Goal: Task Accomplishment & Management: Use online tool/utility

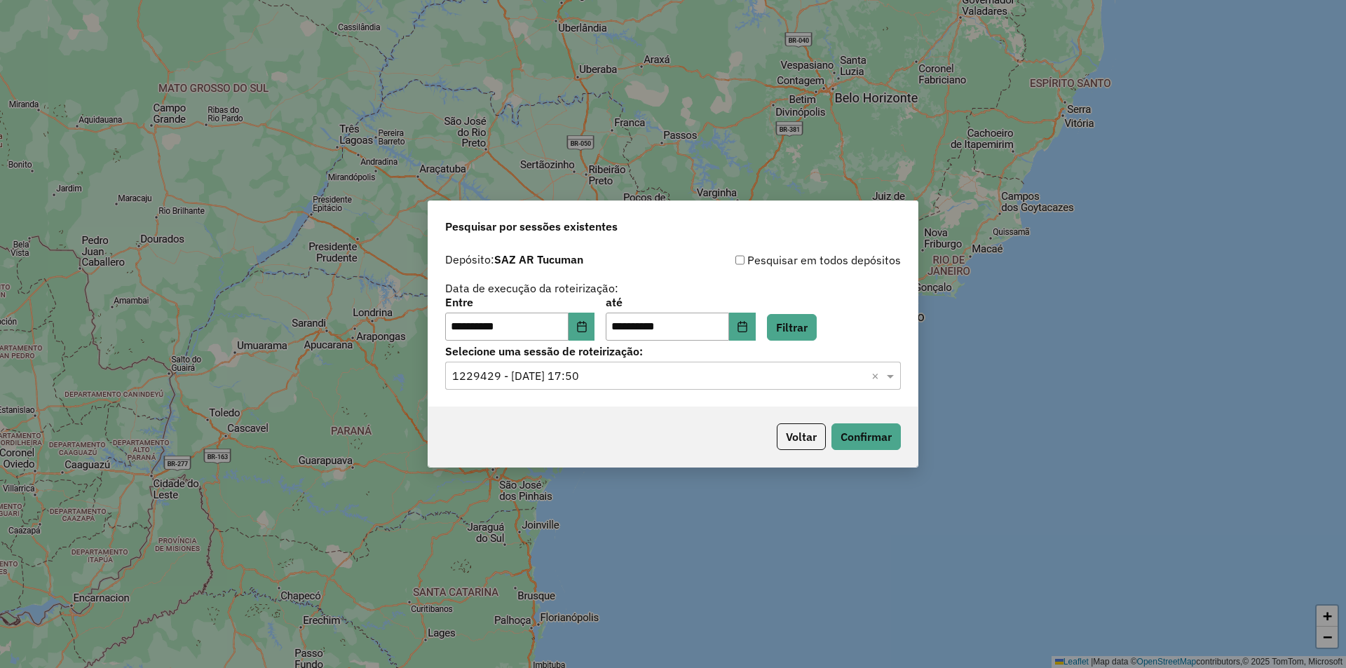
click at [751, 376] on input "text" at bounding box center [658, 376] width 413 height 17
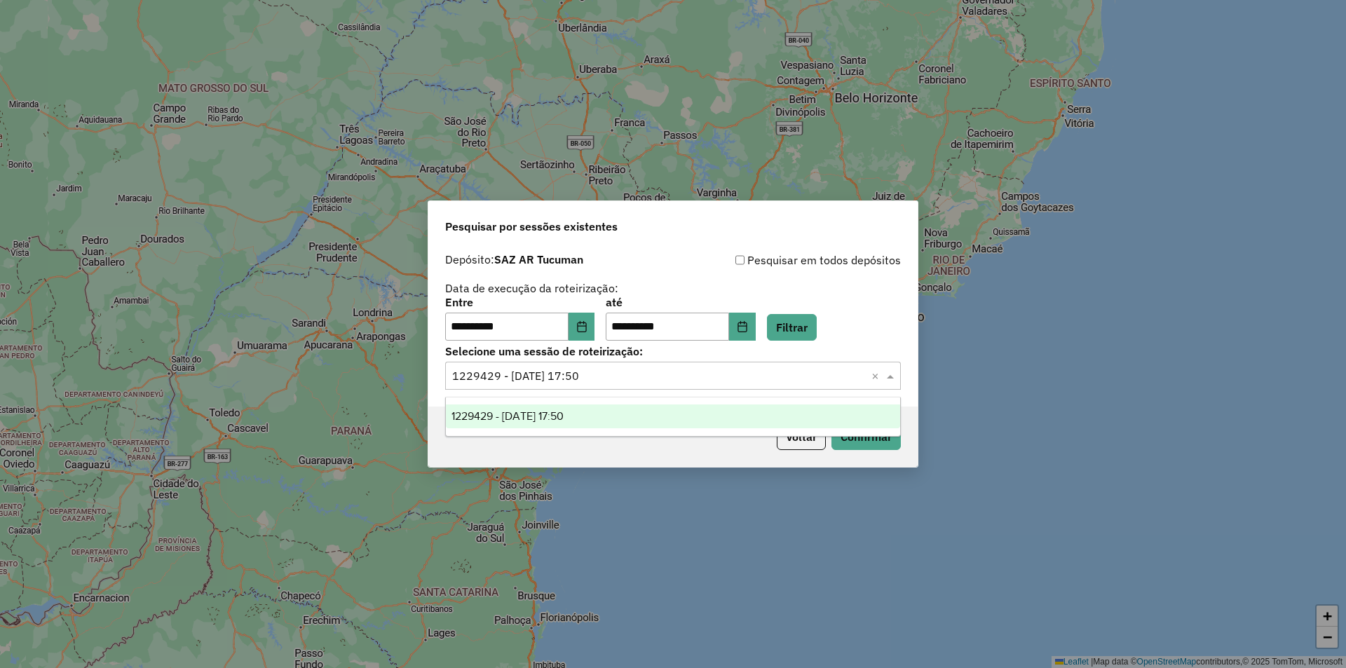
click at [751, 376] on input "text" at bounding box center [658, 376] width 413 height 17
click at [805, 337] on button "Filtrar" at bounding box center [792, 327] width 50 height 27
click at [766, 376] on input "text" at bounding box center [658, 376] width 413 height 17
click at [788, 334] on button "Filtrar" at bounding box center [792, 327] width 50 height 27
click at [749, 374] on input "text" at bounding box center [658, 376] width 413 height 17
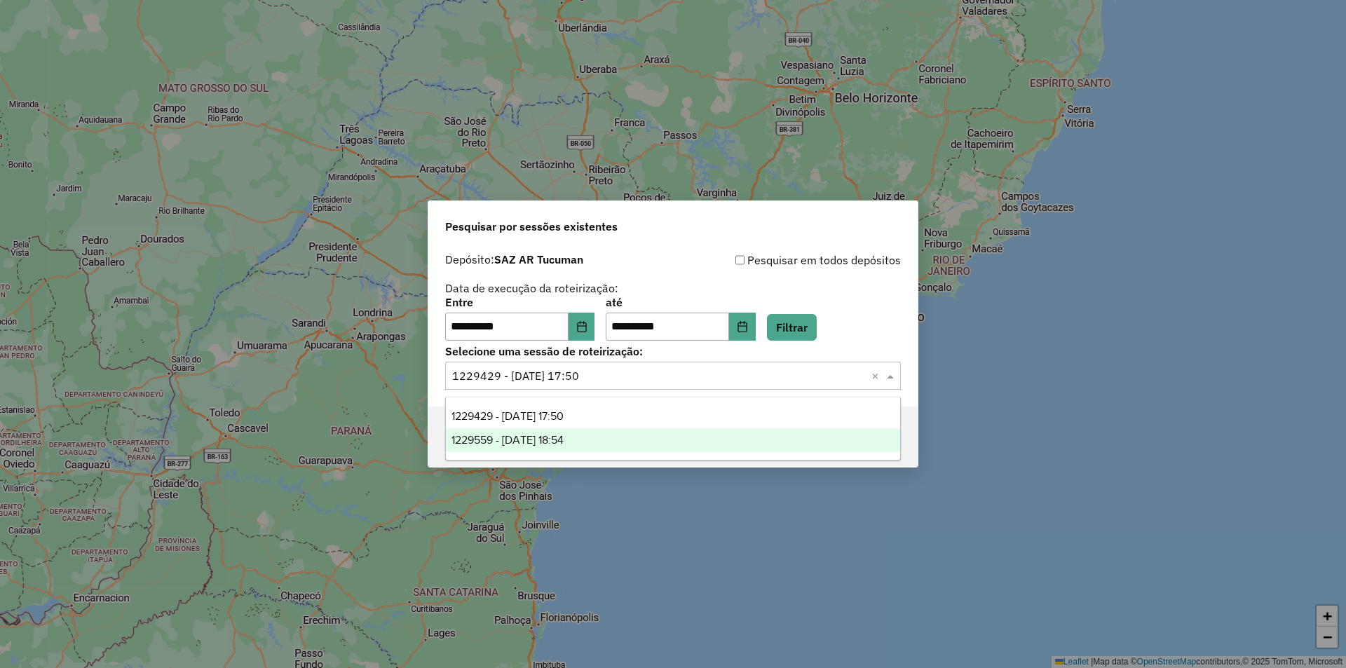
click at [712, 438] on div "1229559 - 14/08/2025 18:54" at bounding box center [673, 440] width 454 height 24
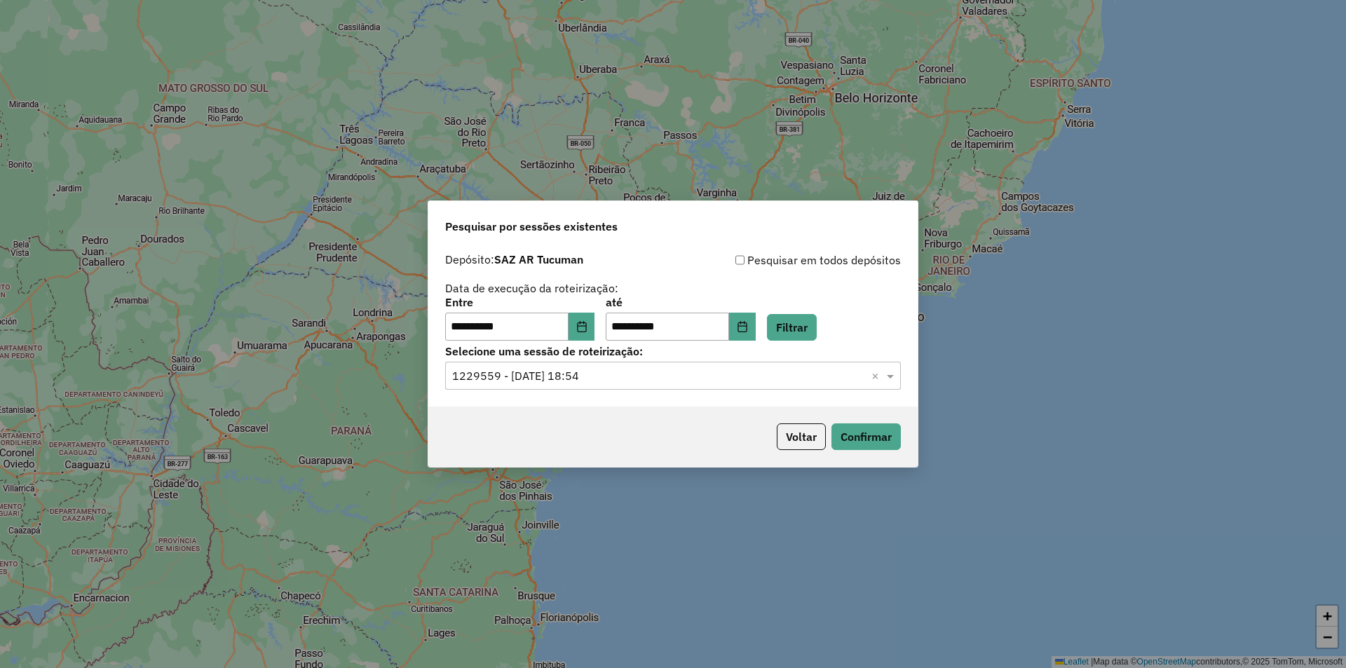
click at [863, 453] on div "Voltar Confirmar" at bounding box center [672, 436] width 489 height 60
click at [866, 452] on div "Voltar Confirmar" at bounding box center [672, 436] width 489 height 60
click at [869, 451] on div "Voltar Confirmar" at bounding box center [672, 436] width 489 height 60
click at [816, 332] on button "Filtrar" at bounding box center [792, 327] width 50 height 27
click at [825, 364] on div "Selecione uma sessão × 1229559 - 14/08/2025 18:54 ×" at bounding box center [673, 376] width 456 height 28
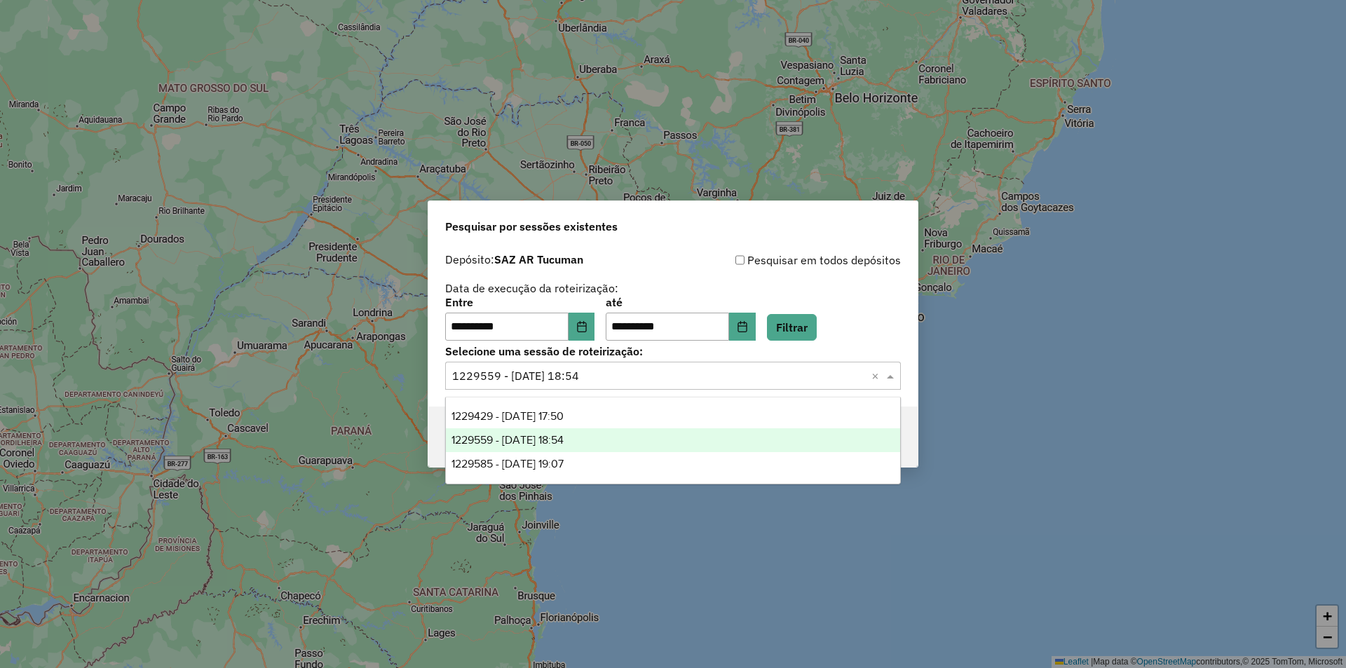
click at [701, 434] on div "1229559 - 14/08/2025 18:54" at bounding box center [673, 440] width 454 height 24
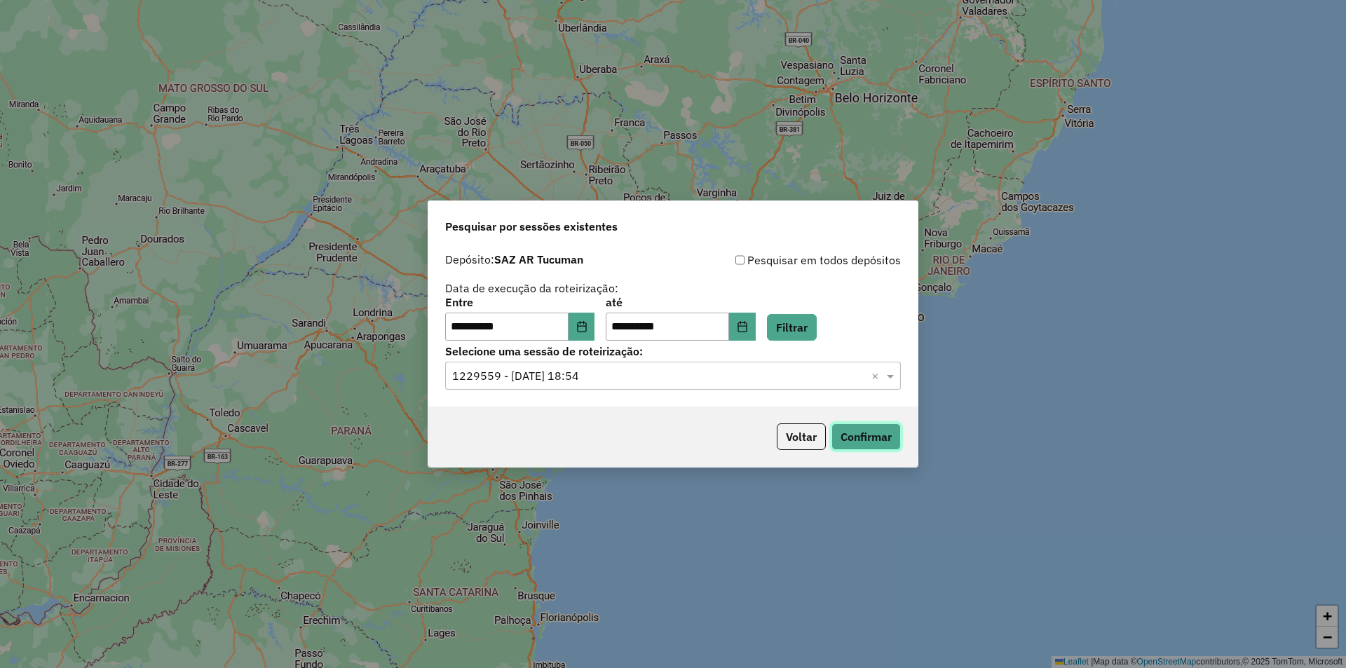
click at [899, 446] on button "Confirmar" at bounding box center [865, 436] width 69 height 27
click at [805, 377] on input "text" at bounding box center [658, 376] width 413 height 17
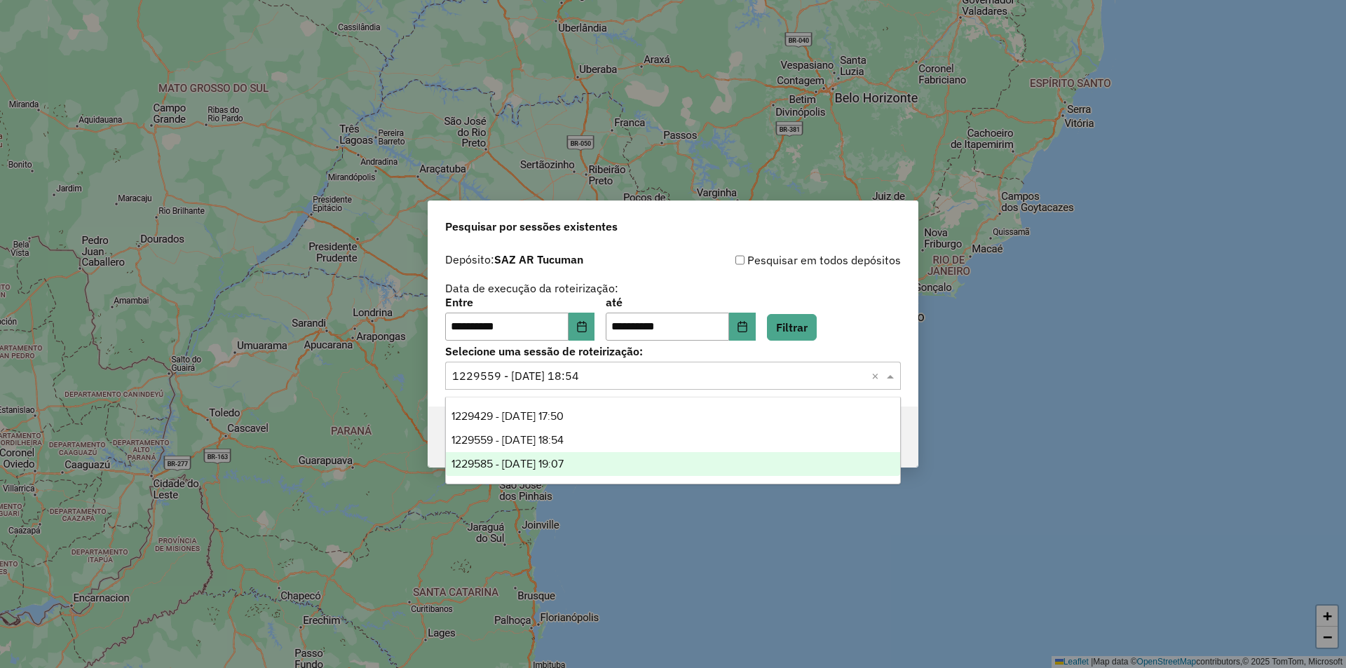
click at [687, 456] on div "1229585 - 14/08/2025 19:07" at bounding box center [673, 464] width 454 height 24
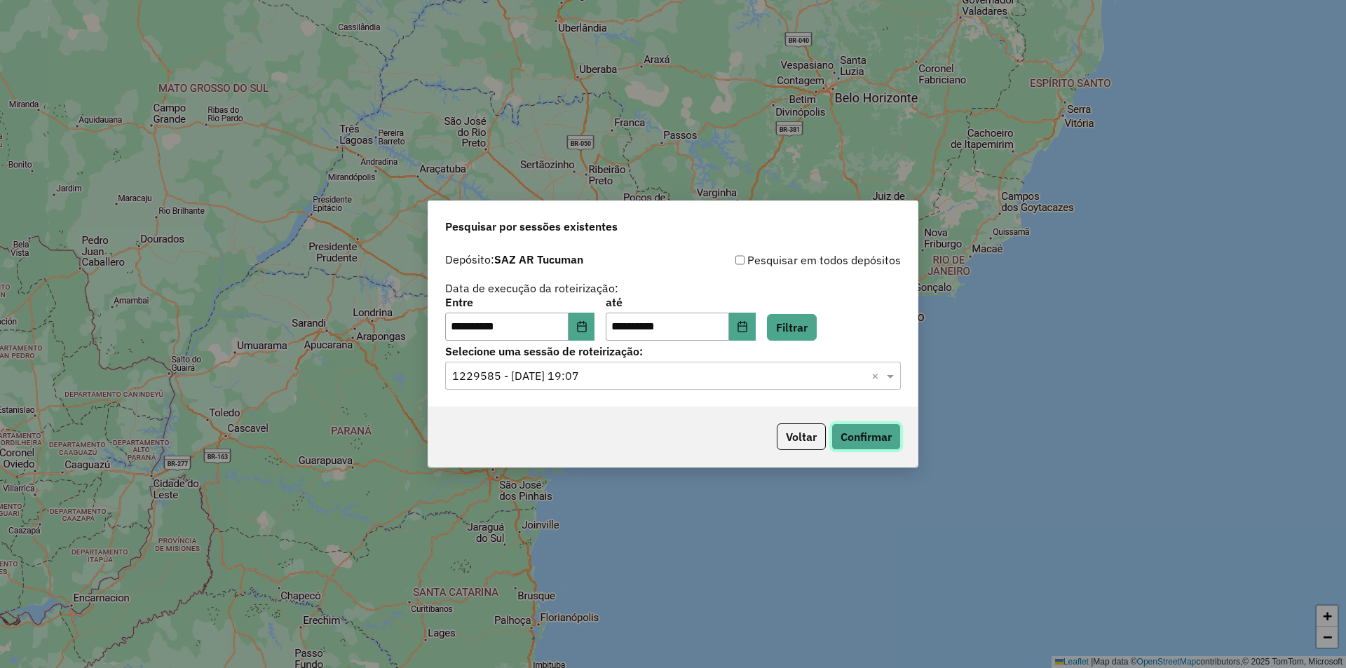
click at [849, 427] on button "Confirmar" at bounding box center [865, 436] width 69 height 27
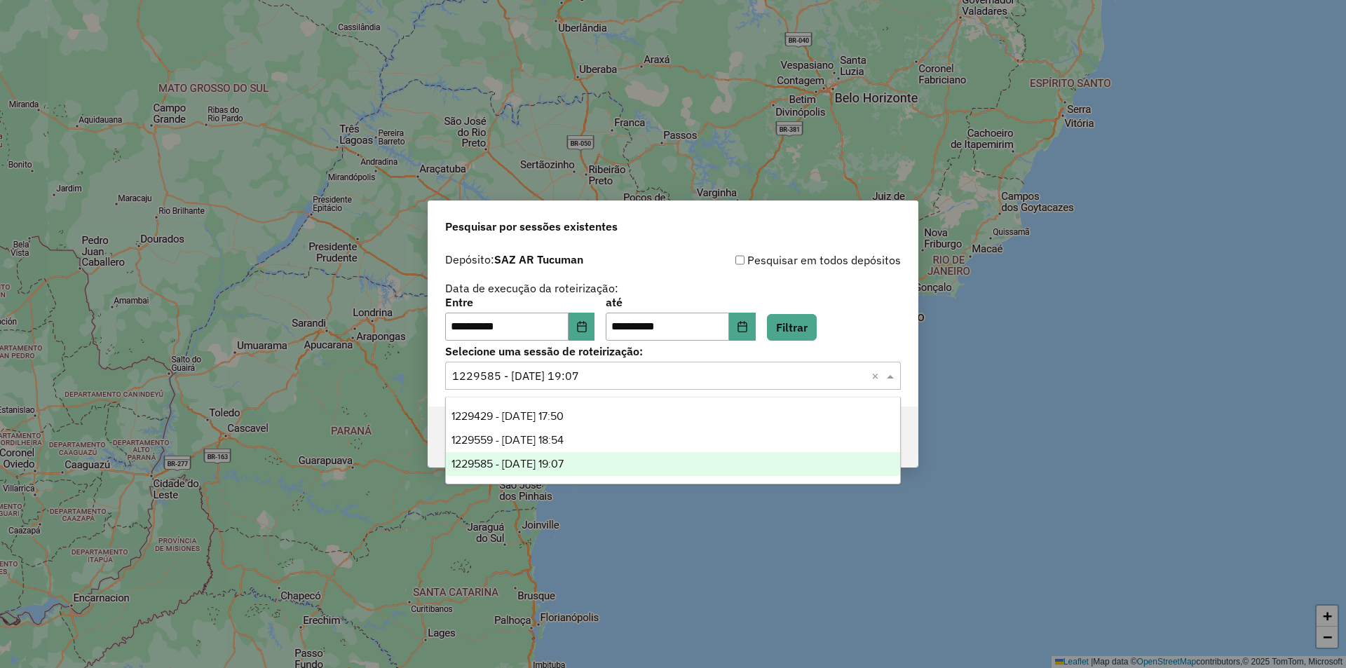
click at [775, 371] on input "text" at bounding box center [658, 376] width 413 height 17
click at [652, 580] on div "**********" at bounding box center [673, 334] width 1346 height 668
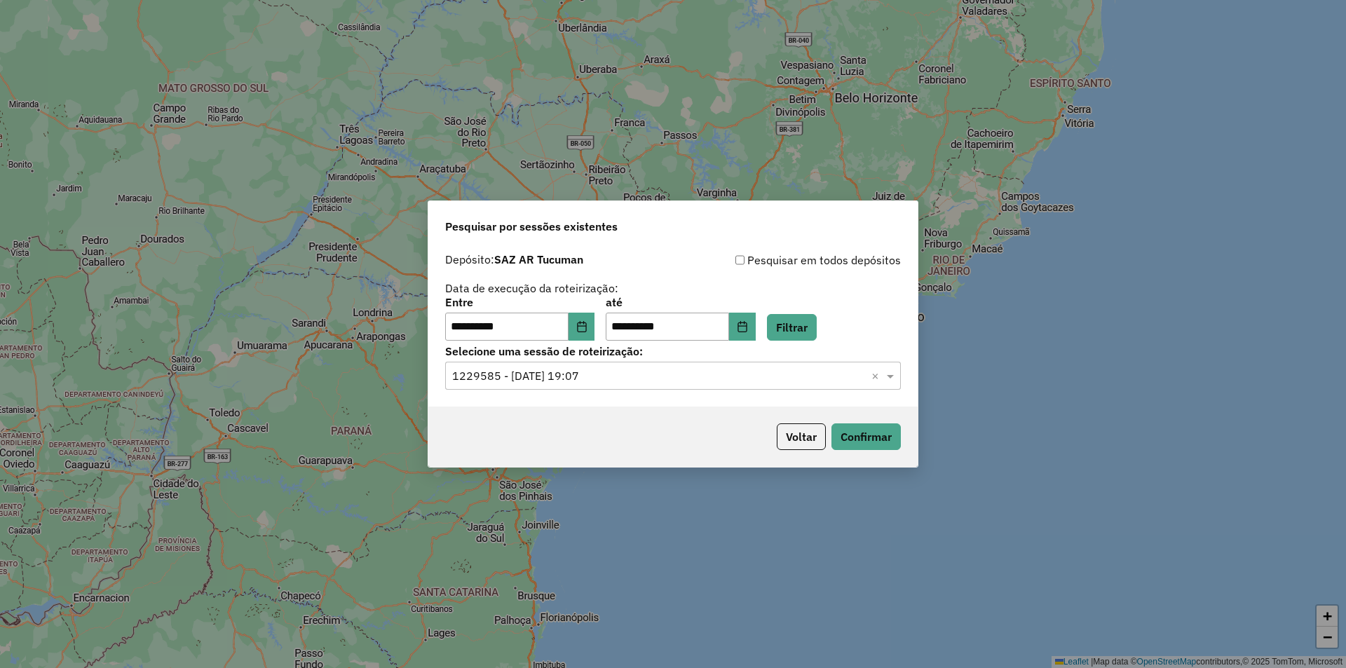
drag, startPoint x: 1009, startPoint y: 142, endPoint x: 1053, endPoint y: 43, distance: 108.9
click at [1009, 125] on div "**********" at bounding box center [673, 334] width 1346 height 668
drag, startPoint x: 837, startPoint y: 331, endPoint x: 820, endPoint y: 335, distance: 17.2
click at [835, 332] on div "**********" at bounding box center [673, 318] width 456 height 43
click at [816, 334] on button "Filtrar" at bounding box center [792, 327] width 50 height 27
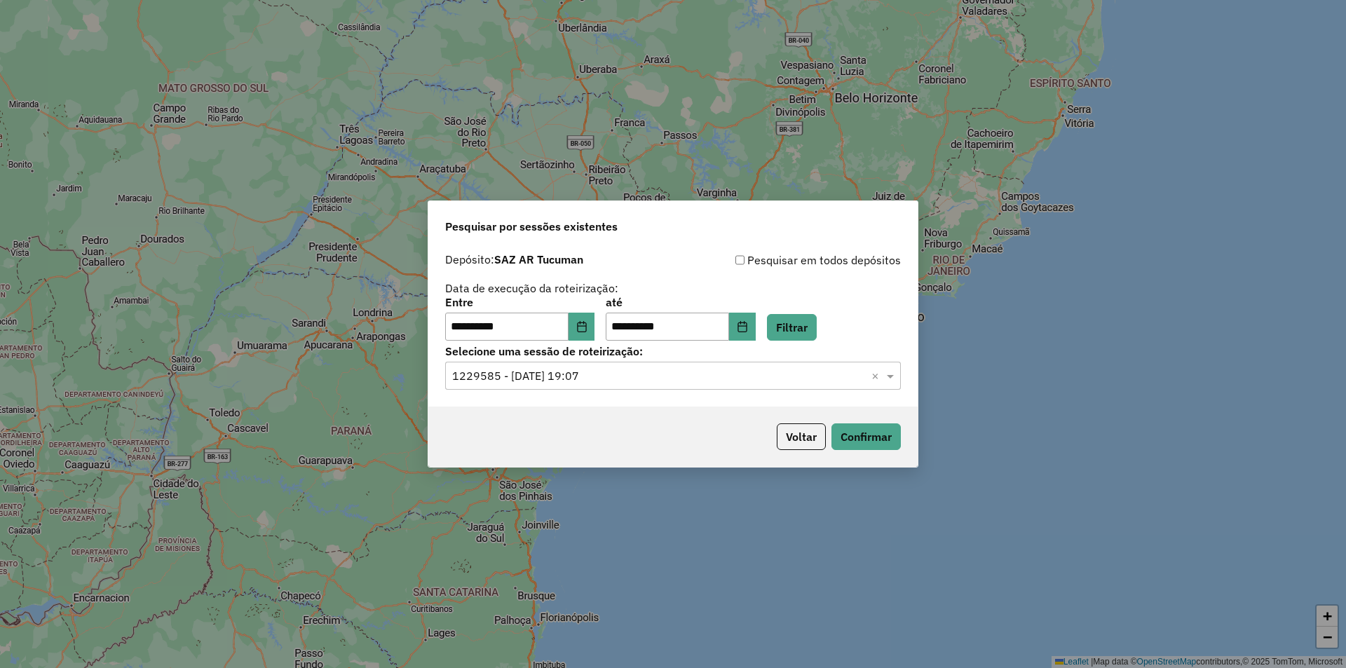
click at [762, 386] on div "Selecione uma sessão × 1229585 - 14/08/2025 19:07 ×" at bounding box center [673, 376] width 456 height 28
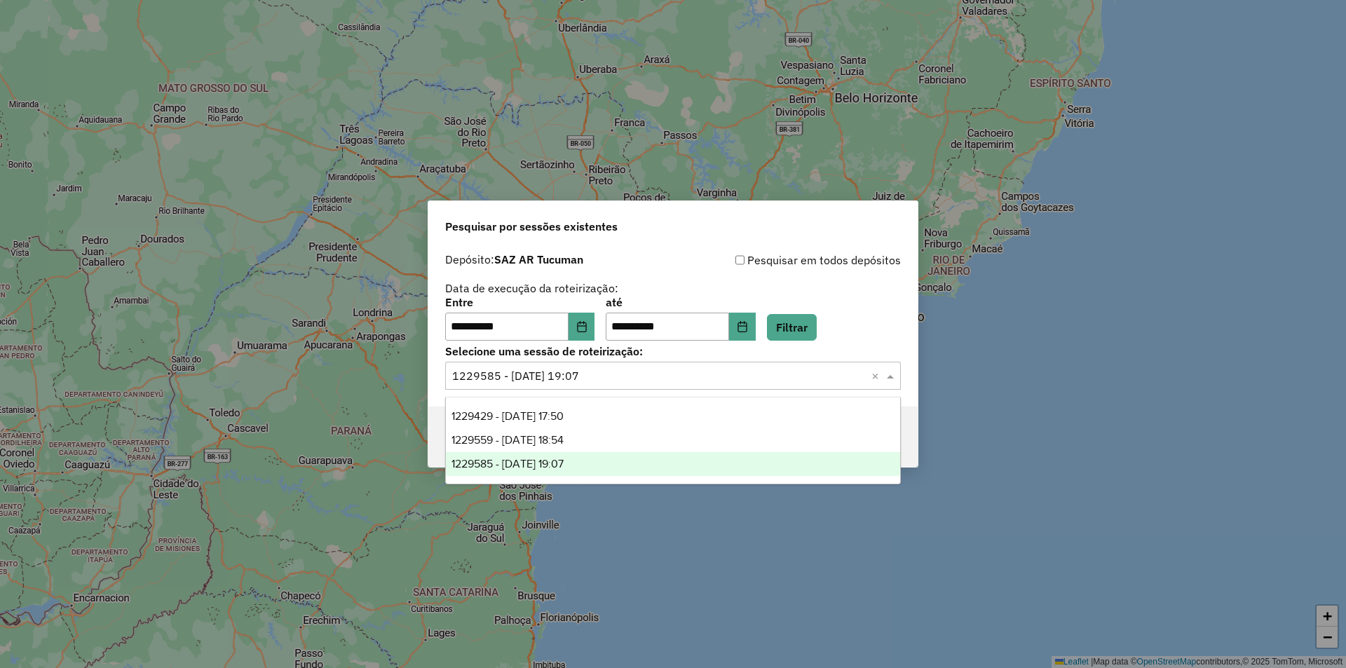
click at [674, 463] on div "1229585 - 14/08/2025 19:07" at bounding box center [673, 464] width 454 height 24
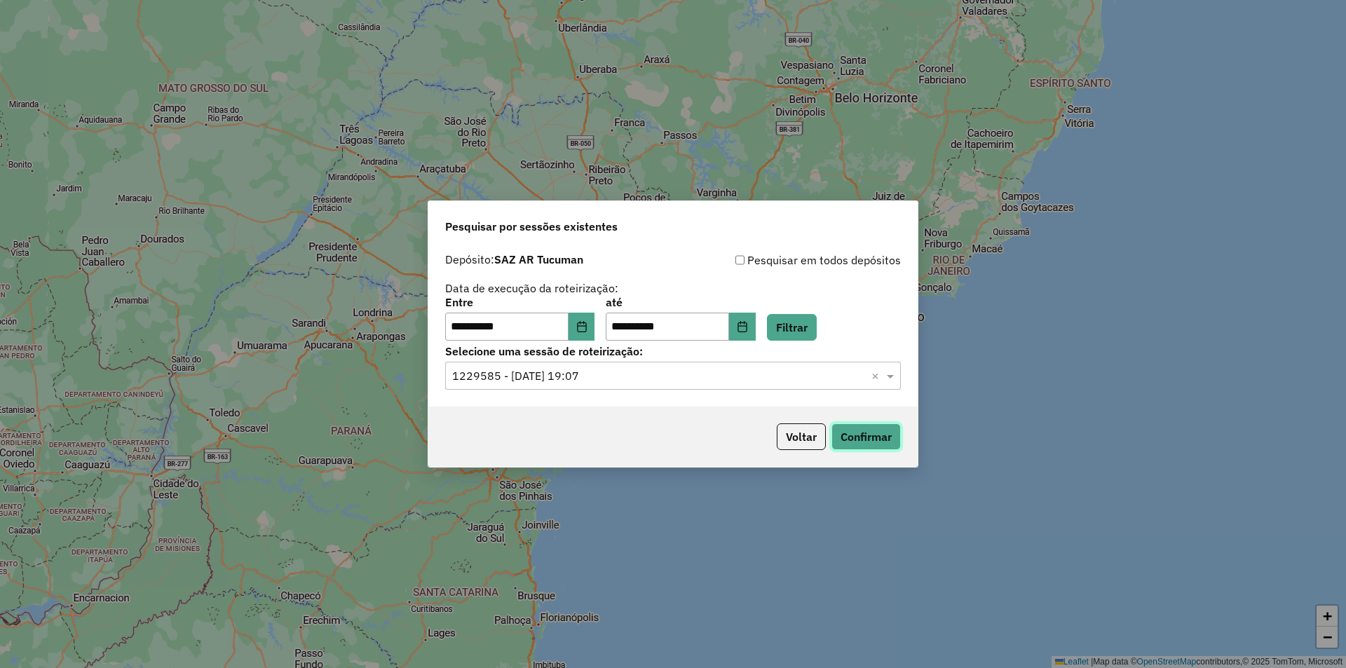
click at [873, 437] on button "Confirmar" at bounding box center [865, 436] width 69 height 27
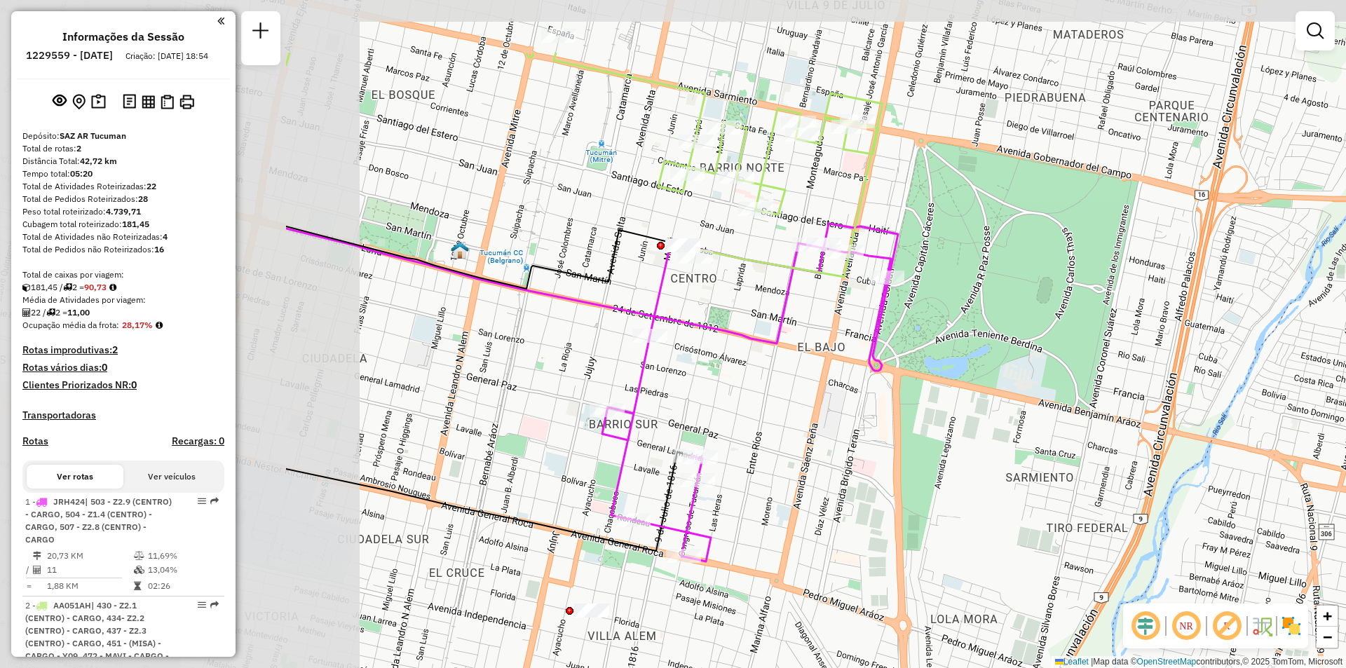
drag, startPoint x: 601, startPoint y: 182, endPoint x: 1006, endPoint y: 301, distance: 422.2
click at [1006, 301] on div "Janela de atendimento Grade de atendimento Capacidade Transportadoras Veículos …" at bounding box center [673, 334] width 1346 height 668
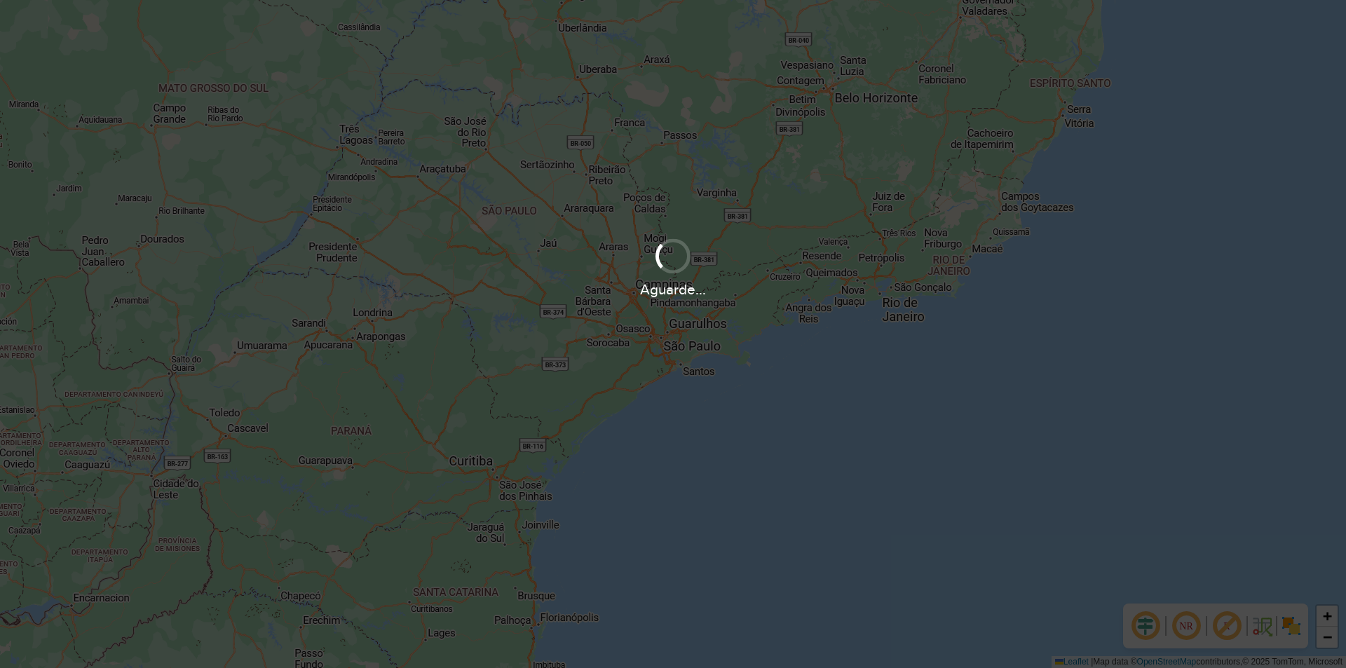
click at [1226, 238] on div "Aguarde..." at bounding box center [673, 267] width 1346 height 67
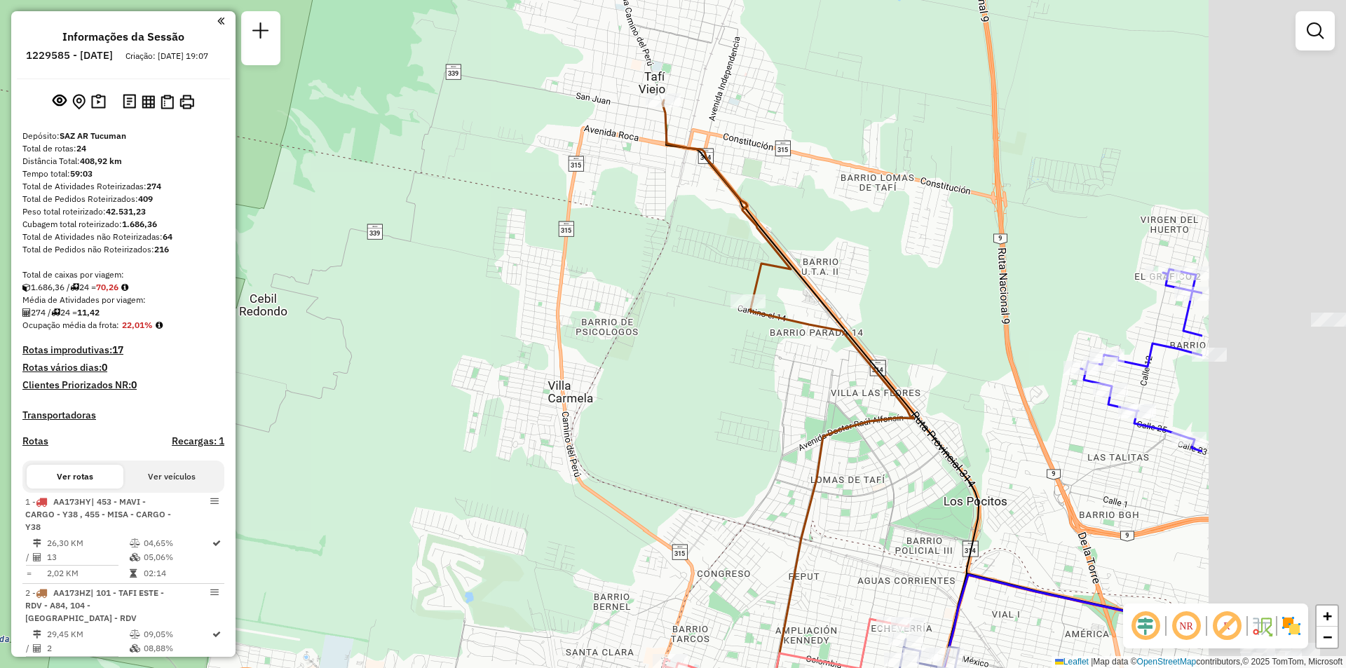
drag, startPoint x: 901, startPoint y: 198, endPoint x: 673, endPoint y: 193, distance: 228.5
click at [673, 193] on div "Janela de atendimento Grade de atendimento Capacidade Transportadoras Veículos …" at bounding box center [673, 334] width 1346 height 668
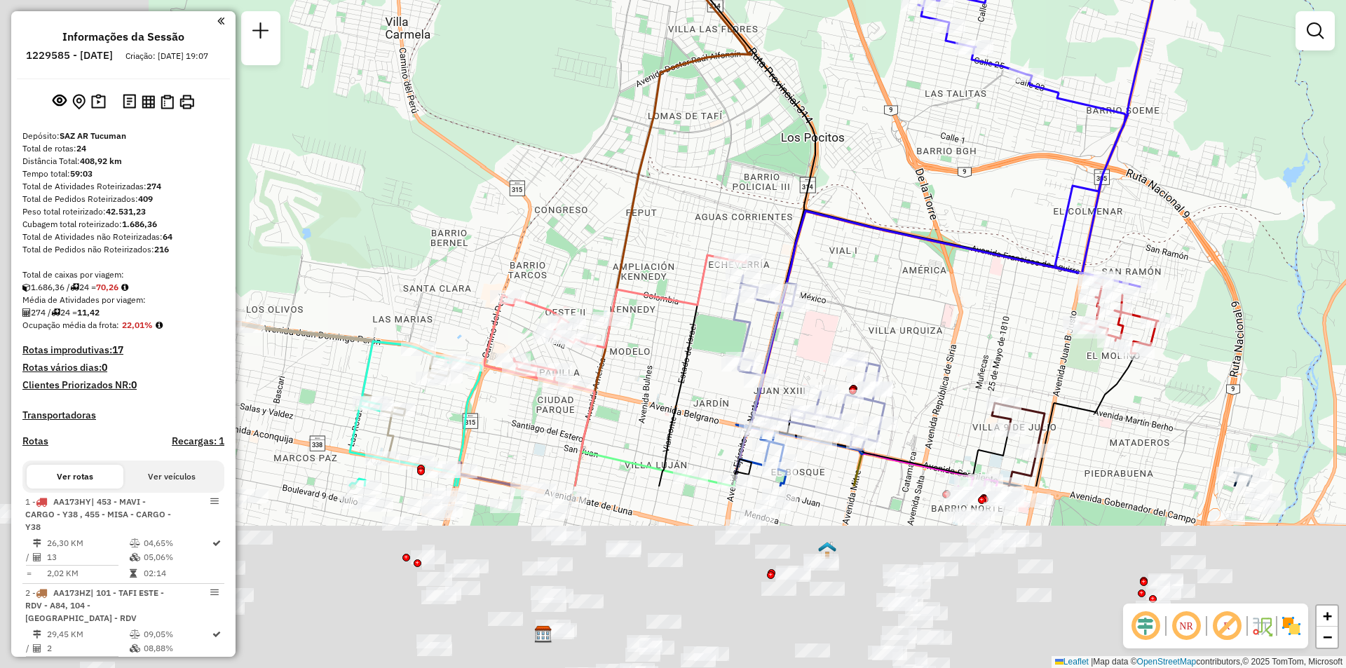
drag, startPoint x: 677, startPoint y: 500, endPoint x: 912, endPoint y: 155, distance: 417.5
click at [908, 165] on div "Janela de atendimento Grade de atendimento Capacidade Transportadoras Veículos …" at bounding box center [673, 334] width 1346 height 668
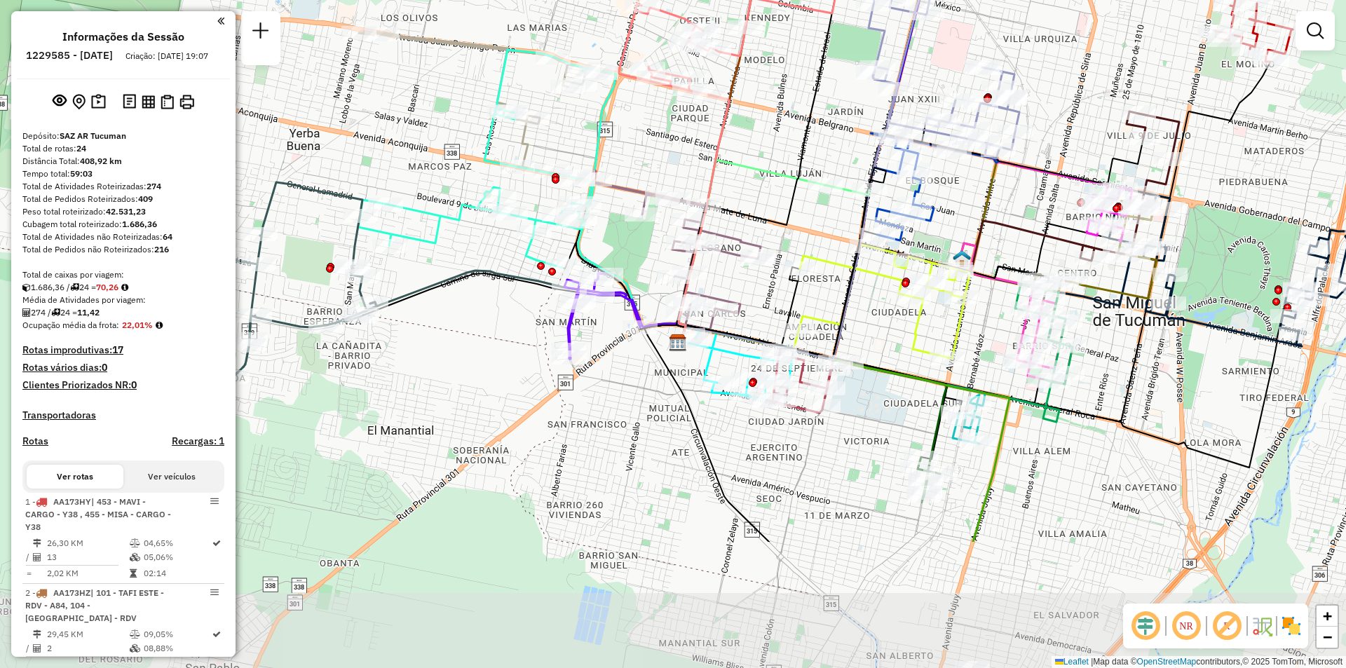
drag, startPoint x: 1113, startPoint y: 142, endPoint x: 1120, endPoint y: 88, distance: 54.4
click at [1120, 88] on div "Janela de atendimento Grade de atendimento Capacidade Transportadoras Veículos …" at bounding box center [673, 334] width 1346 height 668
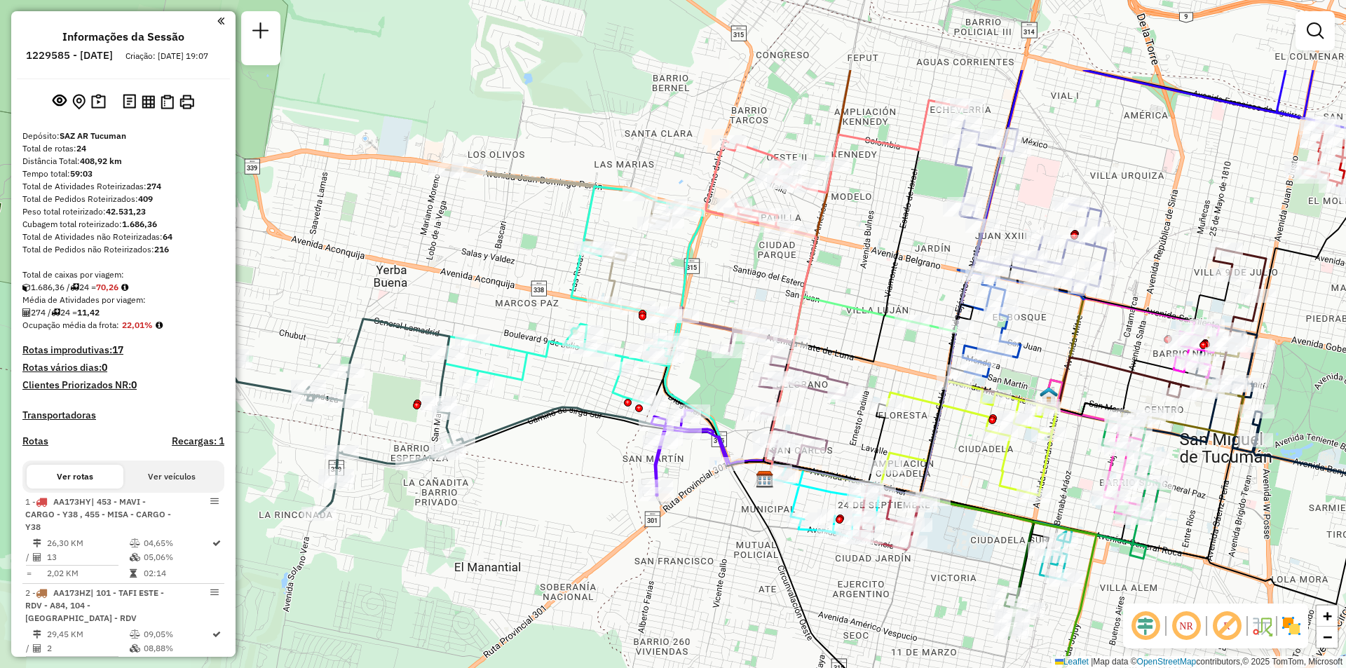
drag, startPoint x: 737, startPoint y: 142, endPoint x: 526, endPoint y: 226, distance: 228.0
click at [823, 247] on div "Janela de atendimento Grade de atendimento Capacidade Transportadoras Veículos …" at bounding box center [673, 334] width 1346 height 668
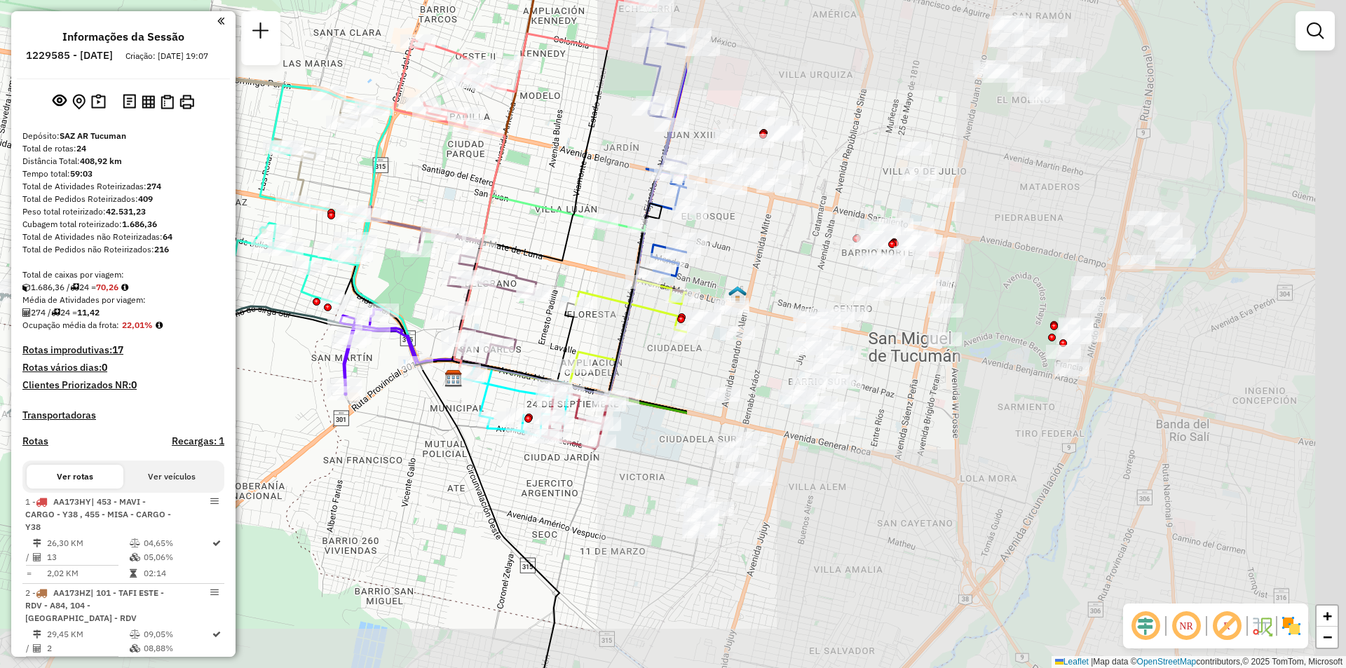
drag, startPoint x: 1261, startPoint y: 249, endPoint x: 470, endPoint y: 200, distance: 792.8
click at [470, 200] on div "Janela de atendimento Grade de atendimento Capacidade Transportadoras Veículos …" at bounding box center [673, 334] width 1346 height 668
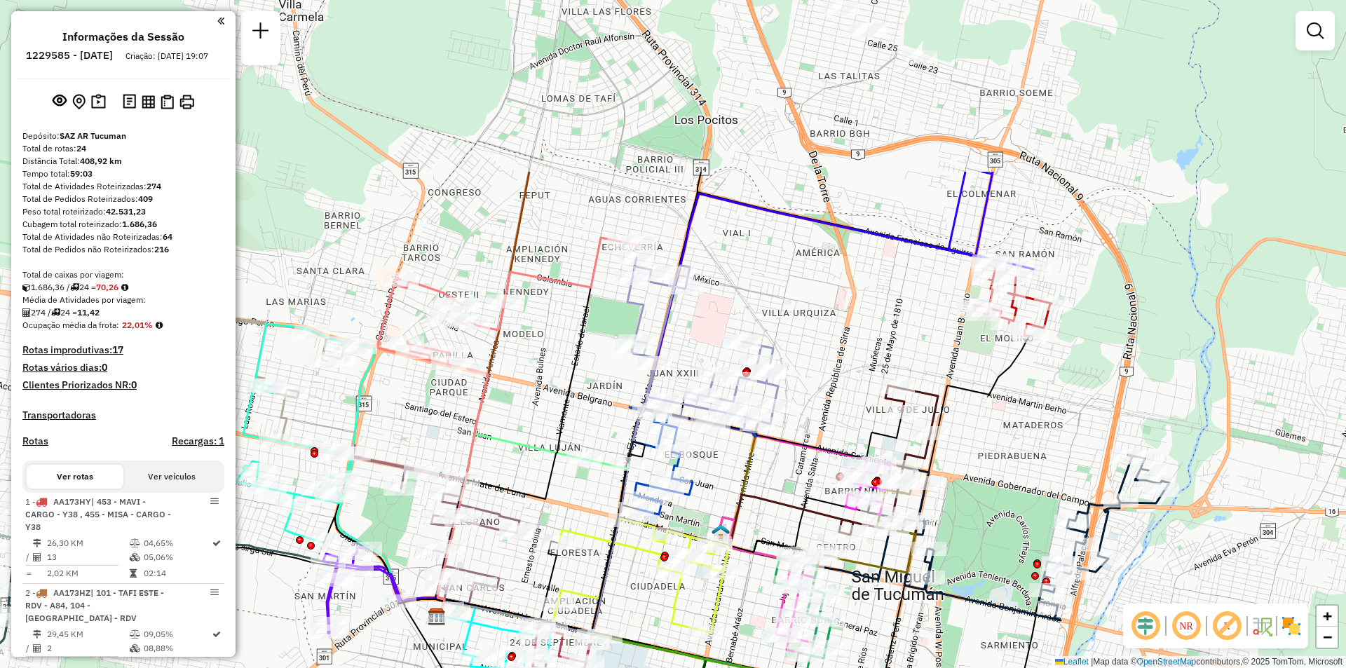
drag, startPoint x: 832, startPoint y: 176, endPoint x: 858, endPoint y: 377, distance: 202.9
click at [819, 410] on div "Janela de atendimento Grade de atendimento Capacidade Transportadoras Veículos …" at bounding box center [673, 334] width 1346 height 668
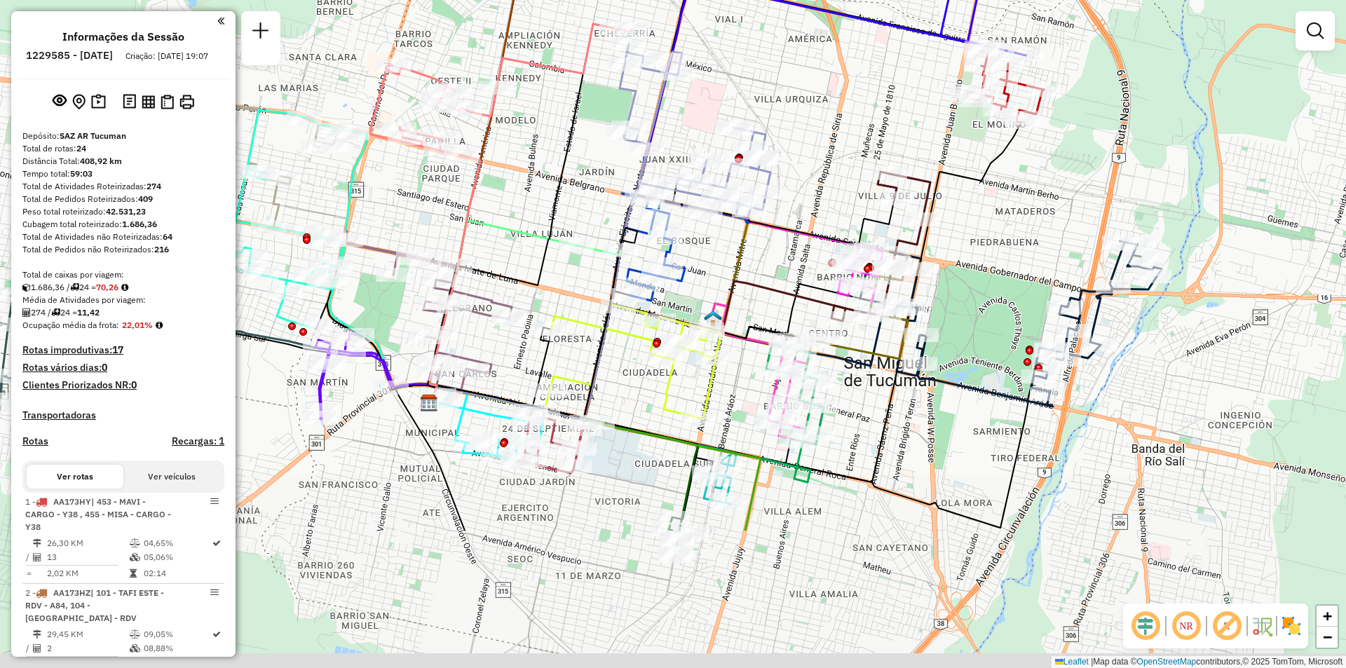
drag, startPoint x: 973, startPoint y: 275, endPoint x: 902, endPoint y: 226, distance: 86.5
click at [930, 192] on icon at bounding box center [880, 246] width 99 height 149
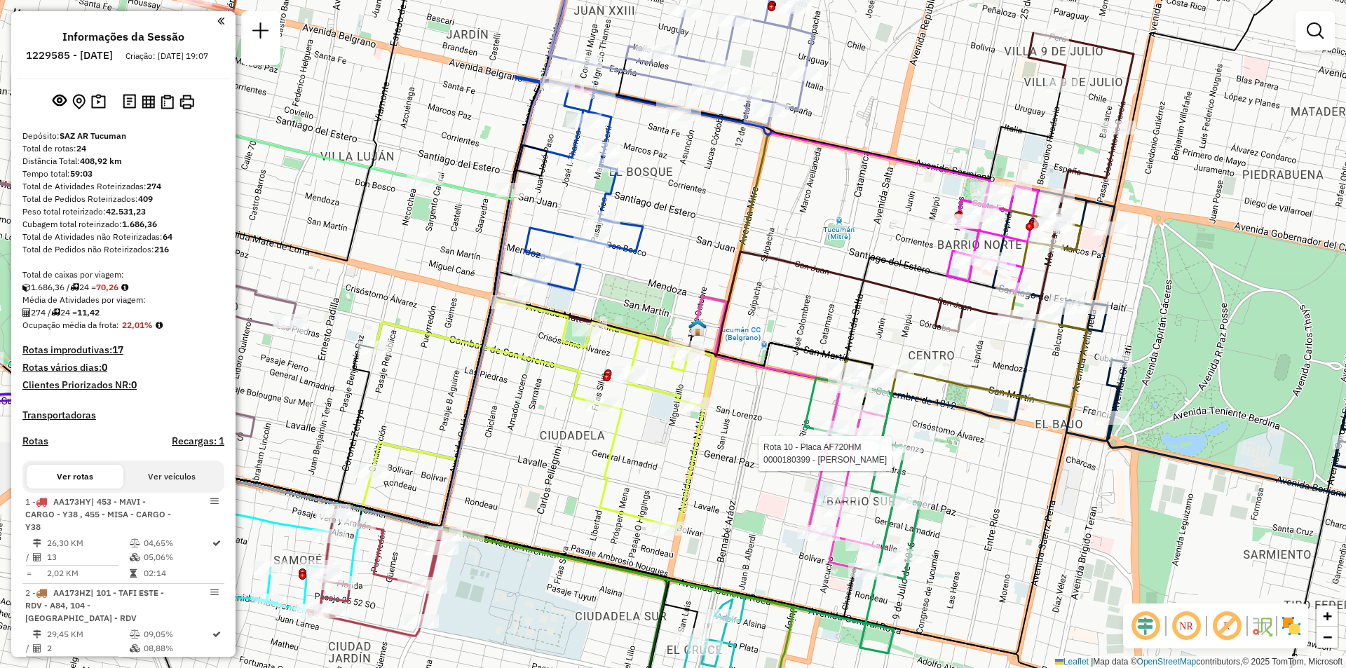
select select "**********"
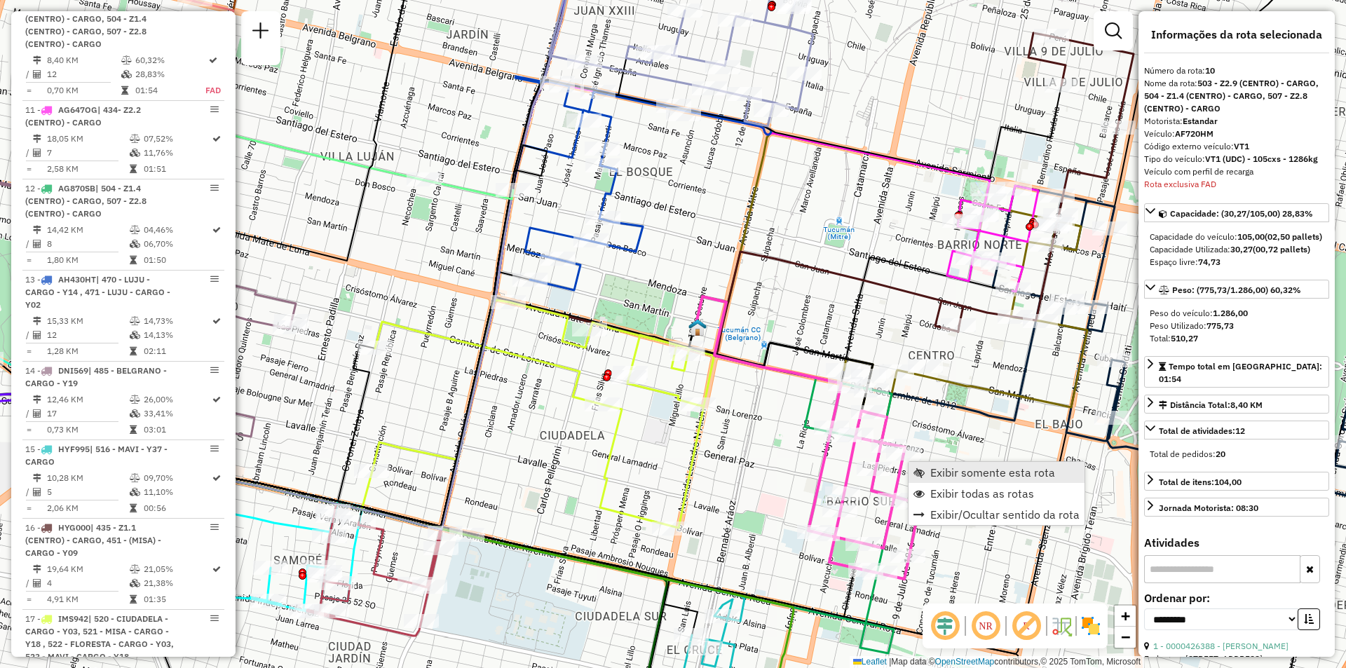
scroll to position [1377, 0]
click at [948, 477] on span "Exibir somente esta rota" at bounding box center [992, 472] width 125 height 11
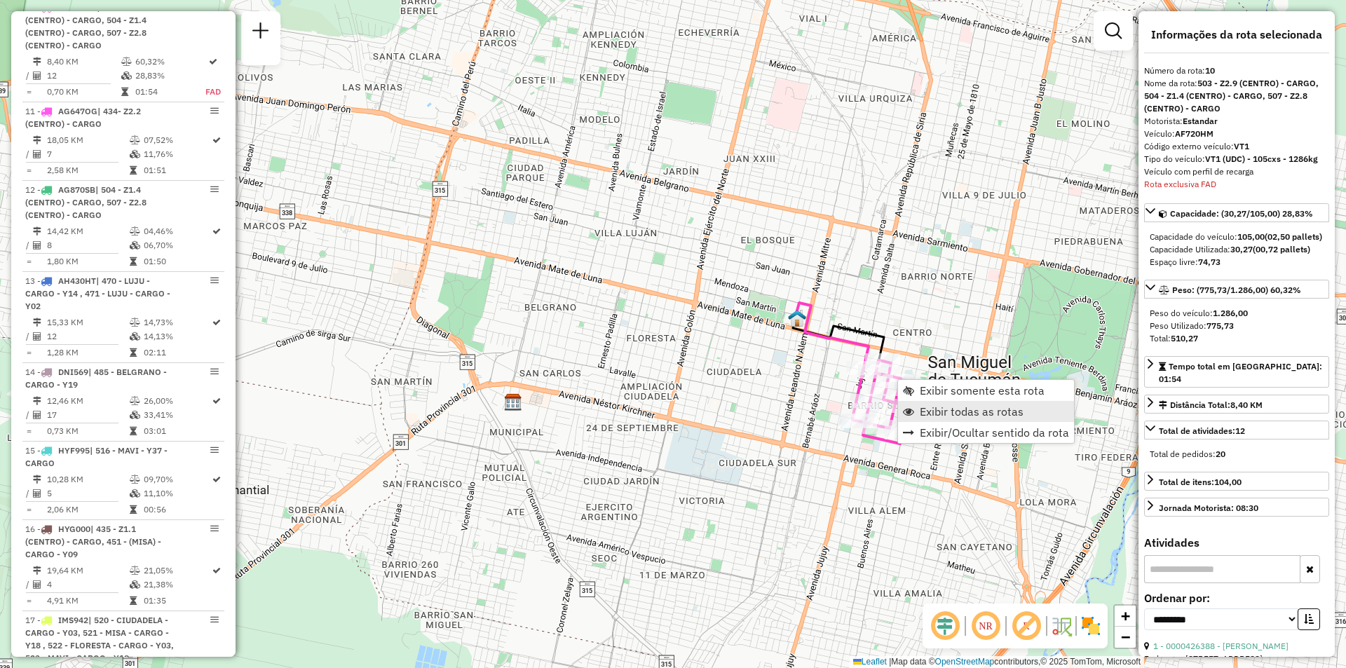
click at [929, 416] on span "Exibir todas as rotas" at bounding box center [971, 411] width 104 height 11
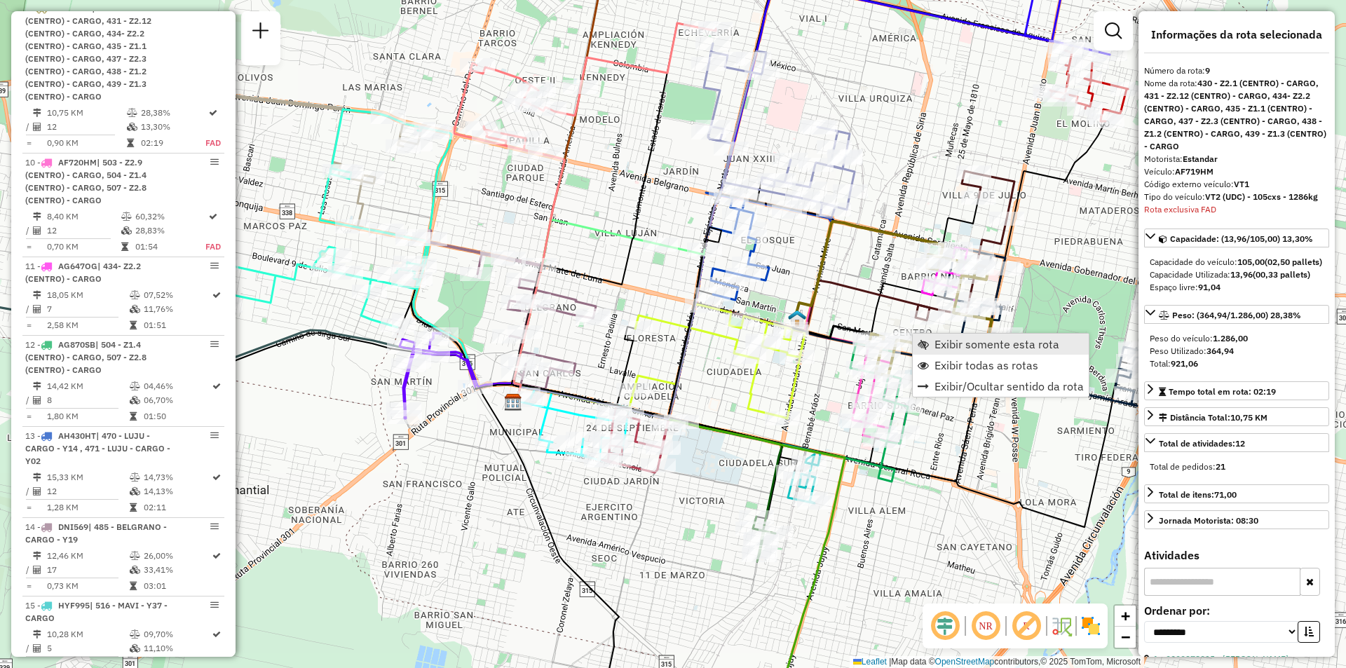
scroll to position [1223, 0]
click at [957, 346] on span "Exibir somente esta rota" at bounding box center [996, 343] width 125 height 11
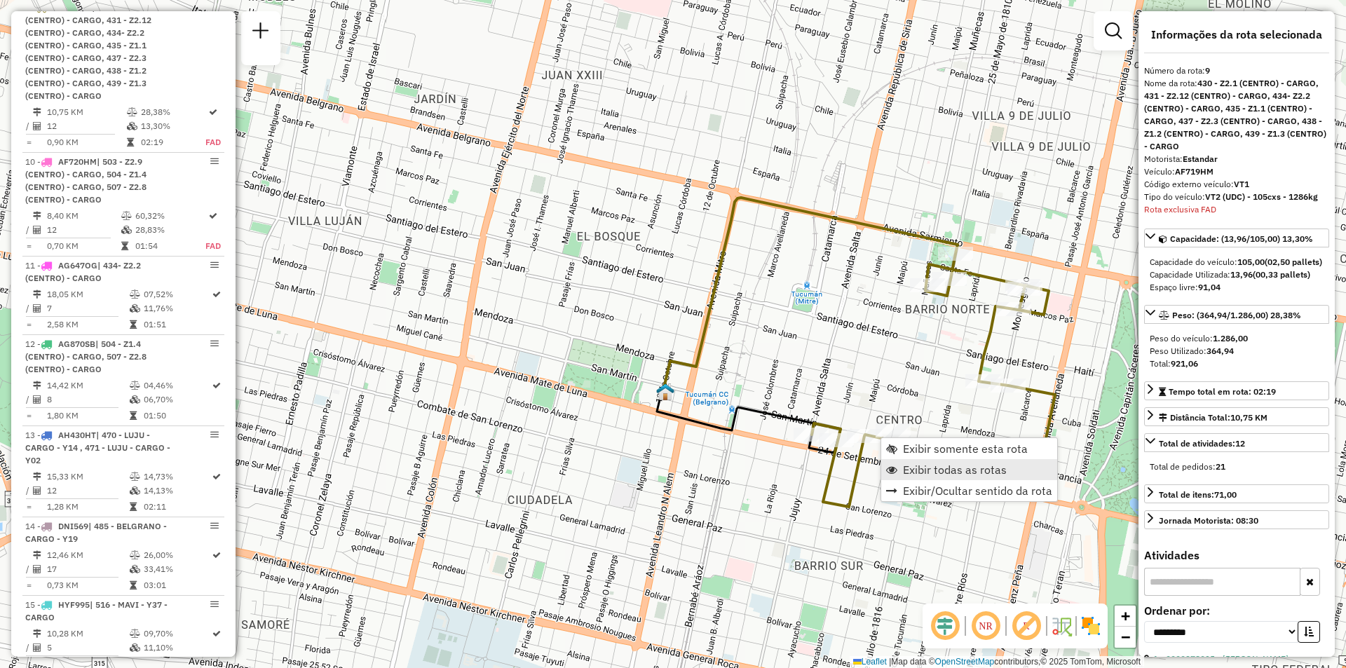
click at [926, 470] on span "Exibir todas as rotas" at bounding box center [955, 469] width 104 height 11
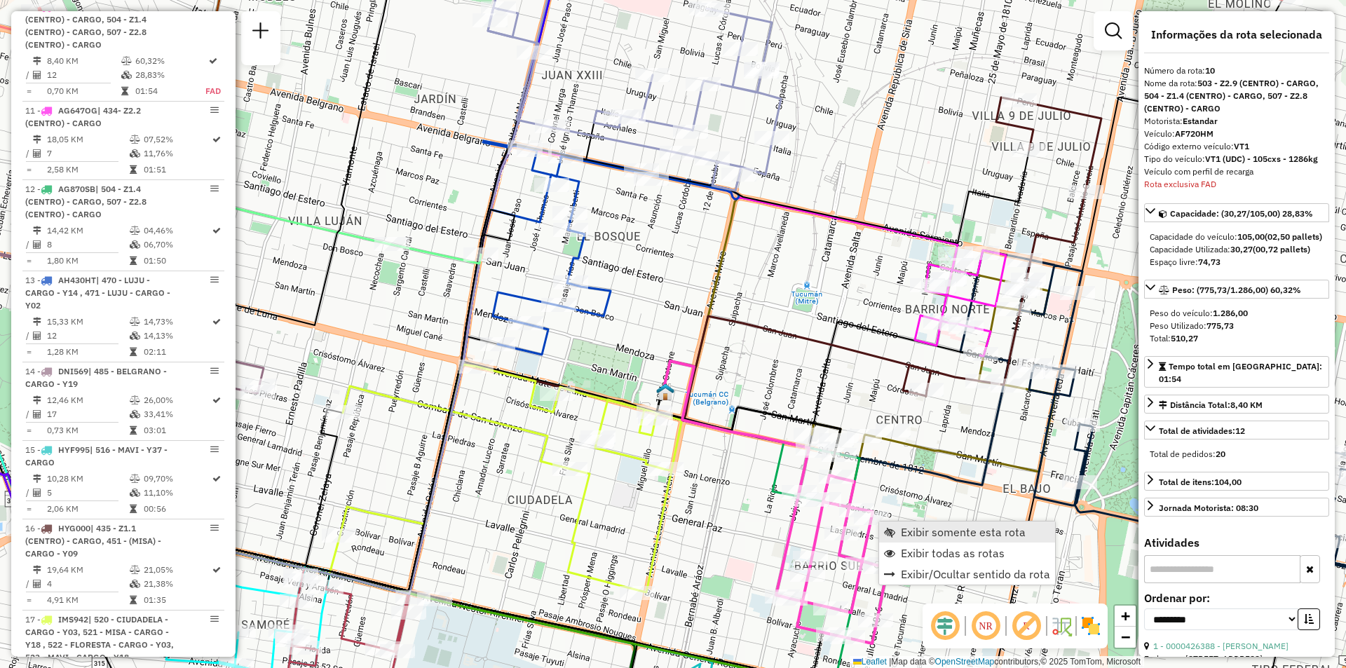
scroll to position [1377, 0]
click at [914, 549] on span "Exibir todas as rotas" at bounding box center [953, 552] width 104 height 11
click at [905, 526] on link "Exibir somente esta rota" at bounding box center [967, 536] width 176 height 21
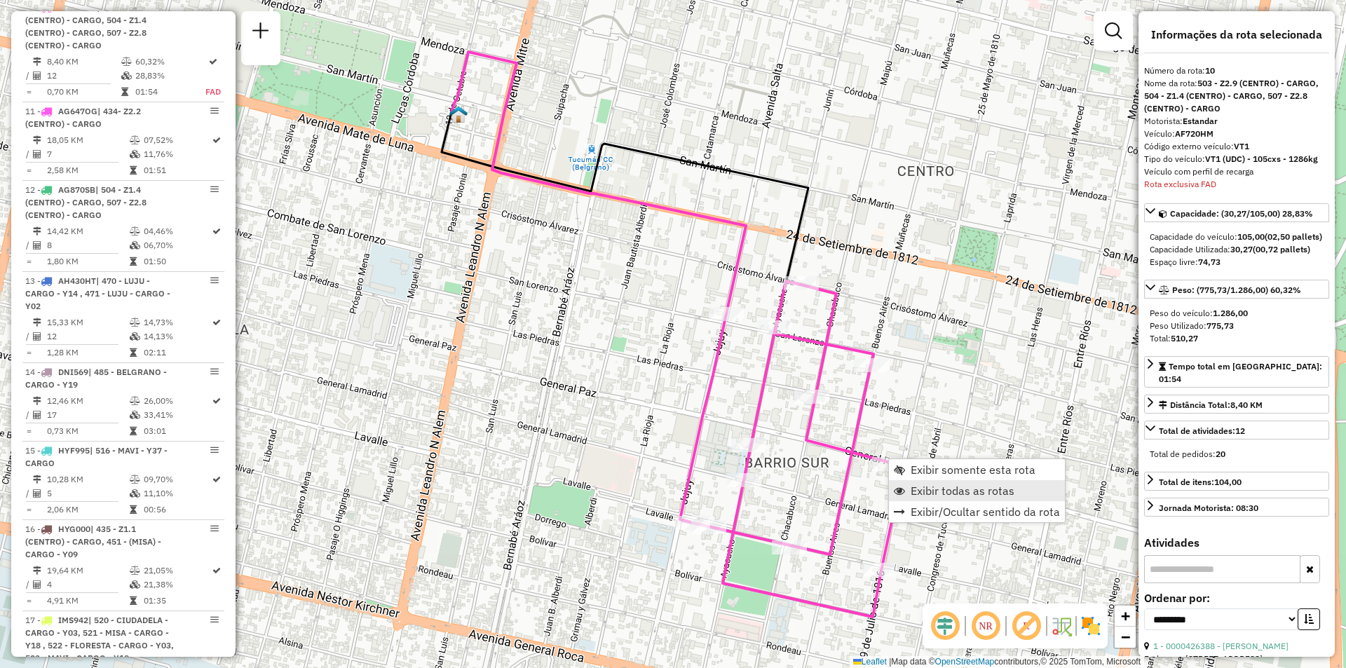
click at [919, 492] on span "Exibir todas as rotas" at bounding box center [962, 490] width 104 height 11
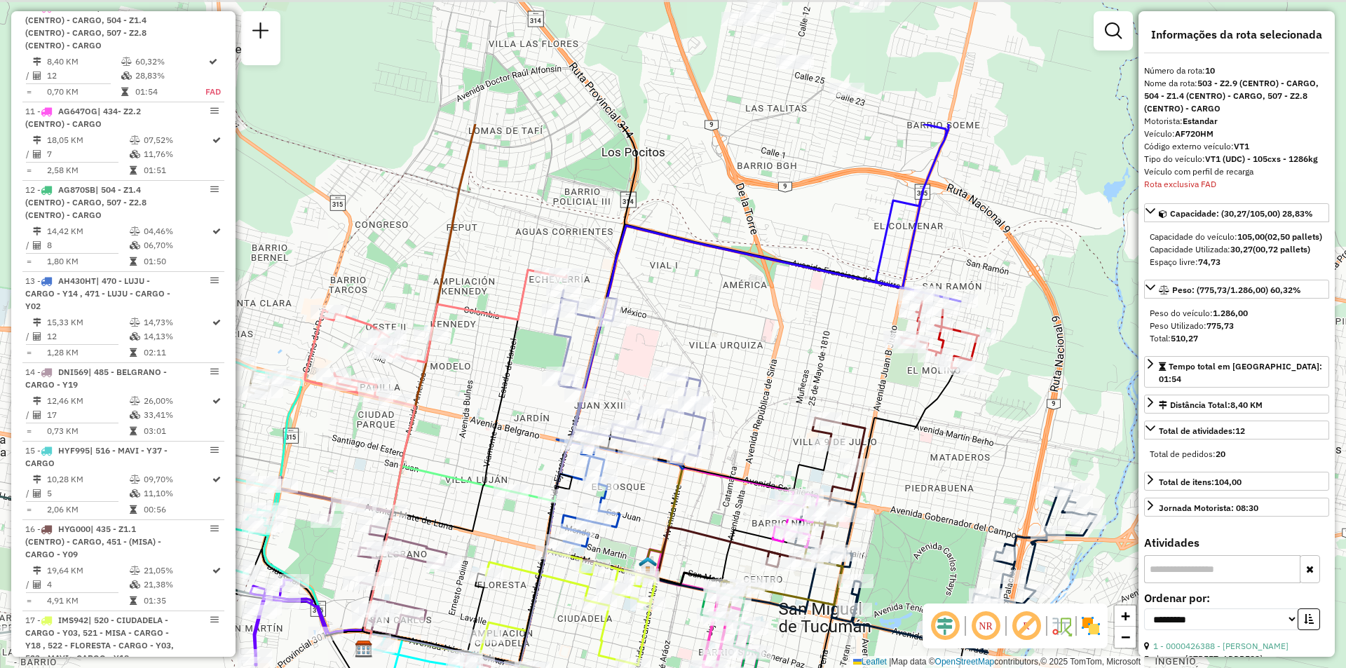
drag, startPoint x: 903, startPoint y: 192, endPoint x: 863, endPoint y: 370, distance: 182.6
click at [860, 356] on div "Janela de atendimento Grade de atendimento Capacidade Transportadoras Veículos …" at bounding box center [673, 334] width 1346 height 668
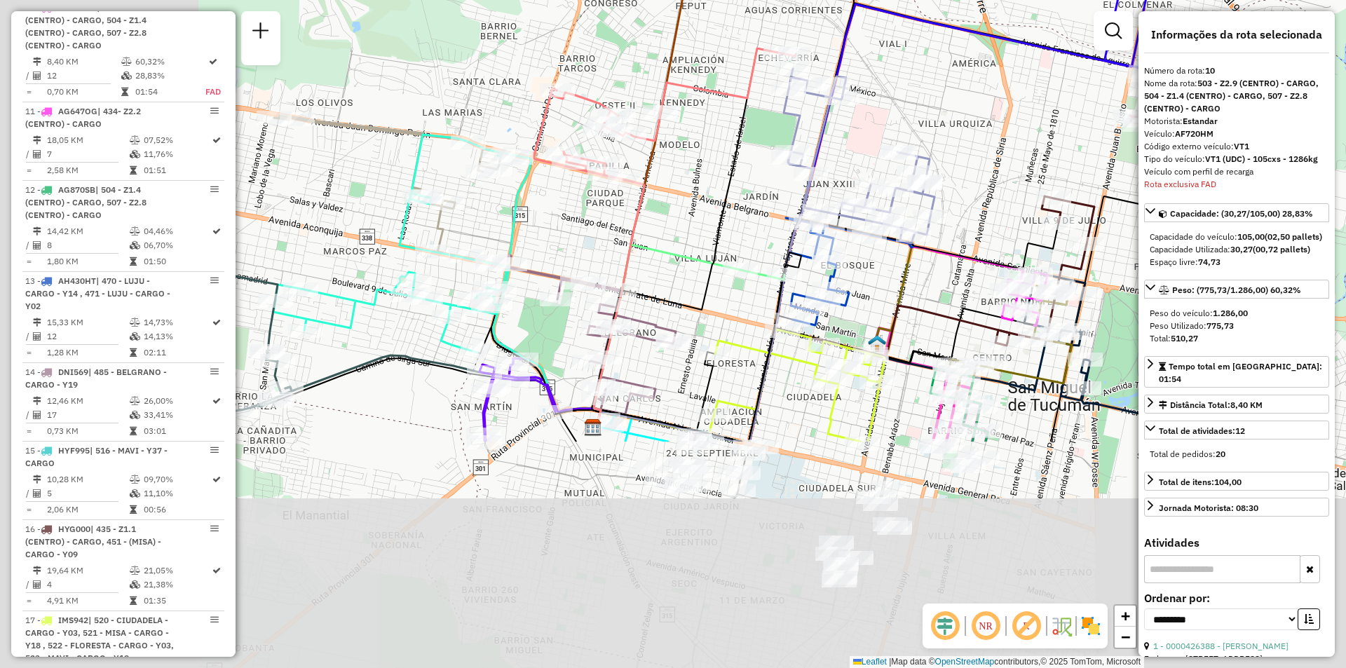
drag, startPoint x: 809, startPoint y: 355, endPoint x: 1047, endPoint y: 48, distance: 387.6
click at [1047, 48] on div "Janela de atendimento Grade de atendimento Capacidade Transportadoras Veículos …" at bounding box center [673, 334] width 1346 height 668
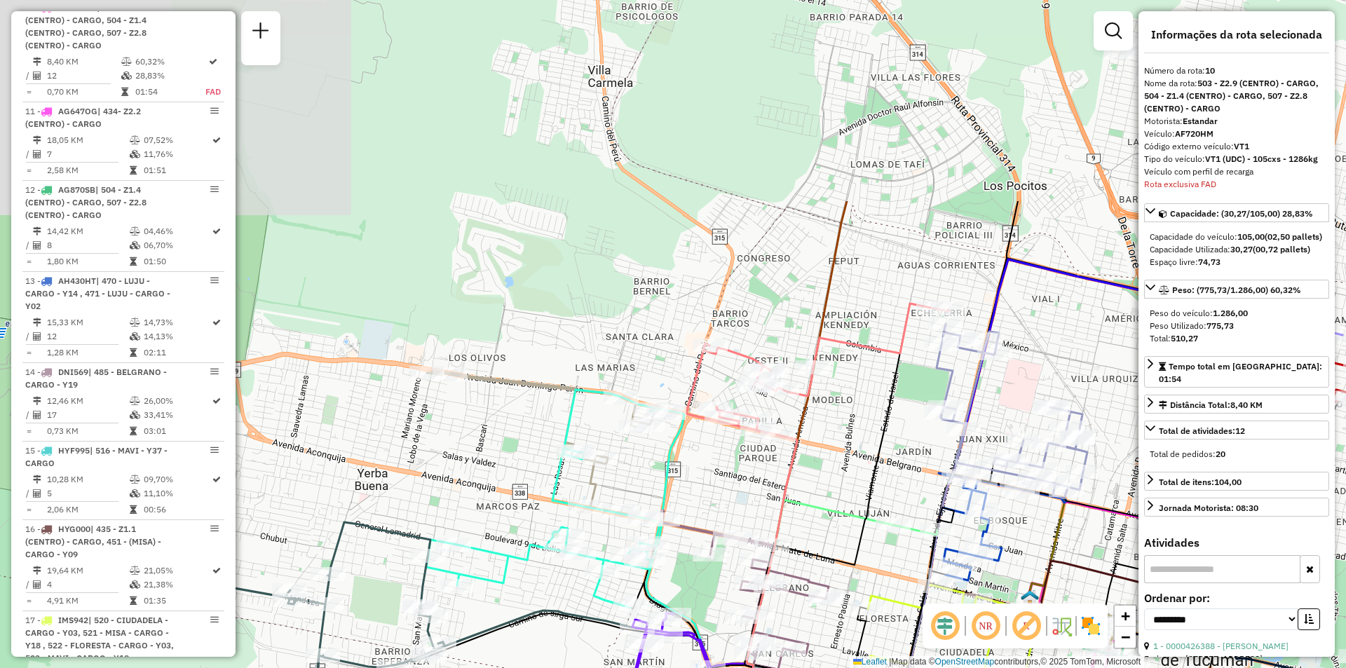
drag, startPoint x: 877, startPoint y: 190, endPoint x: 1022, endPoint y: 398, distance: 254.1
click at [1024, 404] on div "Janela de atendimento Grade de atendimento Capacidade Transportadoras Veículos …" at bounding box center [673, 334] width 1346 height 668
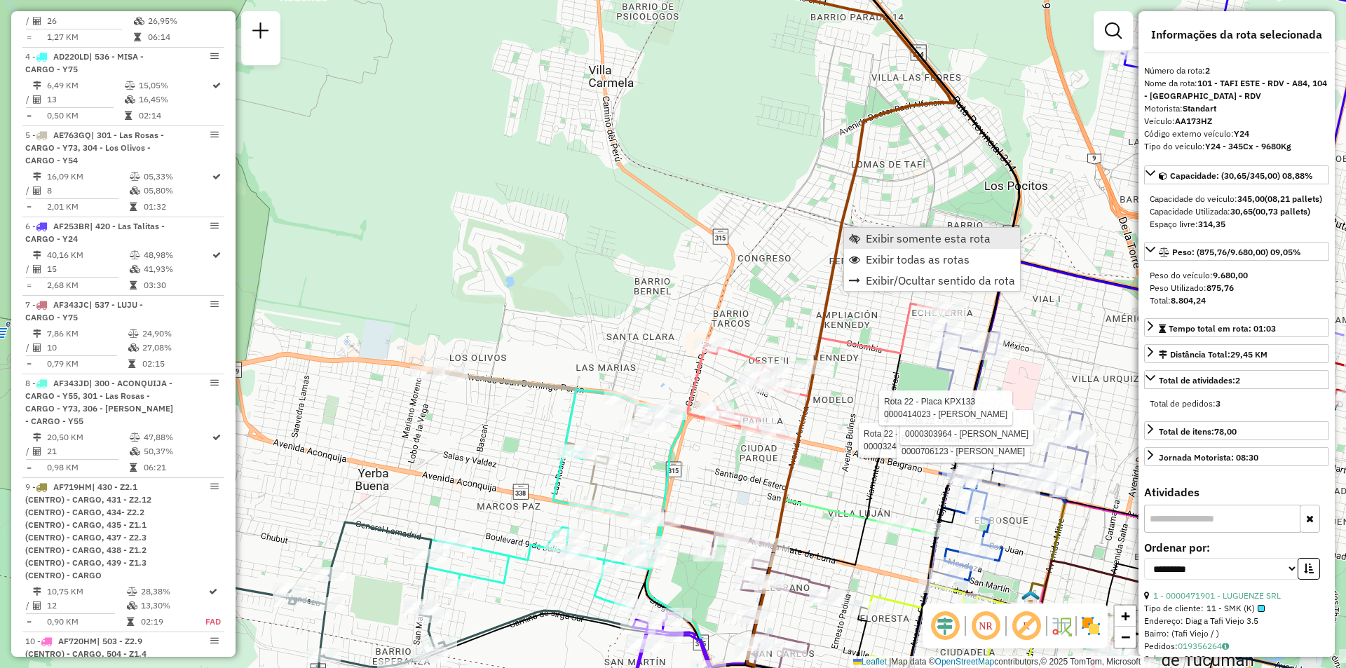
scroll to position [585, 0]
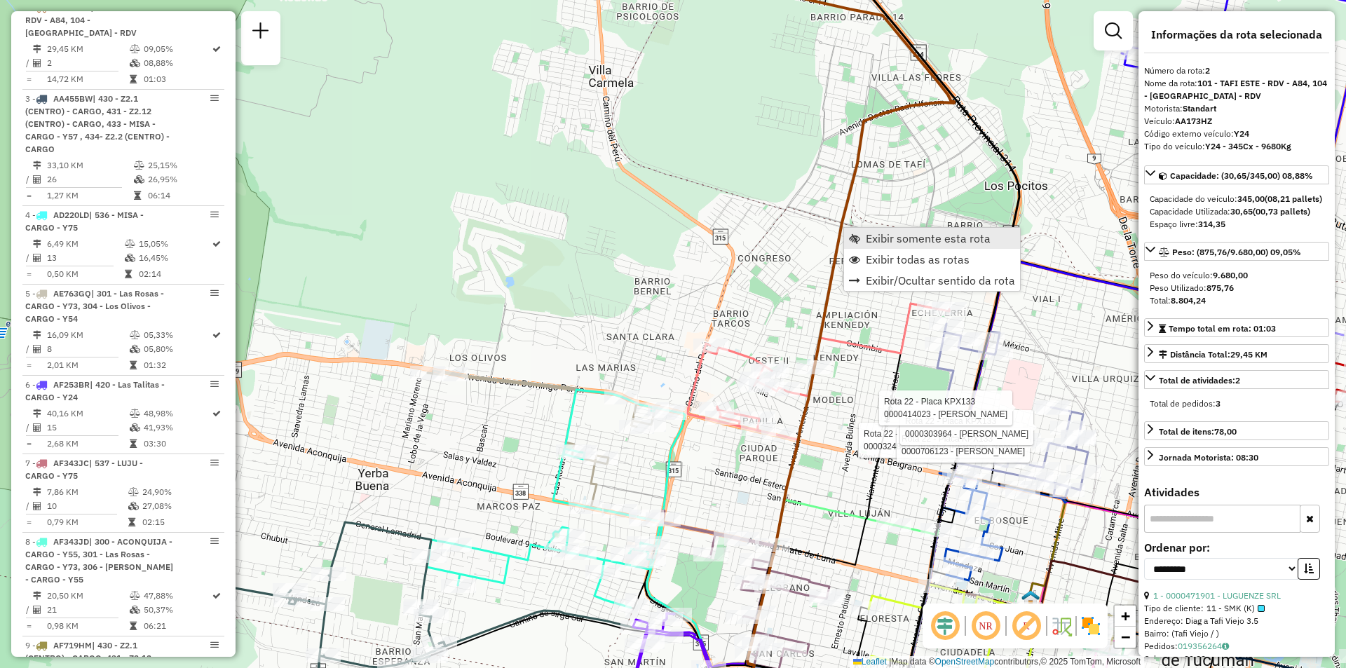
click at [877, 233] on span "Exibir somente esta rota" at bounding box center [928, 238] width 125 height 11
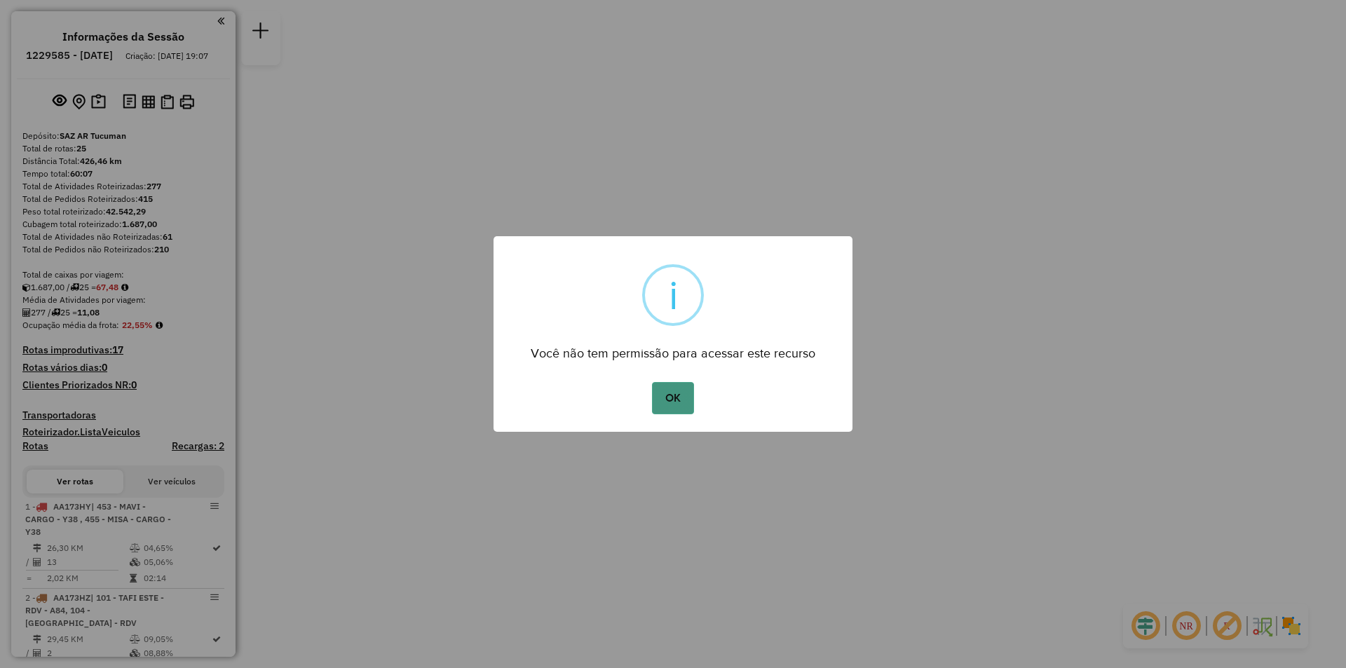
click at [673, 387] on button "OK" at bounding box center [672, 398] width 41 height 32
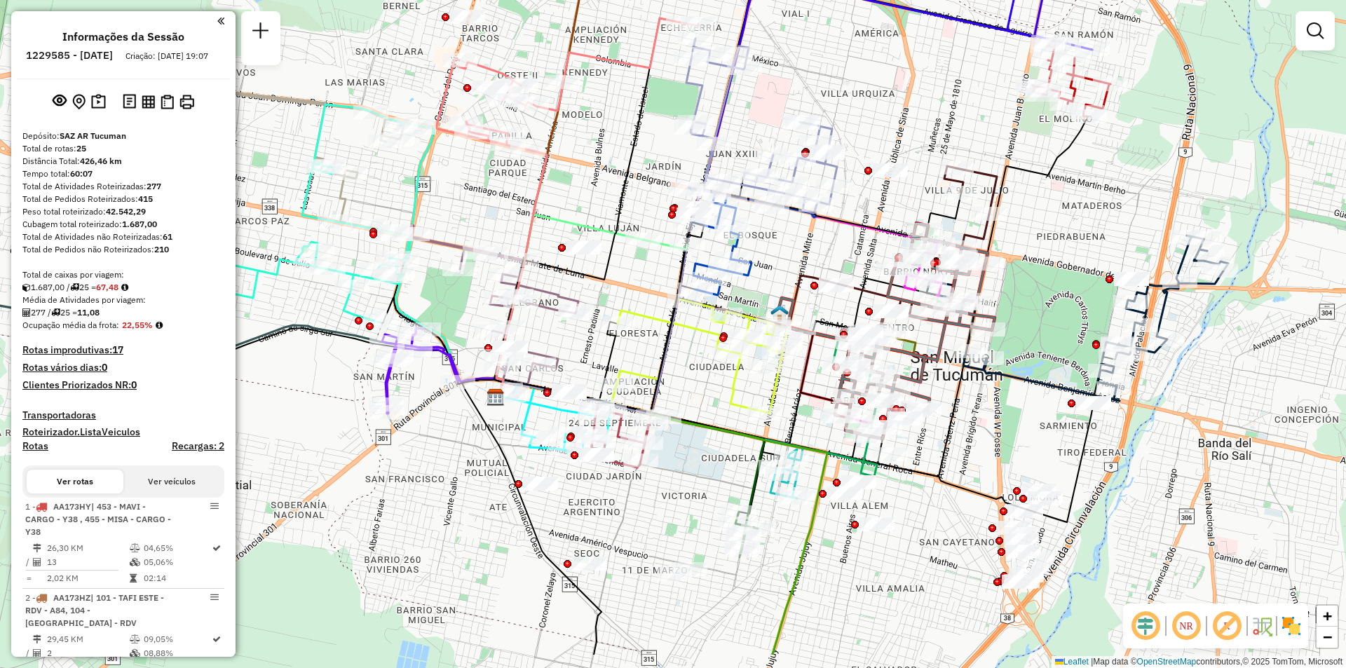
drag, startPoint x: 780, startPoint y: 444, endPoint x: 692, endPoint y: 416, distance: 92.4
click at [692, 416] on icon at bounding box center [660, 518] width 331 height 273
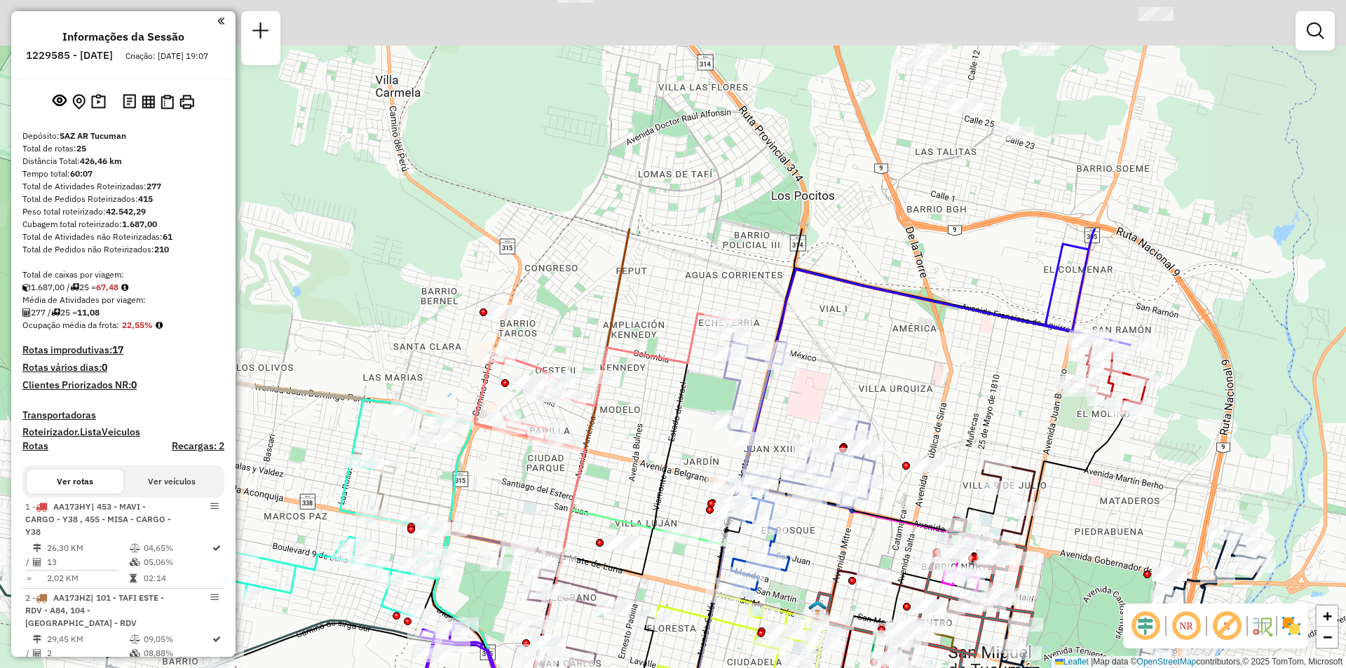
drag, startPoint x: 655, startPoint y: 123, endPoint x: 697, endPoint y: 413, distance: 292.4
click at [697, 413] on div "Rota 17 - Placa IMS942 0000473746 - MUNDO DE BEBIDA Rota 7 - Placa AF343JC 0000…" at bounding box center [673, 334] width 1346 height 668
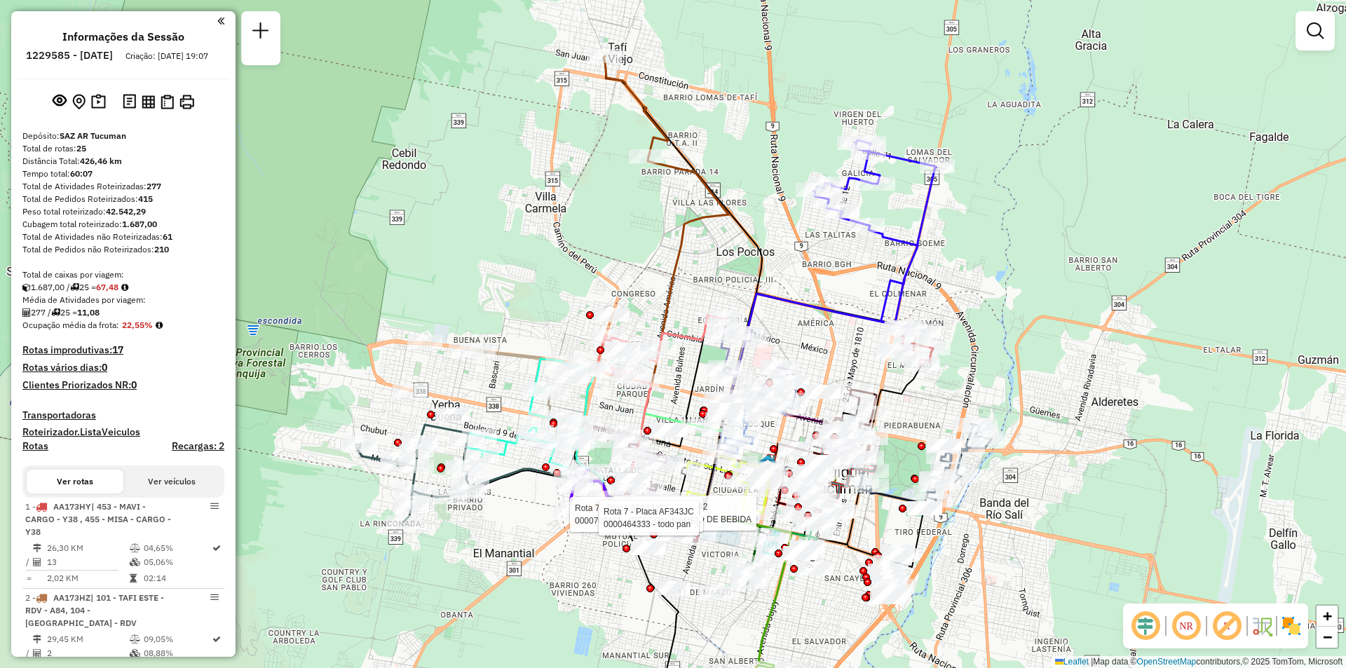
drag, startPoint x: 659, startPoint y: 186, endPoint x: 688, endPoint y: 251, distance: 70.9
click at [688, 251] on icon at bounding box center [678, 331] width 104 height 348
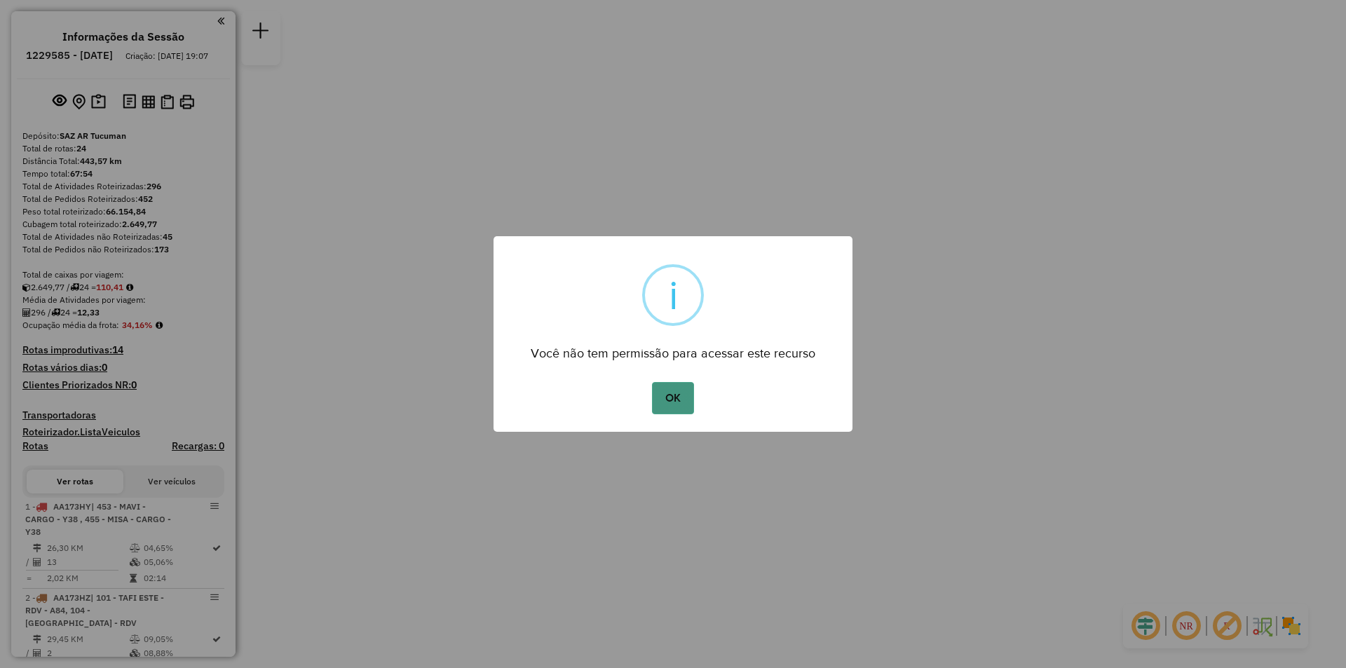
click at [679, 388] on button "OK" at bounding box center [672, 398] width 41 height 32
drag, startPoint x: 542, startPoint y: 355, endPoint x: 805, endPoint y: 351, distance: 263.5
click at [818, 357] on div "Você não tem permissão para acessar este recurso" at bounding box center [672, 349] width 359 height 32
copy div "ocê não tem permissão para acessar este recurso"
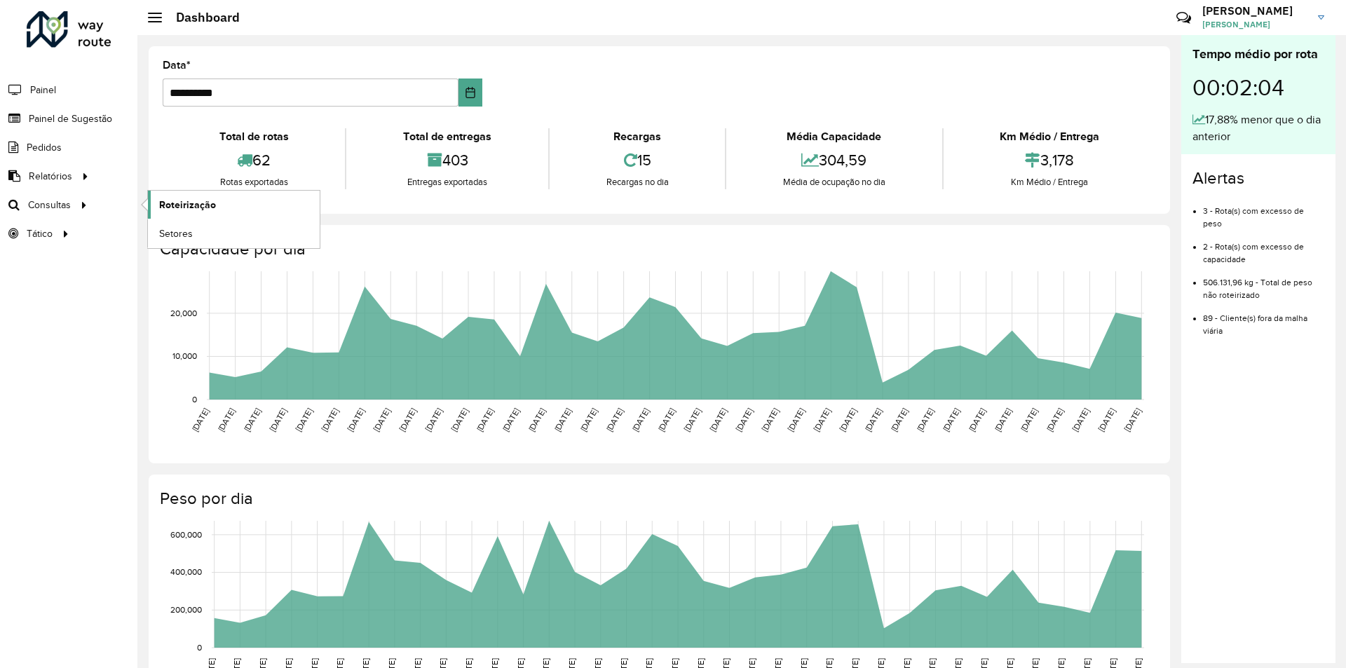
click at [208, 207] on span "Roteirização" at bounding box center [187, 205] width 57 height 15
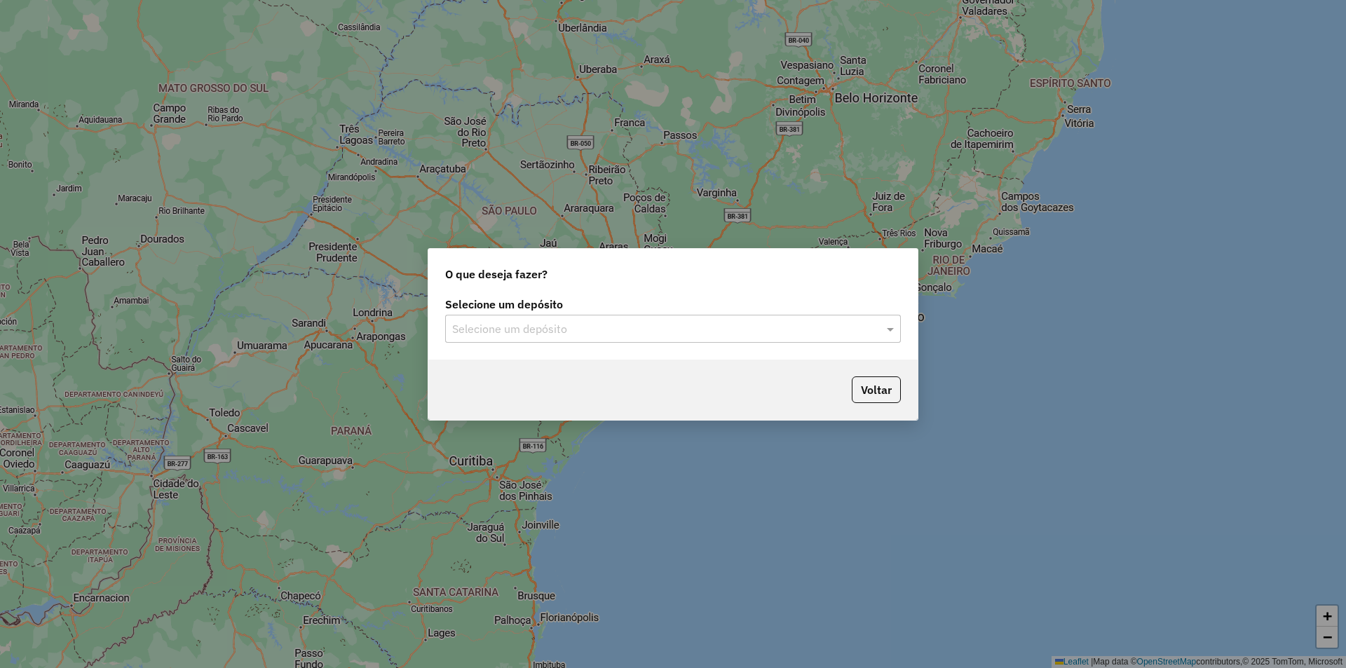
click at [600, 322] on input "text" at bounding box center [658, 329] width 413 height 17
click at [540, 372] on div "SAZ AR Tucuman" at bounding box center [673, 369] width 454 height 24
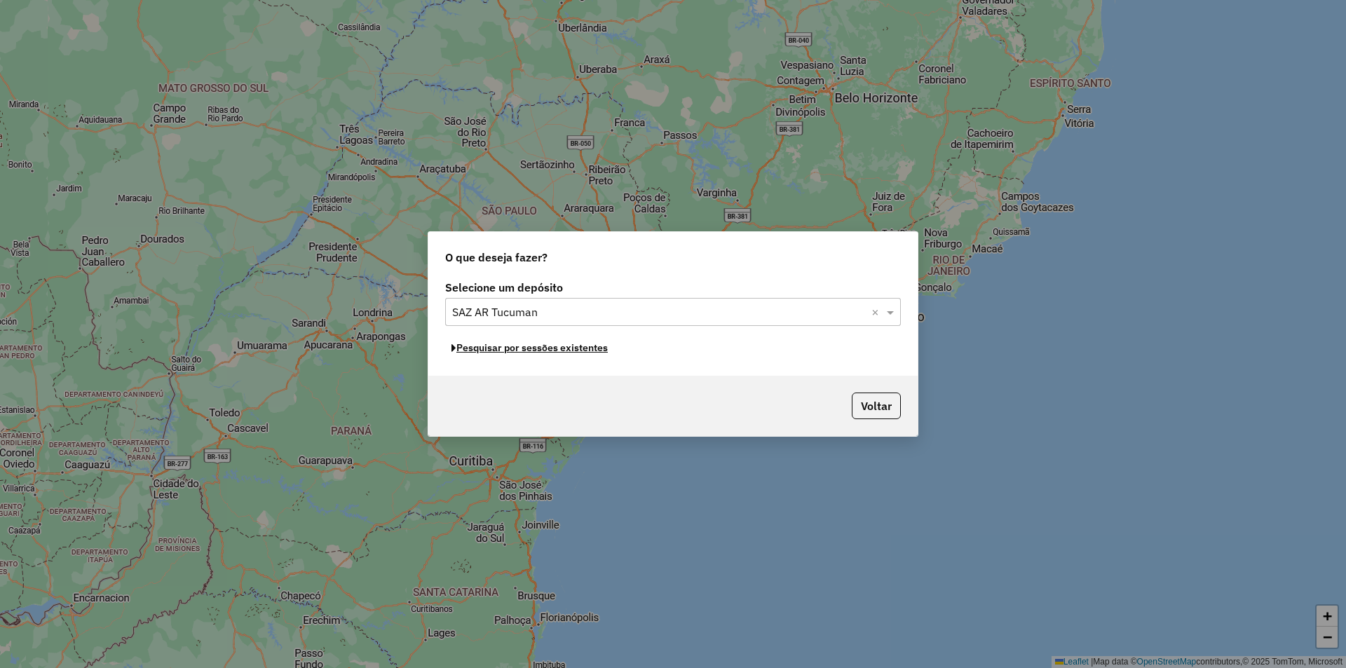
click at [518, 349] on button "Pesquisar por sessões existentes" at bounding box center [529, 348] width 169 height 22
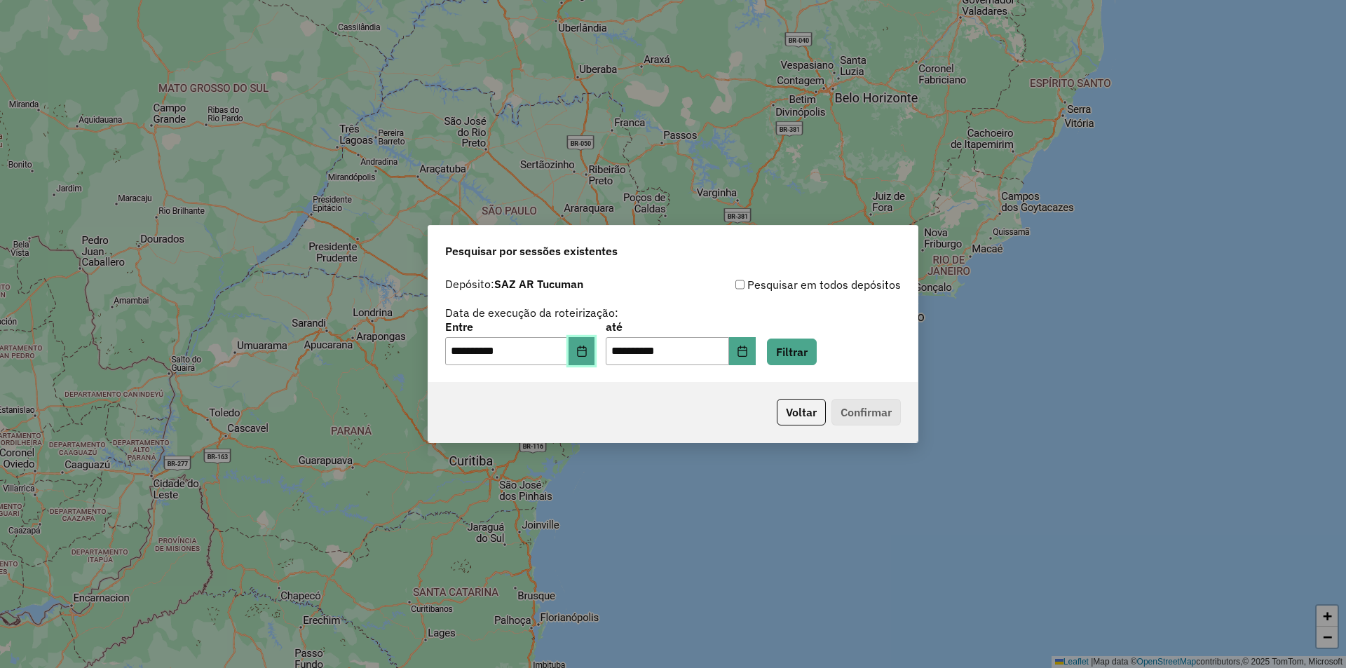
click at [595, 357] on button "Choose Date" at bounding box center [581, 351] width 27 height 28
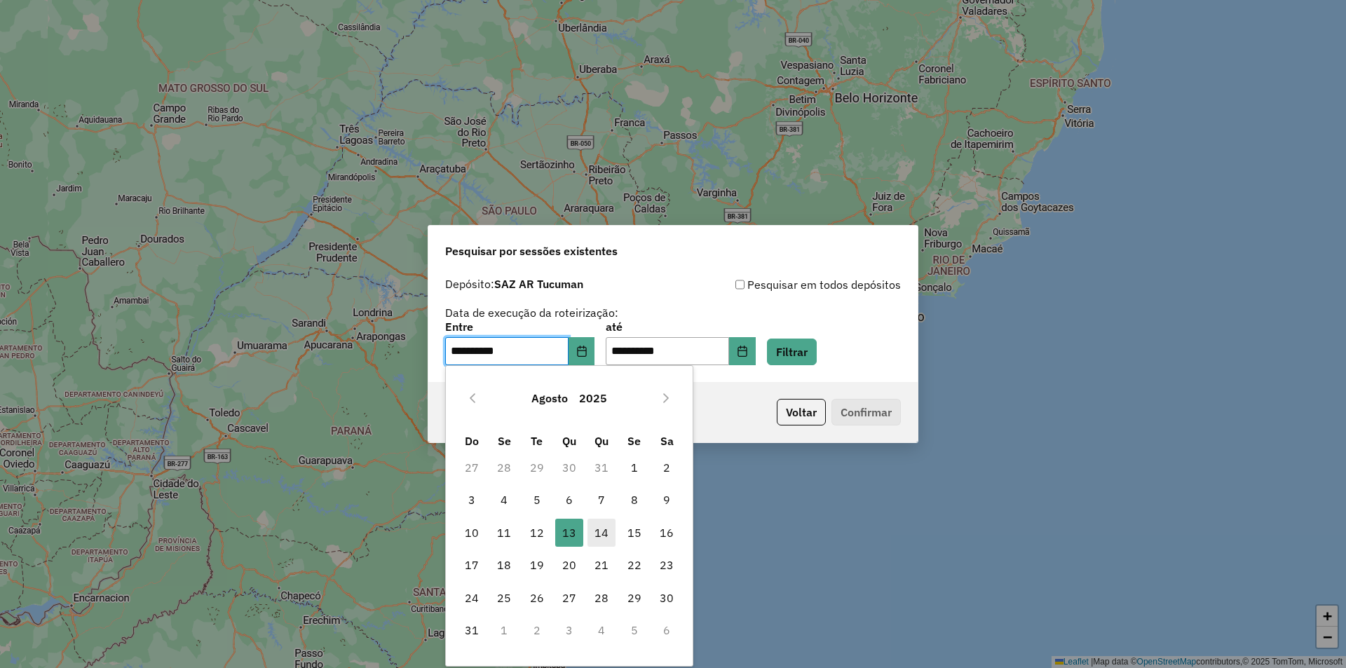
click at [600, 535] on span "14" at bounding box center [601, 533] width 28 height 28
type input "**********"
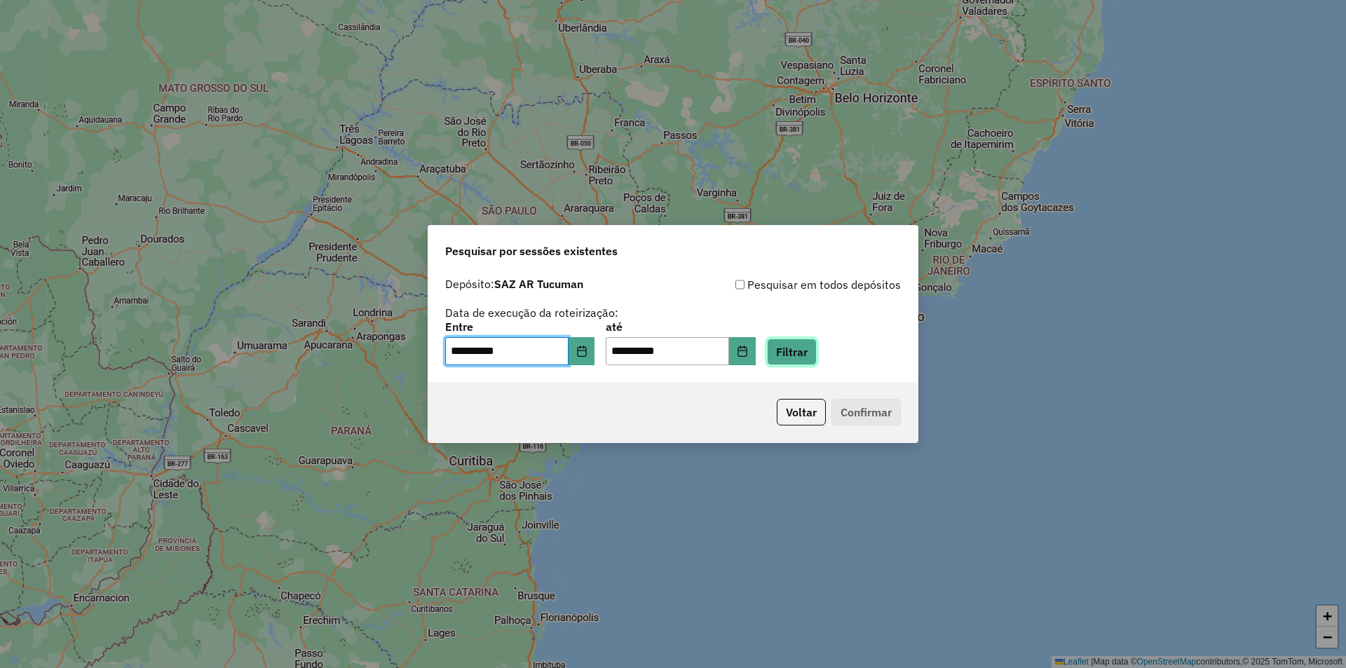
click at [816, 348] on button "Filtrar" at bounding box center [792, 351] width 50 height 27
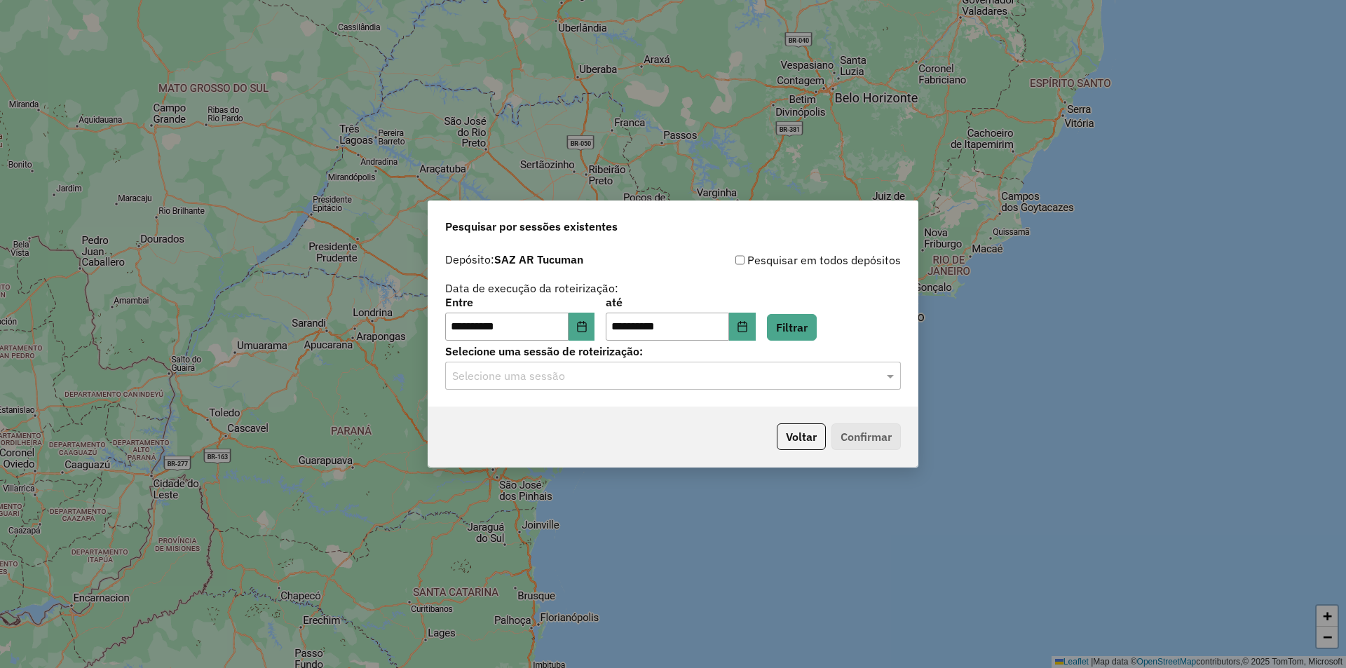
click at [630, 376] on input "text" at bounding box center [658, 376] width 413 height 17
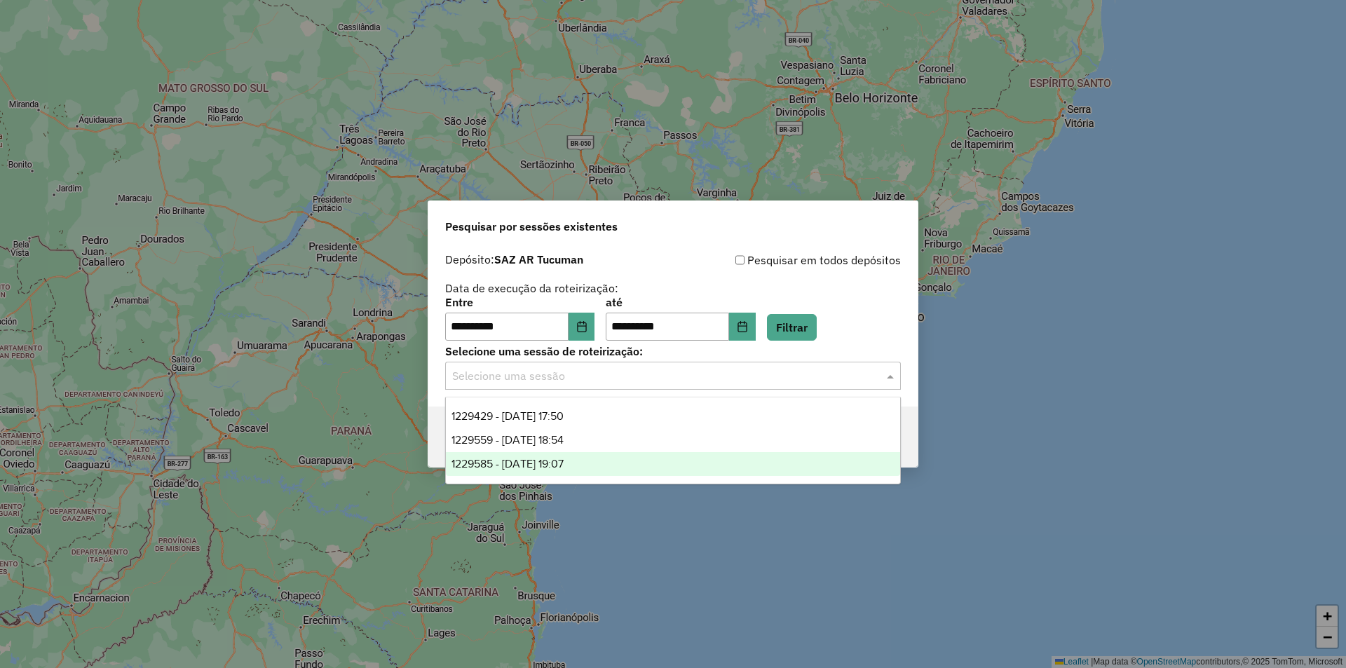
click at [620, 464] on div "1229585 - 14/08/2025 19:07" at bounding box center [673, 464] width 454 height 24
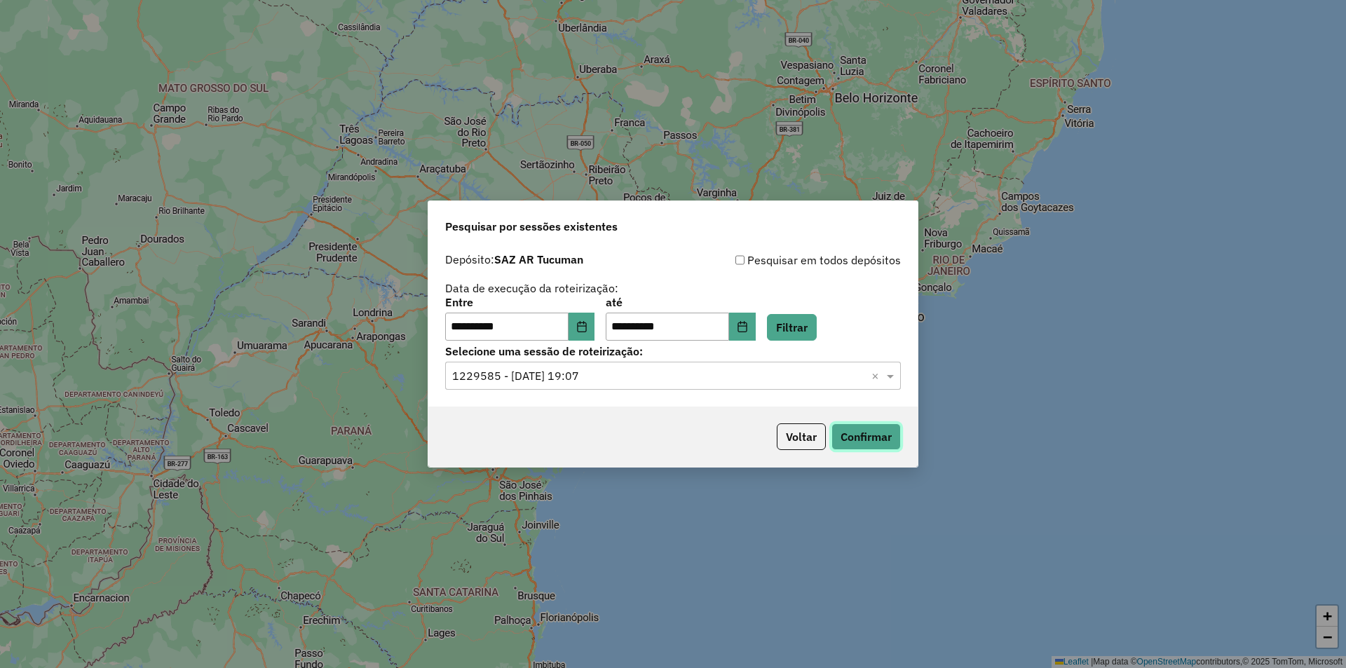
click at [861, 442] on button "Confirmar" at bounding box center [865, 436] width 69 height 27
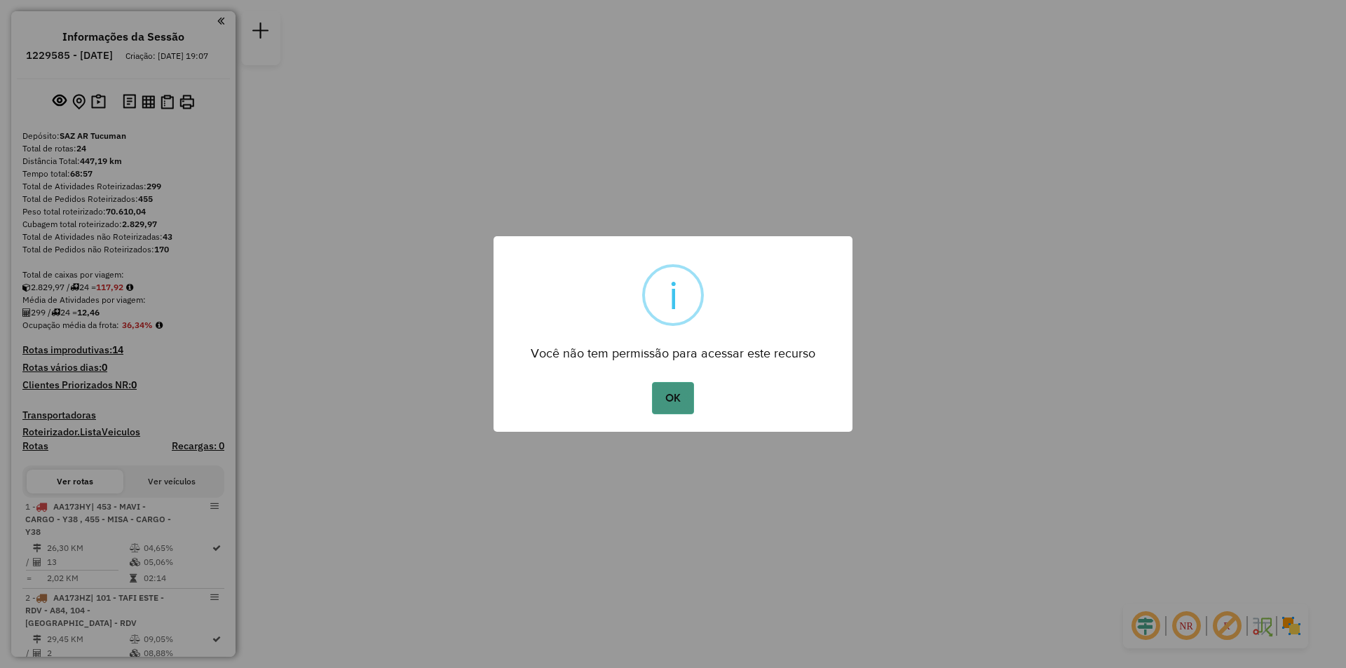
click at [671, 386] on button "OK" at bounding box center [672, 398] width 41 height 32
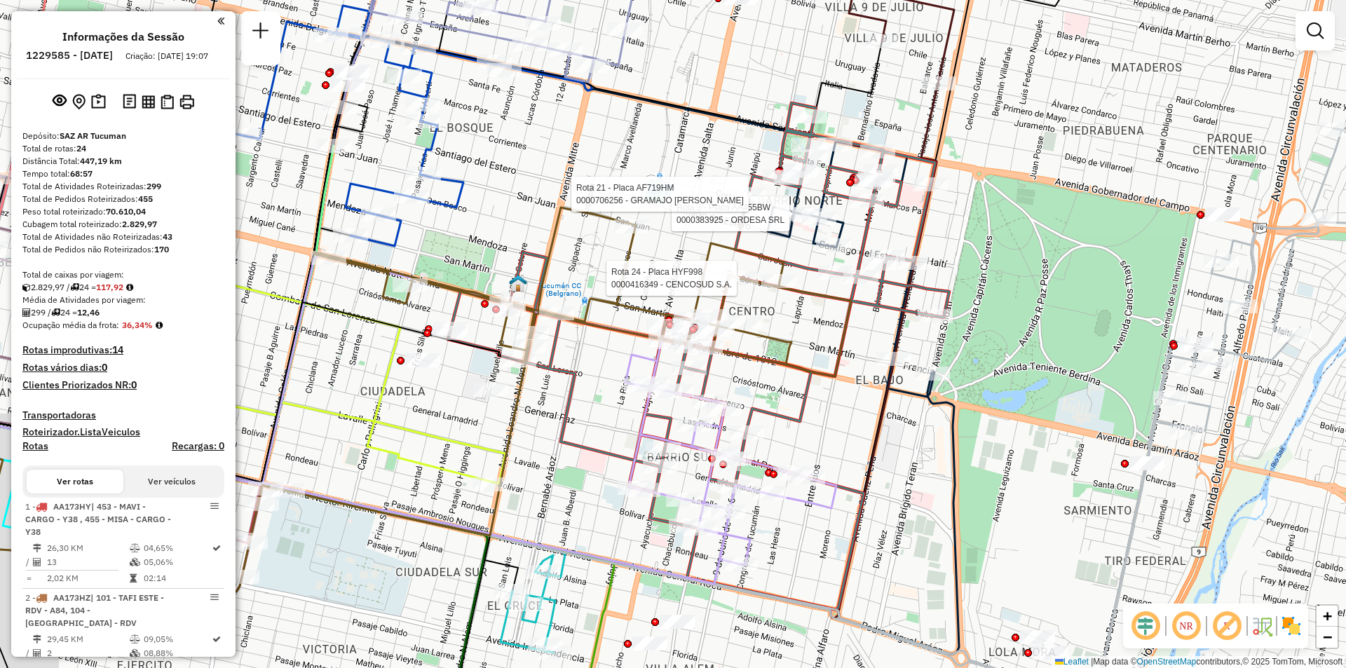
drag, startPoint x: 789, startPoint y: 438, endPoint x: 917, endPoint y: 320, distance: 174.6
click at [917, 320] on div "Rota 24 - Placa HYF998 0000416349 - CENCOSUD S.A. Rota 3 - Placa AA455BW 000038…" at bounding box center [673, 334] width 1346 height 668
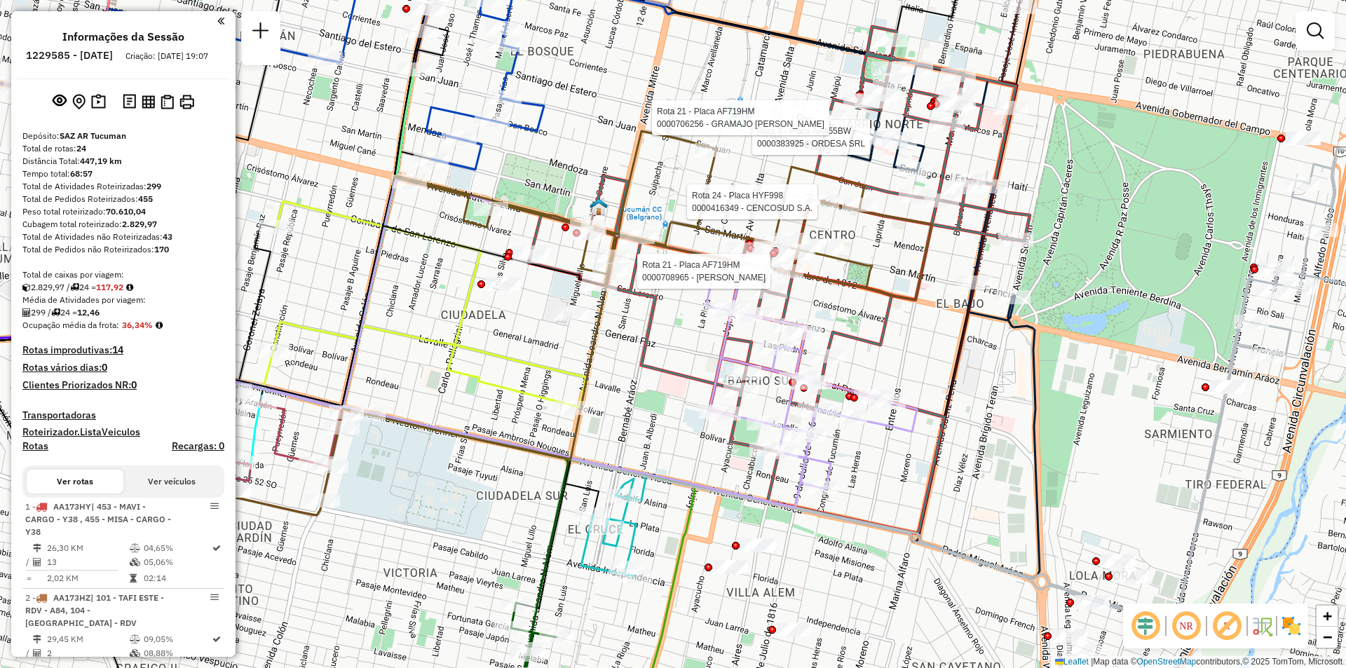
select select "**********"
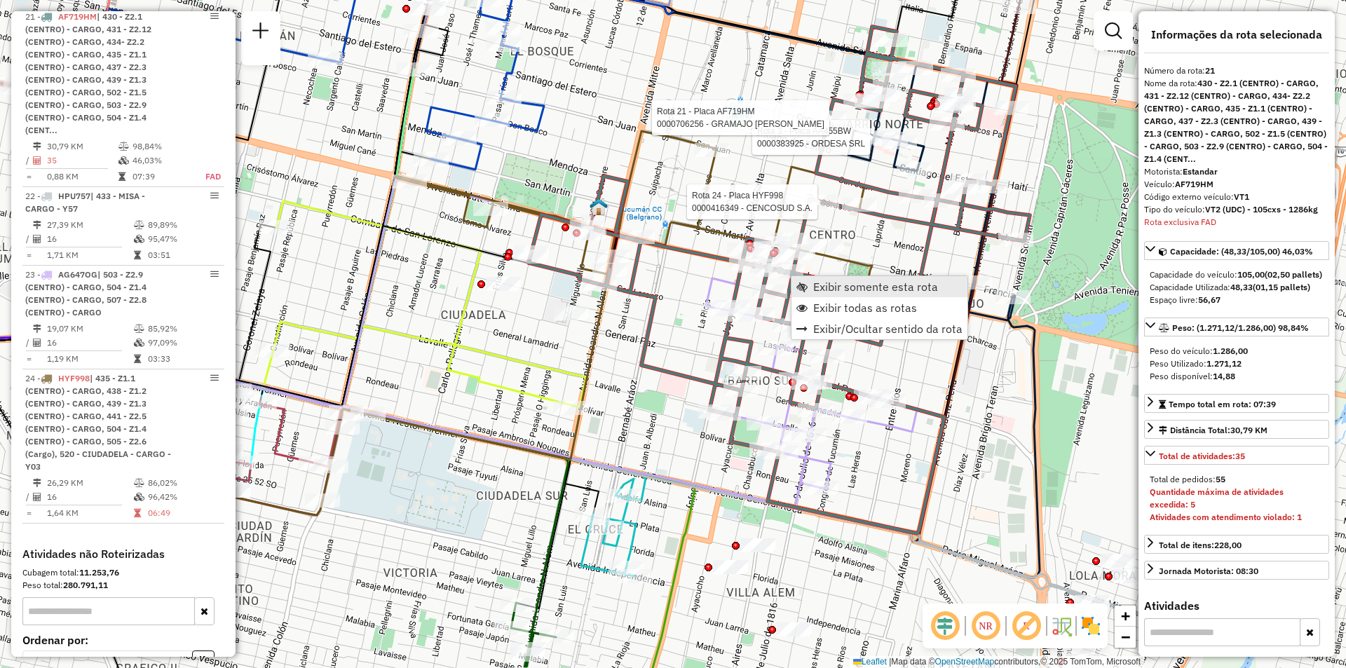
scroll to position [2283, 0]
click at [809, 287] on link "Exibir somente esta rota" at bounding box center [879, 286] width 176 height 21
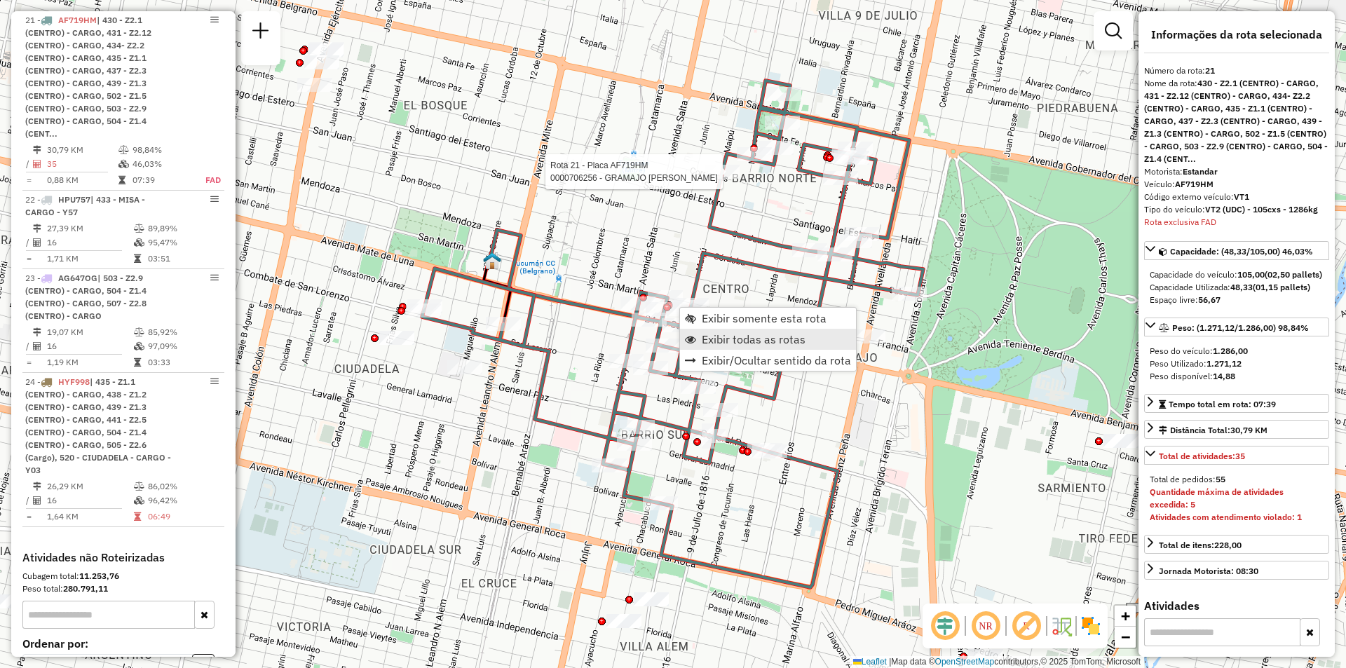
click at [788, 341] on span "Exibir todas as rotas" at bounding box center [754, 339] width 104 height 11
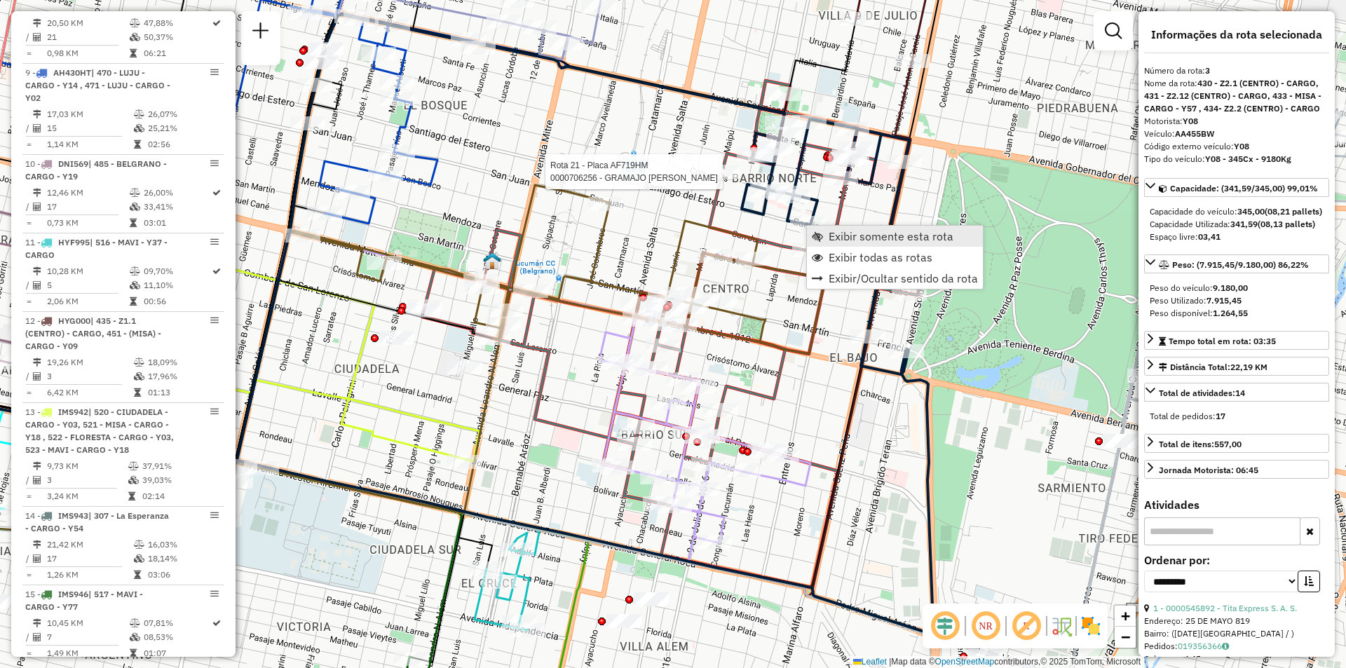
scroll to position [681, 0]
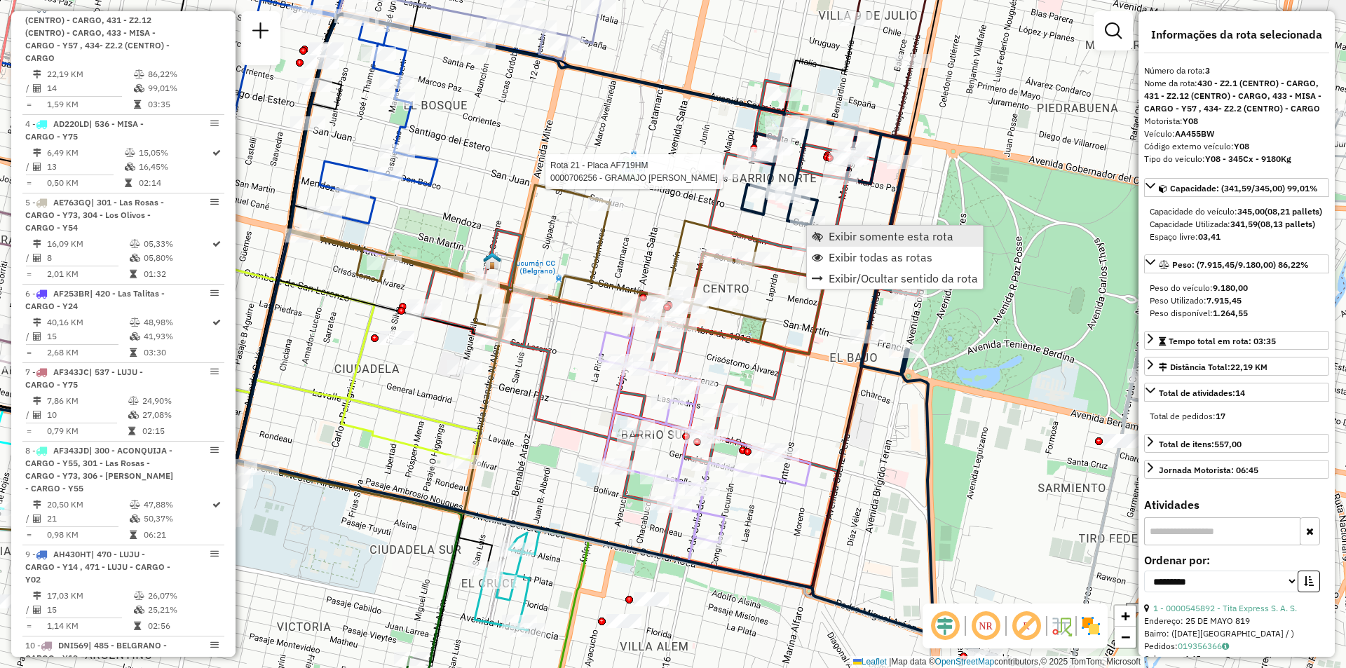
click at [849, 236] on span "Exibir somente esta rota" at bounding box center [890, 236] width 125 height 11
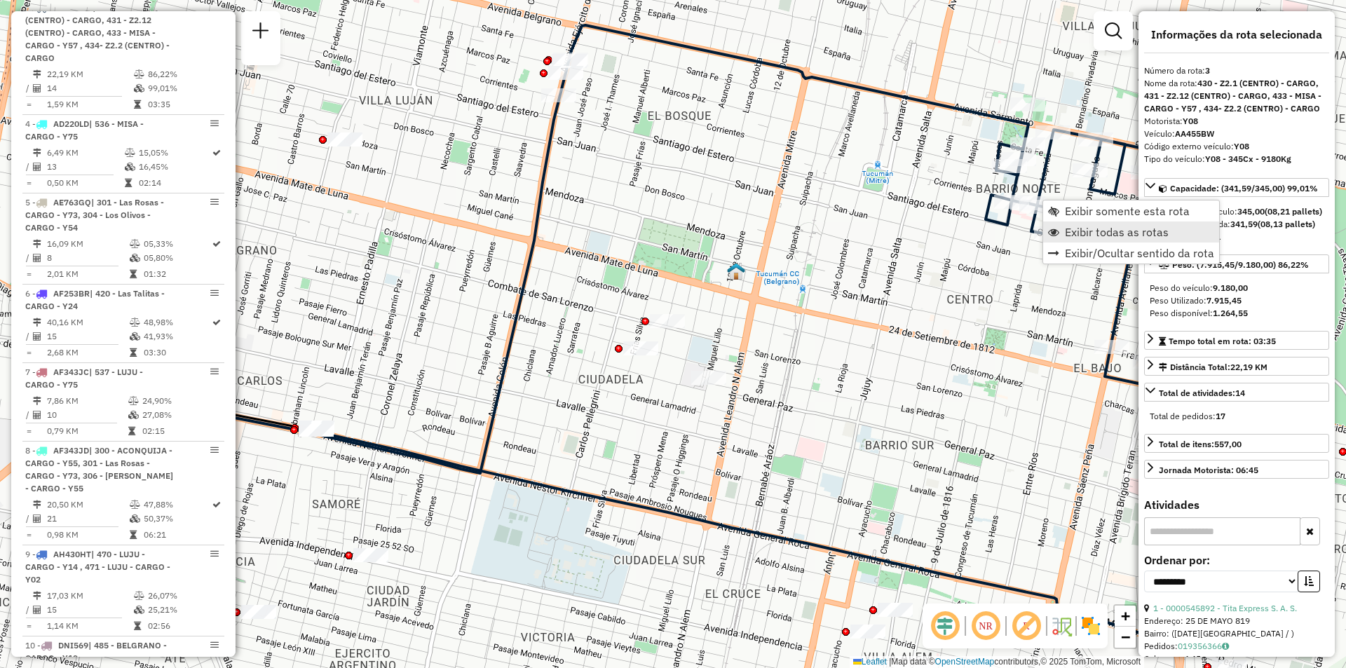
click at [1090, 231] on span "Exibir todas as rotas" at bounding box center [1117, 231] width 104 height 11
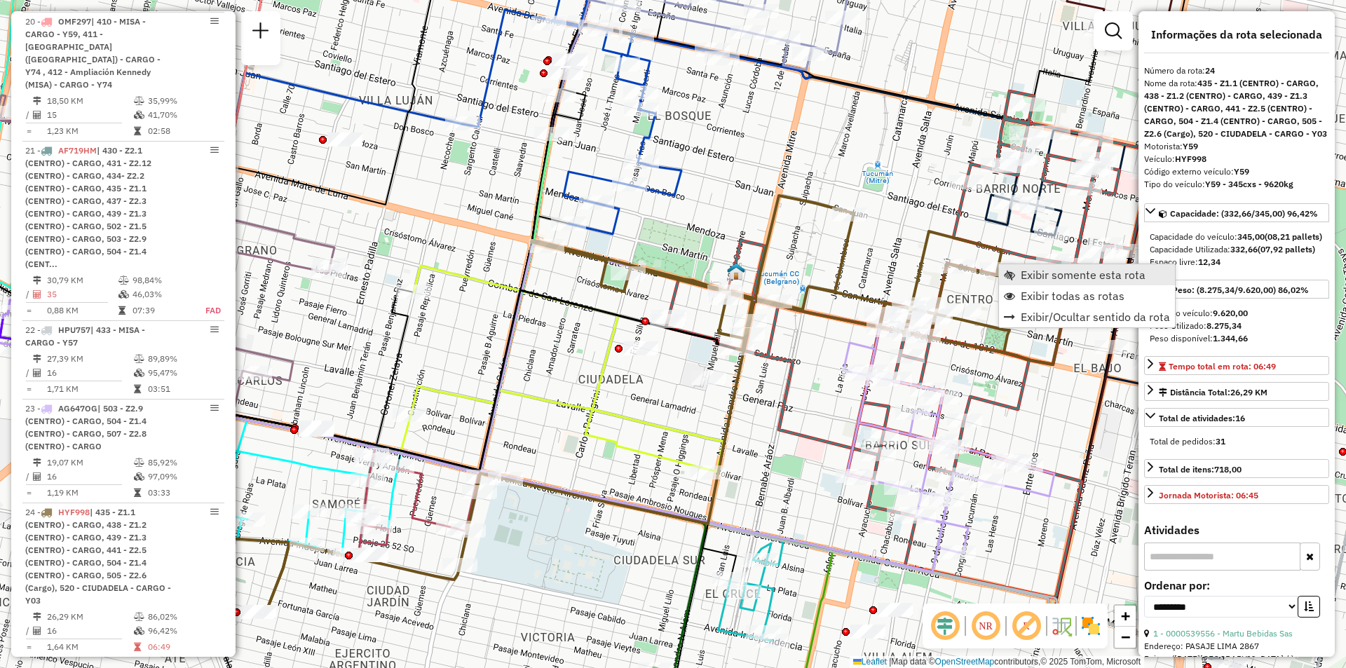
scroll to position [2524, 0]
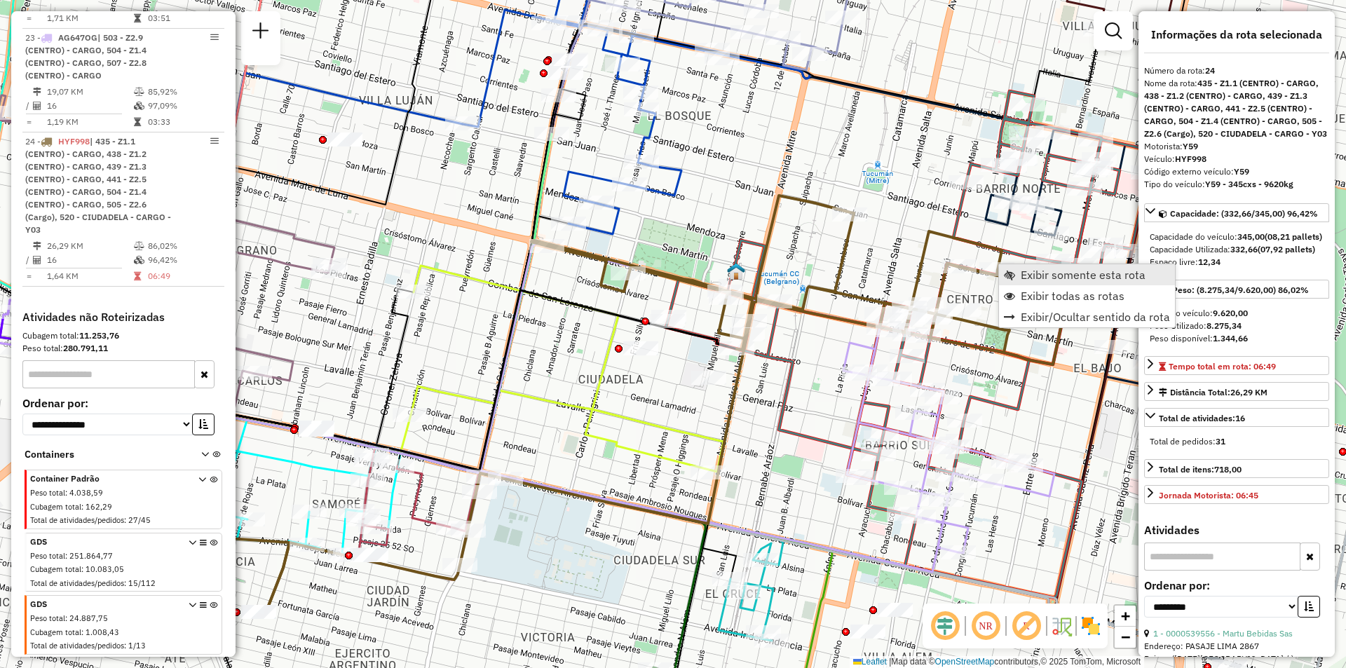
click at [1016, 265] on link "Exibir somente esta rota" at bounding box center [1087, 274] width 176 height 21
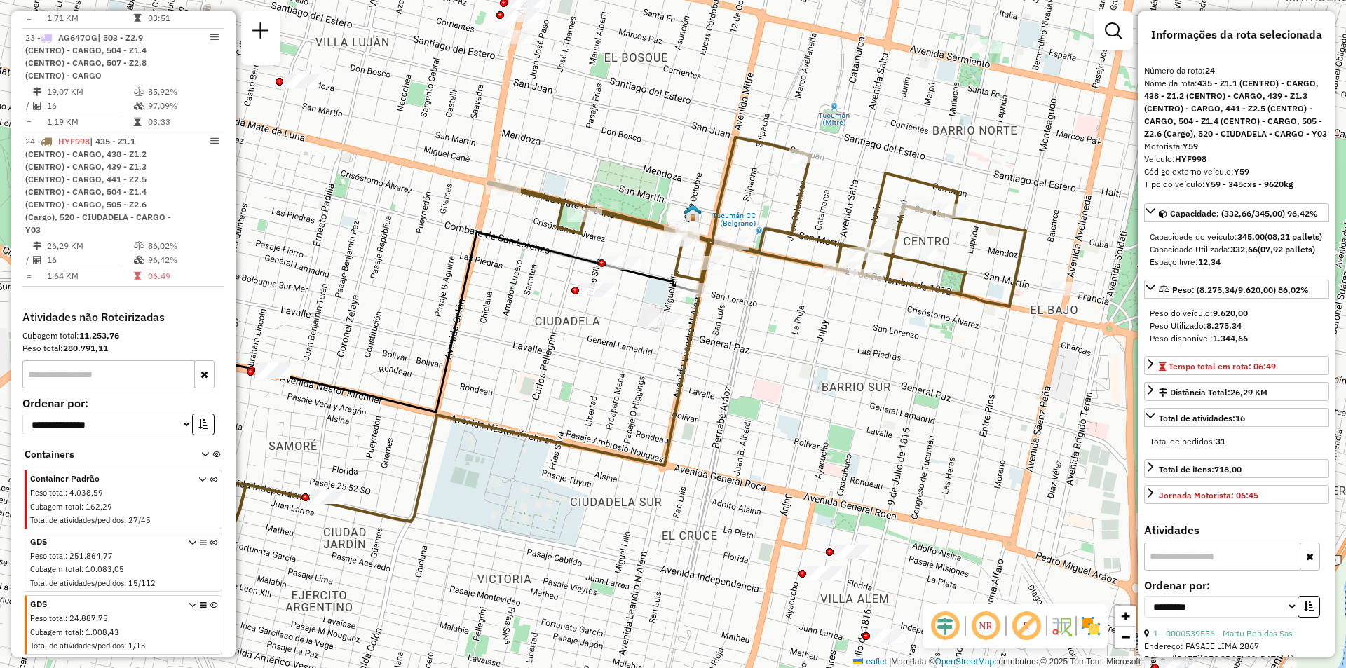
drag, startPoint x: 1049, startPoint y: 315, endPoint x: 952, endPoint y: 329, distance: 98.3
click at [952, 329] on div "Janela de atendimento Grade de atendimento Capacidade Transportadoras Veículos …" at bounding box center [673, 334] width 1346 height 668
drag, startPoint x: 880, startPoint y: 268, endPoint x: 884, endPoint y: 277, distance: 9.8
click at [884, 277] on ul "Exibir somente esta rota Exibir todas as rotas Exibir/Ocultar sentido da rota" at bounding box center [962, 279] width 176 height 63
click at [884, 278] on span "Exibir todas as rotas" at bounding box center [884, 279] width 11 height 11
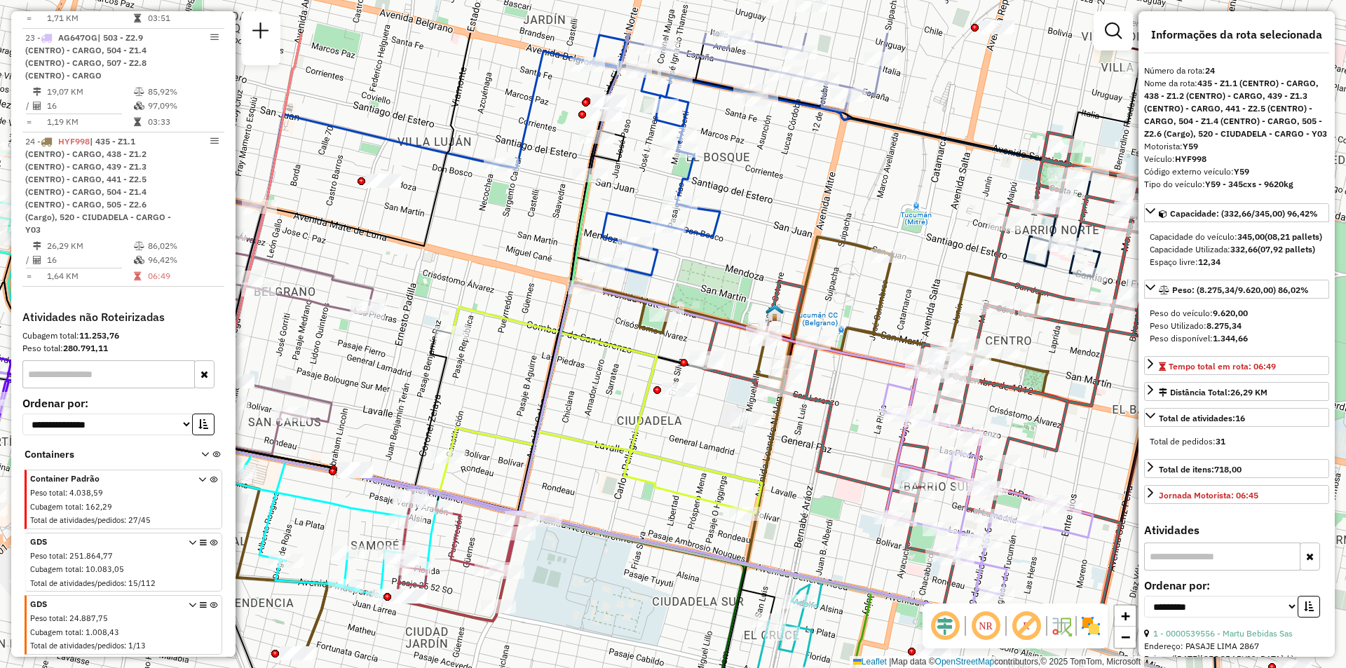
drag, startPoint x: 563, startPoint y: 322, endPoint x: 1135, endPoint y: 679, distance: 674.4
click at [1135, 667] on html "Aguarde... Pop-up bloqueado! Seu navegador bloqueou automáticamente a abertura …" at bounding box center [673, 334] width 1346 height 668
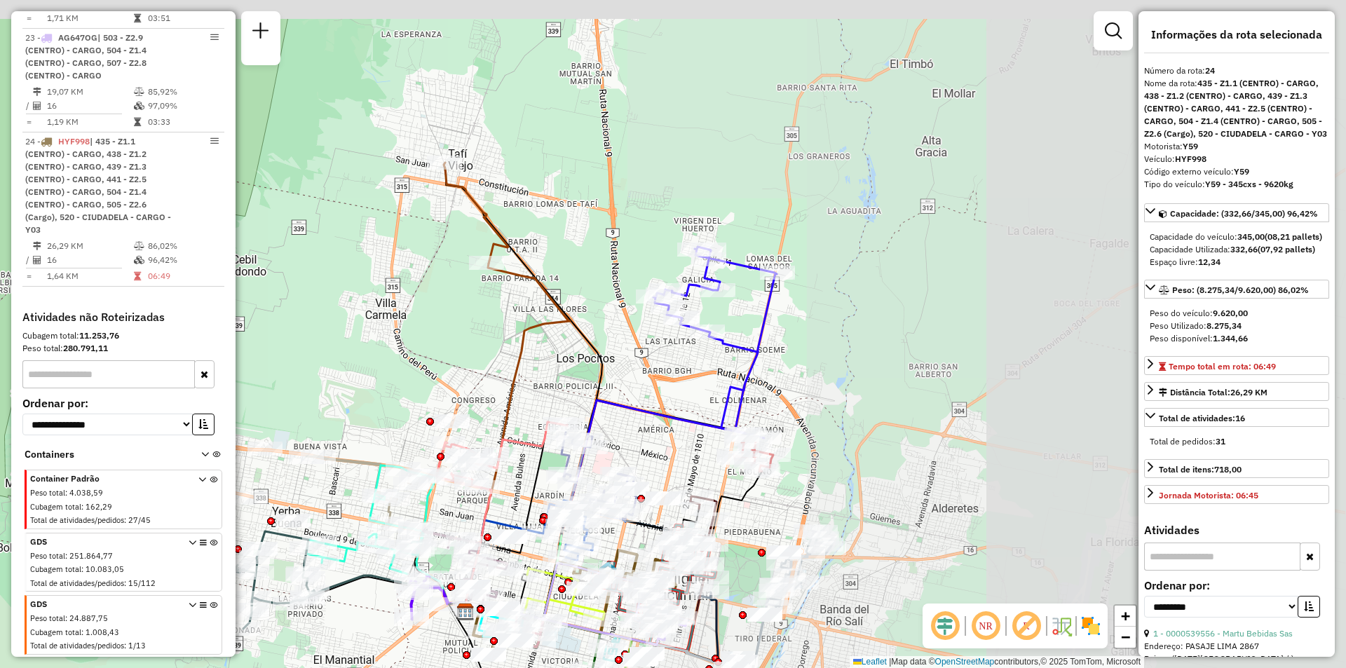
drag, startPoint x: 767, startPoint y: 246, endPoint x: 601, endPoint y: 315, distance: 179.7
click at [600, 327] on div "Janela de atendimento Grade de atendimento Capacidade Transportadoras Veículos …" at bounding box center [673, 334] width 1346 height 668
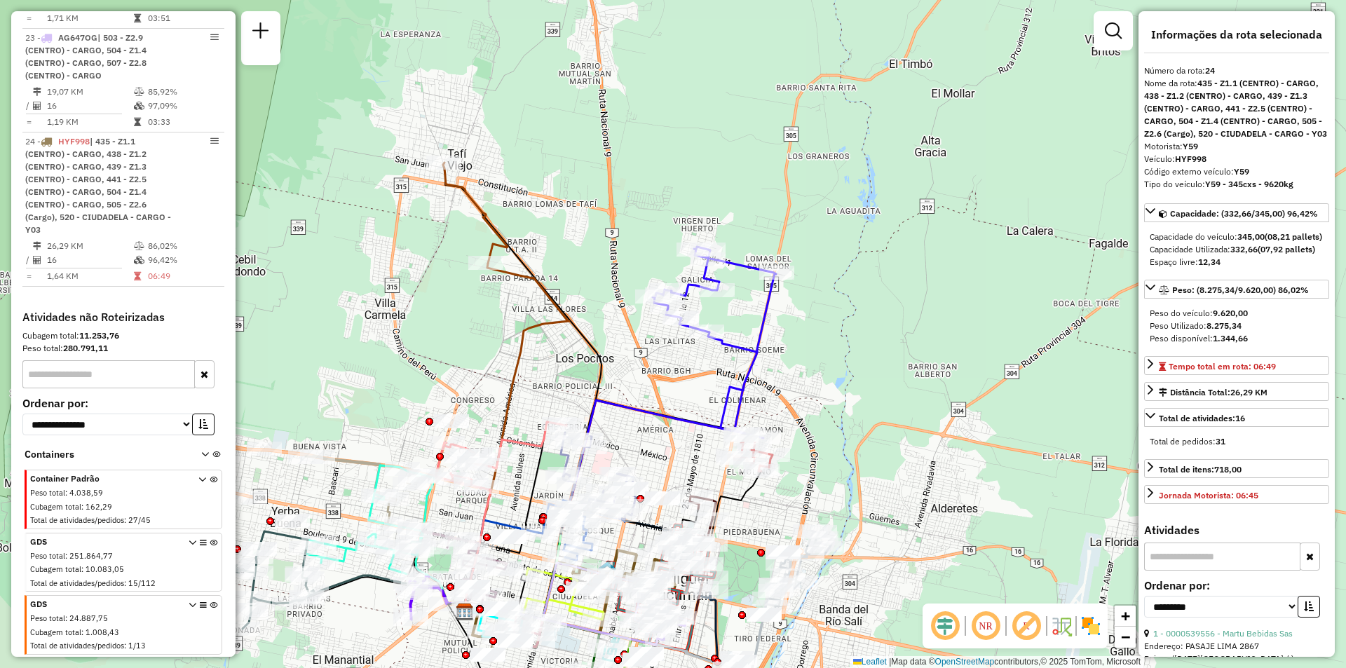
click at [932, 123] on div "Janela de atendimento Grade de atendimento Capacidade Transportadoras Veículos …" at bounding box center [673, 334] width 1346 height 668
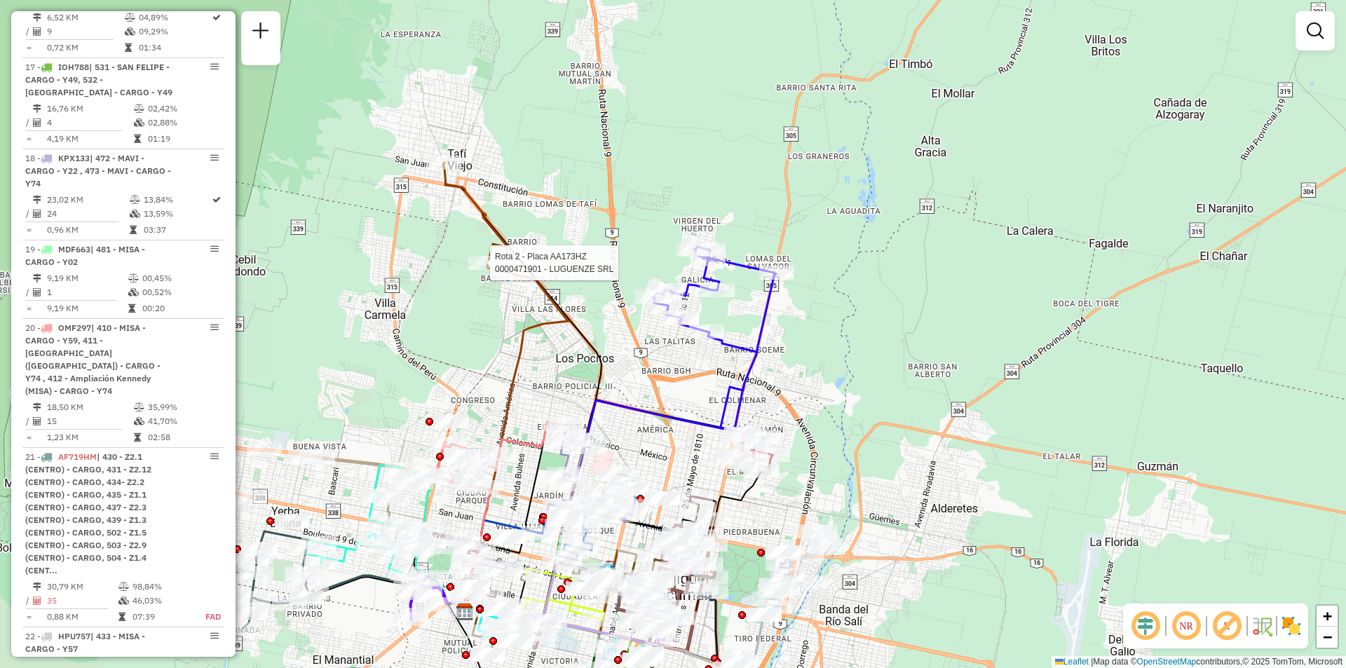
select select "**********"
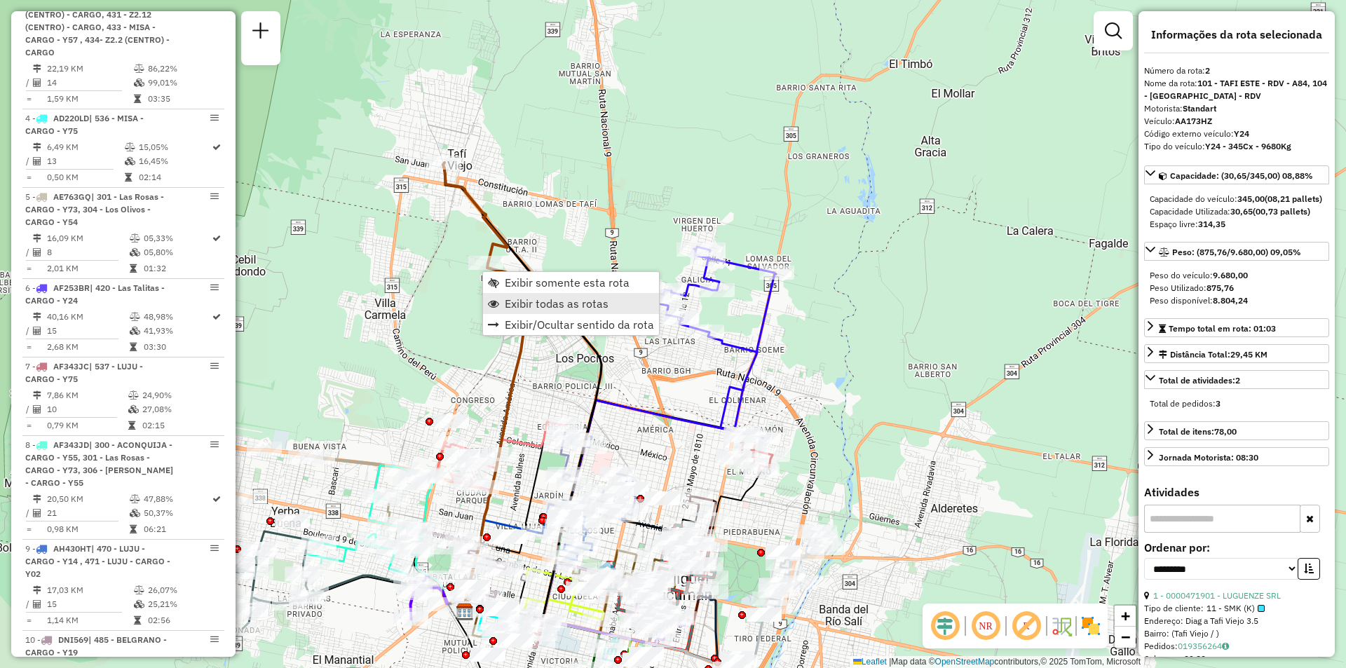
scroll to position [590, 0]
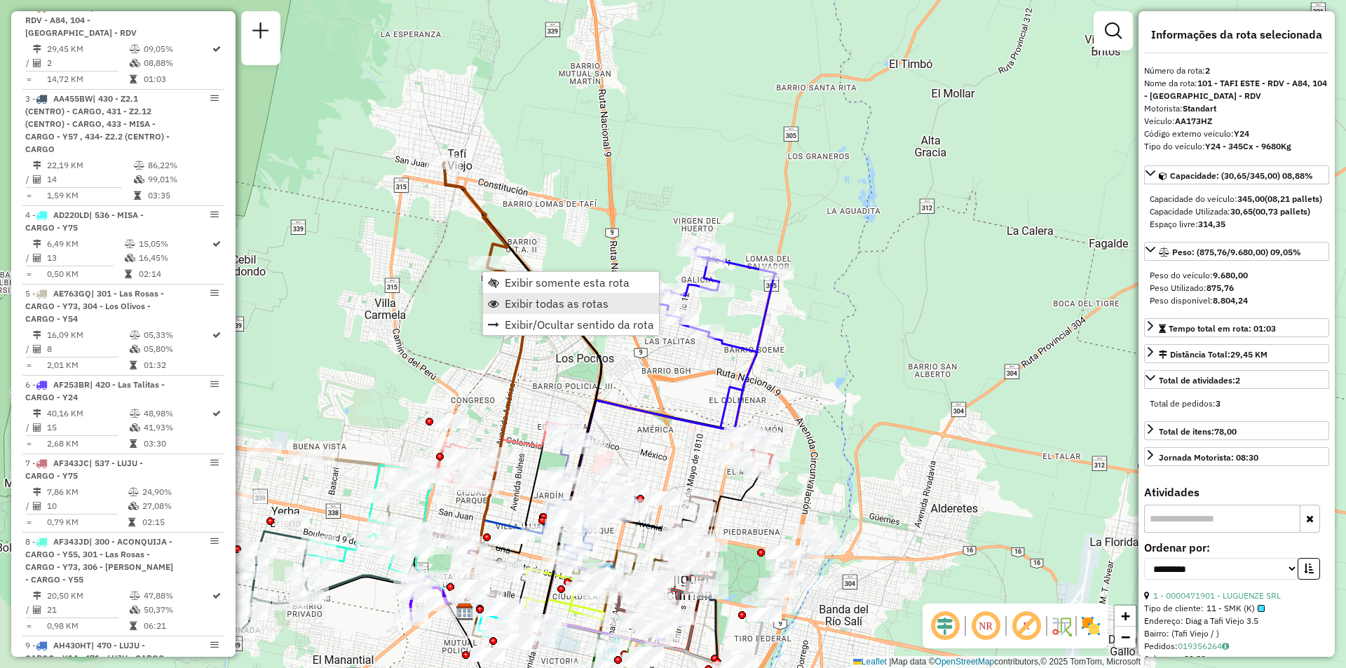
click at [514, 302] on span "Exibir todas as rotas" at bounding box center [557, 303] width 104 height 11
click at [533, 282] on span "Exibir somente esta rota" at bounding box center [583, 278] width 125 height 11
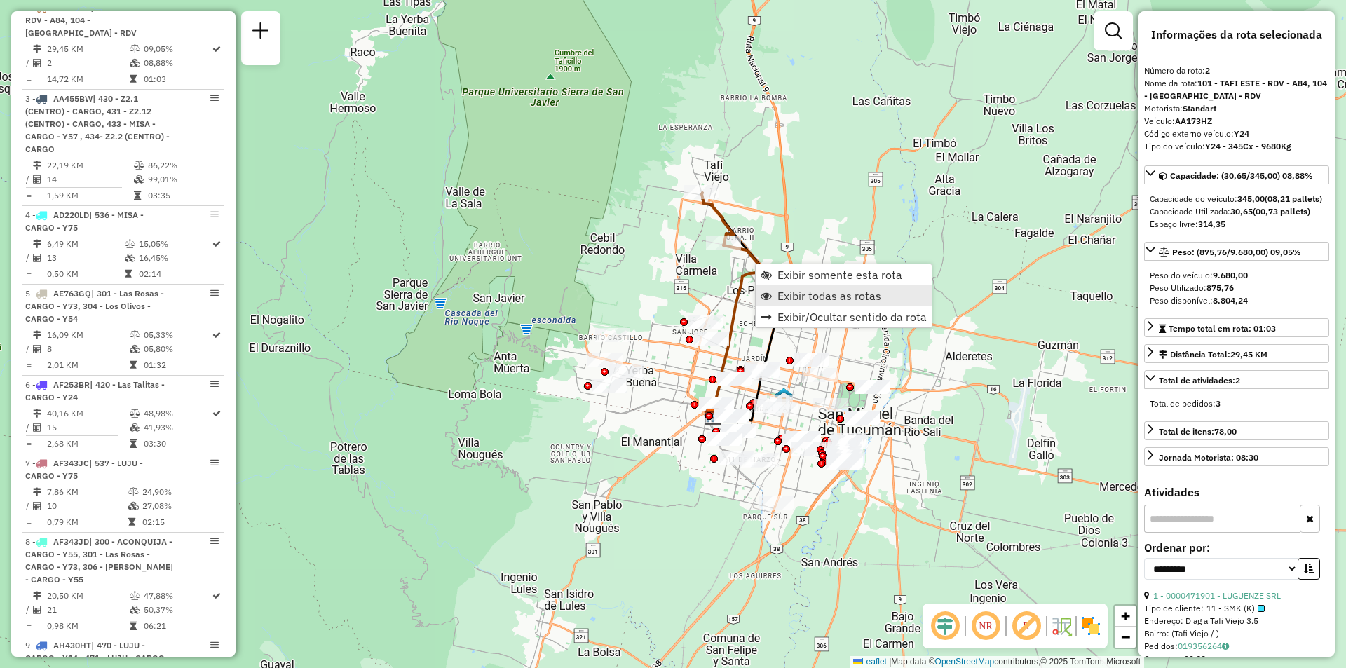
click at [793, 306] on link "Exibir todas as rotas" at bounding box center [843, 295] width 176 height 21
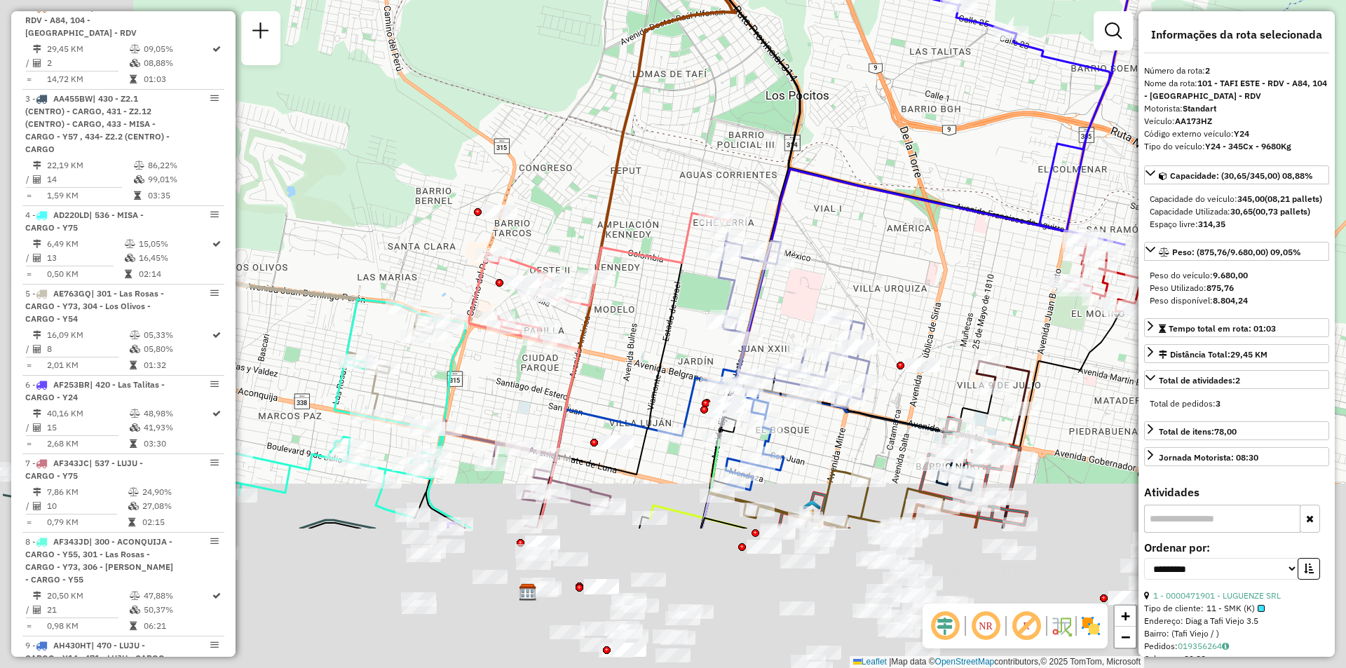
drag, startPoint x: 766, startPoint y: 404, endPoint x: 845, endPoint y: 248, distance: 174.6
click at [845, 248] on div "Janela de atendimento Grade de atendimento Capacidade Transportadoras Veículos …" at bounding box center [673, 334] width 1346 height 668
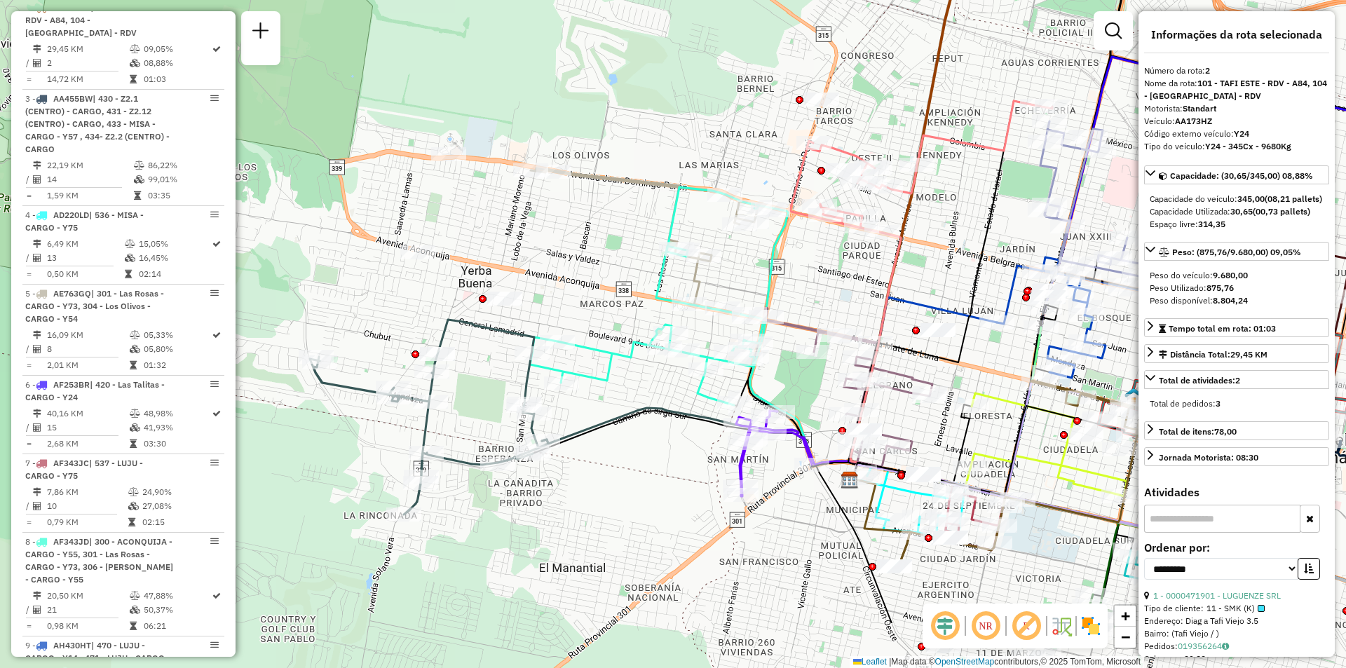
drag, startPoint x: 526, startPoint y: 393, endPoint x: 848, endPoint y: 281, distance: 340.7
click at [848, 281] on div "Janela de atendimento Grade de atendimento Capacidade Transportadoras Veículos …" at bounding box center [673, 334] width 1346 height 668
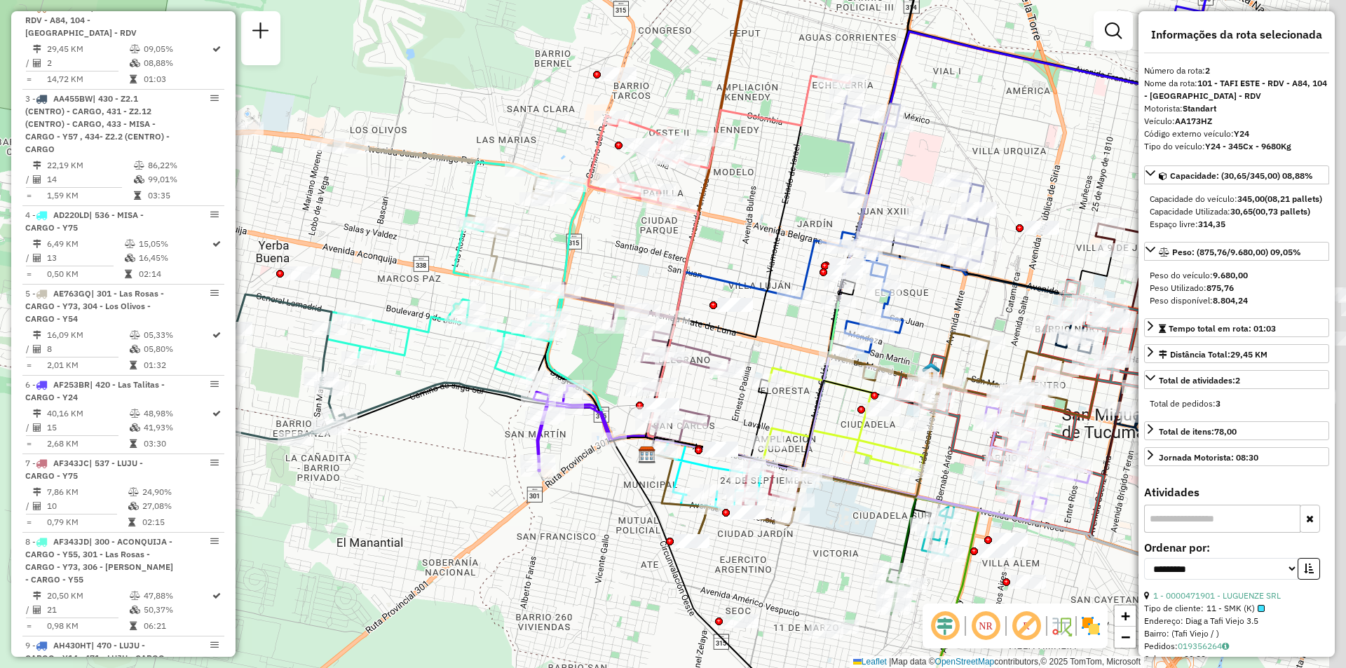
drag, startPoint x: 1001, startPoint y: 463, endPoint x: 805, endPoint y: 435, distance: 198.9
click at [805, 435] on icon at bounding box center [789, 426] width 284 height 90
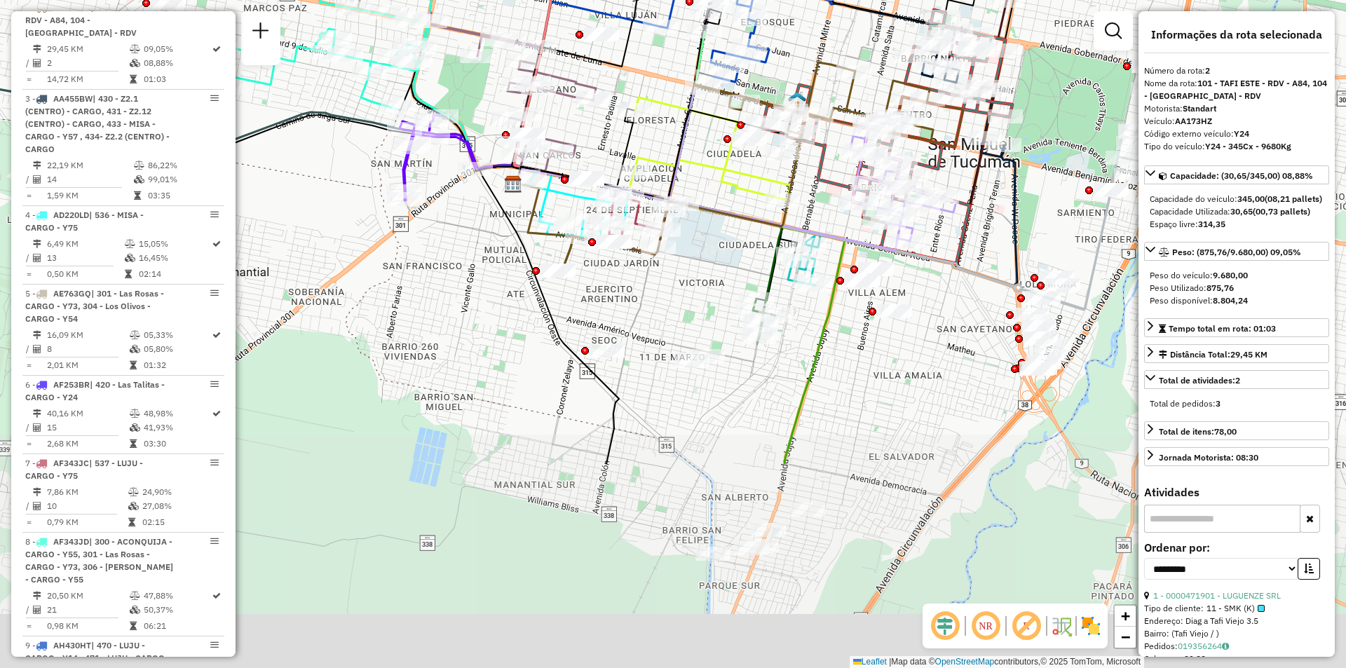
drag, startPoint x: 789, startPoint y: 392, endPoint x: 782, endPoint y: 221, distance: 171.1
click at [788, 218] on icon at bounding box center [760, 167] width 405 height 210
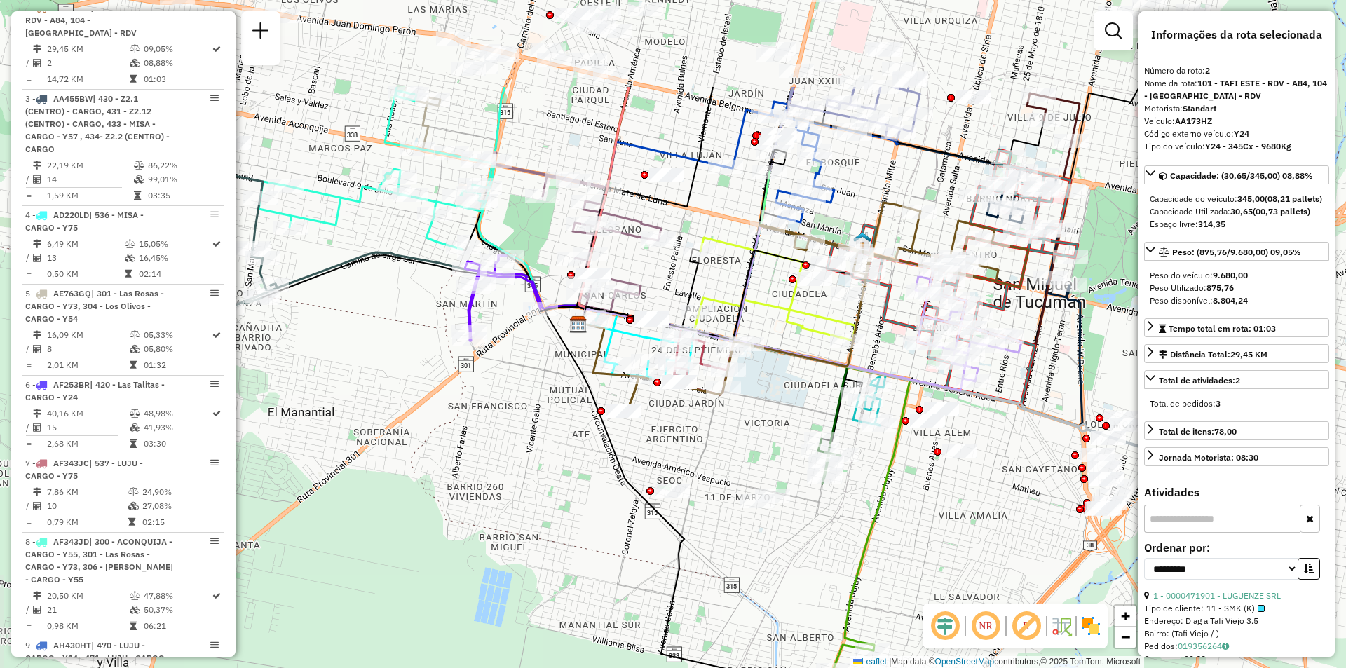
drag, startPoint x: 479, startPoint y: 275, endPoint x: 508, endPoint y: 341, distance: 72.5
click at [508, 341] on div "Janela de atendimento Grade de atendimento Capacidade Transportadoras Veículos …" at bounding box center [673, 334] width 1346 height 668
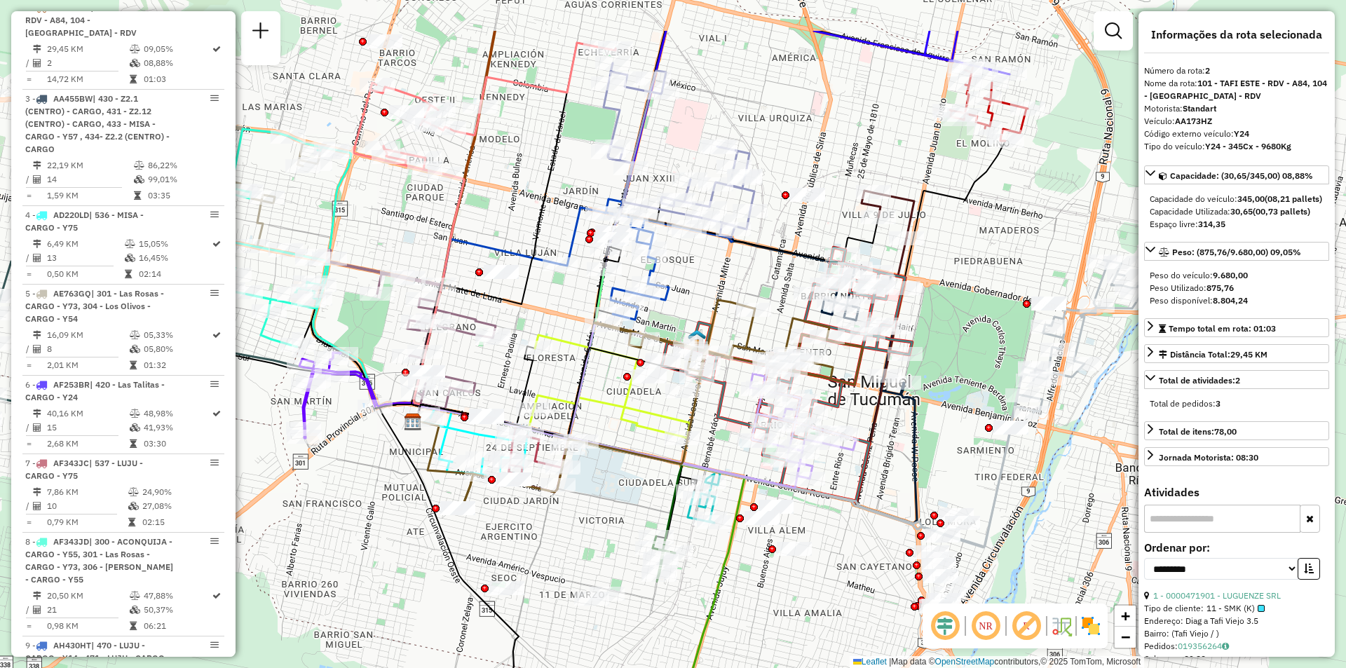
drag, startPoint x: 511, startPoint y: 350, endPoint x: 555, endPoint y: 370, distance: 48.6
click at [525, 389] on div "Janela de atendimento Grade de atendimento Capacidade Transportadoras Veículos …" at bounding box center [673, 334] width 1346 height 668
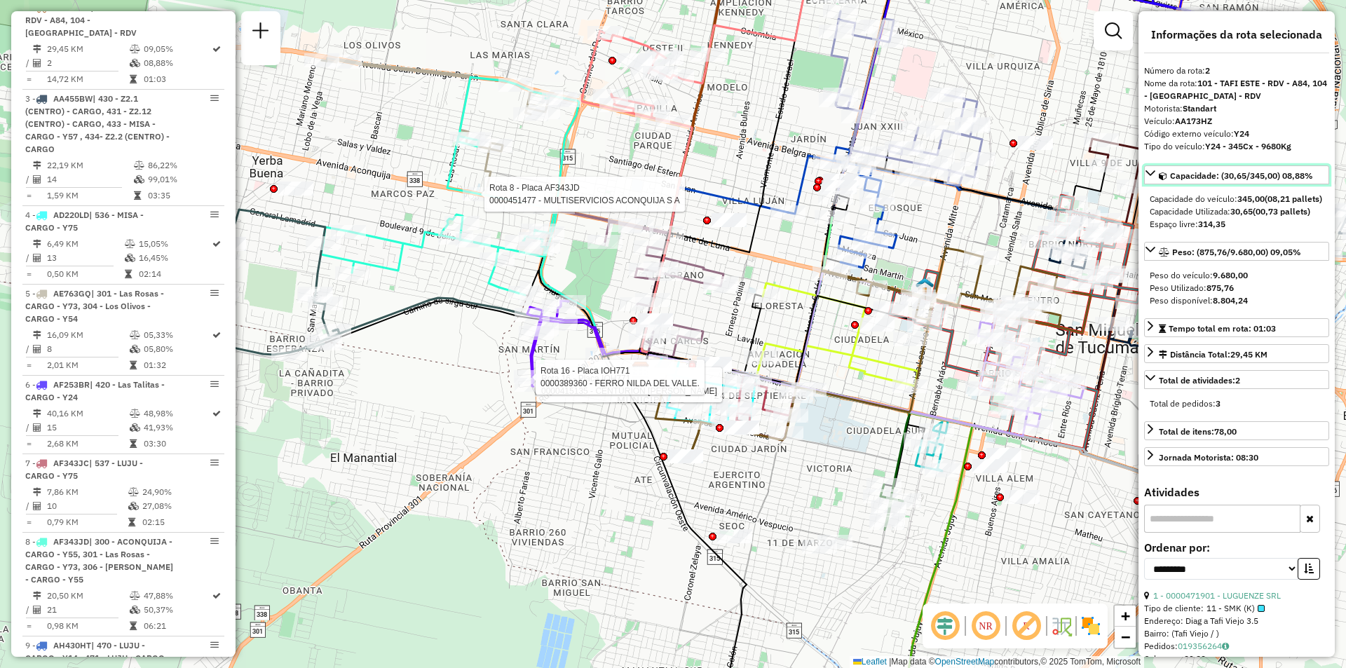
click at [488, 198] on hb-router-mapa "Informações da Sessão 1229585 - 14/08/2025 Criação: 13/08/2025 19:07 Depósito: …" at bounding box center [673, 334] width 1346 height 668
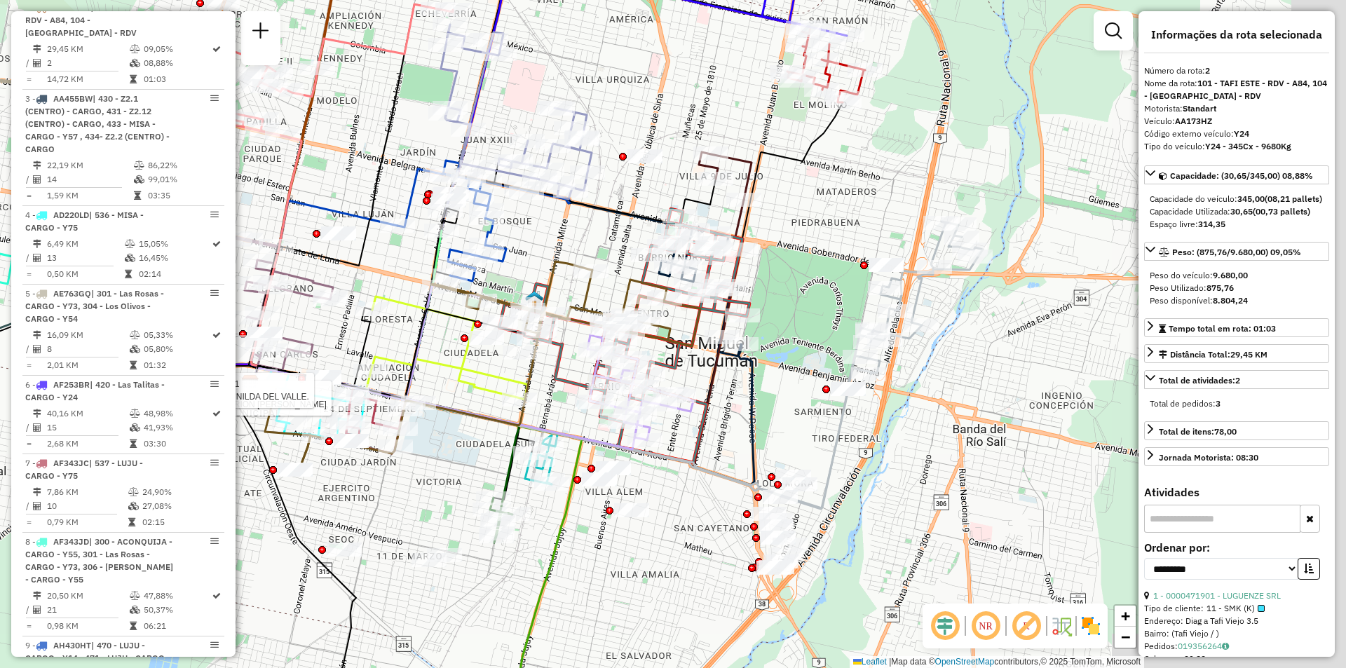
drag, startPoint x: 722, startPoint y: 186, endPoint x: 292, endPoint y: 197, distance: 429.7
click at [275, 200] on div "Rota 16 - Placa IOH771 0000415135 - CENTURION MIGUEL ANGEL Rota 16 - Placa IOH7…" at bounding box center [673, 334] width 1346 height 668
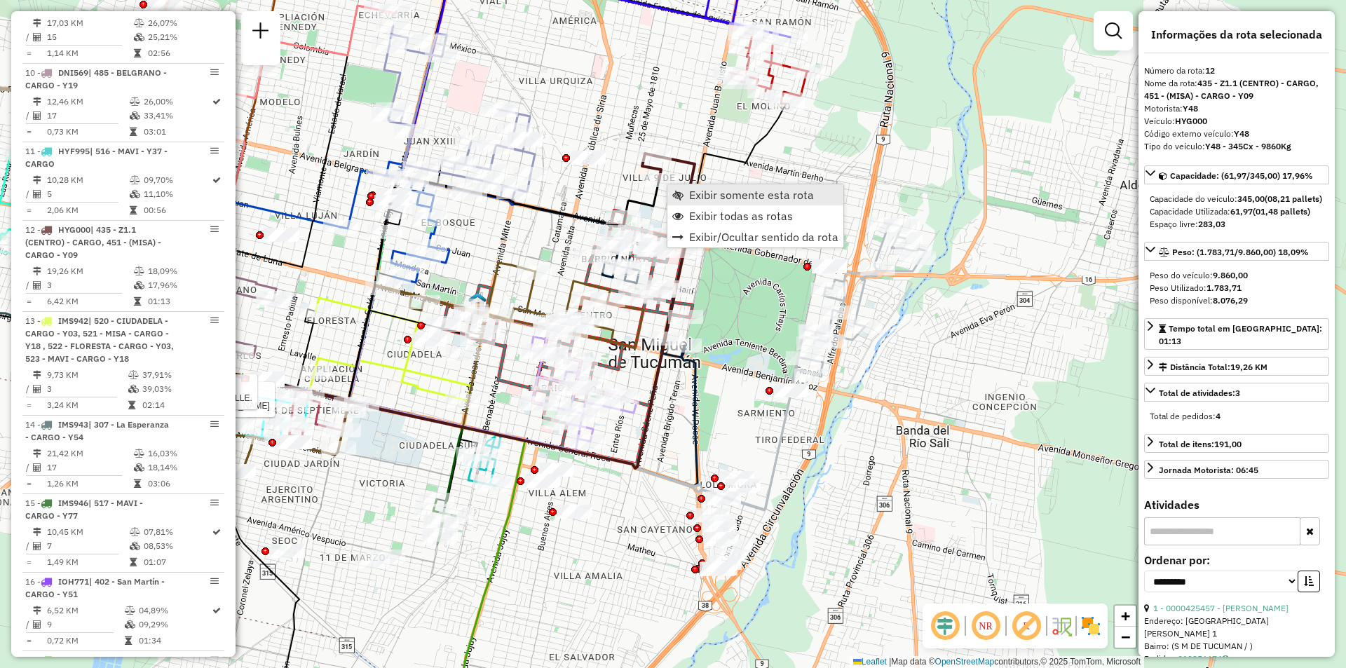
scroll to position [1476, 0]
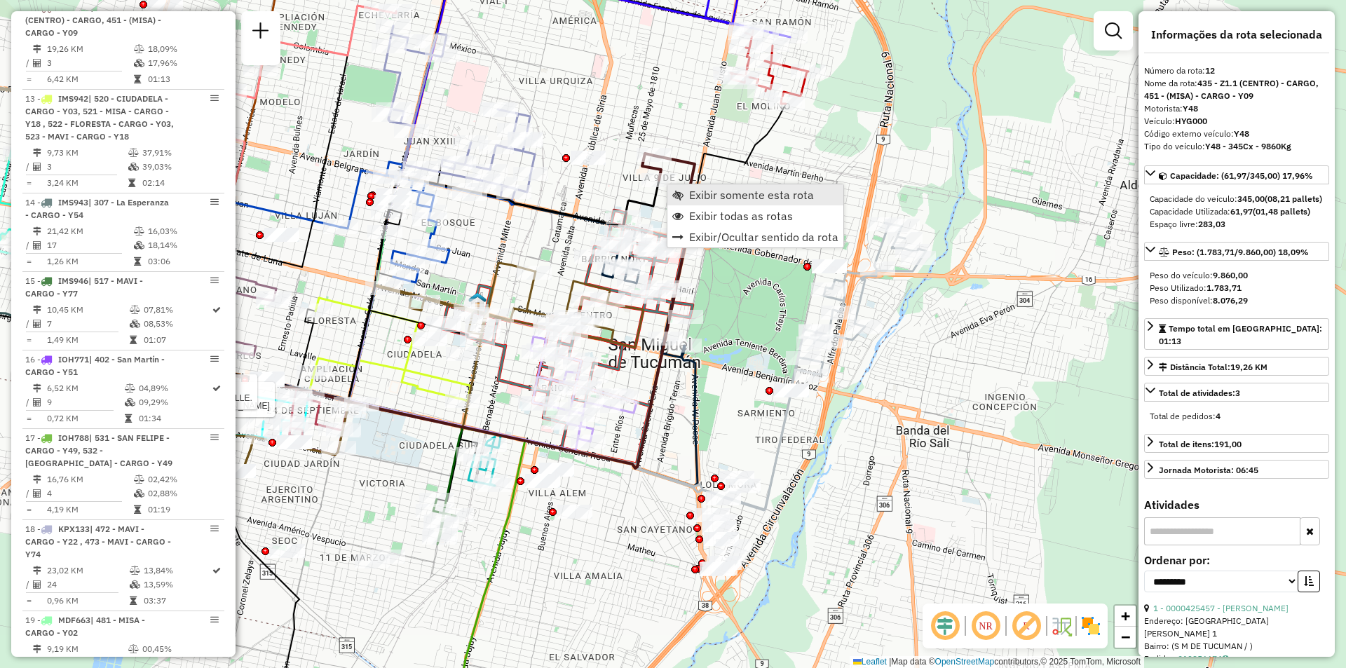
click at [722, 200] on span "Exibir somente esta rota" at bounding box center [751, 194] width 125 height 11
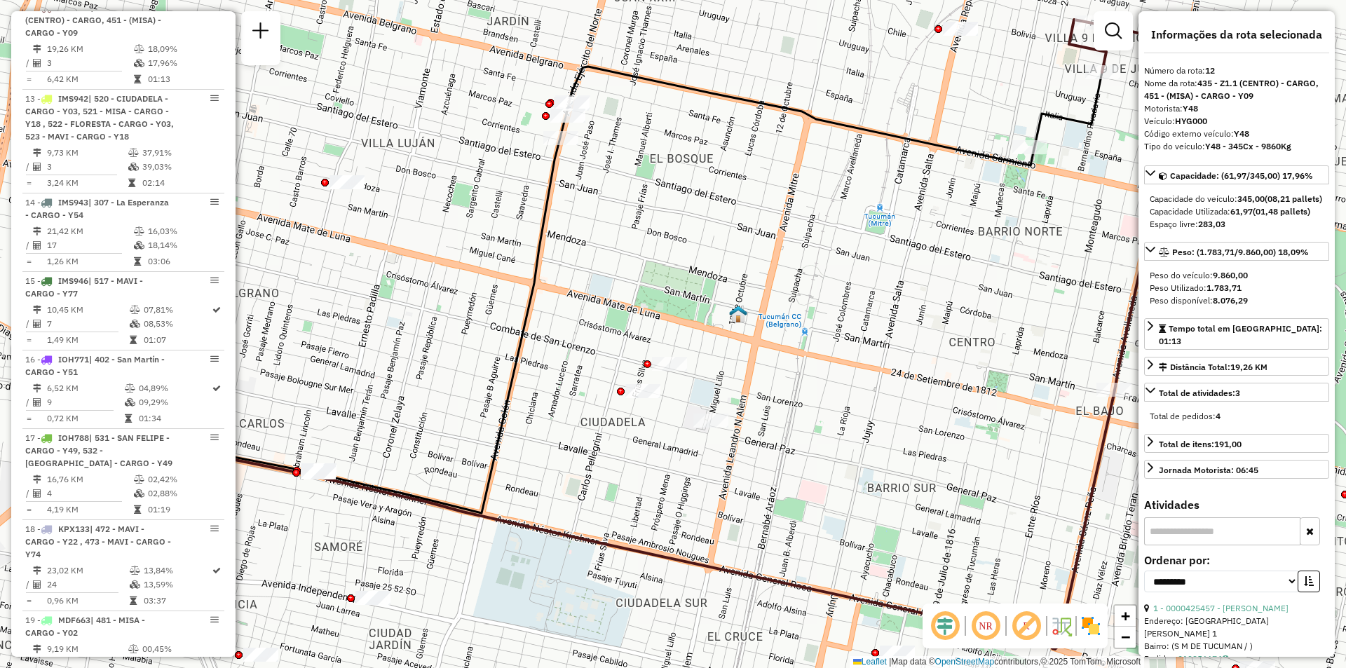
drag, startPoint x: 738, startPoint y: 274, endPoint x: 493, endPoint y: 255, distance: 246.0
click at [493, 255] on div "Janela de atendimento Grade de atendimento Capacidade Transportadoras Veículos …" at bounding box center [673, 334] width 1346 height 668
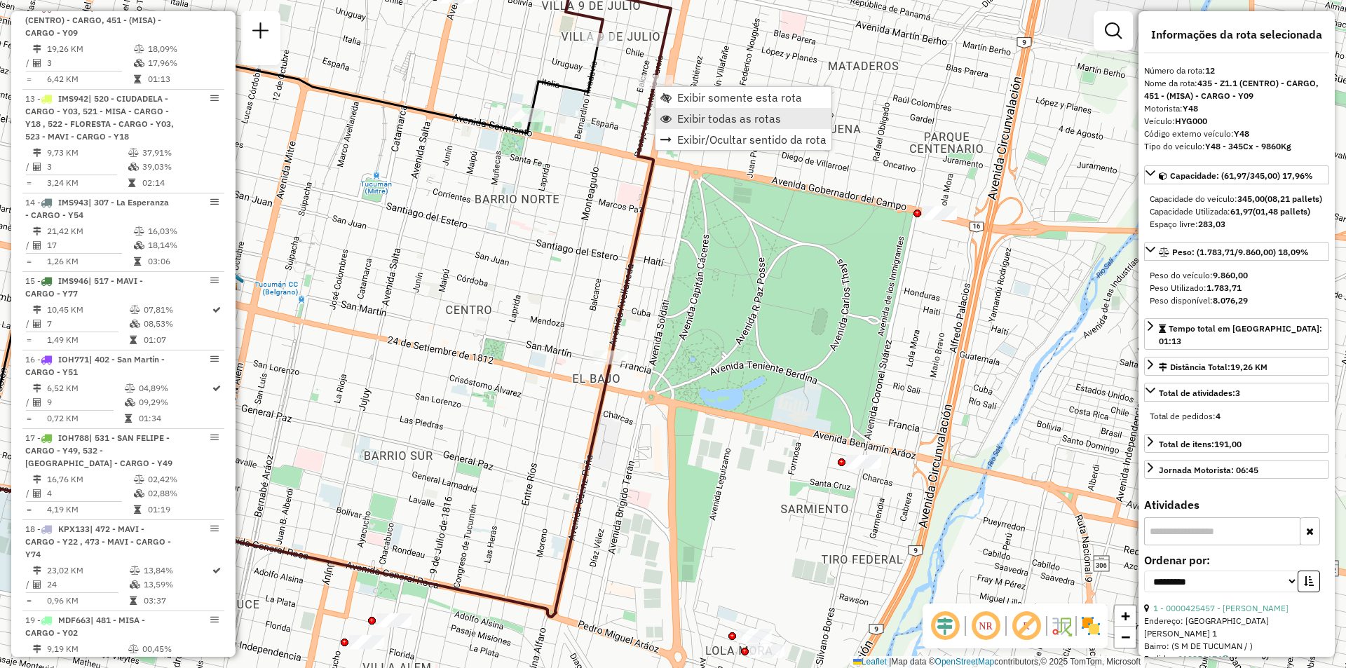
click at [701, 117] on span "Exibir todas as rotas" at bounding box center [729, 118] width 104 height 11
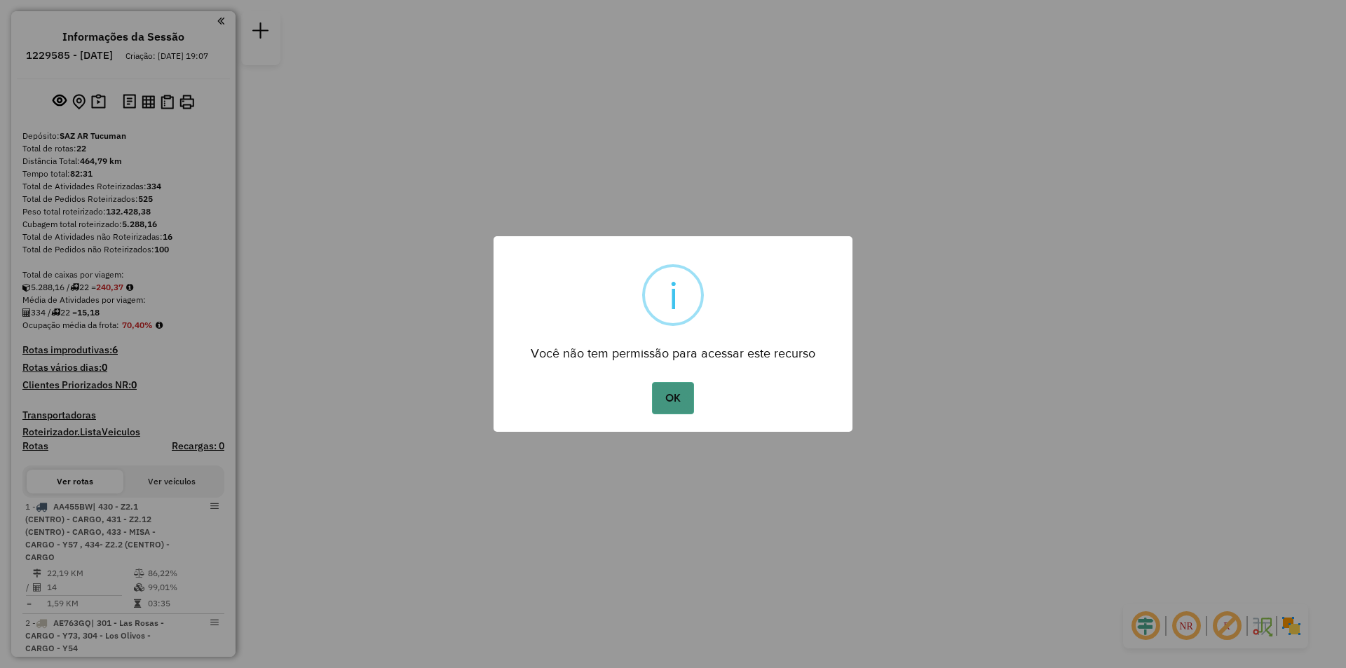
click at [669, 402] on button "OK" at bounding box center [672, 398] width 41 height 32
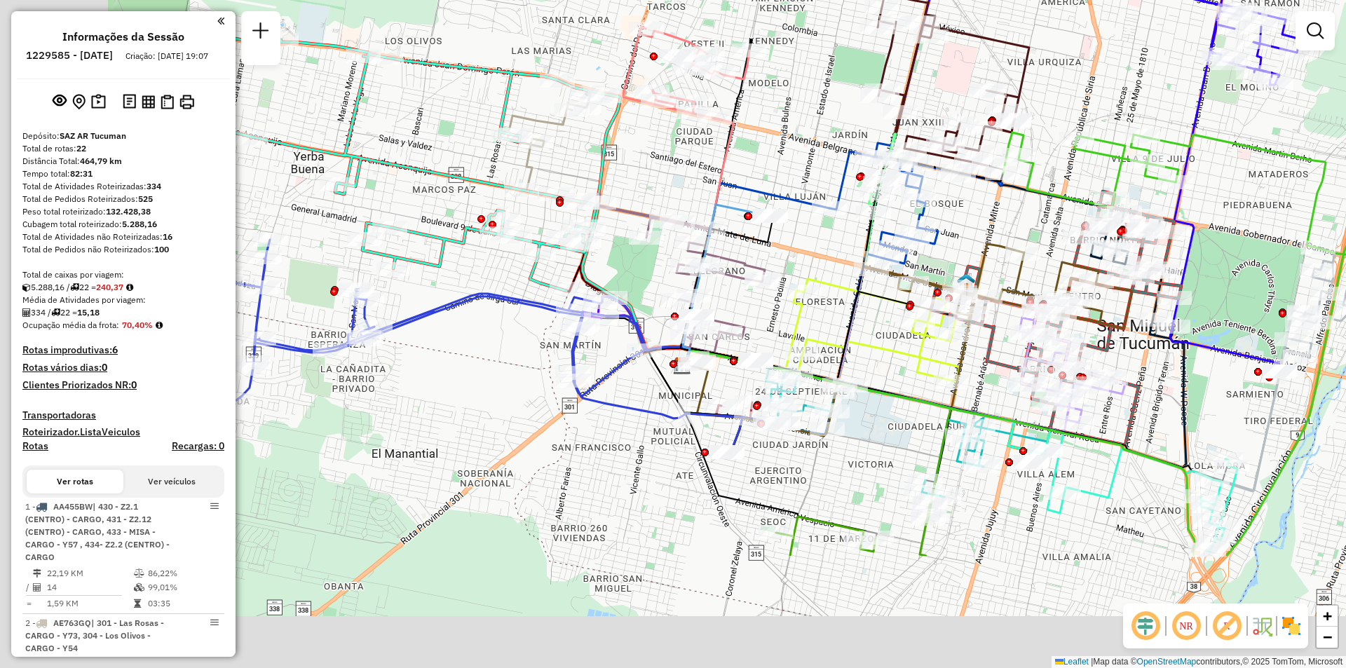
drag, startPoint x: 618, startPoint y: 273, endPoint x: 774, endPoint y: 83, distance: 245.0
click at [774, 83] on div "Janela de atendimento Grade de atendimento Capacidade Transportadoras Veículos …" at bounding box center [673, 334] width 1346 height 668
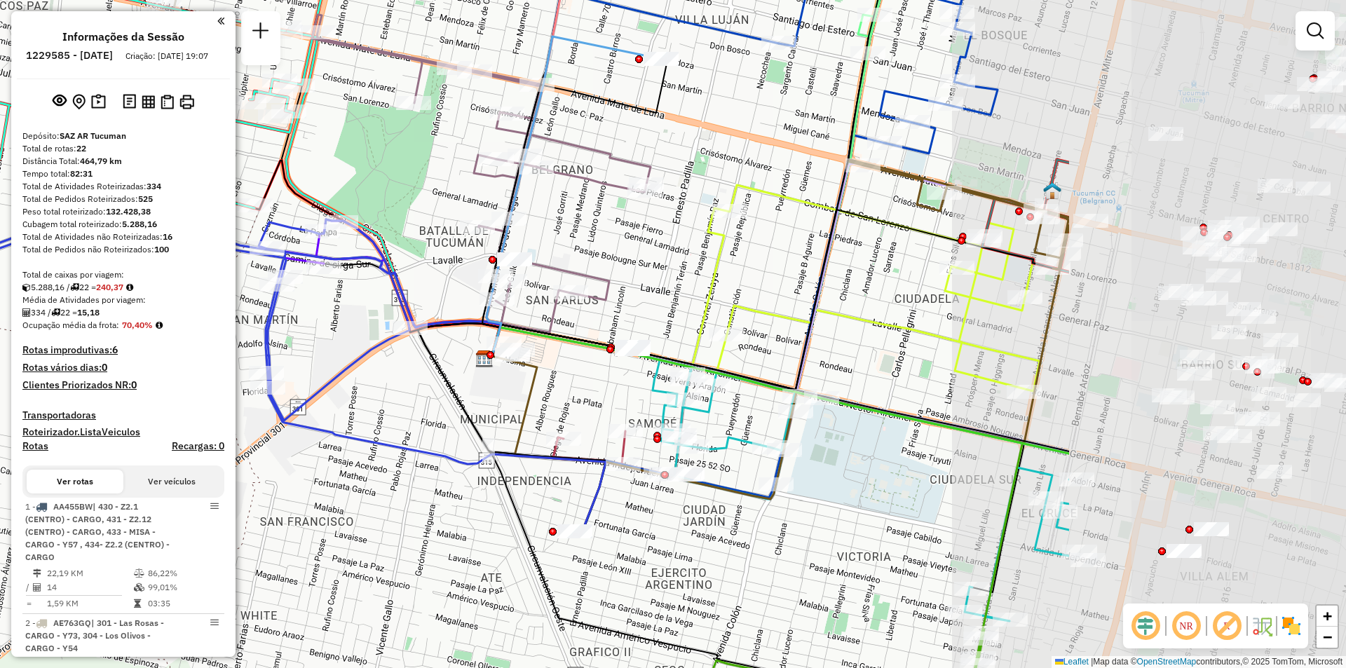
drag, startPoint x: 1021, startPoint y: 304, endPoint x: 737, endPoint y: 324, distance: 285.3
click at [737, 324] on div "Janela de atendimento Grade de atendimento Capacidade Transportadoras Veículos …" at bounding box center [673, 334] width 1346 height 668
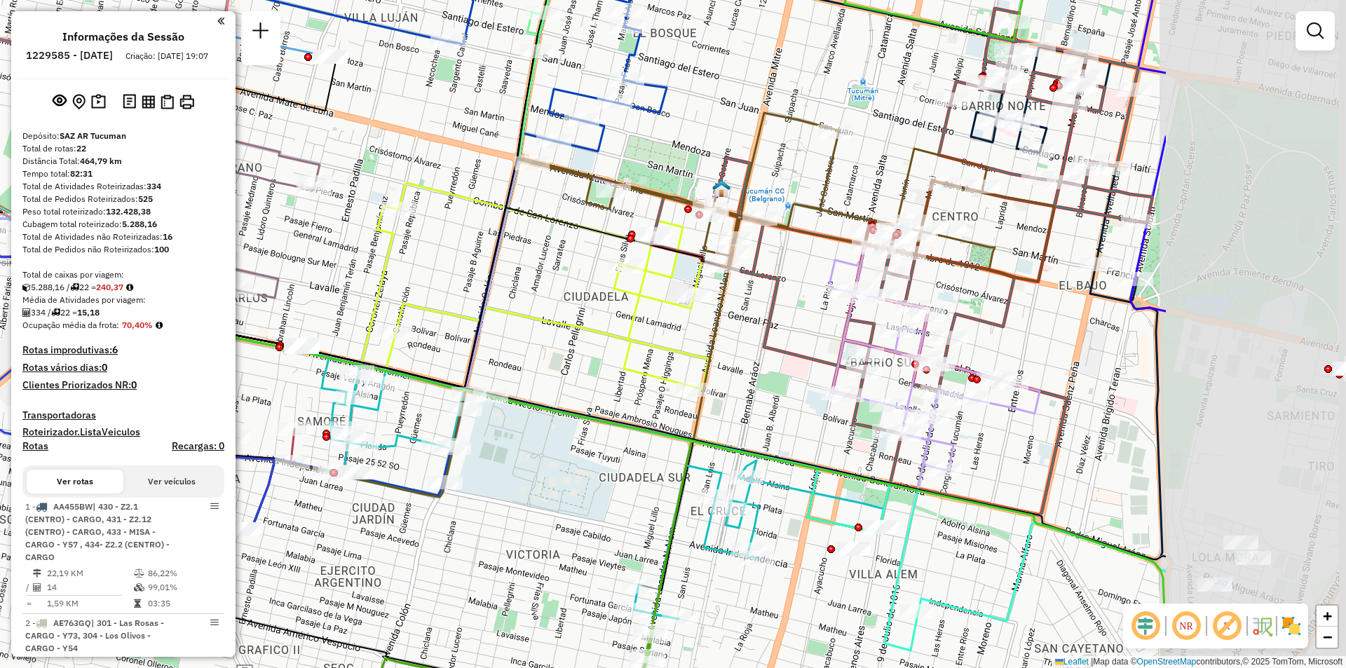
drag, startPoint x: 1147, startPoint y: 349, endPoint x: 828, endPoint y: 341, distance: 319.0
click at [828, 341] on icon at bounding box center [670, 374] width 738 height 229
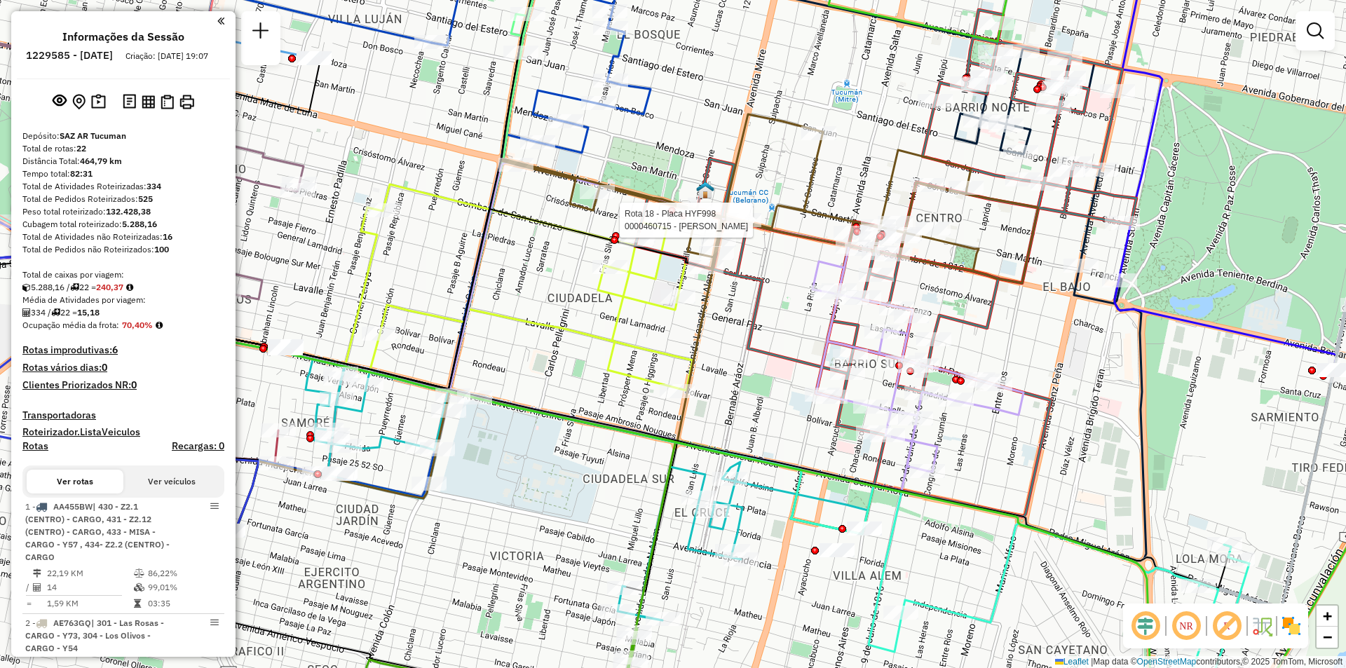
select select "**********"
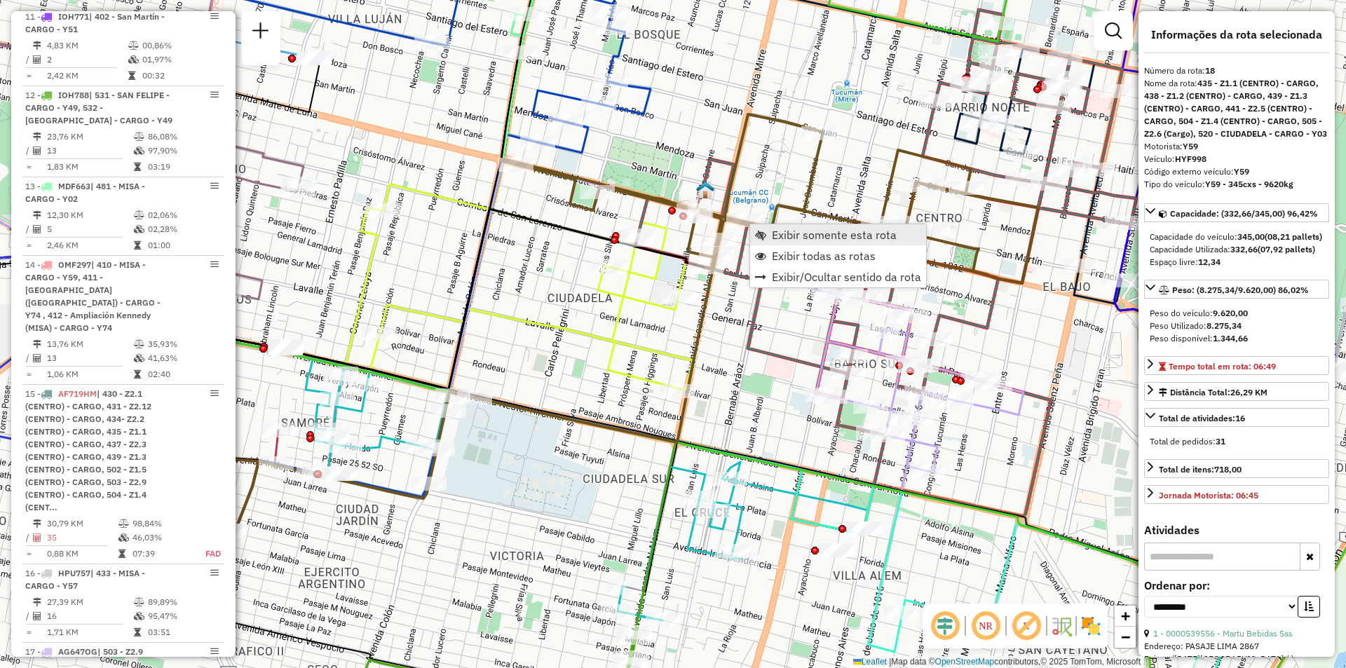
scroll to position [2136, 0]
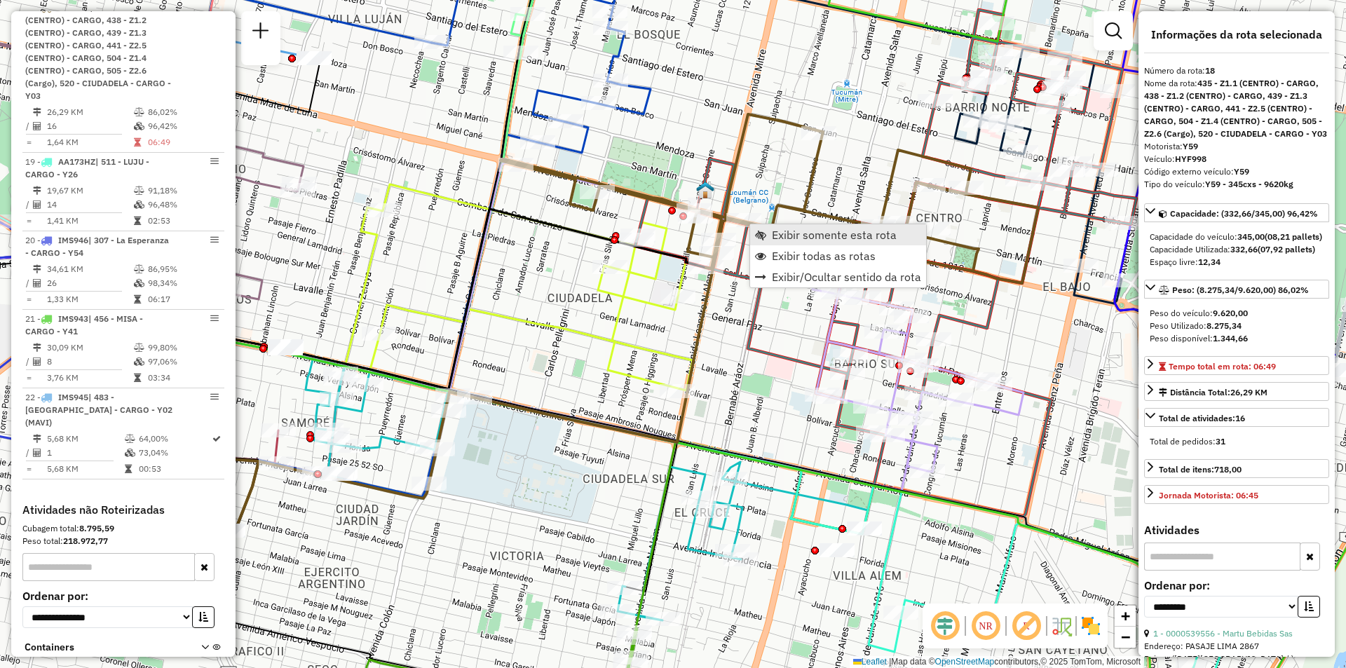
click at [777, 240] on span "Exibir somente esta rota" at bounding box center [834, 234] width 125 height 11
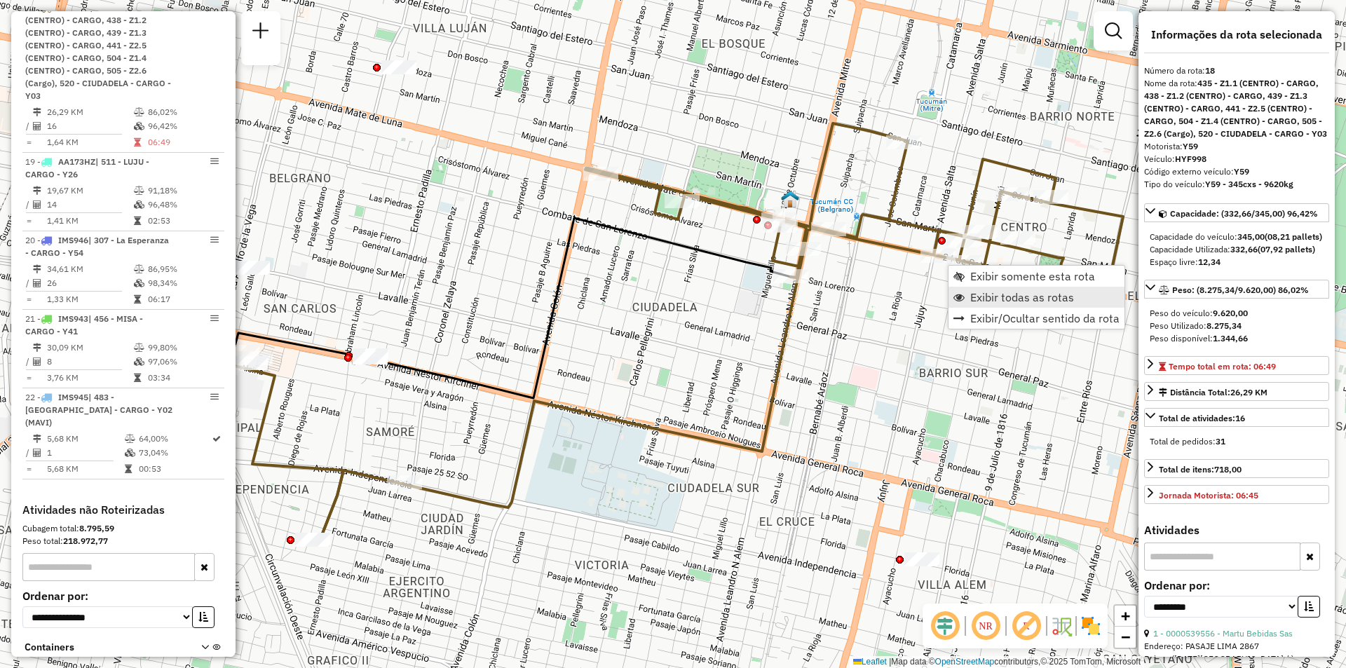
click at [989, 296] on span "Exibir todas as rotas" at bounding box center [1022, 297] width 104 height 11
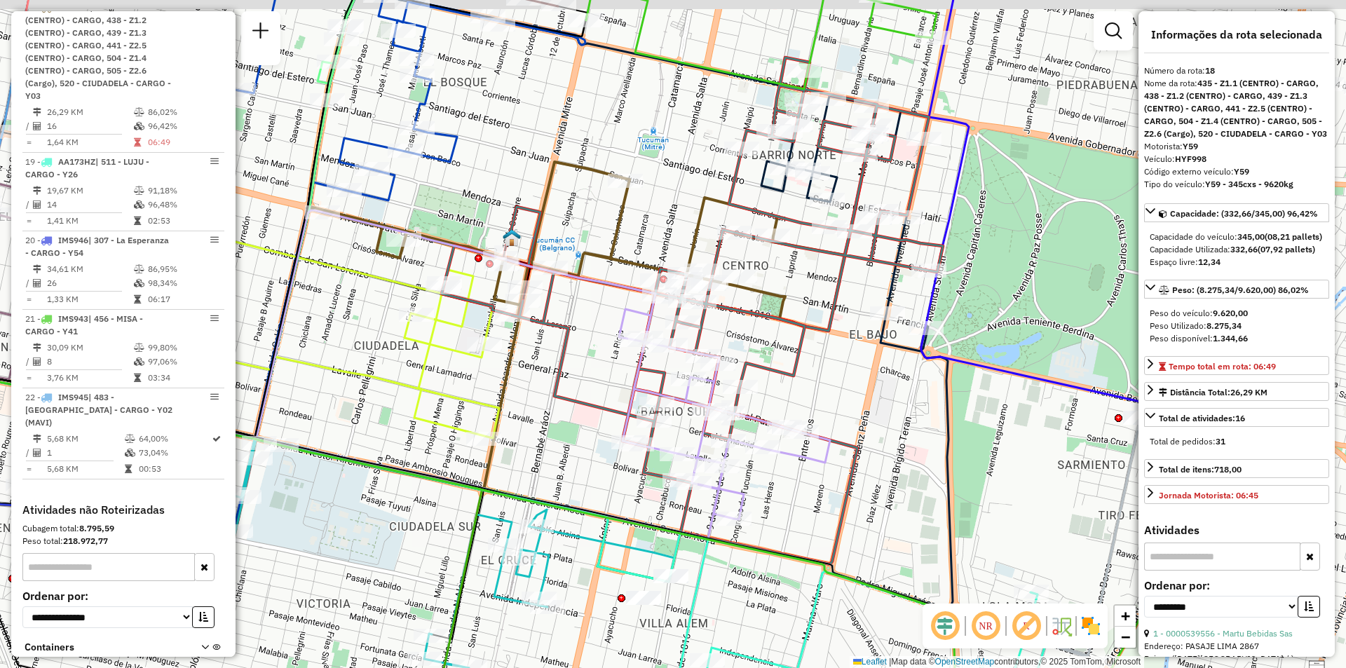
drag, startPoint x: 1071, startPoint y: 310, endPoint x: 741, endPoint y: 451, distance: 358.2
click at [737, 459] on icon at bounding box center [692, 310] width 501 height 507
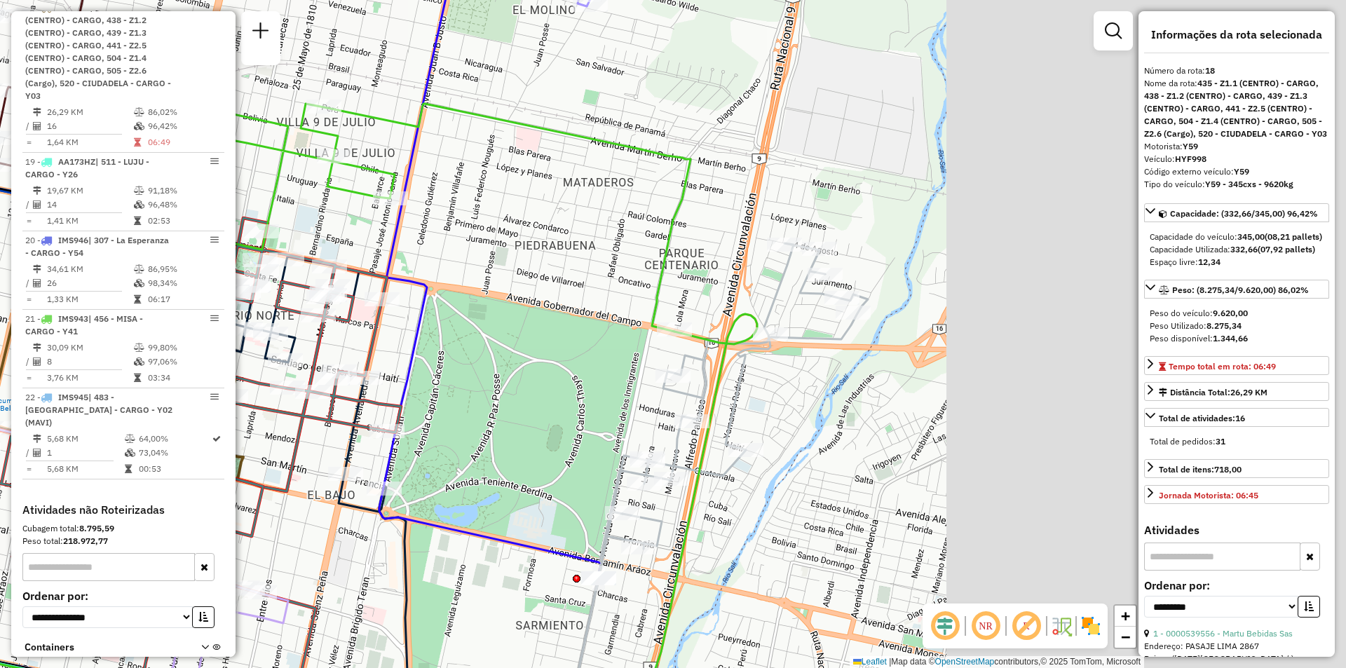
drag, startPoint x: 878, startPoint y: 166, endPoint x: 393, endPoint y: 228, distance: 489.0
click at [393, 228] on icon at bounding box center [490, 280] width 222 height 596
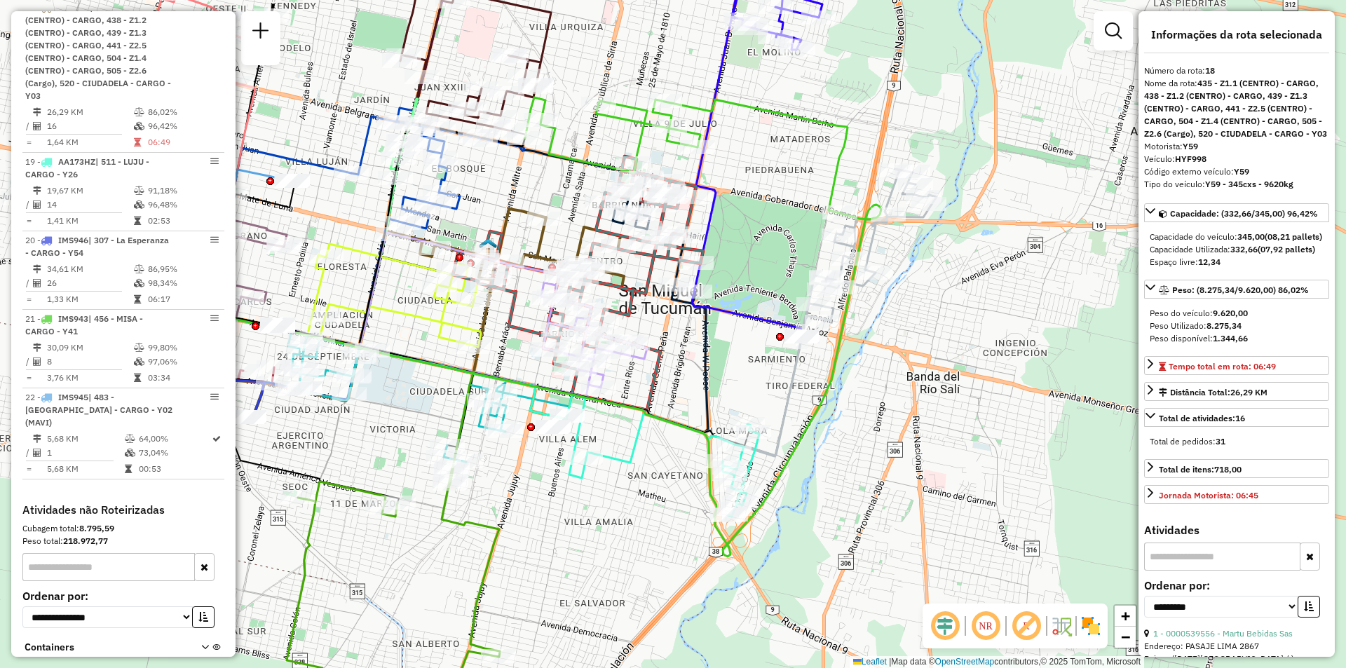
drag, startPoint x: 666, startPoint y: 314, endPoint x: 914, endPoint y: 247, distance: 256.4
click at [914, 247] on div "Janela de atendimento Grade de atendimento Capacidade Transportadoras Veículos …" at bounding box center [673, 334] width 1346 height 668
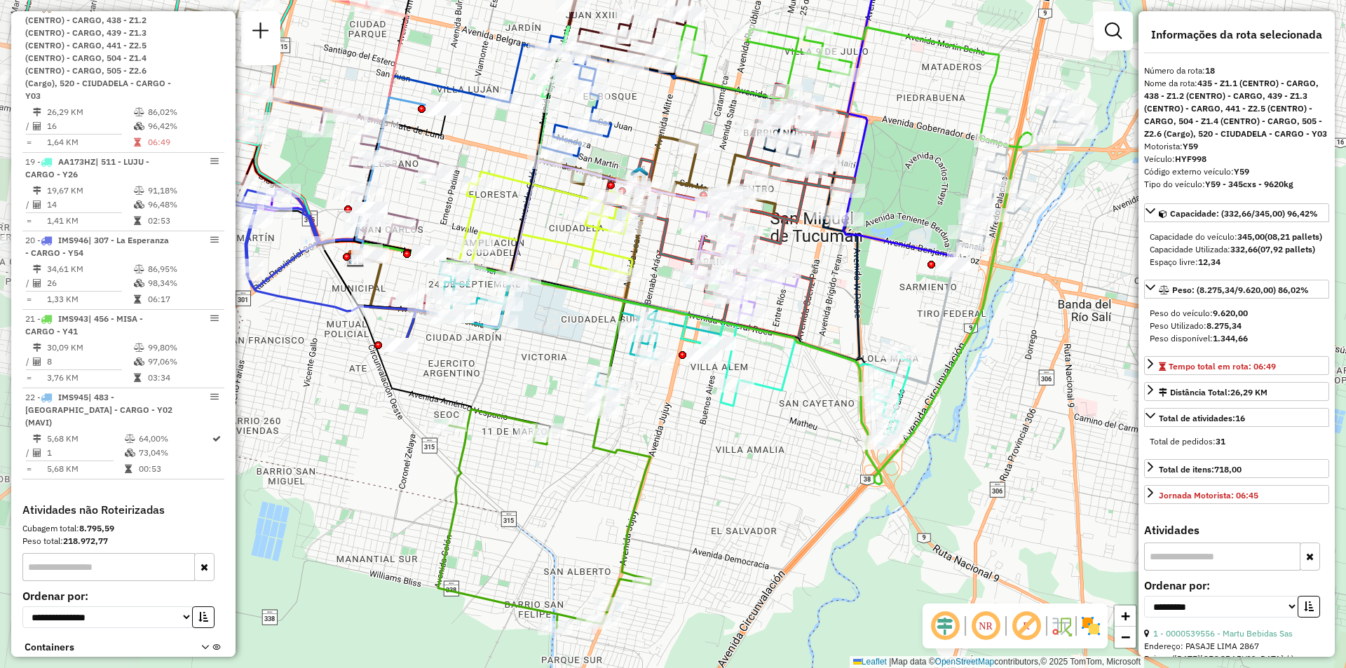
drag, startPoint x: 832, startPoint y: 495, endPoint x: 932, endPoint y: 419, distance: 126.0
click at [943, 419] on div "Janela de atendimento Grade de atendimento Capacidade Transportadoras Veículos …" at bounding box center [673, 334] width 1346 height 668
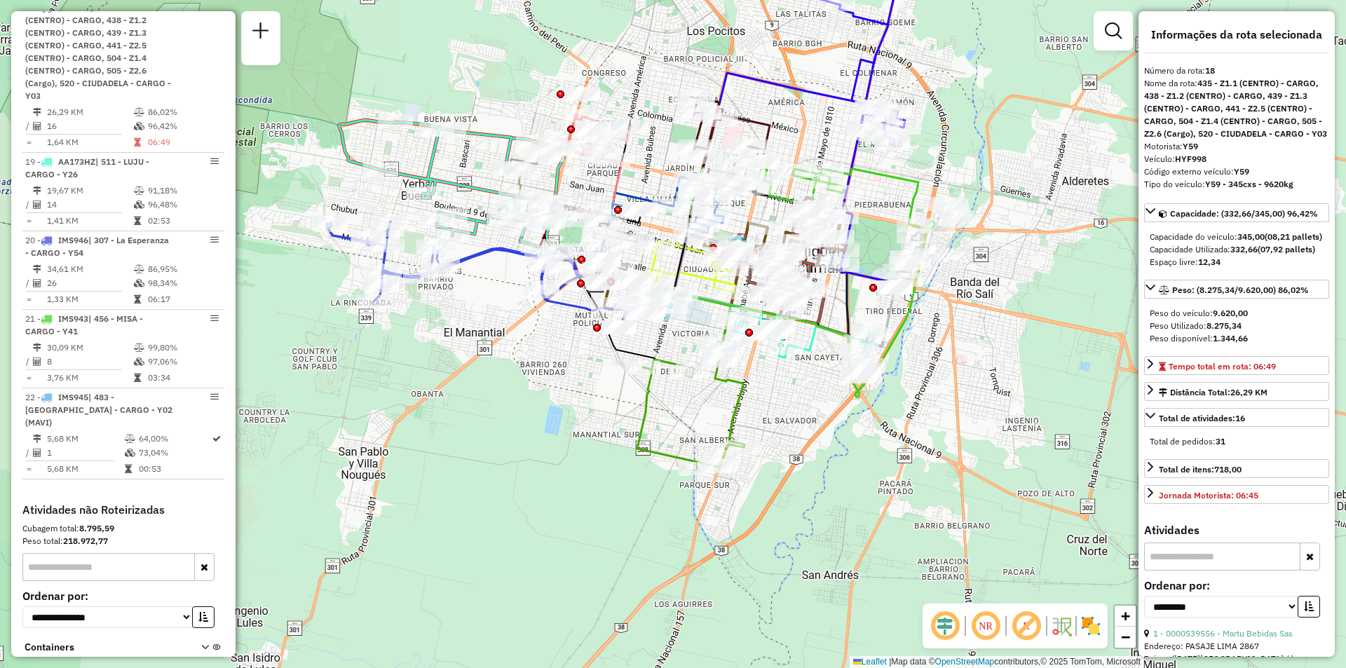
drag, startPoint x: 727, startPoint y: 469, endPoint x: 763, endPoint y: 426, distance: 55.7
click at [763, 426] on div "Janela de atendimento Grade de atendimento Capacidade Transportadoras Veículos …" at bounding box center [673, 334] width 1346 height 668
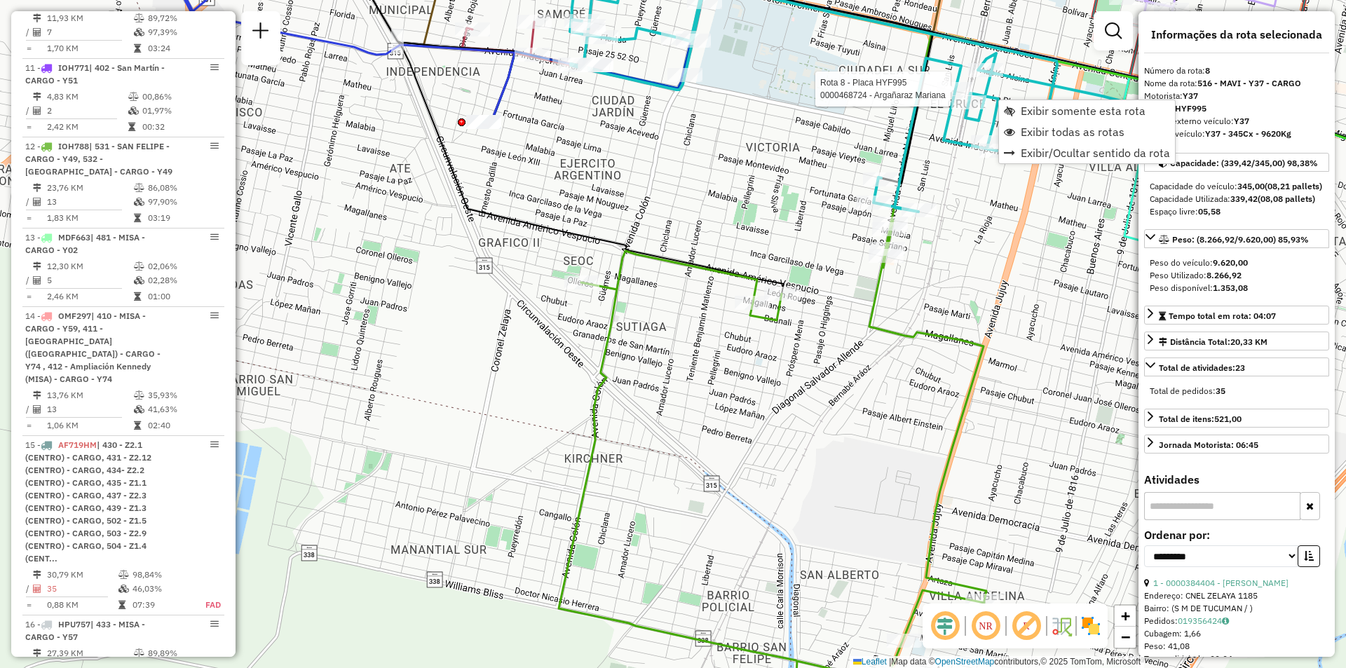
scroll to position [1137, 0]
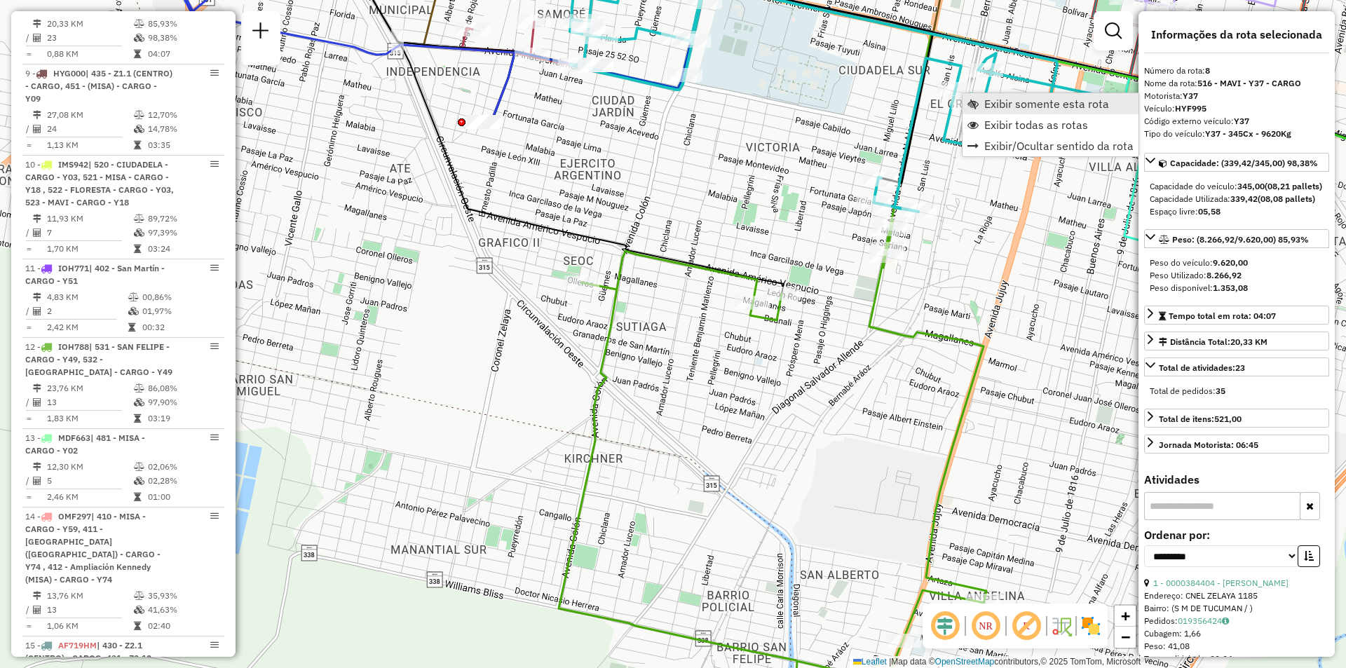
click at [988, 108] on span "Exibir somente esta rota" at bounding box center [1046, 103] width 125 height 11
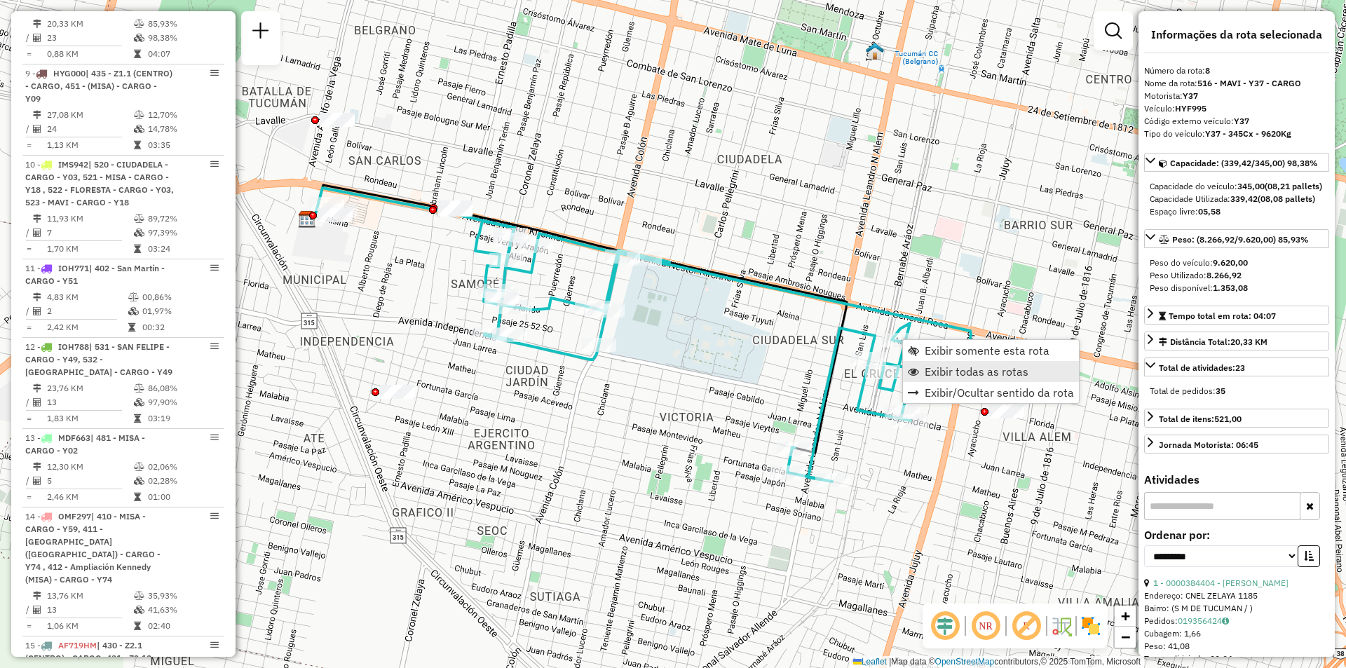
click at [916, 368] on span "Exibir todas as rotas" at bounding box center [913, 371] width 11 height 11
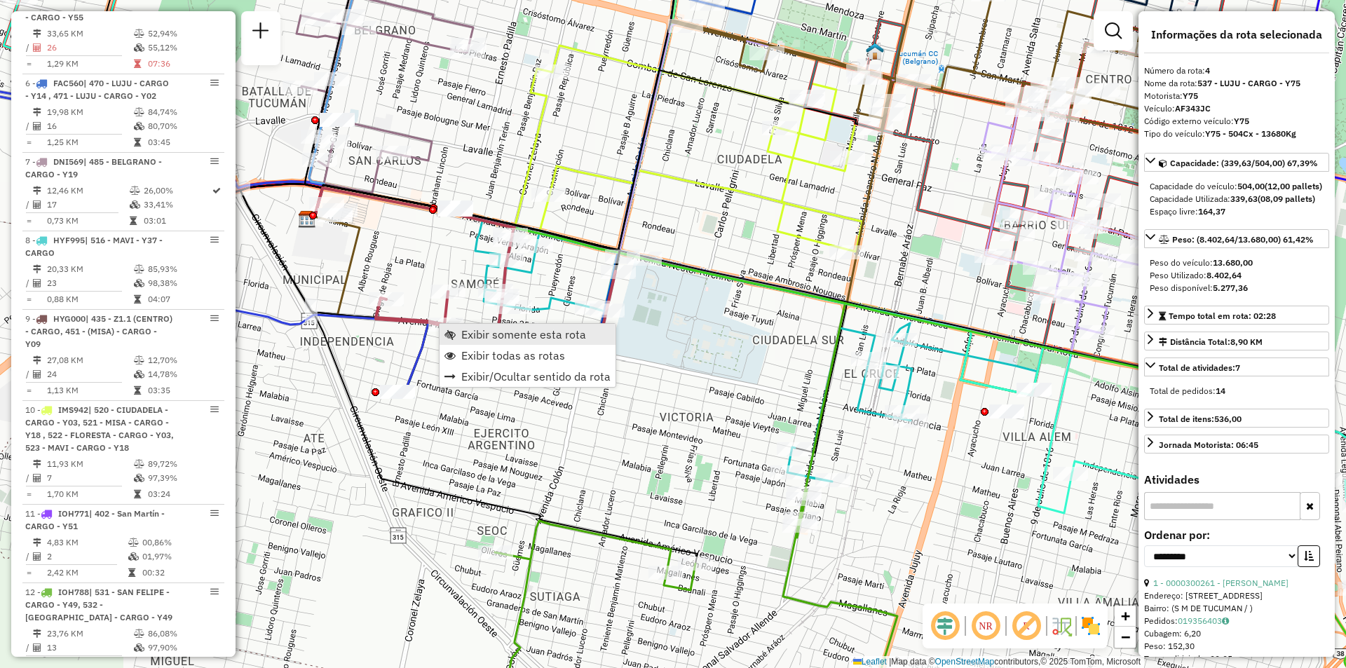
scroll to position [785, 0]
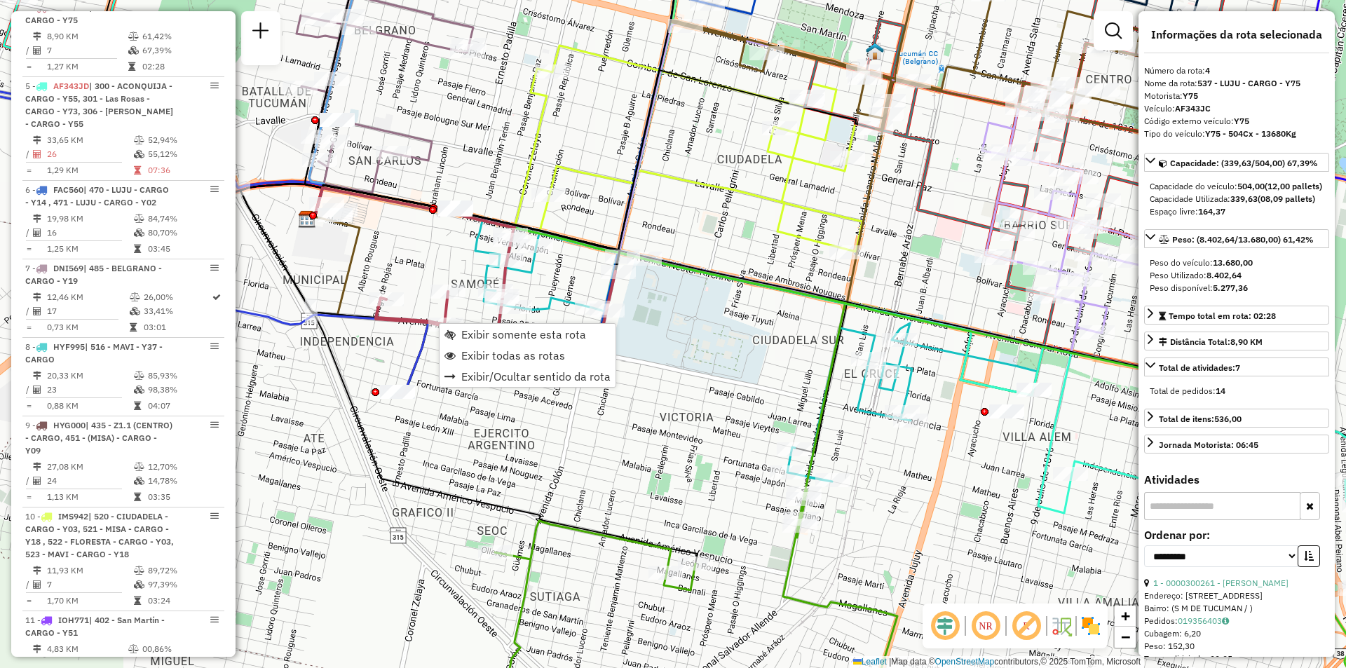
click at [745, 402] on div "Janela de atendimento Grade de atendimento Capacidade Transportadoras Veículos …" at bounding box center [673, 334] width 1346 height 668
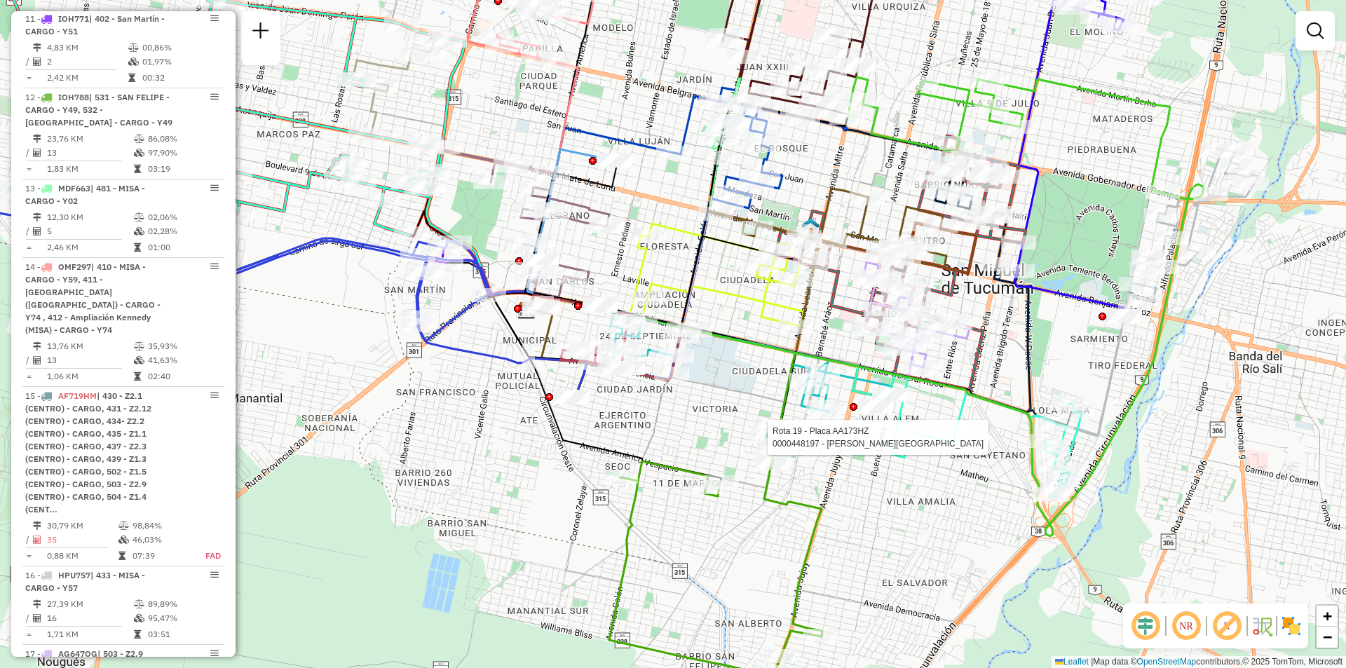
select select "**********"
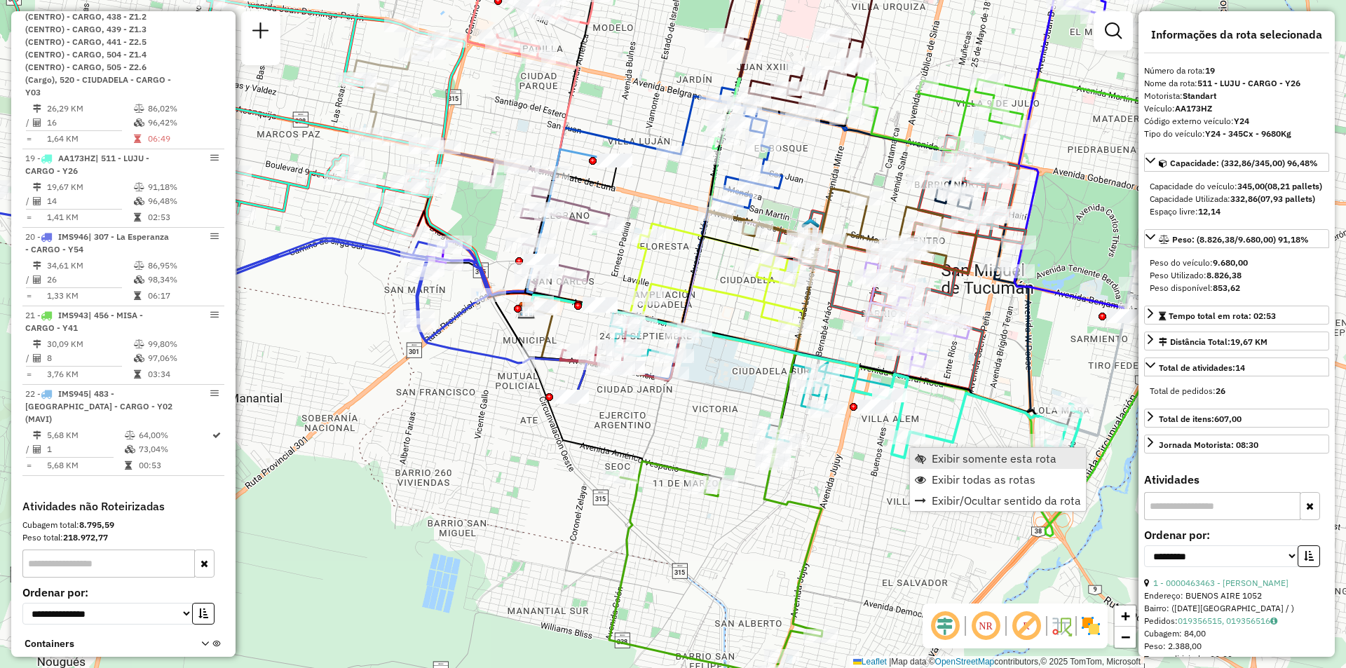
scroll to position [2290, 0]
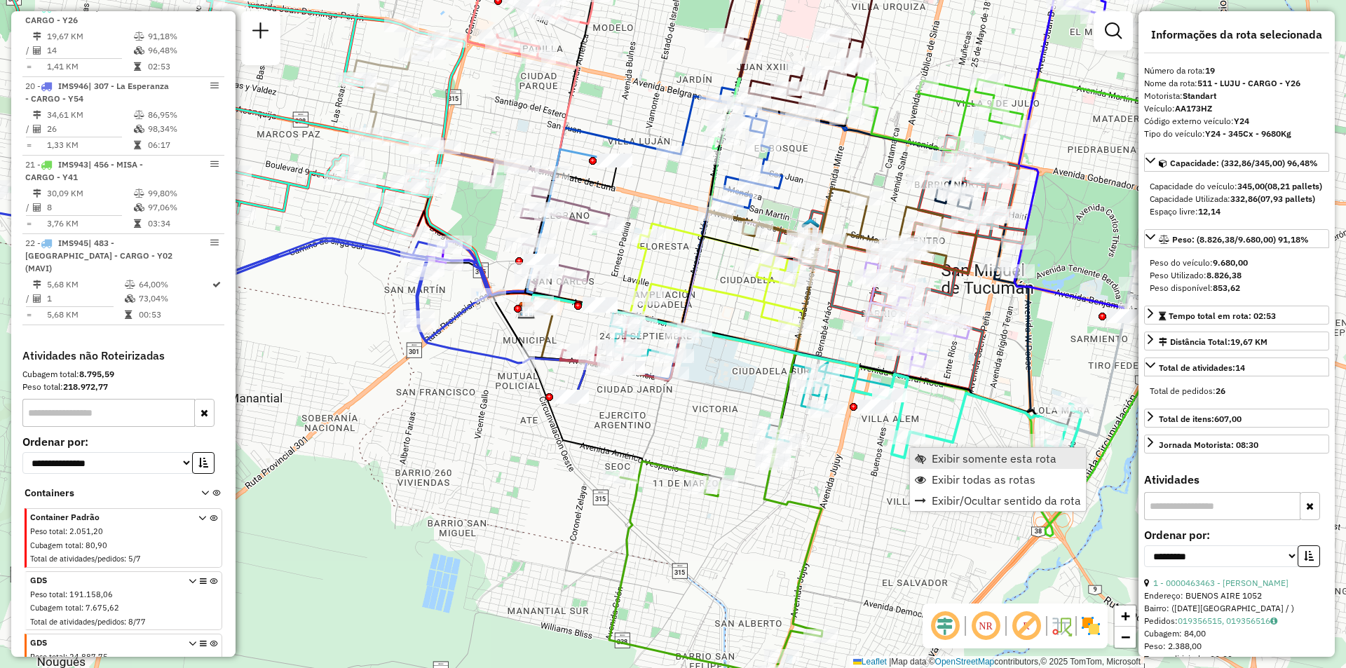
click at [946, 456] on span "Exibir somente esta rota" at bounding box center [993, 458] width 125 height 11
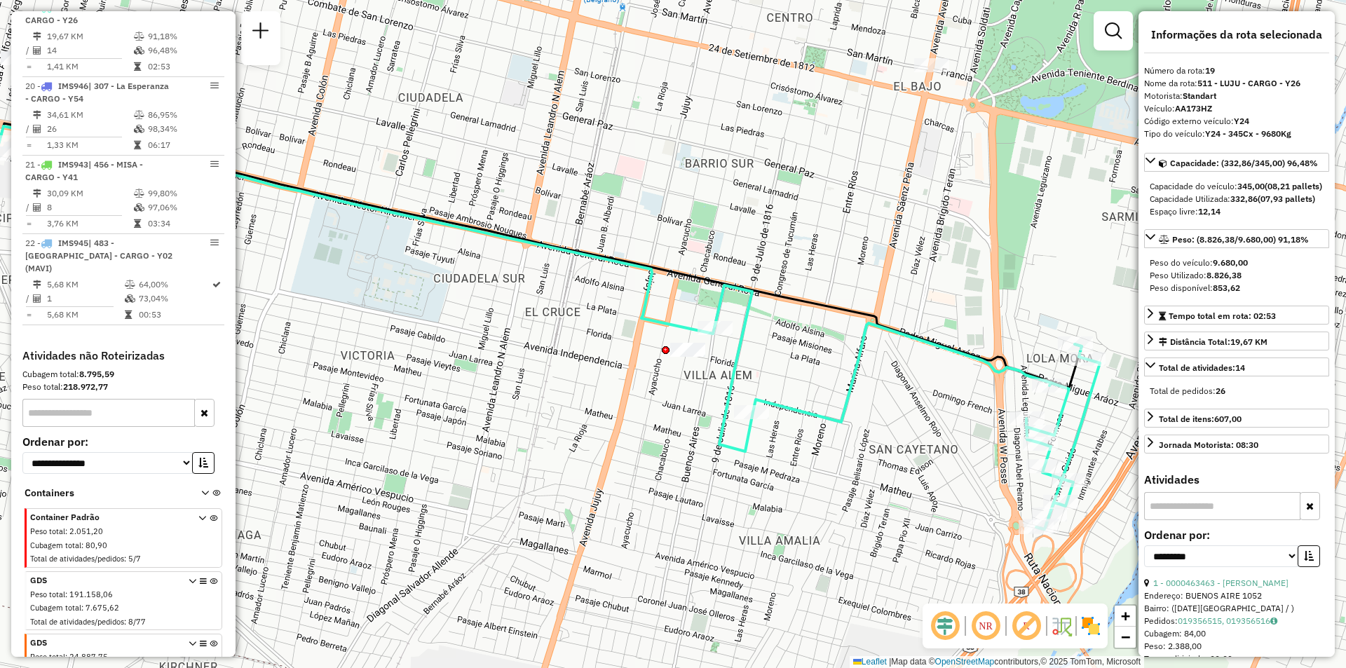
drag, startPoint x: 999, startPoint y: 460, endPoint x: 839, endPoint y: 451, distance: 160.0
click at [839, 451] on div "Janela de atendimento Grade de atendimento Capacidade Transportadoras Veículos …" at bounding box center [673, 334] width 1346 height 668
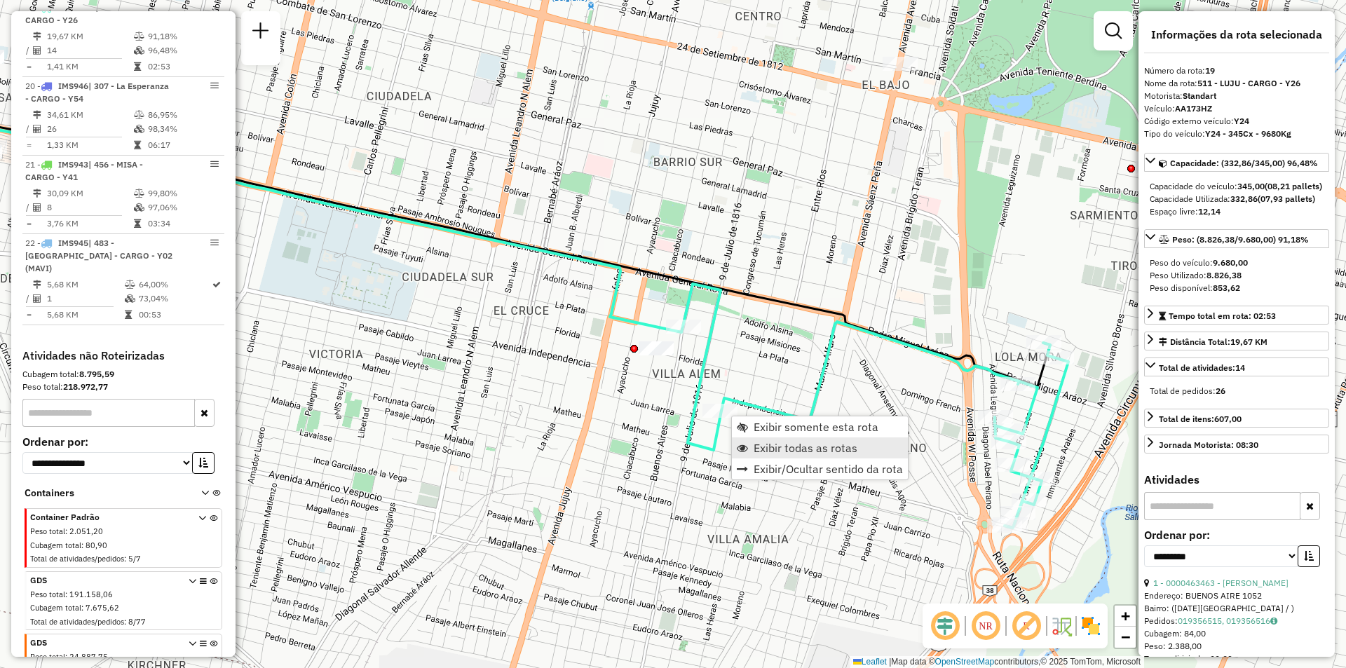
click at [754, 442] on span "Exibir todas as rotas" at bounding box center [805, 447] width 104 height 11
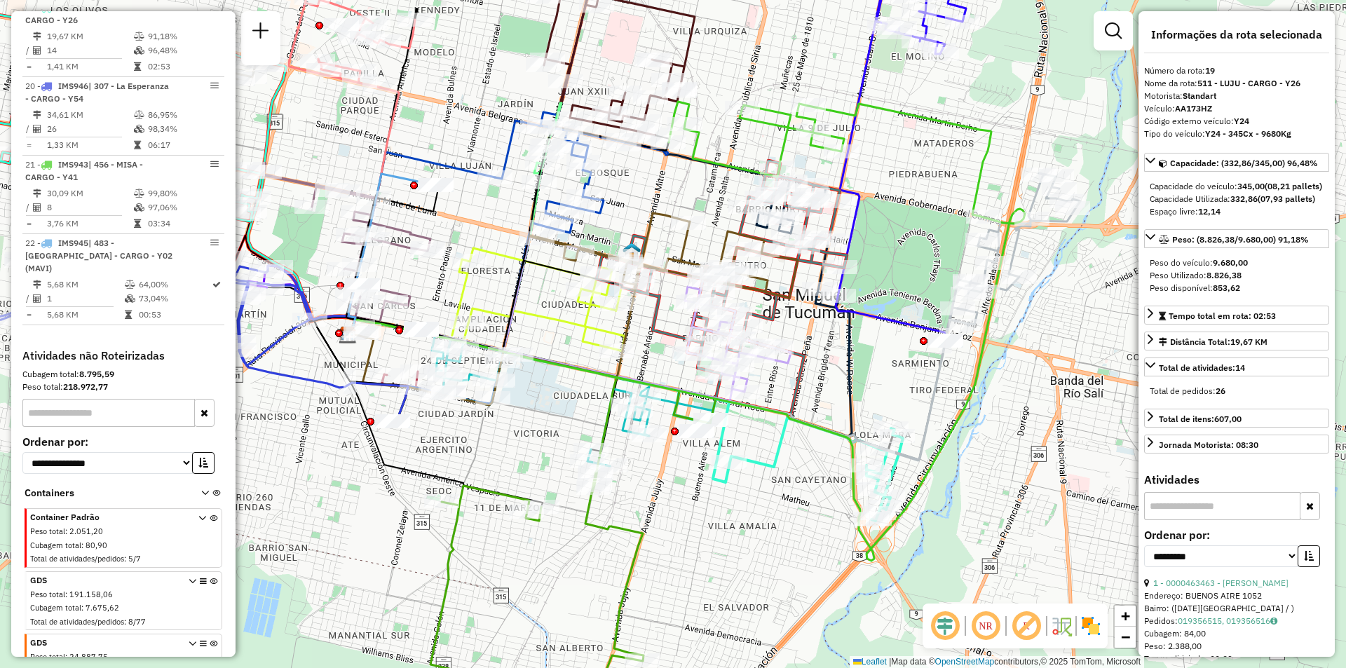
drag, startPoint x: 790, startPoint y: 399, endPoint x: 782, endPoint y: 435, distance: 36.6
click at [782, 435] on icon at bounding box center [807, 460] width 192 height 122
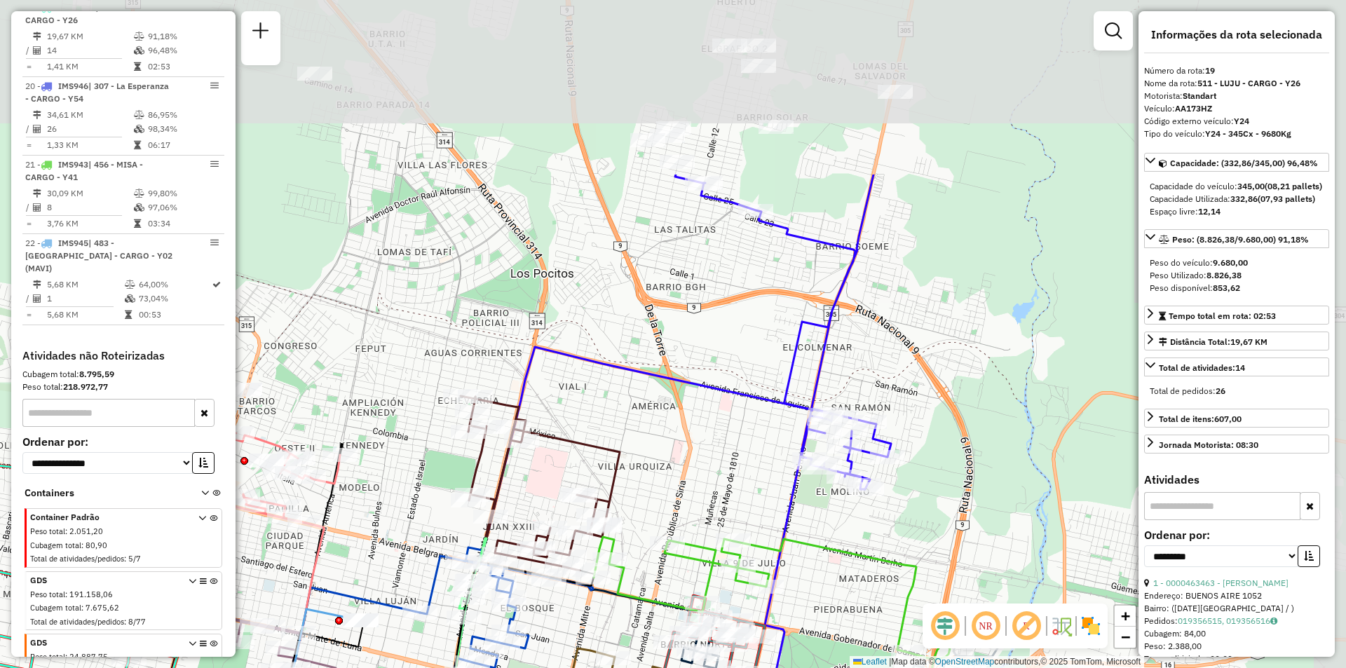
drag, startPoint x: 836, startPoint y: 202, endPoint x: 615, endPoint y: 446, distance: 329.5
click at [592, 455] on icon at bounding box center [539, 483] width 159 height 175
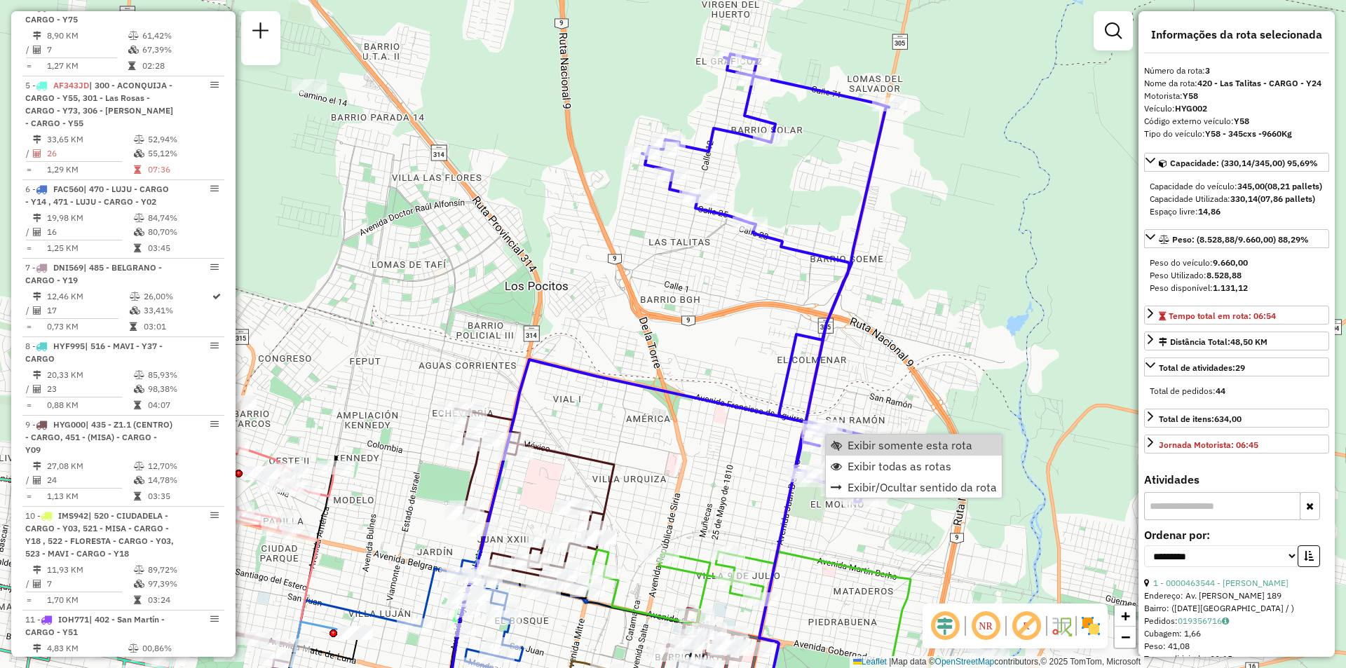
scroll to position [706, 0]
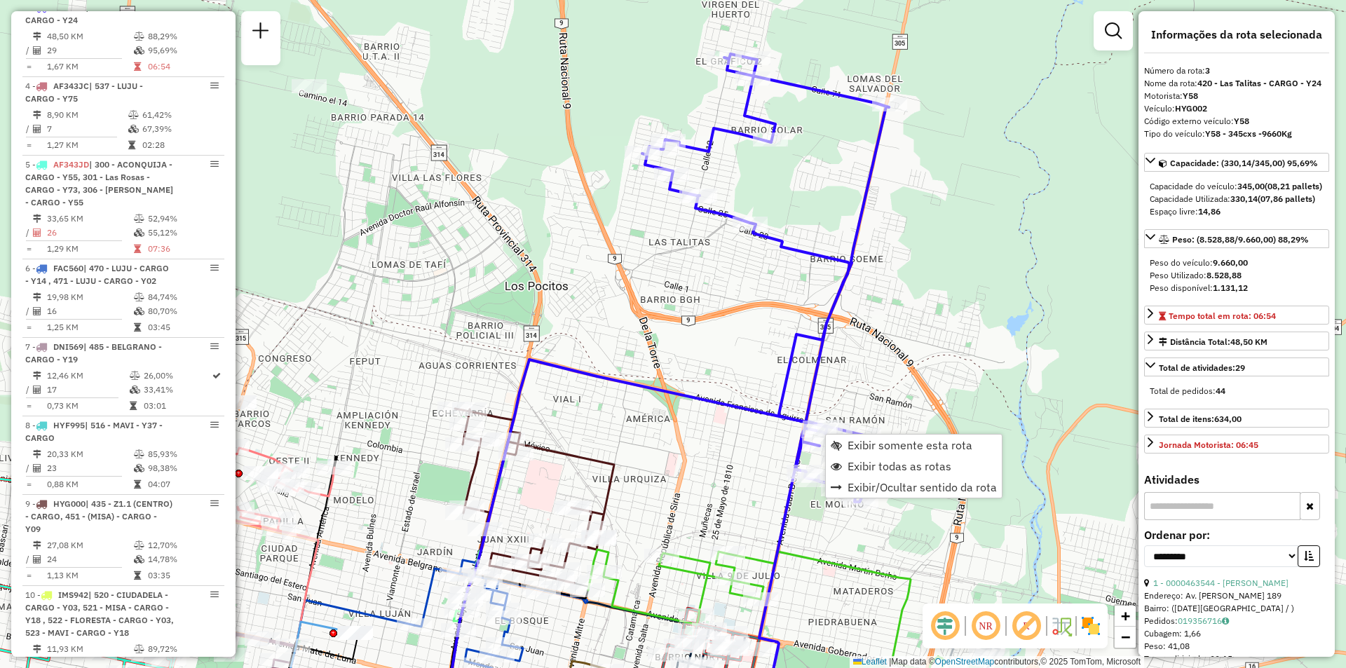
click at [860, 434] on div "Exibir somente esta rota Exibir todas as rotas Exibir/Ocultar sentido da rota" at bounding box center [913, 466] width 177 height 64
click at [860, 437] on link "Exibir somente esta rota" at bounding box center [914, 445] width 176 height 21
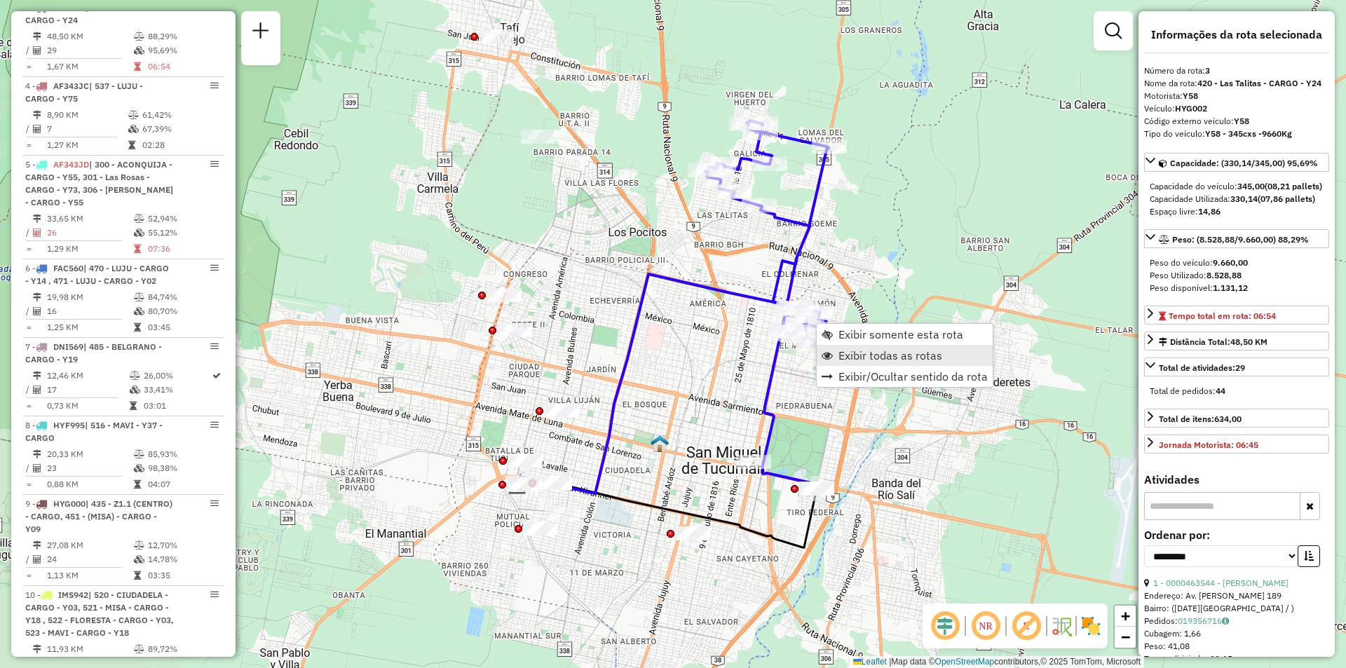
click at [834, 351] on link "Exibir todas as rotas" at bounding box center [904, 355] width 176 height 21
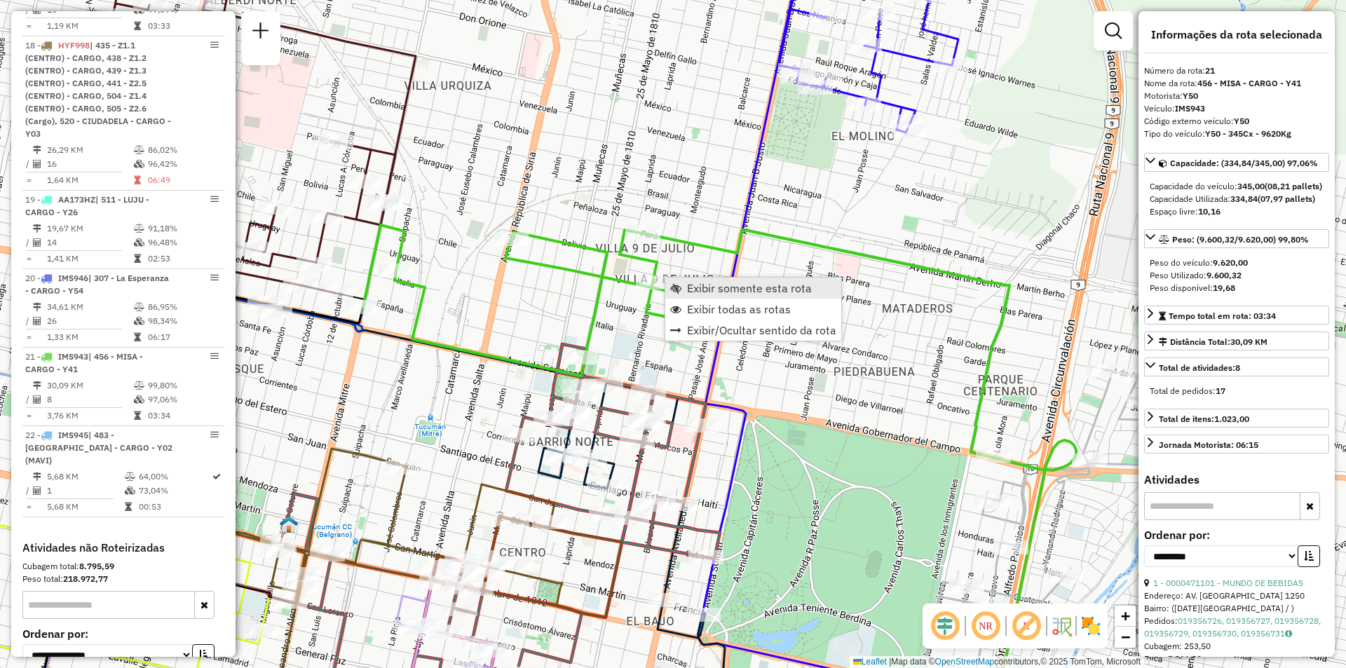
scroll to position [2391, 0]
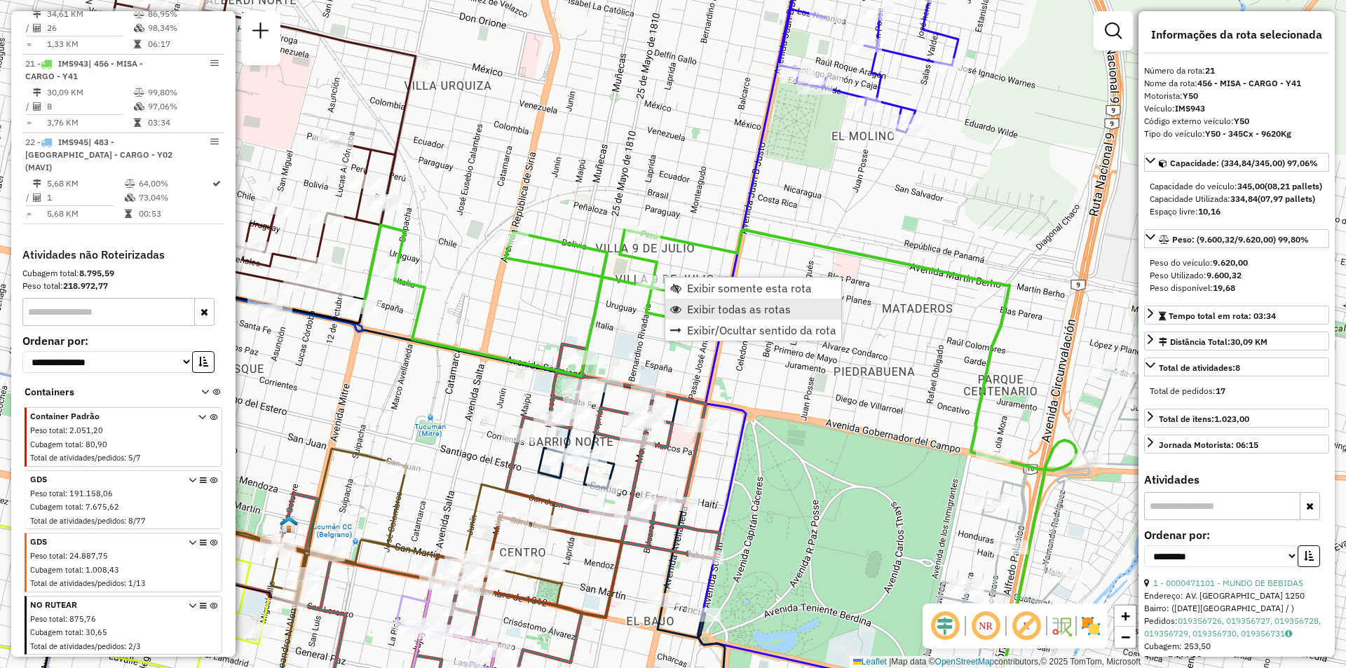
click at [703, 299] on link "Exibir todas as rotas" at bounding box center [753, 309] width 176 height 21
click at [669, 306] on span "Exibir todas as rotas" at bounding box center [664, 306] width 11 height 11
click at [678, 294] on link "Exibir somente esta rota" at bounding box center [747, 294] width 176 height 21
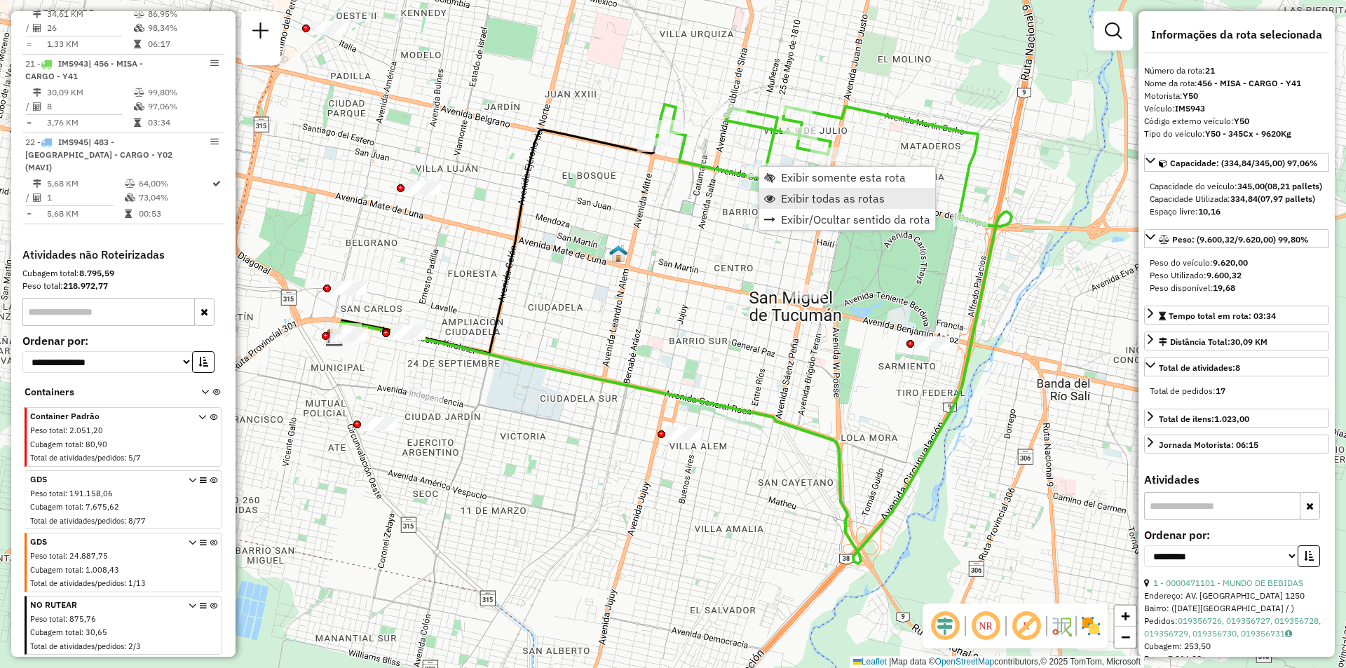
click at [793, 203] on span "Exibir todas as rotas" at bounding box center [833, 198] width 104 height 11
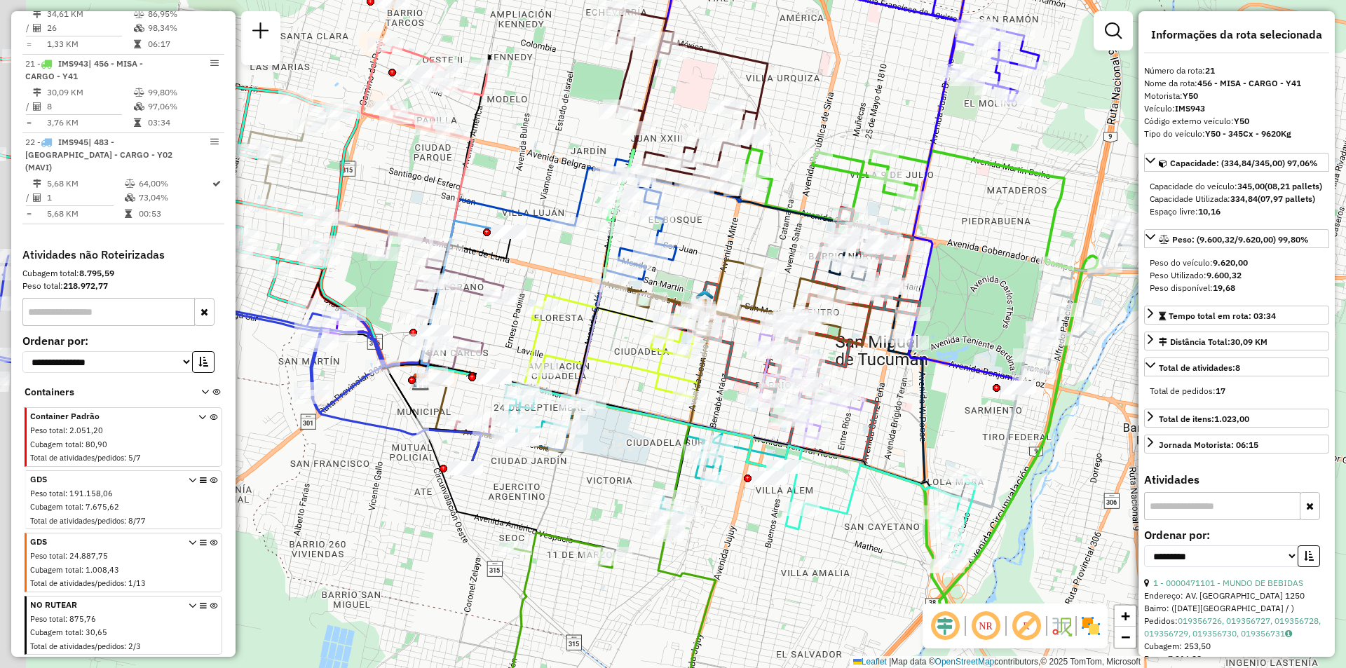
drag, startPoint x: 606, startPoint y: 247, endPoint x: 687, endPoint y: 287, distance: 89.6
click at [709, 301] on div "Rota 18 - Placa HYF998 0000705400 - Gali Daniel Alfredo Janela de atendimento G…" at bounding box center [673, 334] width 1346 height 668
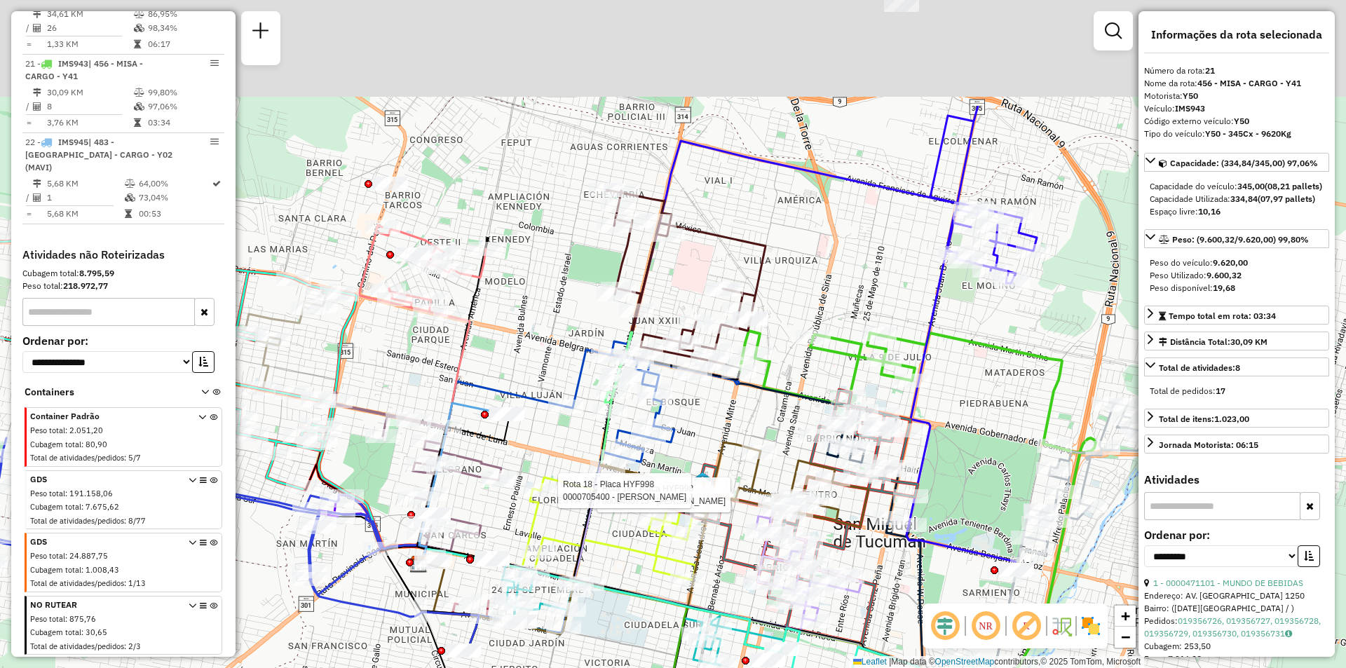
drag, startPoint x: 698, startPoint y: 142, endPoint x: 694, endPoint y: 278, distance: 135.3
click at [692, 278] on div "Rota 18 - Placa HYF998 0000460715 - Palacios Laura Rota 18 - Placa HYF998 00007…" at bounding box center [673, 334] width 1346 height 668
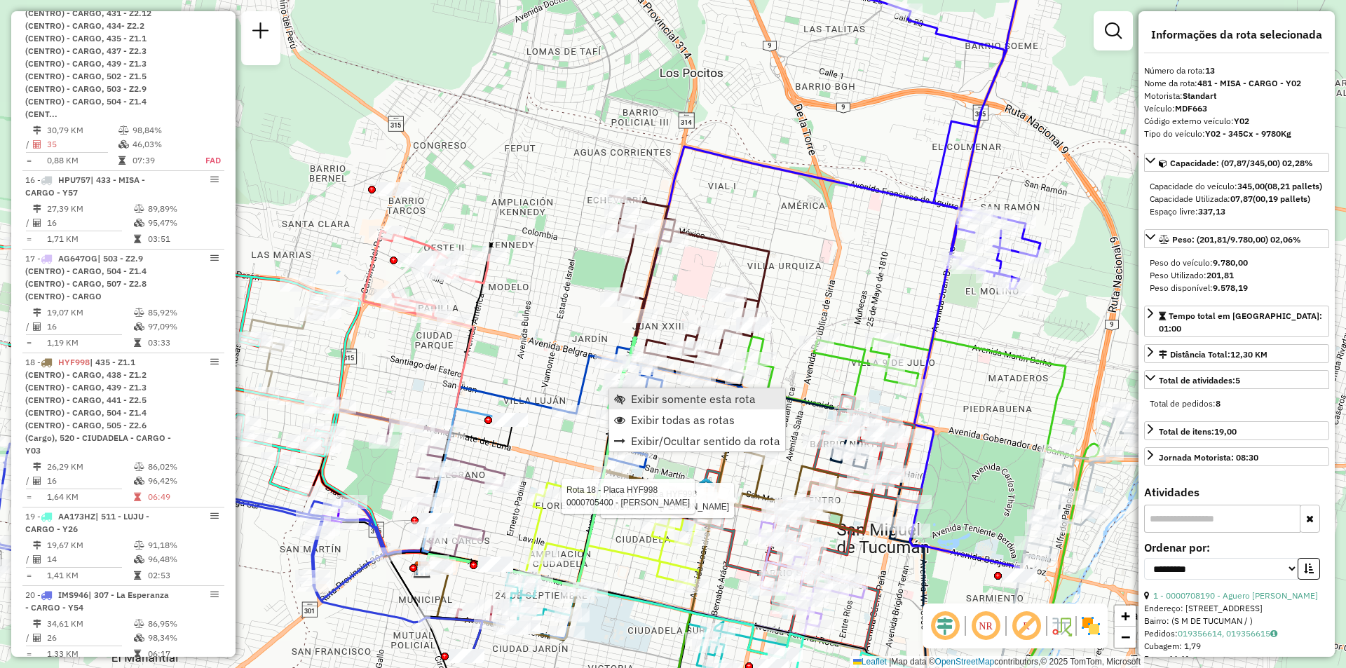
scroll to position [1580, 0]
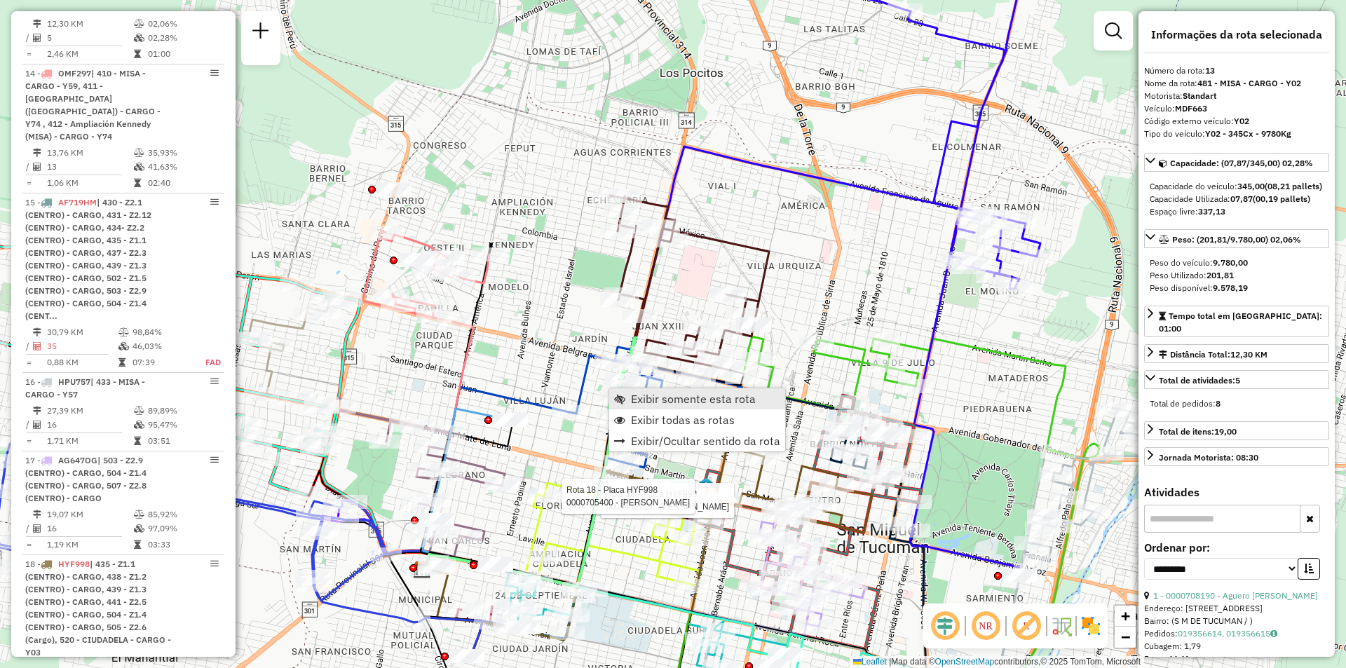
click at [635, 394] on span "Exibir somente esta rota" at bounding box center [693, 398] width 125 height 11
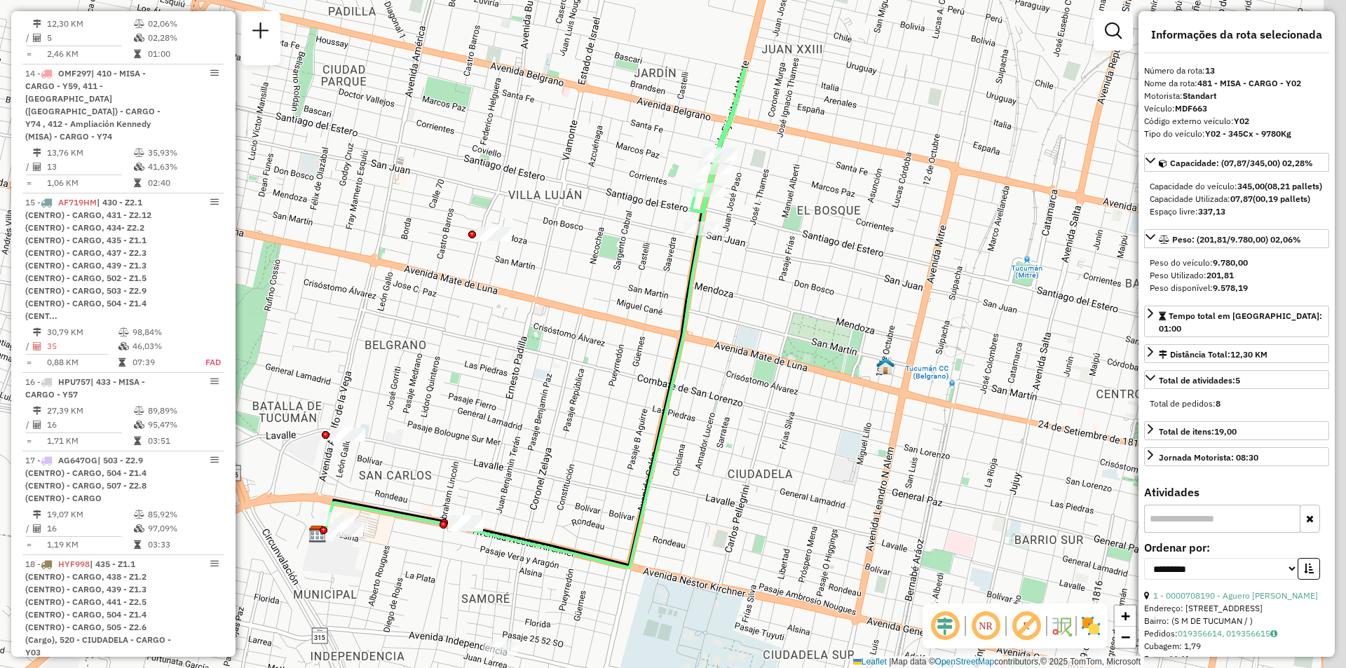
drag, startPoint x: 671, startPoint y: 367, endPoint x: 594, endPoint y: 355, distance: 78.6
click at [594, 355] on div "Janela de atendimento Grade de atendimento Capacidade Transportadoras Veículos …" at bounding box center [673, 334] width 1346 height 668
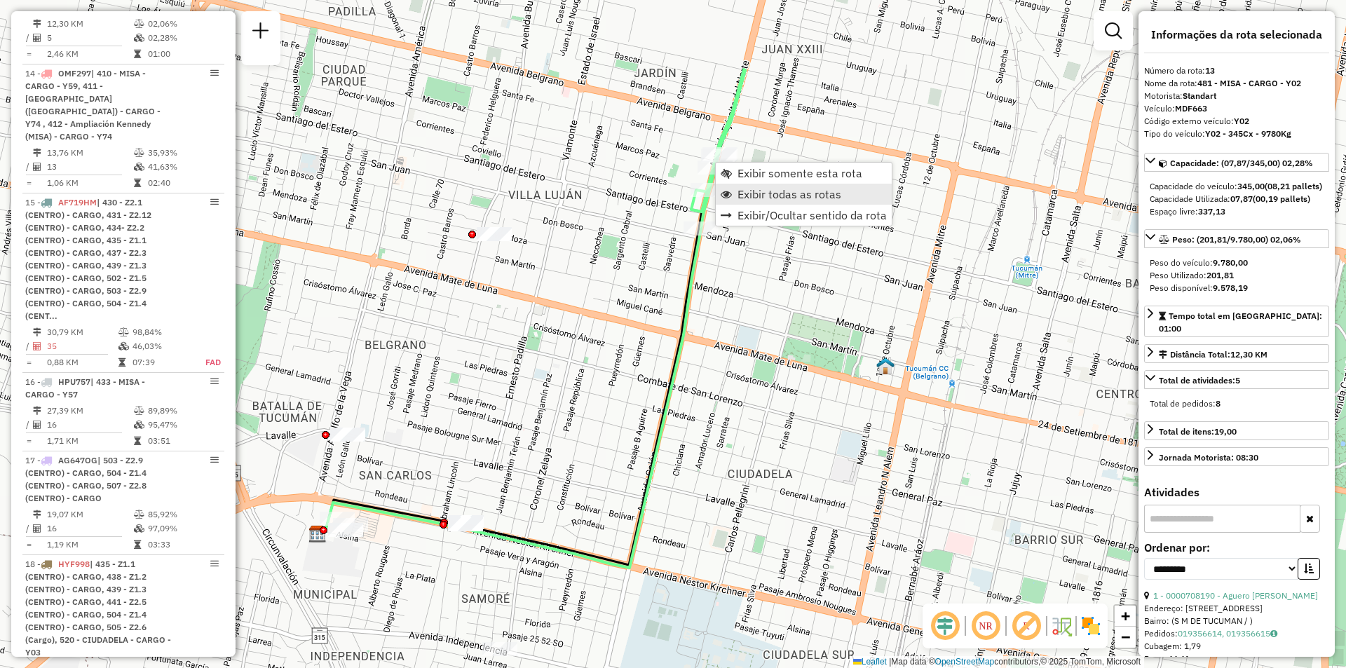
click at [724, 193] on span "Exibir todas as rotas" at bounding box center [725, 194] width 11 height 11
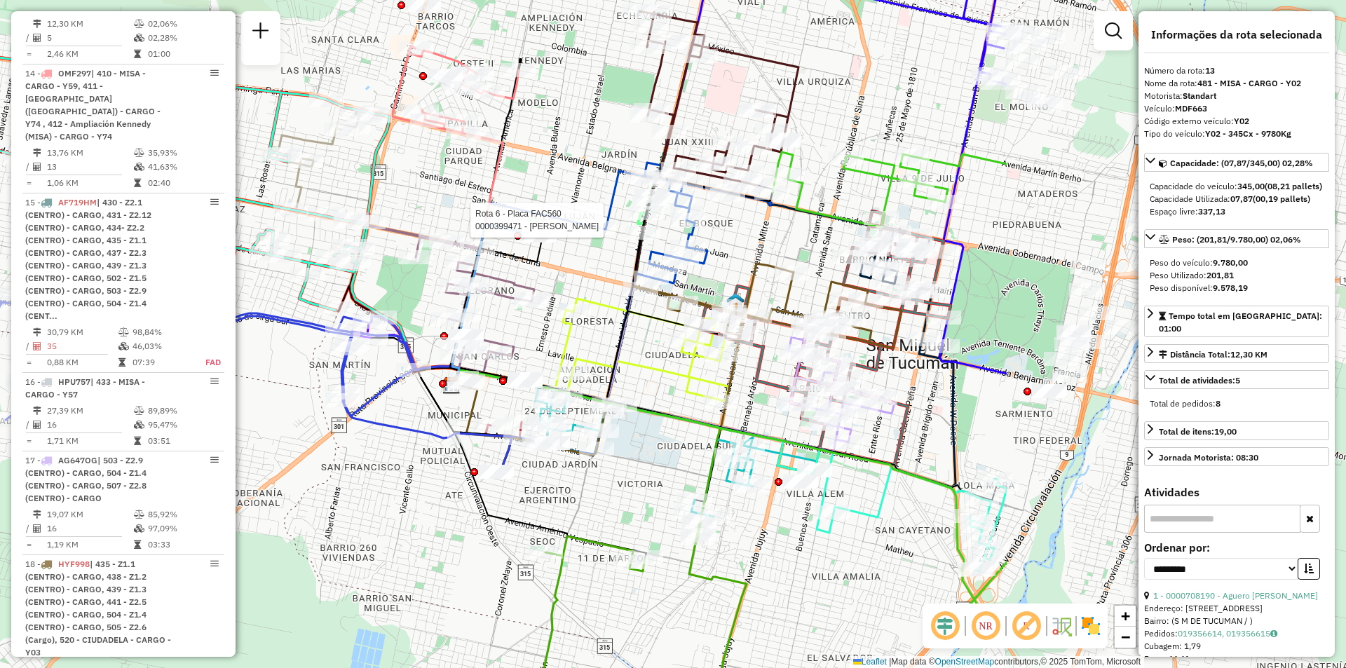
drag, startPoint x: 479, startPoint y: 374, endPoint x: 293, endPoint y: 392, distance: 186.6
click at [293, 392] on div "Rota 6 - Placa FAC560 0000399471 - DELANI ROSALIA ELIZABETH FATIMA Janela de at…" at bounding box center [673, 334] width 1346 height 668
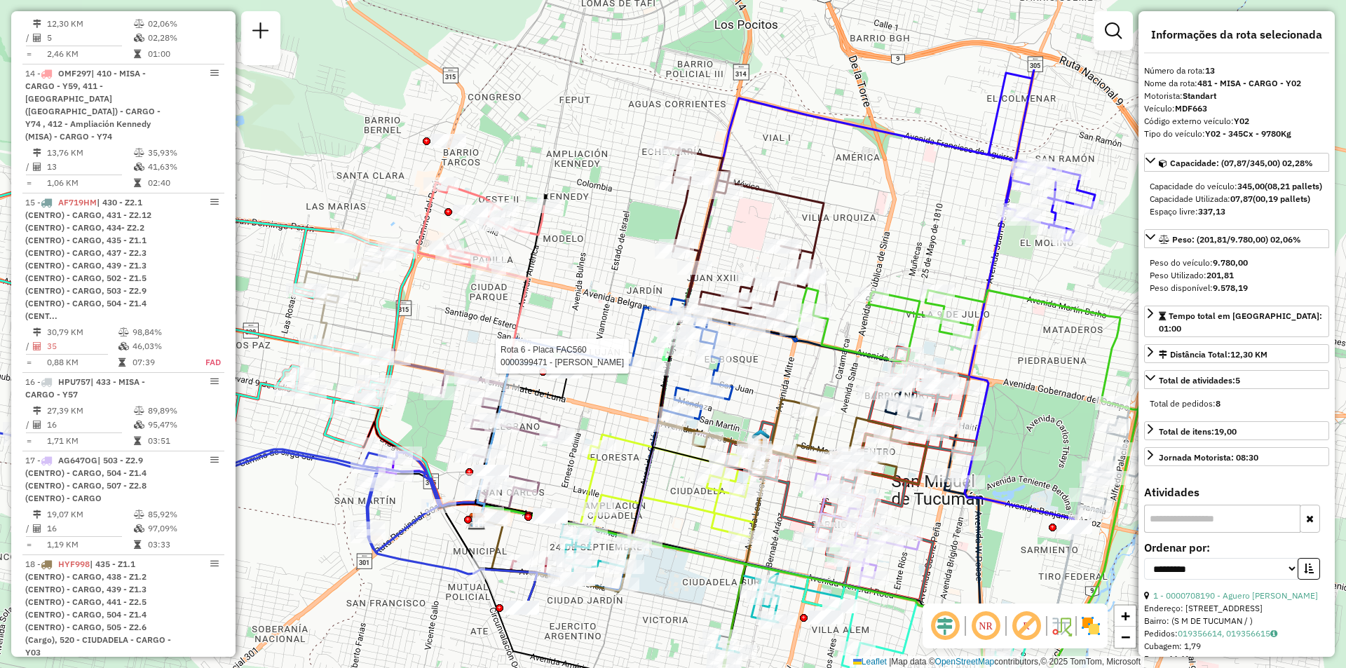
drag, startPoint x: 985, startPoint y: 254, endPoint x: 1010, endPoint y: 390, distance: 138.3
click at [1010, 390] on div "Rota 6 - Placa FAC560 0000399471 - DELANI ROSALIA ELIZABETH FATIMA Janela de at…" at bounding box center [673, 334] width 1346 height 668
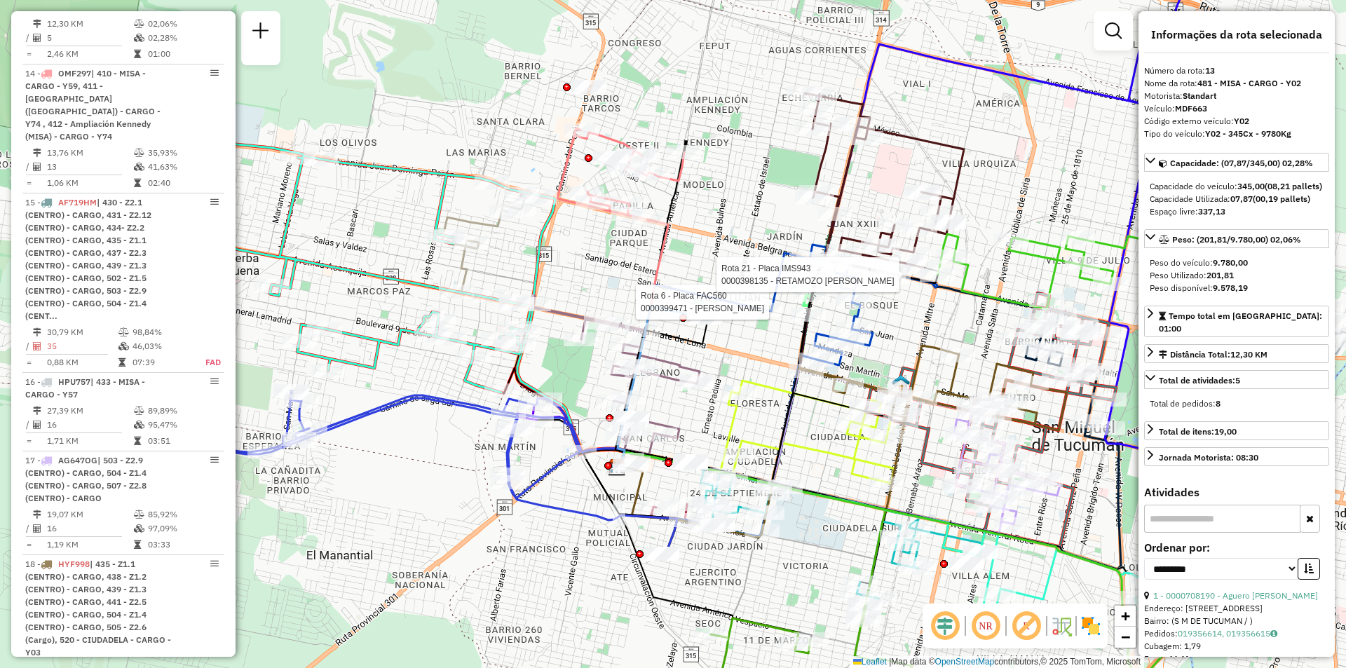
drag, startPoint x: 807, startPoint y: 337, endPoint x: 945, endPoint y: 285, distance: 147.7
click at [945, 282] on div at bounding box center [936, 275] width 35 height 14
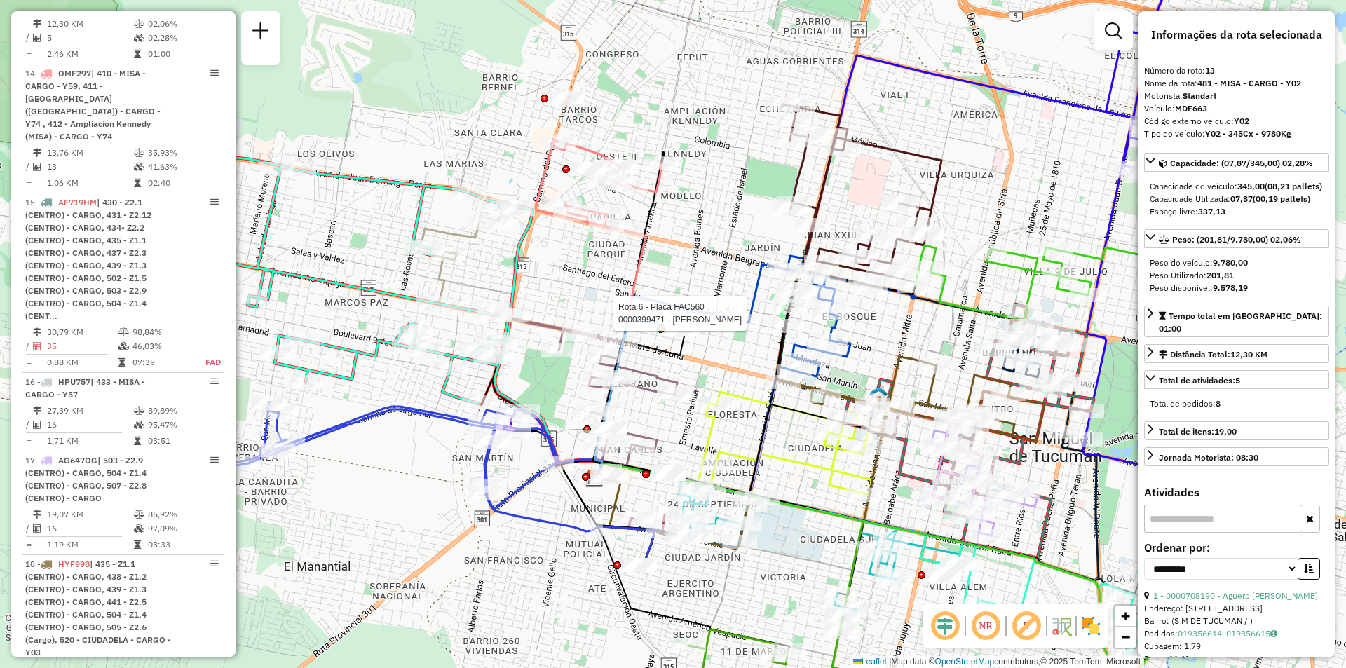
drag, startPoint x: 1073, startPoint y: 191, endPoint x: 1018, endPoint y: 235, distance: 70.8
click at [1018, 235] on div "Rota 6 - Placa FAC560 0000399471 - DELANI ROSALIA ELIZABETH FATIMA Janela de at…" at bounding box center [673, 334] width 1346 height 668
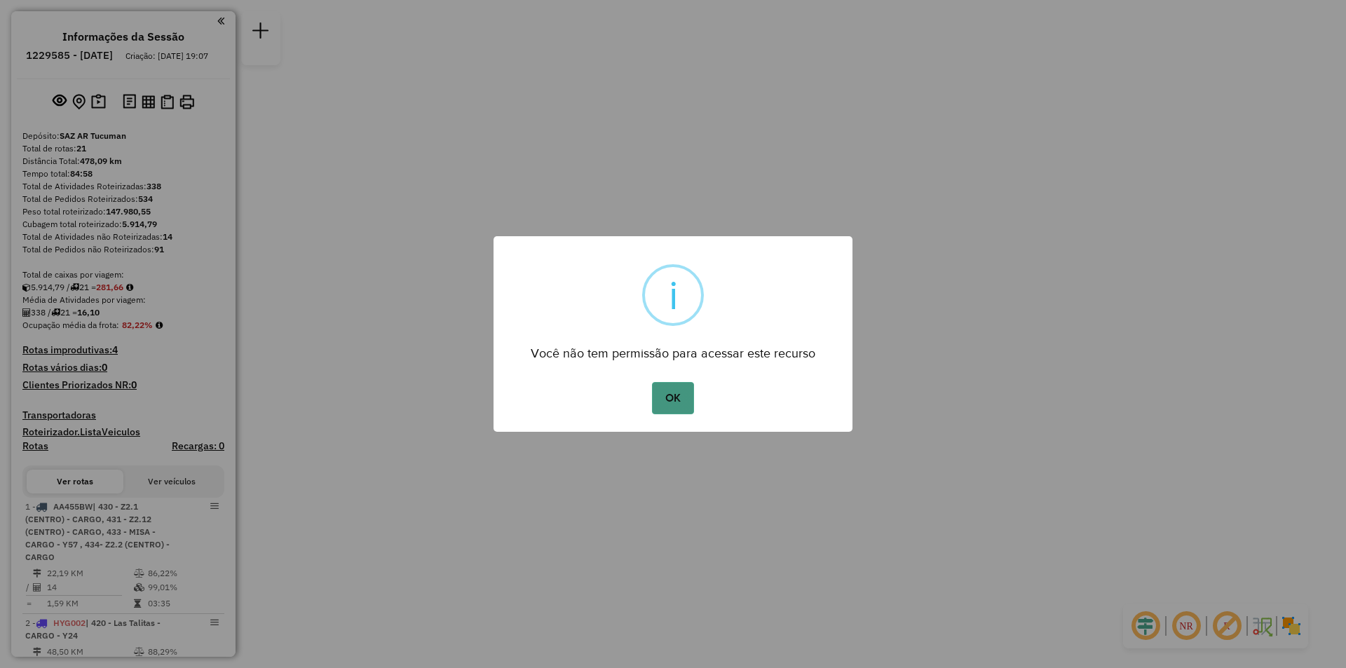
click at [681, 399] on button "OK" at bounding box center [672, 398] width 41 height 32
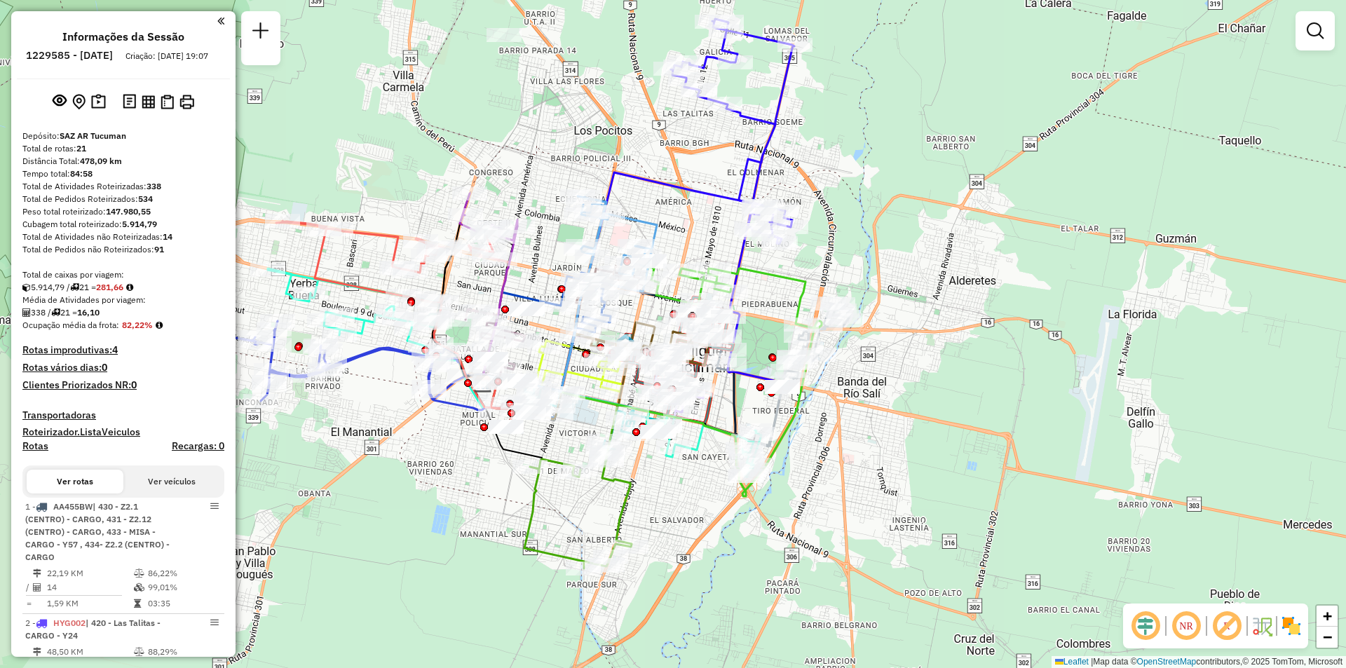
drag, startPoint x: 777, startPoint y: 277, endPoint x: 844, endPoint y: 206, distance: 98.1
click at [844, 206] on div "Janela de atendimento Grade de atendimento Capacidade Transportadoras Veículos …" at bounding box center [673, 334] width 1346 height 668
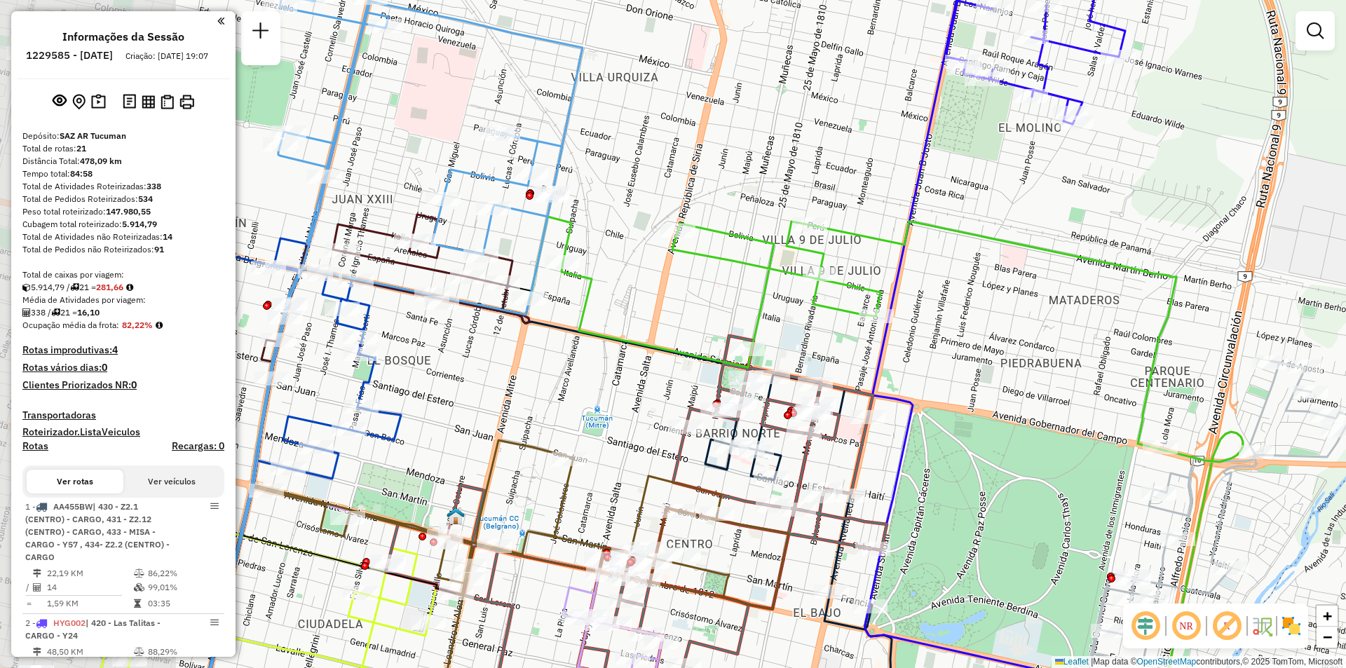
drag, startPoint x: 733, startPoint y: 341, endPoint x: 996, endPoint y: 399, distance: 269.2
click at [983, 402] on div "Janela de atendimento Grade de atendimento Capacidade Transportadoras Veículos …" at bounding box center [673, 334] width 1346 height 668
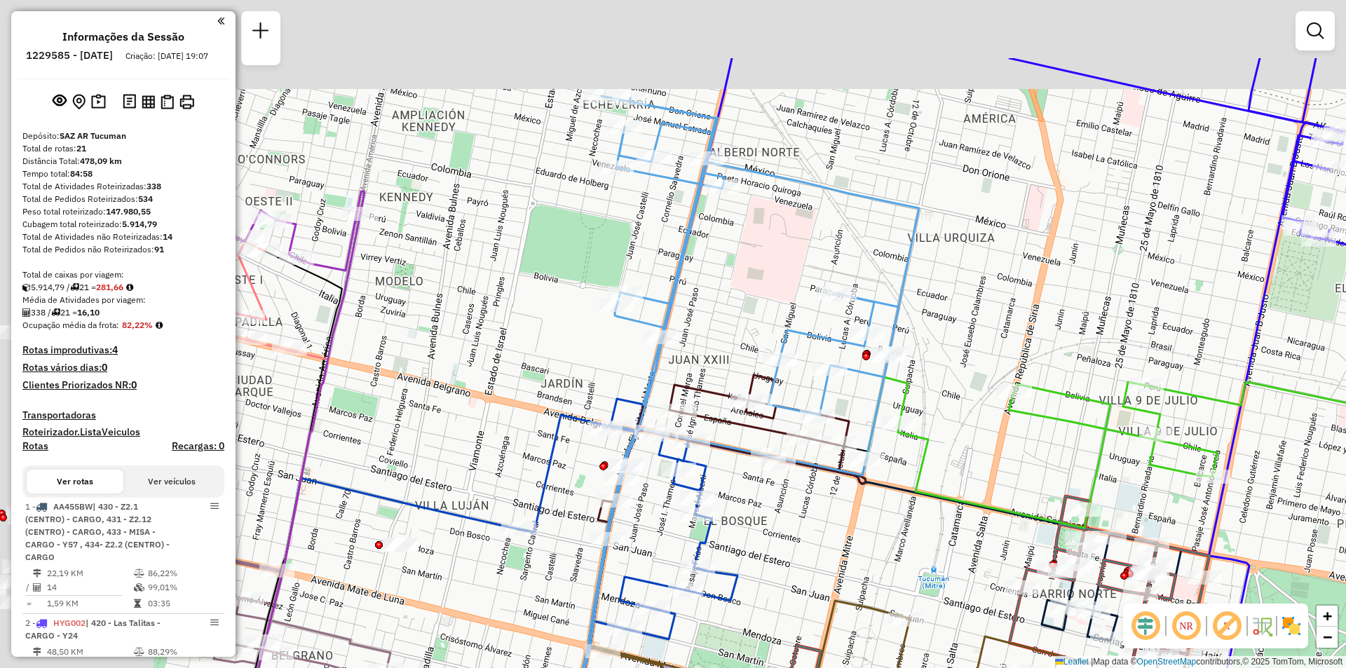
drag, startPoint x: 676, startPoint y: 223, endPoint x: 986, endPoint y: 358, distance: 338.0
click at [984, 358] on div "Janela de atendimento Grade de atendimento Capacidade Transportadoras Veículos …" at bounding box center [673, 334] width 1346 height 668
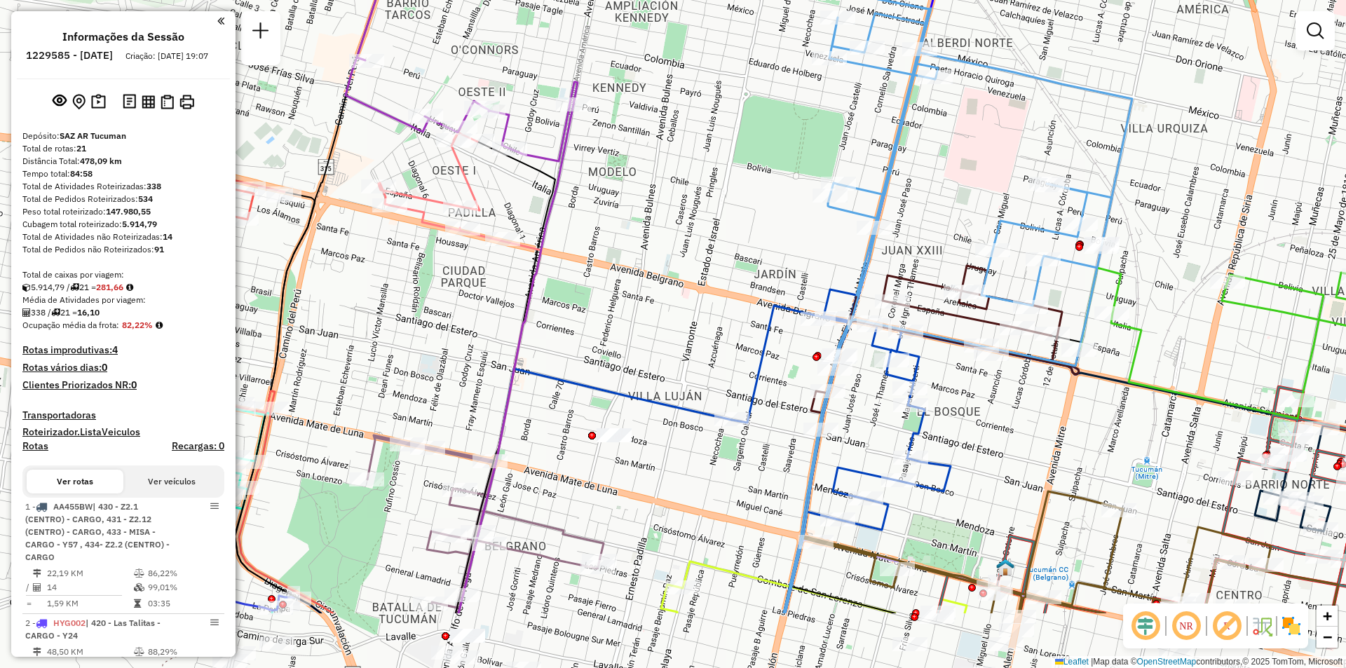
drag, startPoint x: 819, startPoint y: 502, endPoint x: 984, endPoint y: 381, distance: 205.5
click at [984, 381] on div "Janela de atendimento Grade de atendimento Capacidade Transportadoras Veículos …" at bounding box center [673, 334] width 1346 height 668
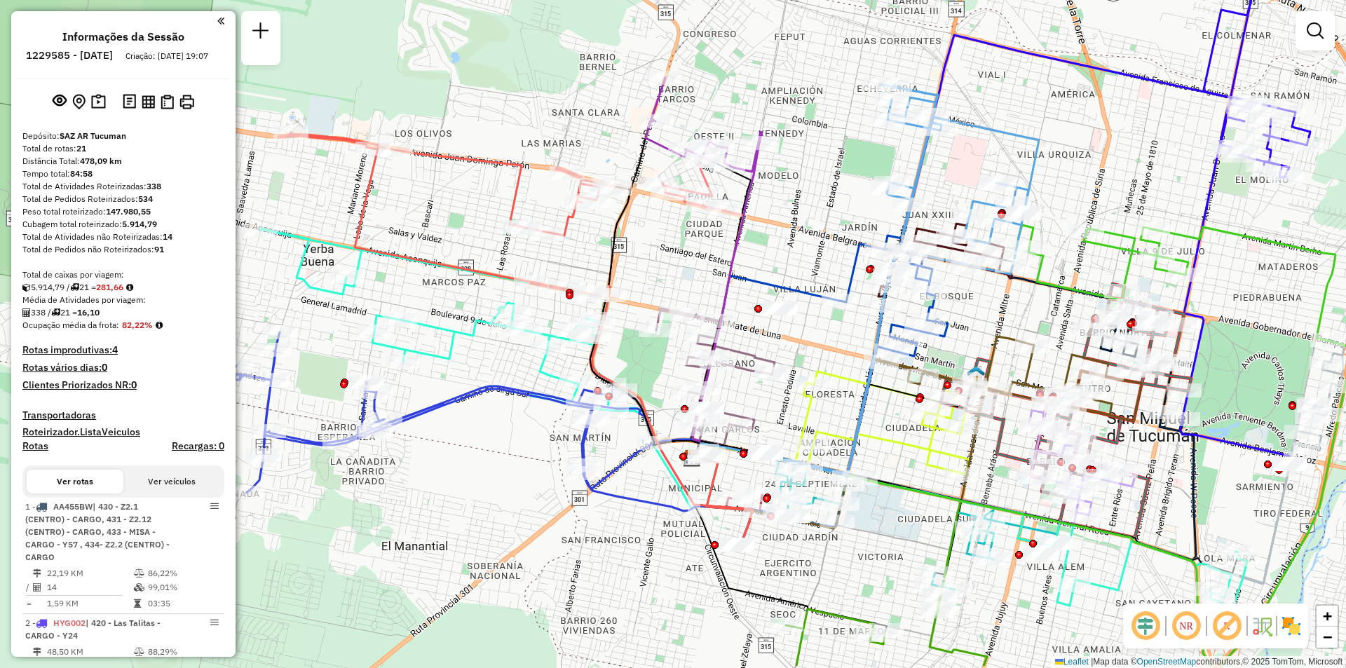
drag, startPoint x: 744, startPoint y: 268, endPoint x: 780, endPoint y: 240, distance: 45.9
click at [780, 240] on div "Janela de atendimento Grade de atendimento Capacidade Transportadoras Veículos …" at bounding box center [673, 334] width 1346 height 668
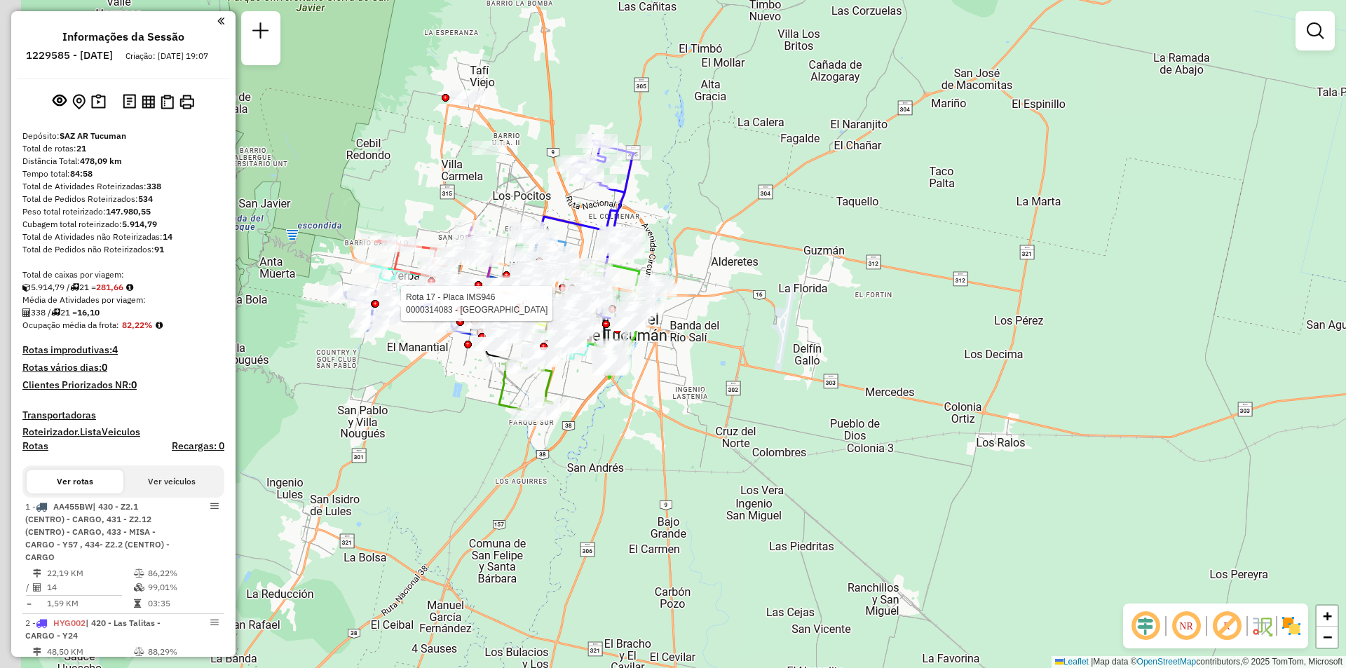
click at [436, 353] on div "Rota 17 - Placa IMS946 0000314083 - MOSELE CRISTINA DEL VALLE Janela de atendim…" at bounding box center [673, 334] width 1346 height 668
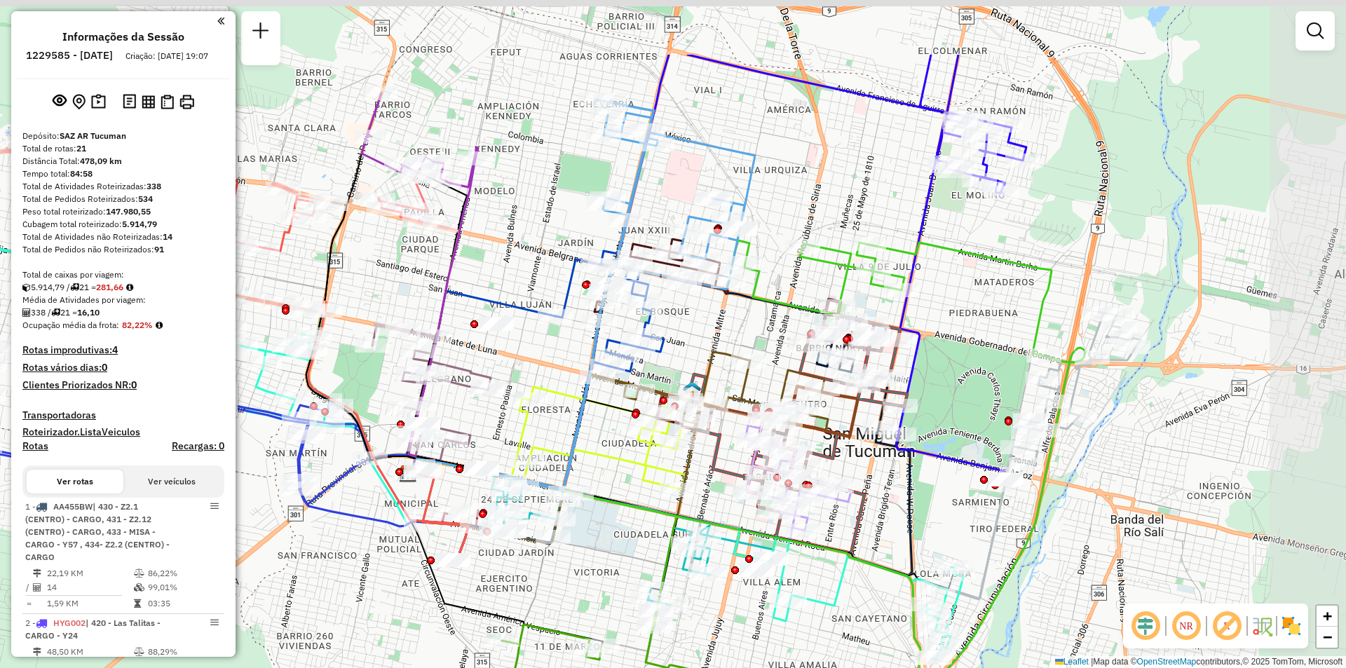
drag, startPoint x: 493, startPoint y: 181, endPoint x: 431, endPoint y: 247, distance: 90.8
click at [431, 247] on div "Rota 17 - Placa IMS946 0000314083 - MOSELE CRISTINA DEL VALLE Janela de atendim…" at bounding box center [673, 334] width 1346 height 668
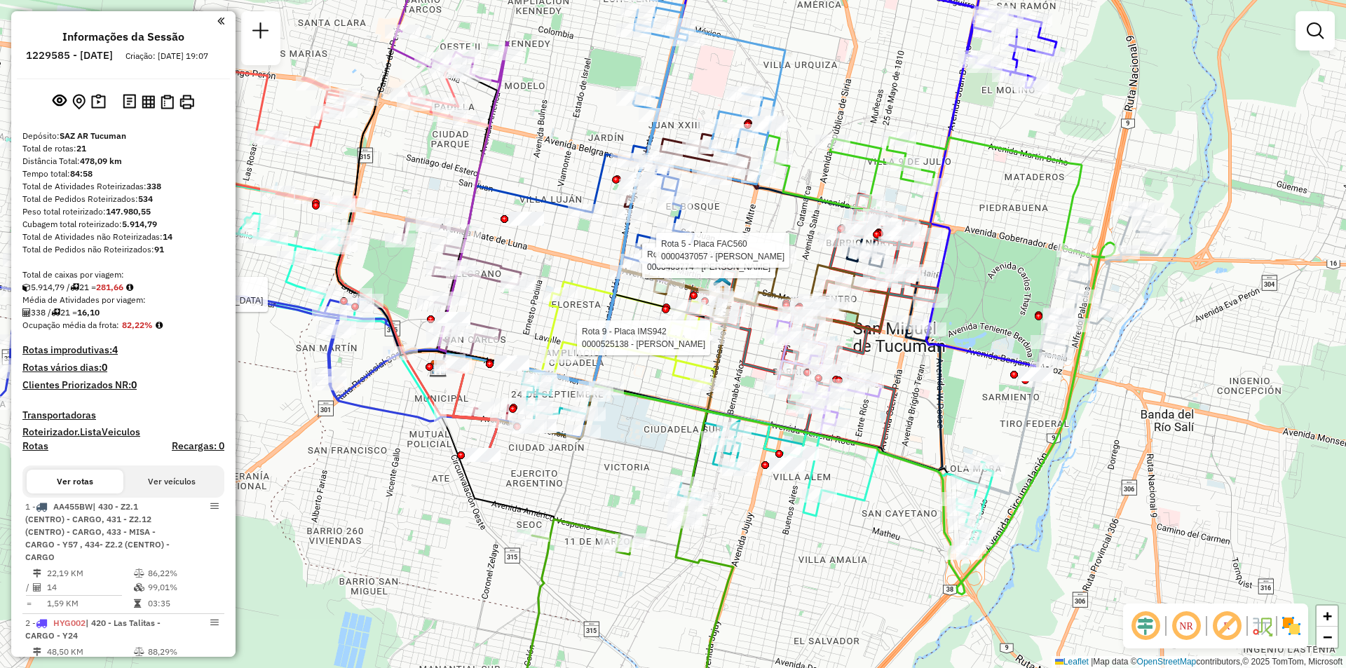
select select "**********"
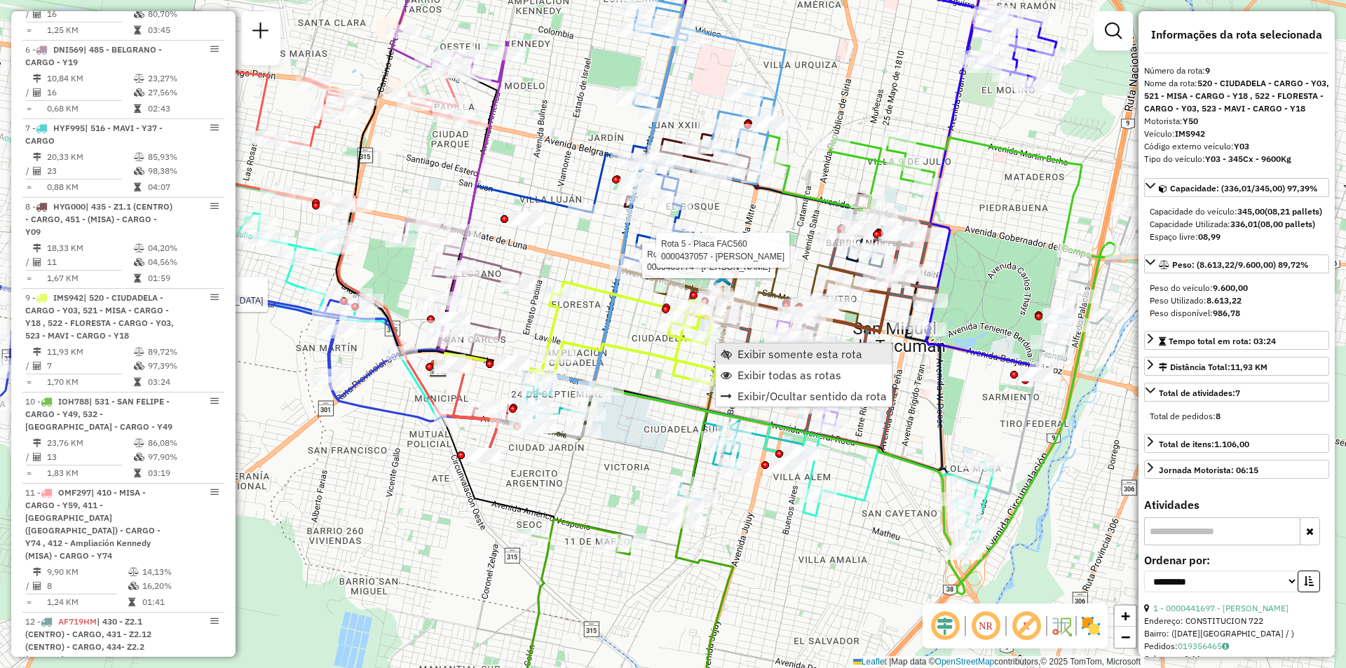
scroll to position [1215, 0]
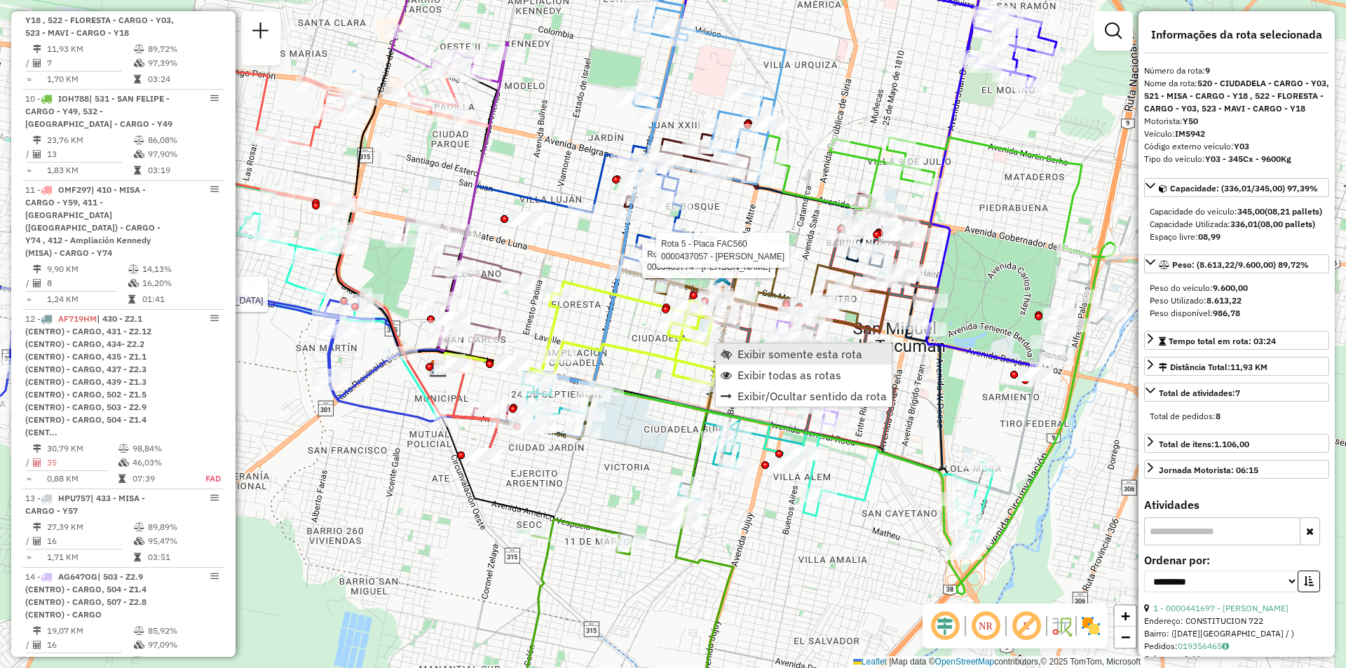
click at [738, 355] on span "Exibir somente esta rota" at bounding box center [799, 353] width 125 height 11
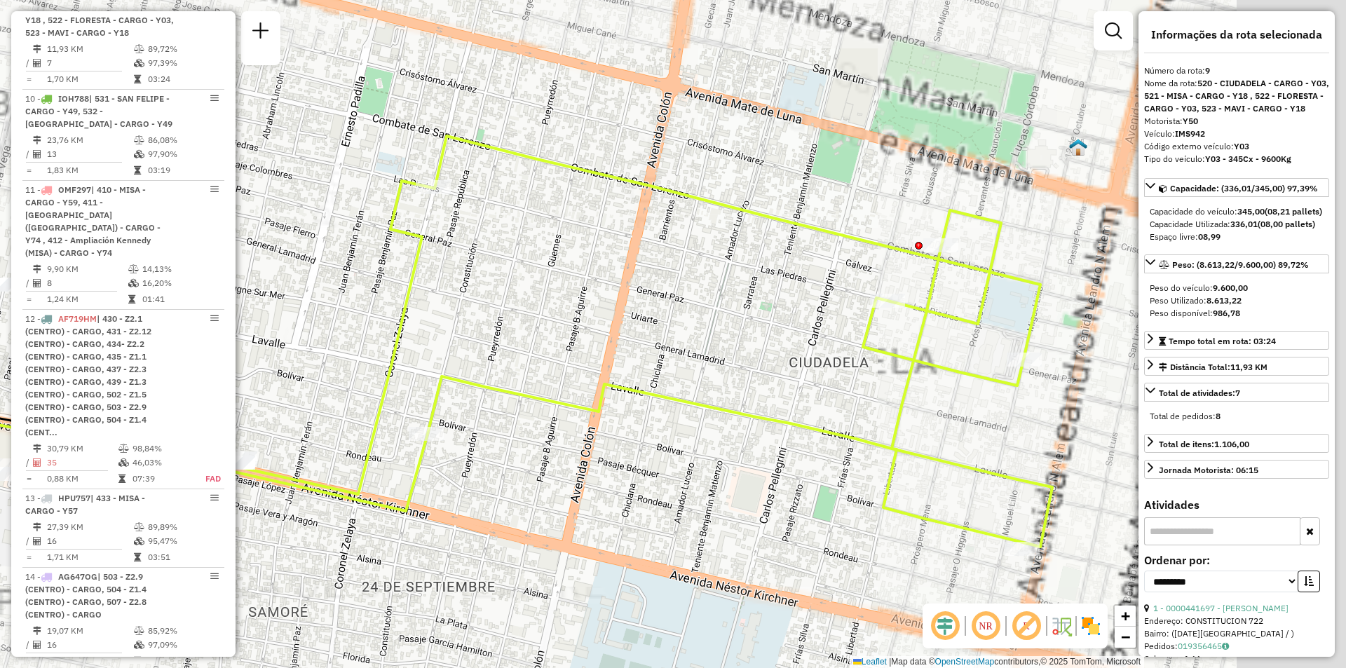
drag, startPoint x: 638, startPoint y: 358, endPoint x: 511, endPoint y: 354, distance: 126.9
click at [483, 363] on div "Janela de atendimento Grade de atendimento Capacidade Transportadoras Veículos …" at bounding box center [673, 334] width 1346 height 668
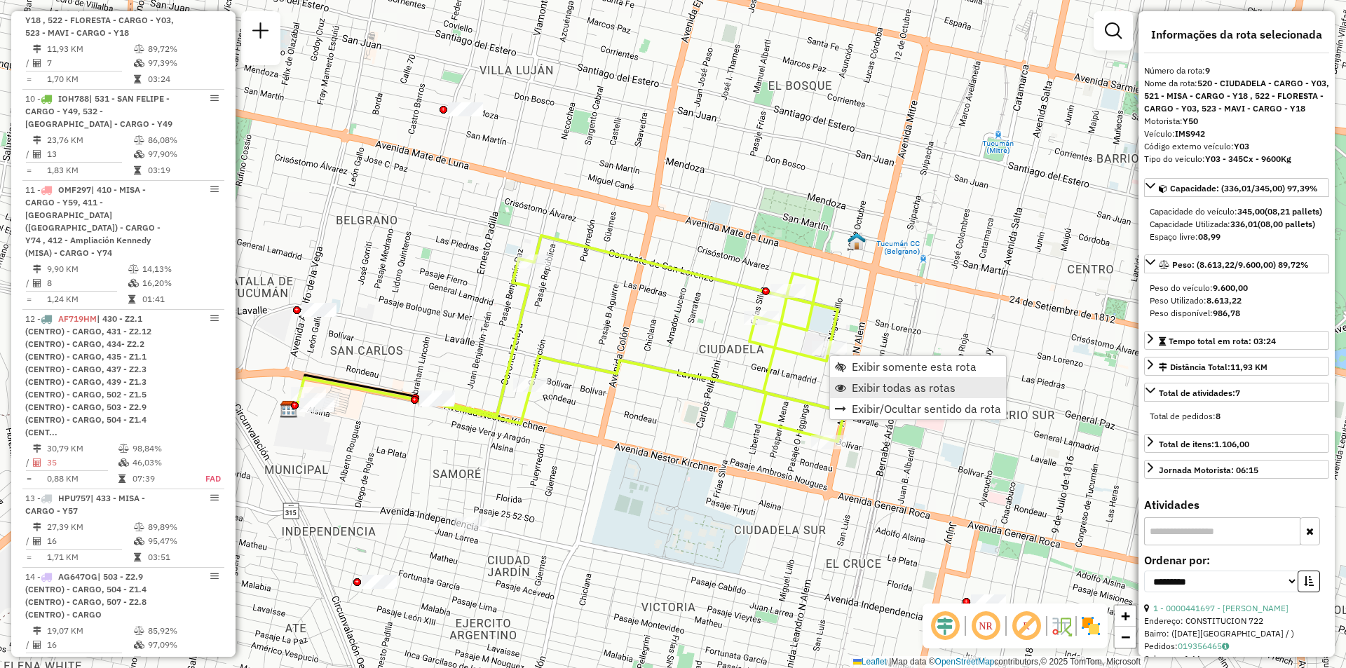
click at [889, 385] on span "Exibir todas as rotas" at bounding box center [903, 387] width 104 height 11
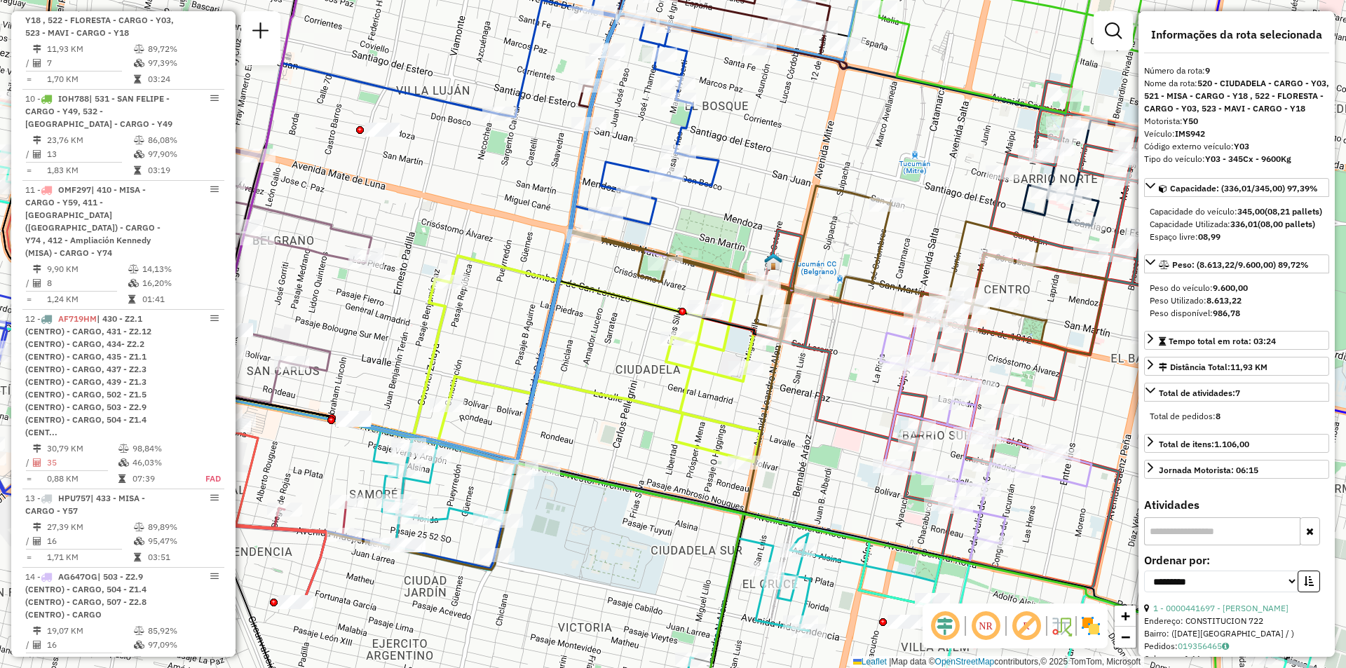
drag, startPoint x: 622, startPoint y: 335, endPoint x: 392, endPoint y: 385, distance: 235.2
click at [392, 385] on div "Janela de atendimento Grade de atendimento Capacidade Transportadoras Veículos …" at bounding box center [673, 334] width 1346 height 668
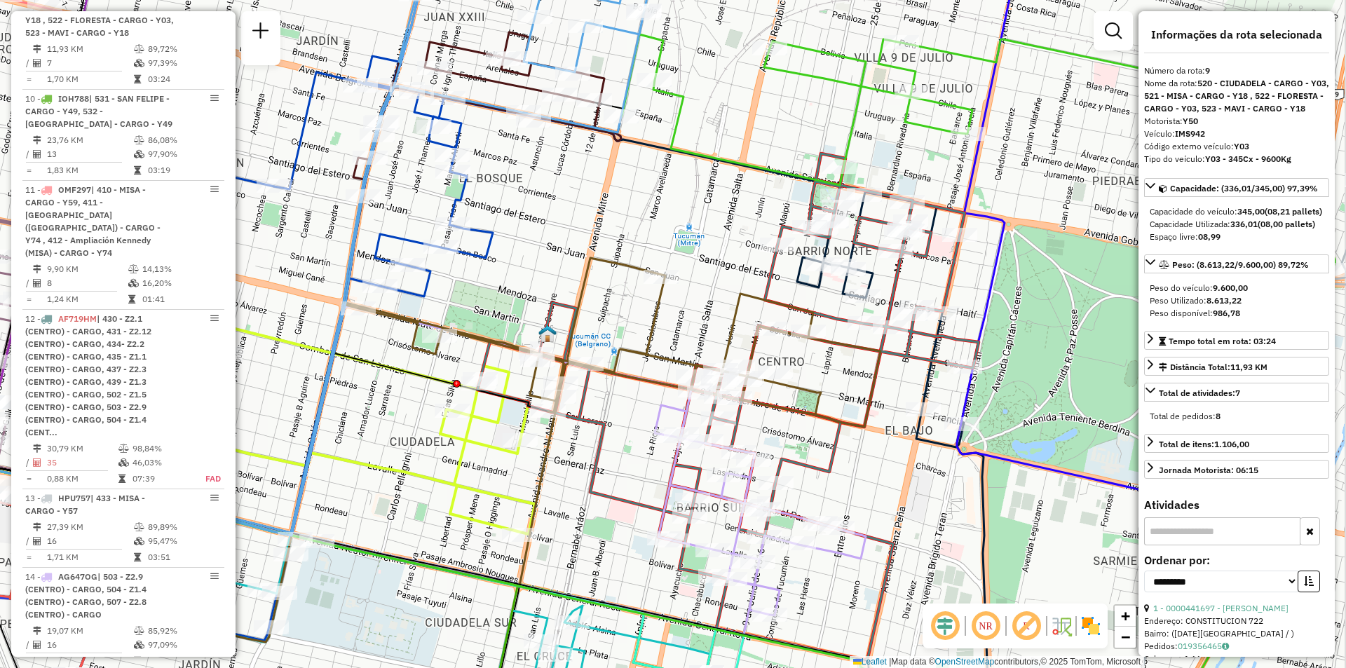
drag, startPoint x: 578, startPoint y: 404, endPoint x: 606, endPoint y: 364, distance: 49.0
click at [549, 425] on icon at bounding box center [474, 468] width 811 height 420
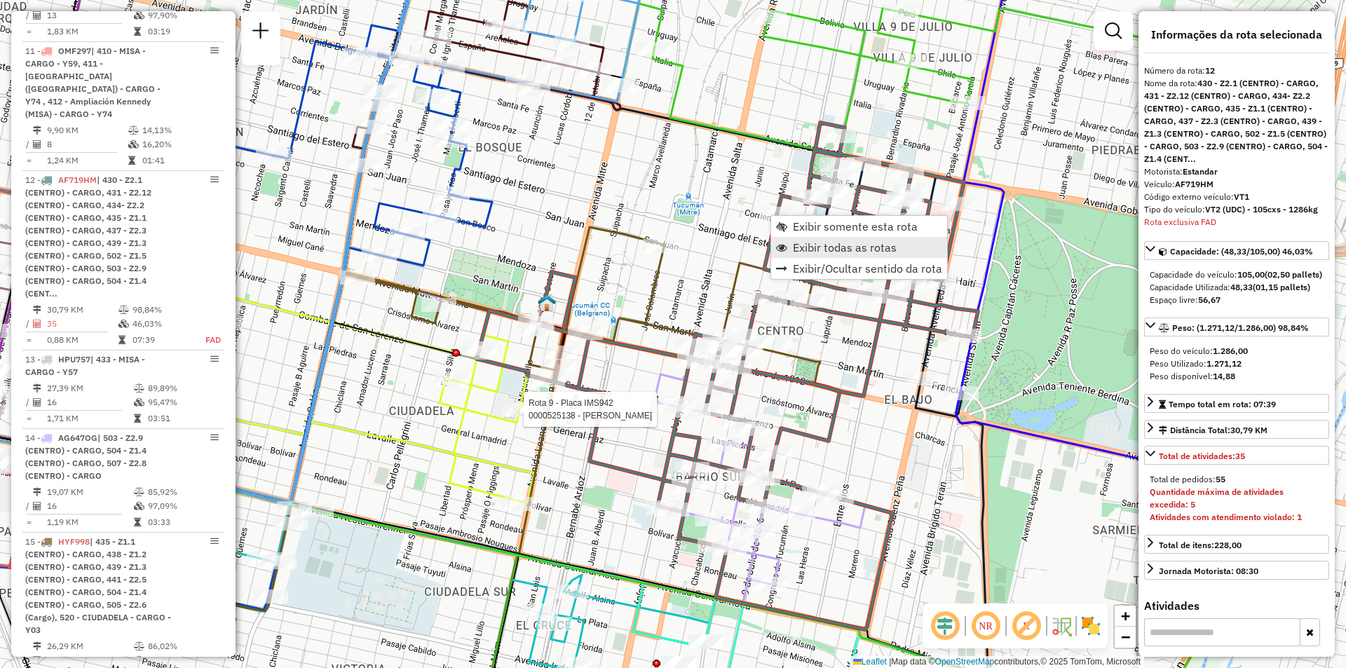
scroll to position [1526, 0]
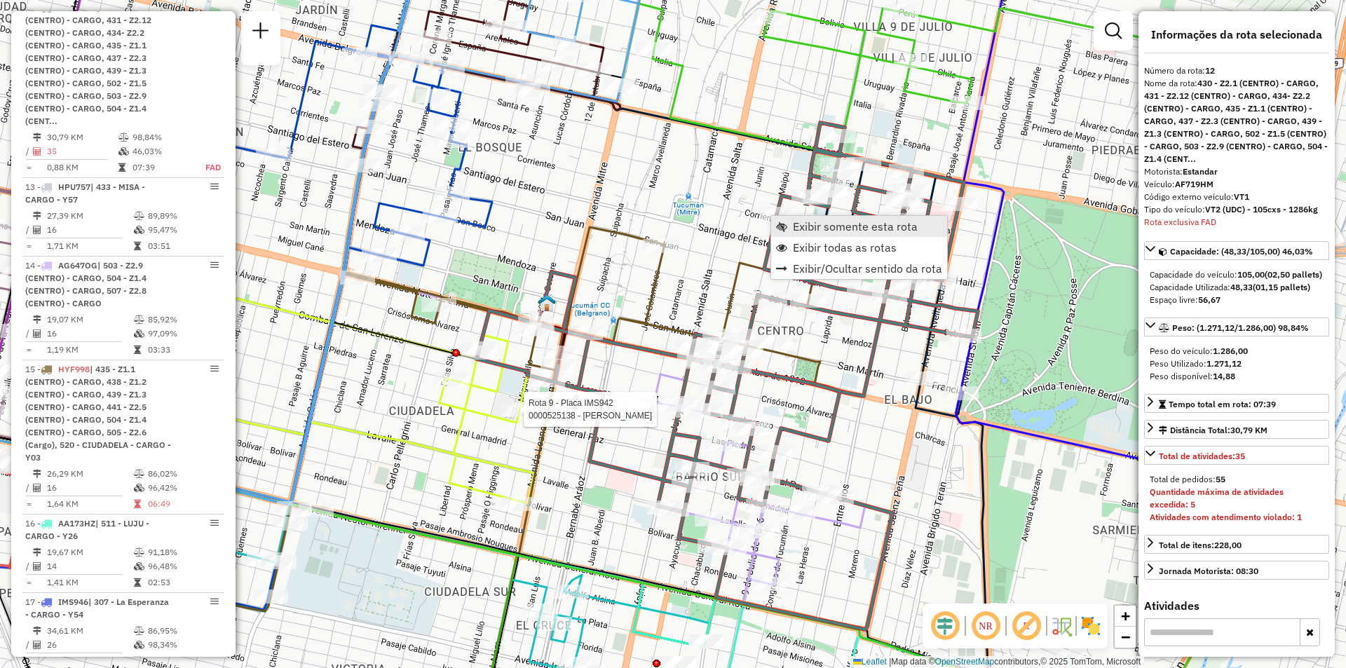
drag, startPoint x: 792, startPoint y: 238, endPoint x: 798, endPoint y: 227, distance: 11.9
click at [798, 227] on ul "Exibir somente esta rota Exibir todas as rotas Exibir/Ocultar sentido da rota" at bounding box center [859, 247] width 176 height 63
click at [798, 227] on span "Exibir somente esta rota" at bounding box center [855, 226] width 125 height 11
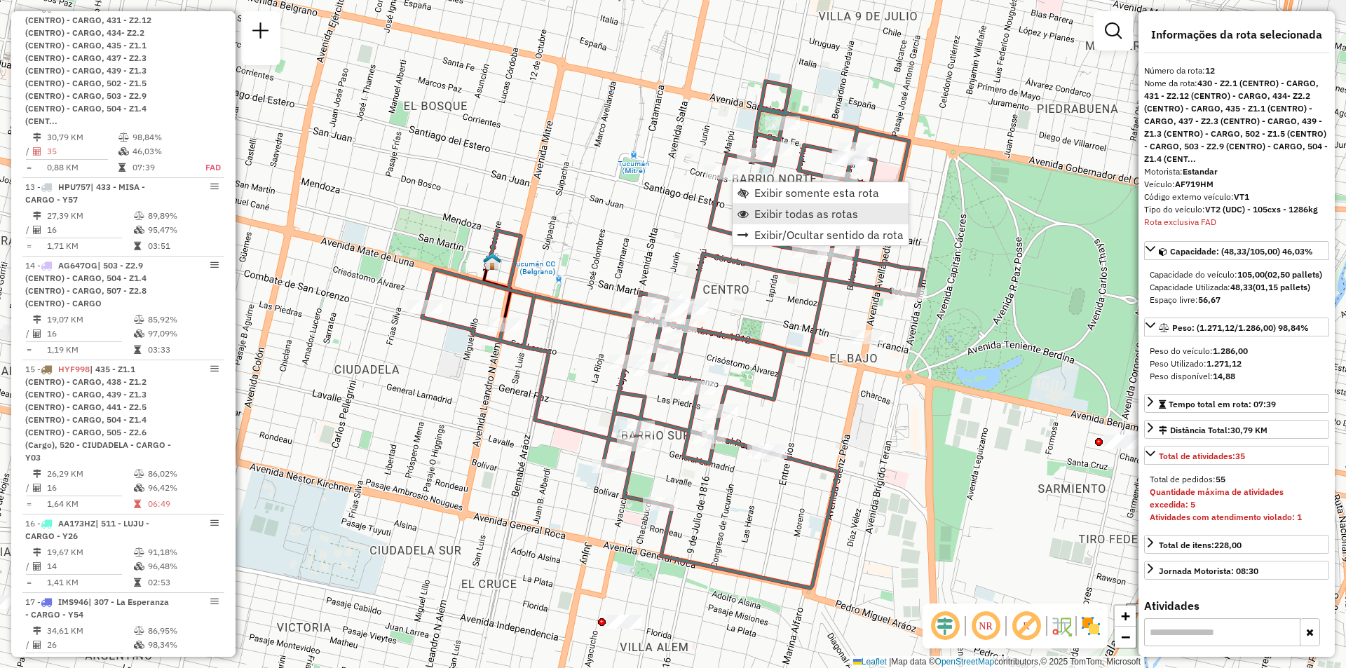
click at [802, 213] on span "Exibir todas as rotas" at bounding box center [806, 213] width 104 height 11
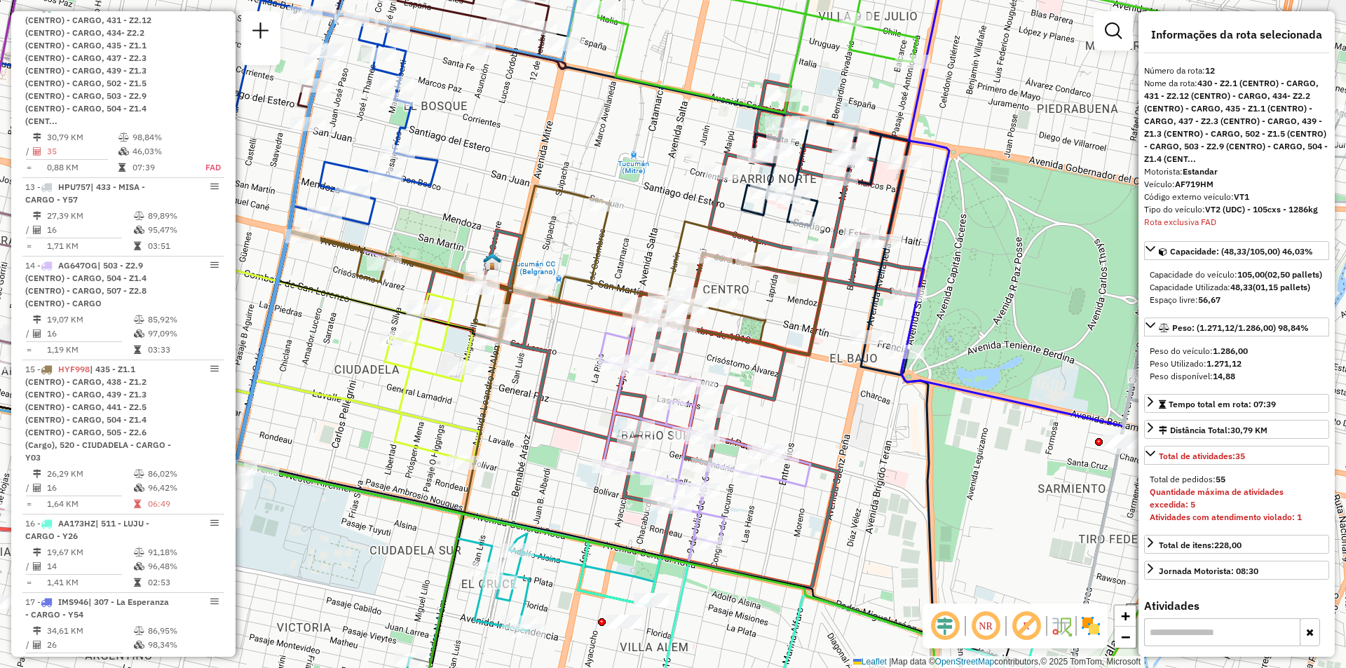
click at [343, 217] on icon at bounding box center [290, 295] width 552 height 622
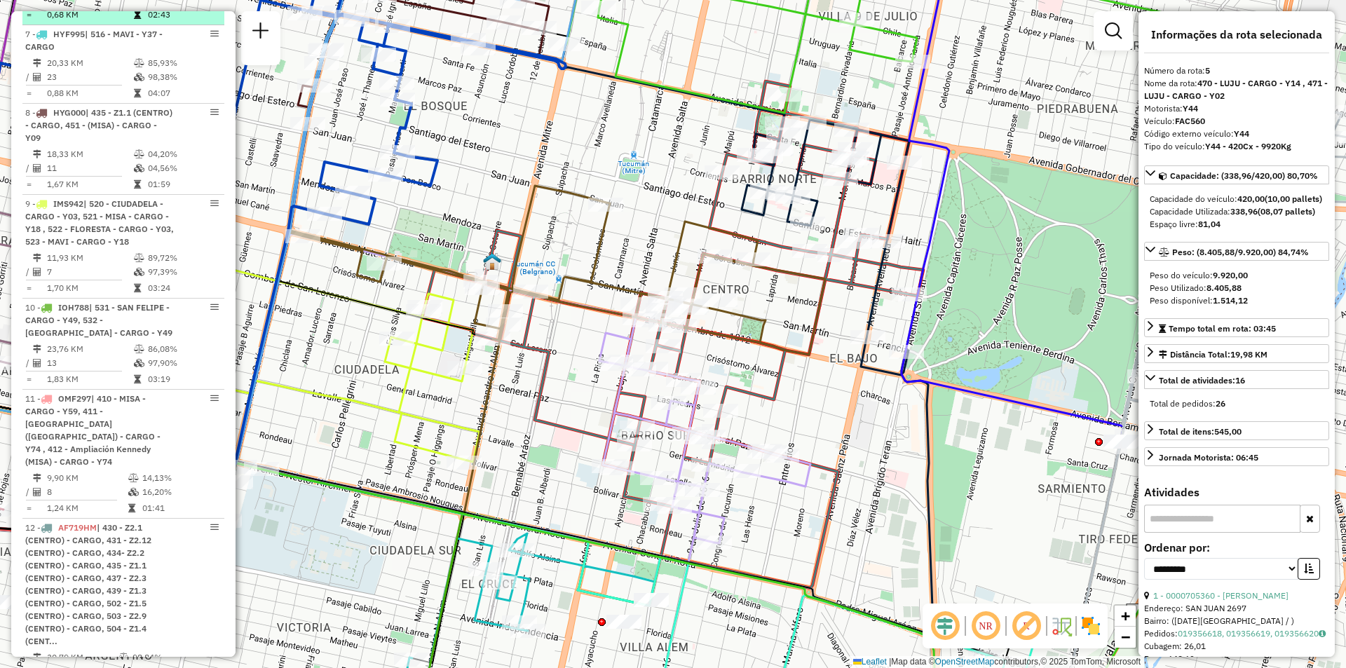
scroll to position [876, 0]
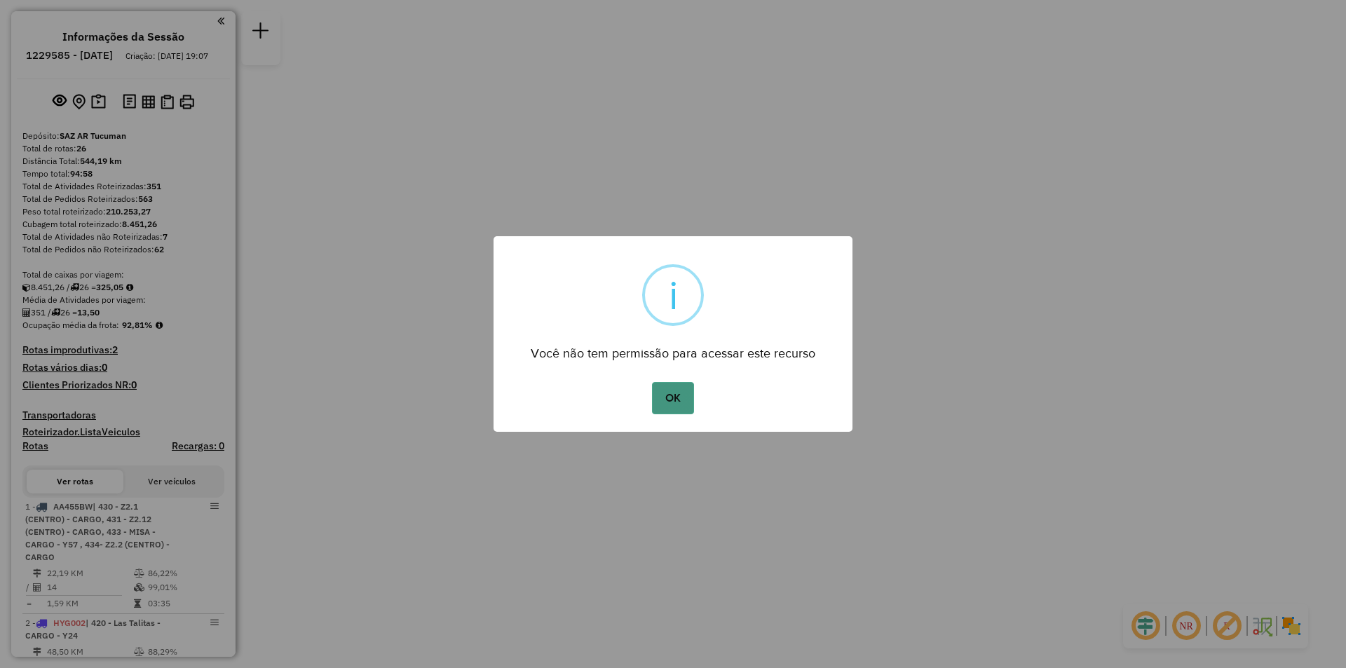
click at [687, 384] on button "OK" at bounding box center [672, 398] width 41 height 32
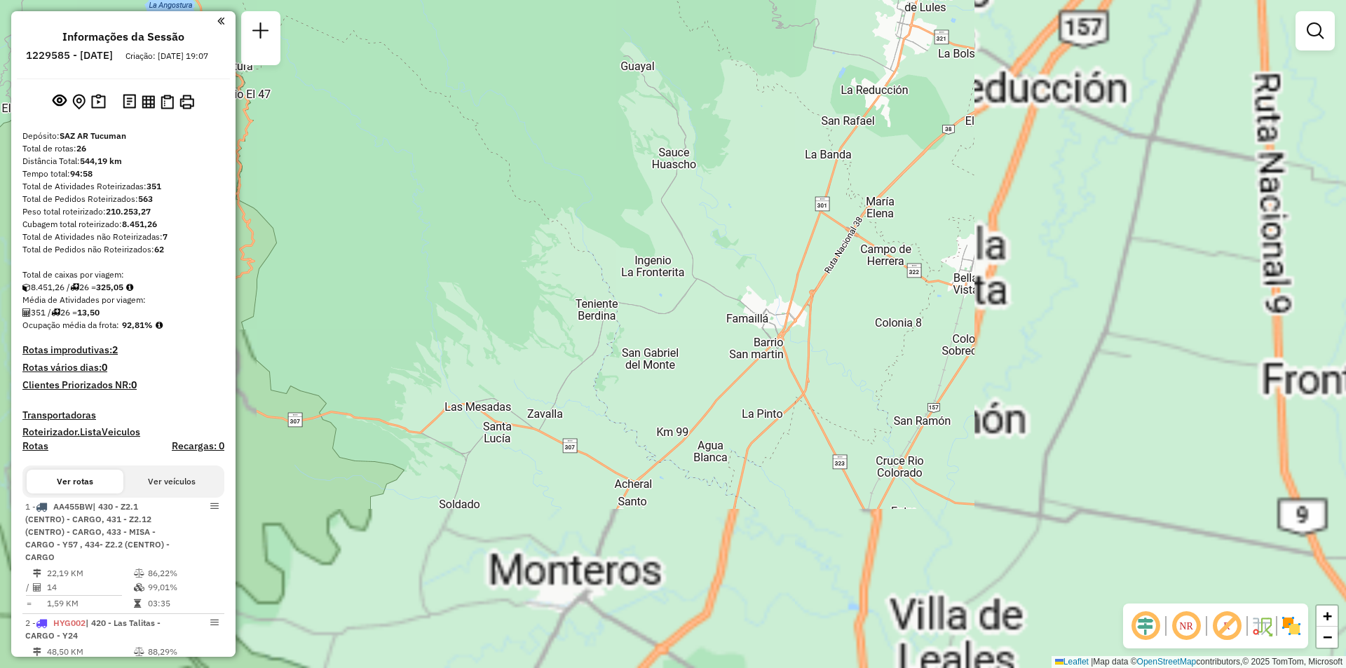
drag, startPoint x: 530, startPoint y: 385, endPoint x: 197, endPoint y: 481, distance: 346.5
click at [269, 445] on div "Janela de atendimento Grade de atendimento Capacidade Transportadoras Veículos …" at bounding box center [673, 334] width 1346 height 668
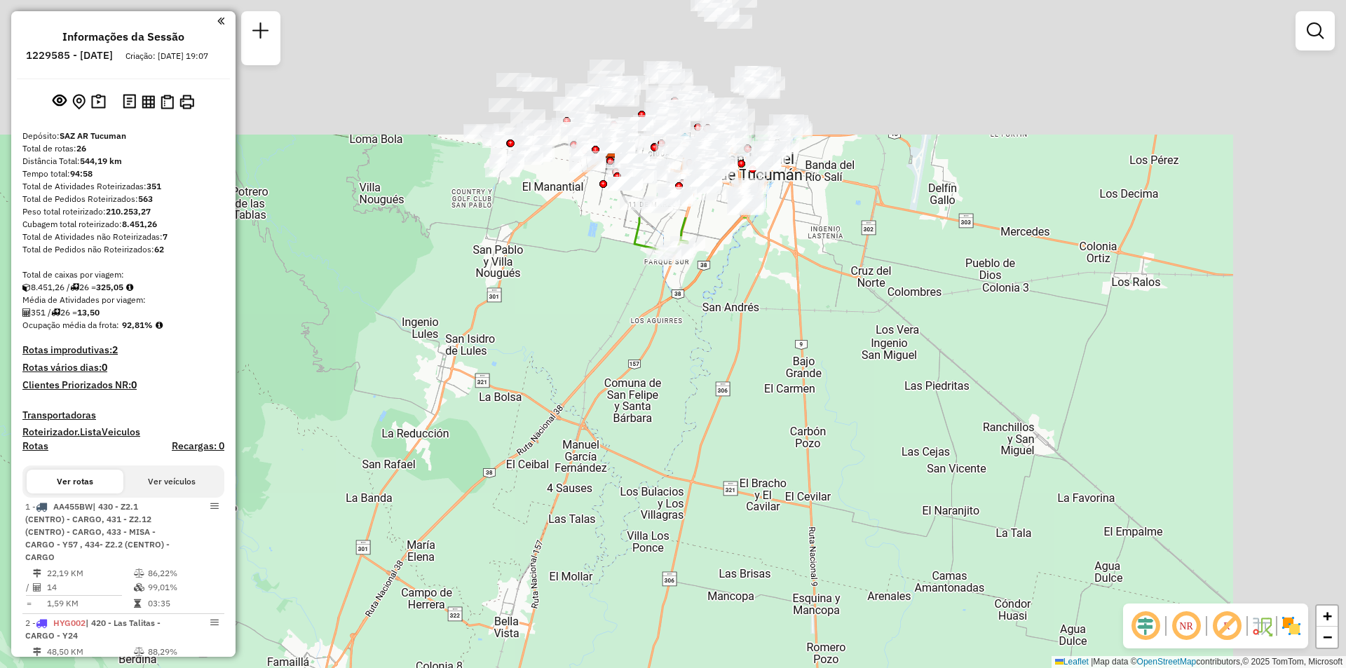
drag, startPoint x: 509, startPoint y: 559, endPoint x: 466, endPoint y: 641, distance: 92.8
click at [466, 641] on div "Janela de atendimento Grade de atendimento Capacidade Transportadoras Veículos …" at bounding box center [673, 334] width 1346 height 668
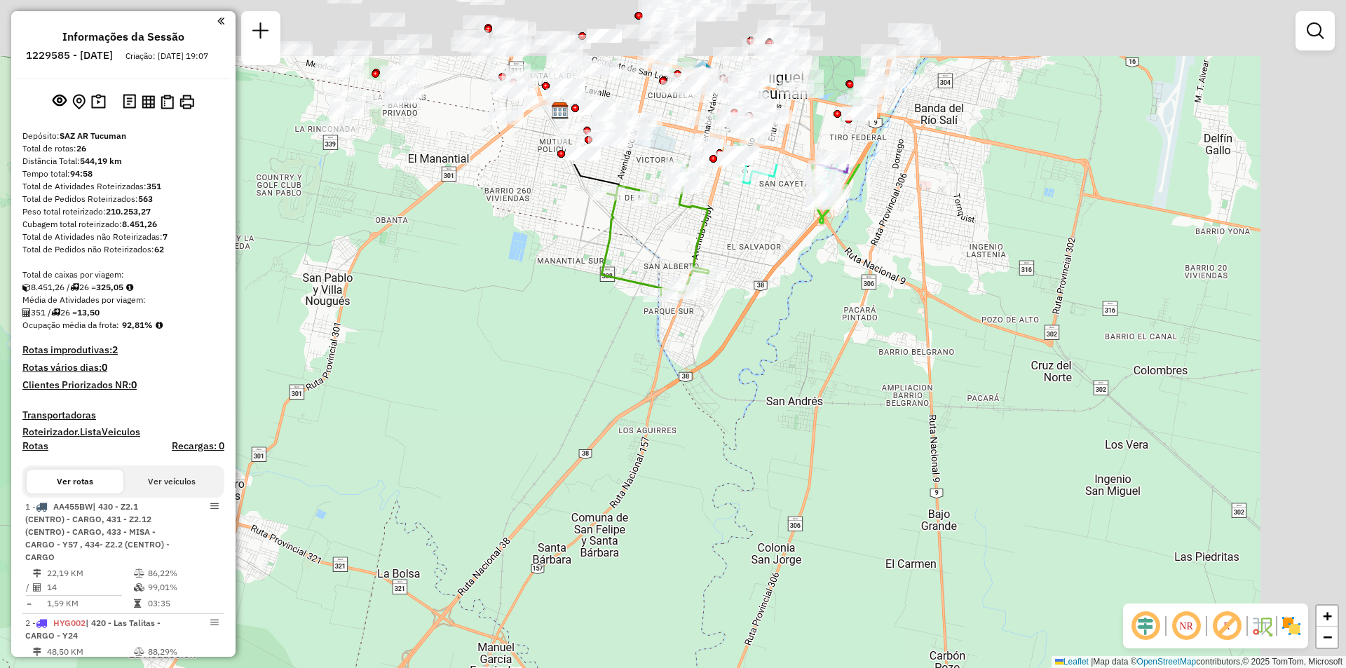
drag, startPoint x: 597, startPoint y: 570, endPoint x: 442, endPoint y: 694, distance: 199.0
click at [442, 667] on html "Aguarde... Pop-up bloqueado! Seu navegador bloqueou automáticamente a abertura …" at bounding box center [673, 334] width 1346 height 668
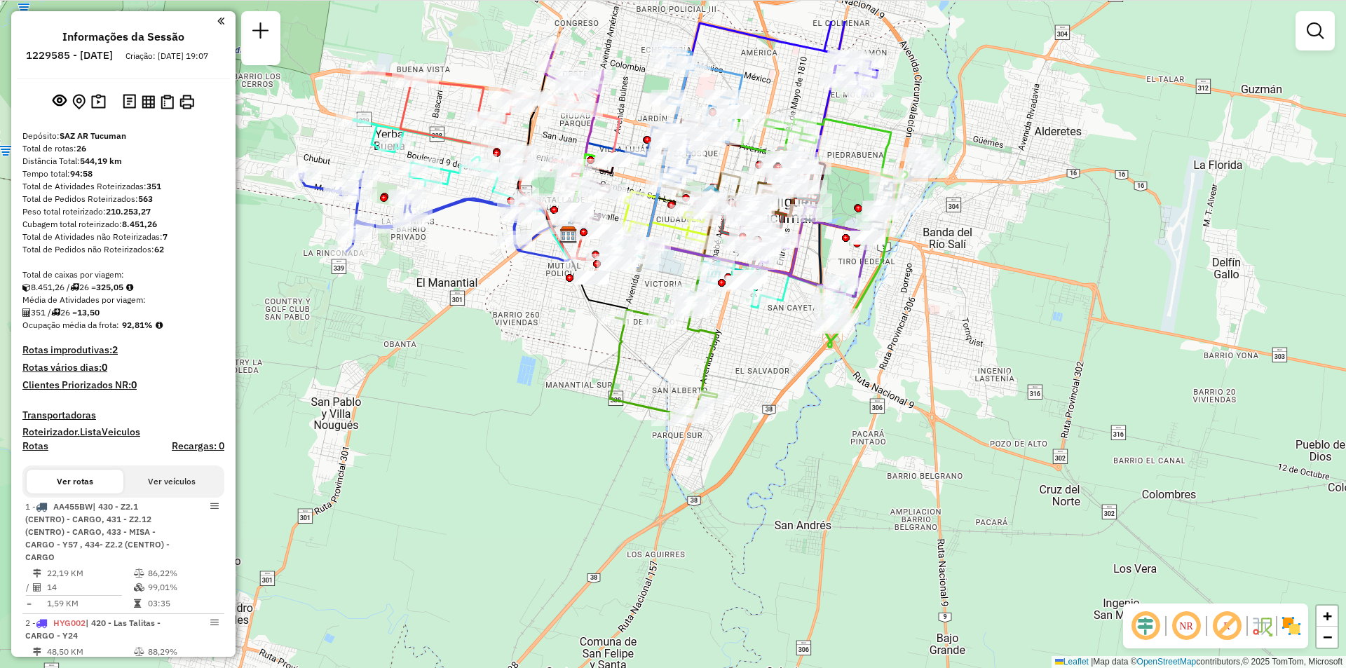
drag, startPoint x: 686, startPoint y: 407, endPoint x: 761, endPoint y: 542, distance: 154.7
click at [761, 542] on div "Janela de atendimento Grade de atendimento Capacidade Transportadoras Veículos …" at bounding box center [673, 334] width 1346 height 668
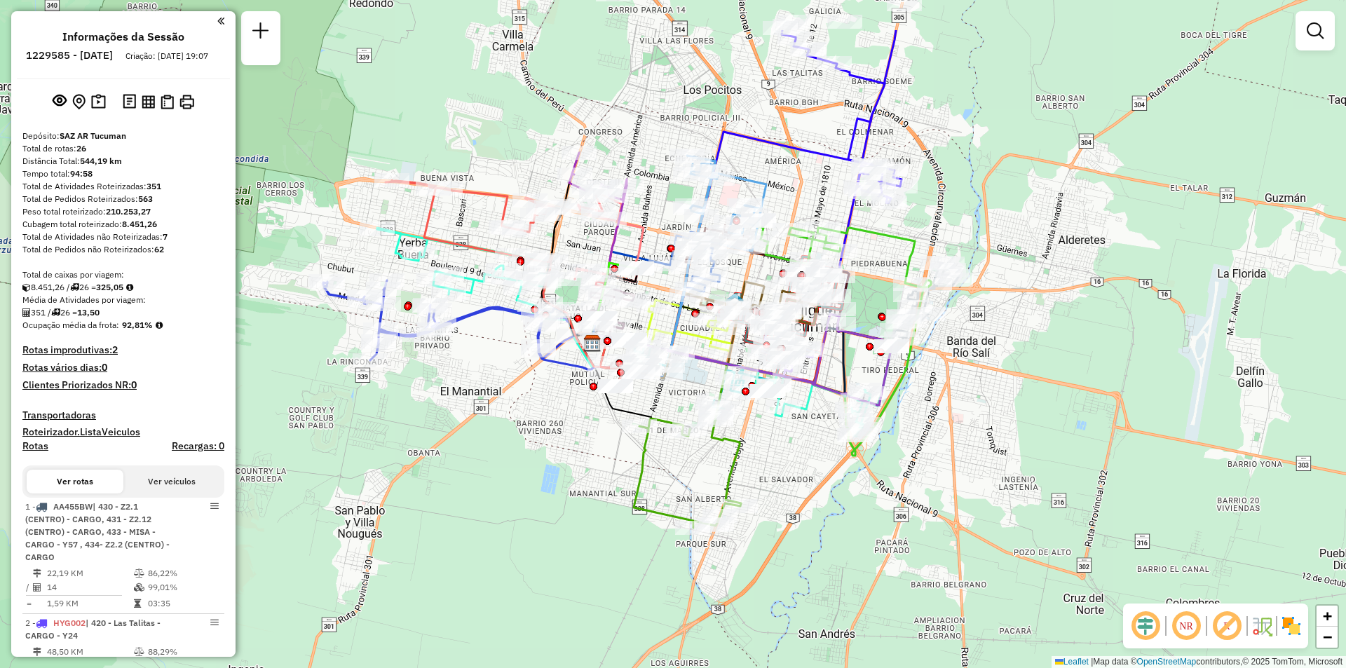
drag, startPoint x: 629, startPoint y: 430, endPoint x: 615, endPoint y: 527, distance: 97.8
click at [615, 527] on div "Janela de atendimento Grade de atendimento Capacidade Transportadoras Veículos …" at bounding box center [673, 334] width 1346 height 668
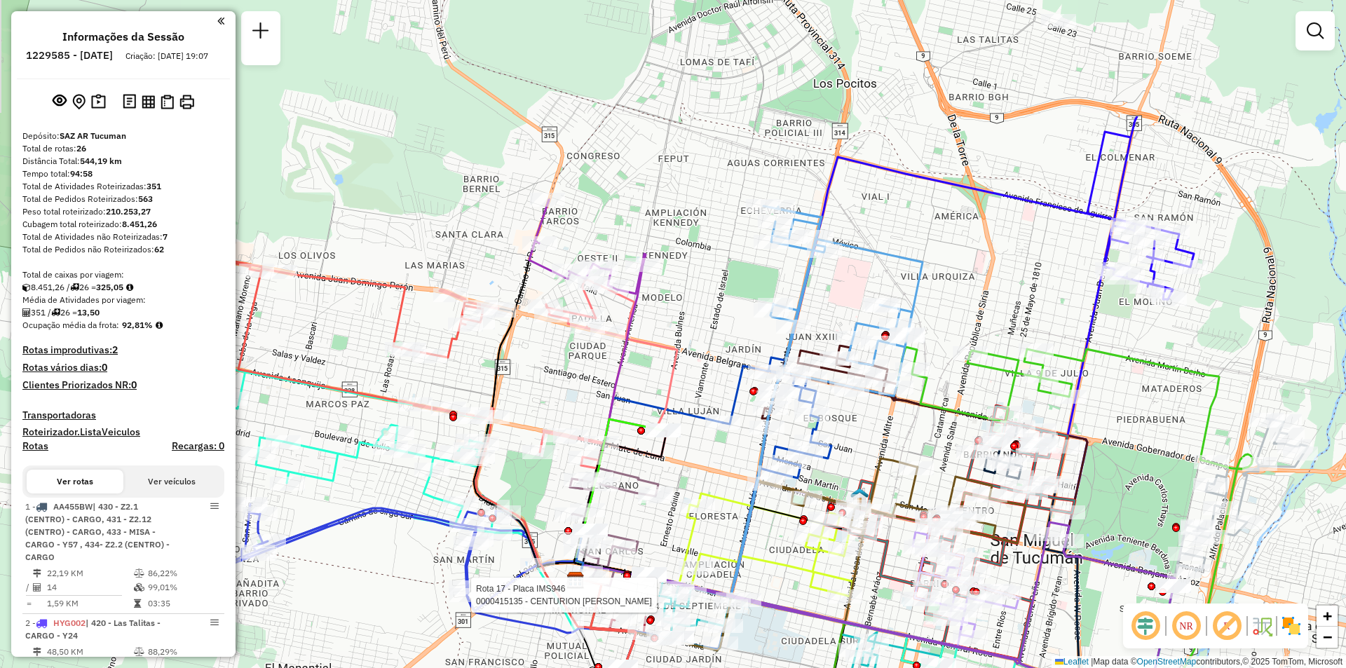
drag, startPoint x: 838, startPoint y: 248, endPoint x: 842, endPoint y: 446, distance: 197.7
click at [740, 430] on div at bounding box center [722, 423] width 35 height 14
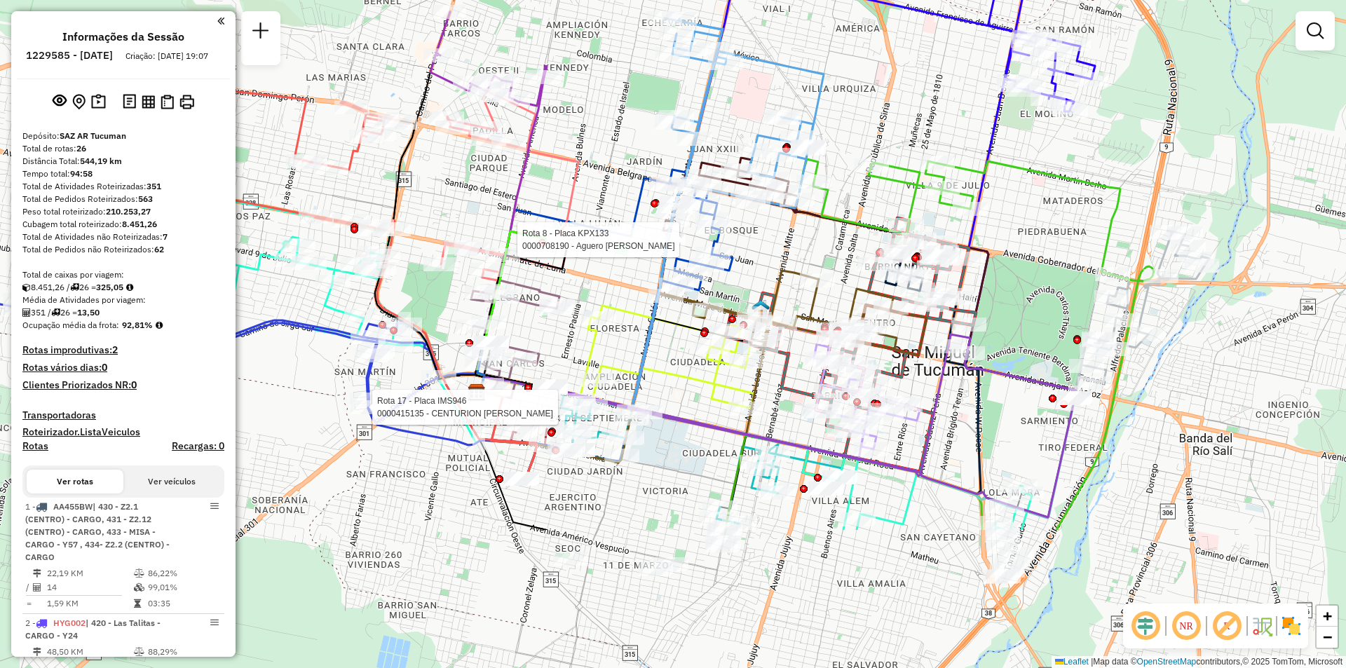
drag, startPoint x: 1011, startPoint y: 310, endPoint x: 819, endPoint y: 105, distance: 281.1
click at [819, 105] on icon at bounding box center [686, 213] width 273 height 390
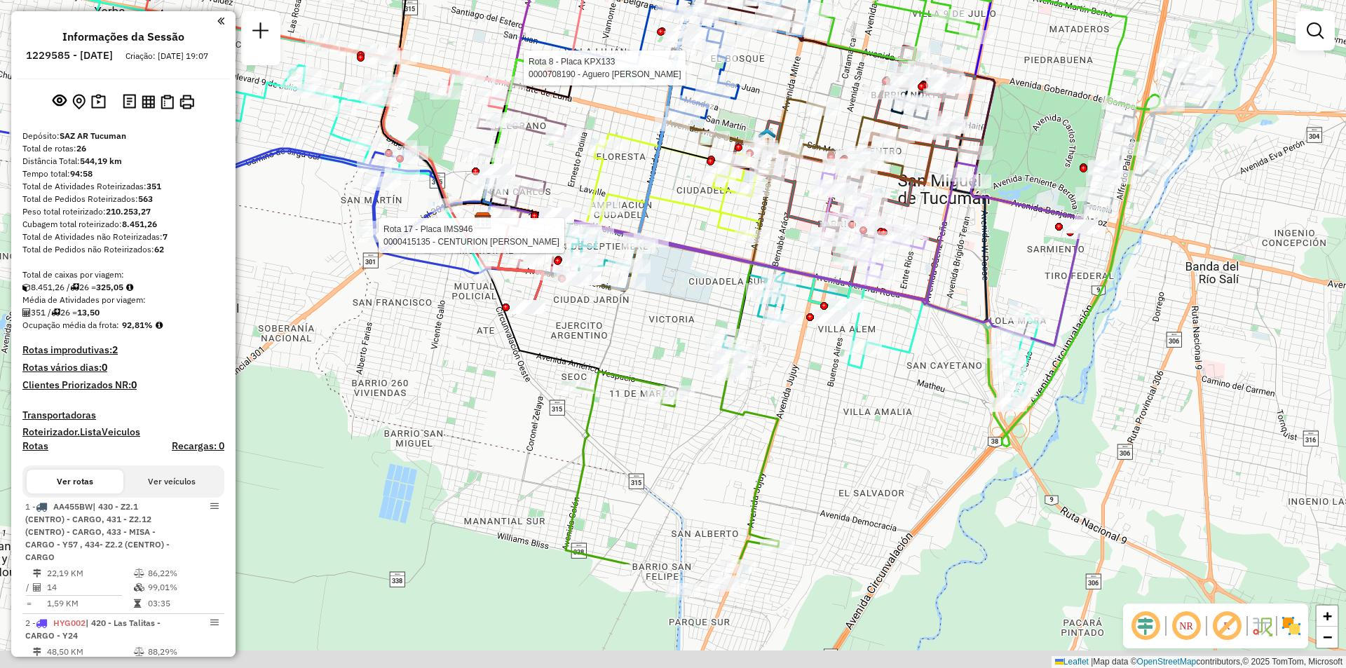
drag, startPoint x: 894, startPoint y: 448, endPoint x: 897, endPoint y: 255, distance: 192.7
click at [897, 255] on div "Rota 17 - Placa IMS946 0000415135 - CENTURION MIGUEL ANGEL Rota 8 - Placa KPX13…" at bounding box center [673, 334] width 1346 height 668
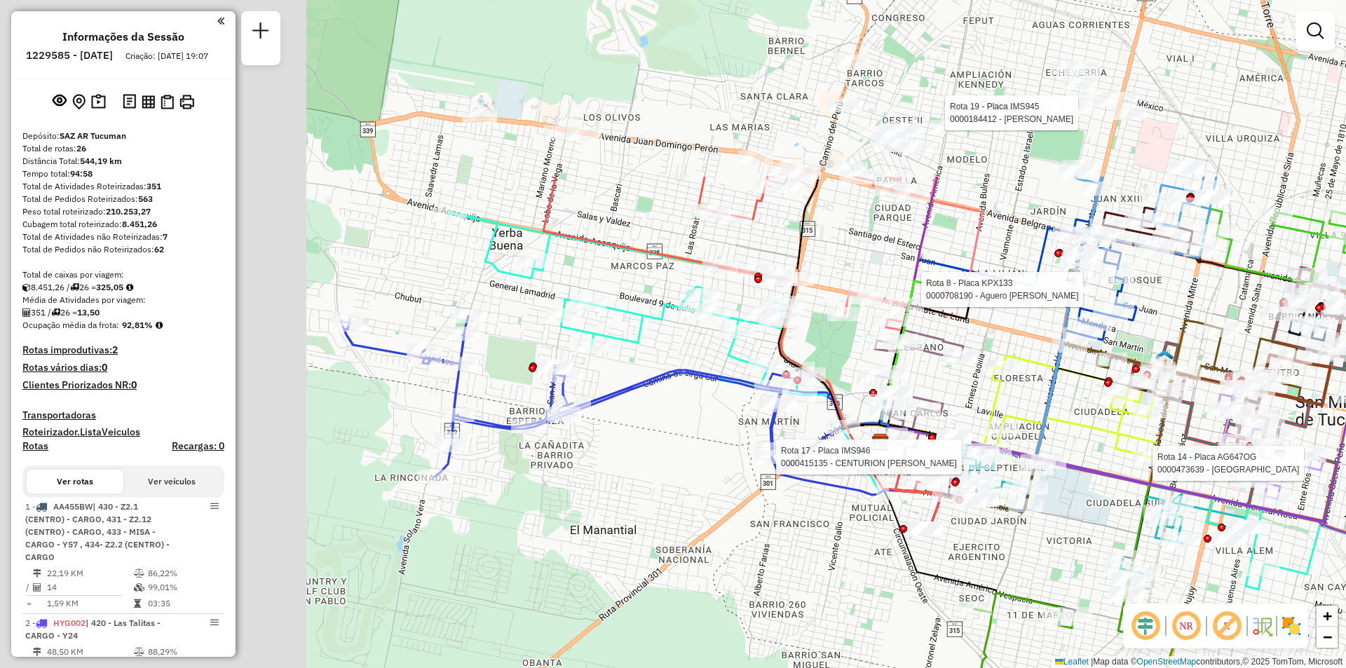
drag, startPoint x: 602, startPoint y: 338, endPoint x: 1014, endPoint y: 532, distance: 455.5
click at [1021, 563] on div "Rota 17 - Placa IMS946 0000415135 - CENTURION MIGUEL ANGEL Rota 8 - Placa KPX13…" at bounding box center [673, 334] width 1346 height 668
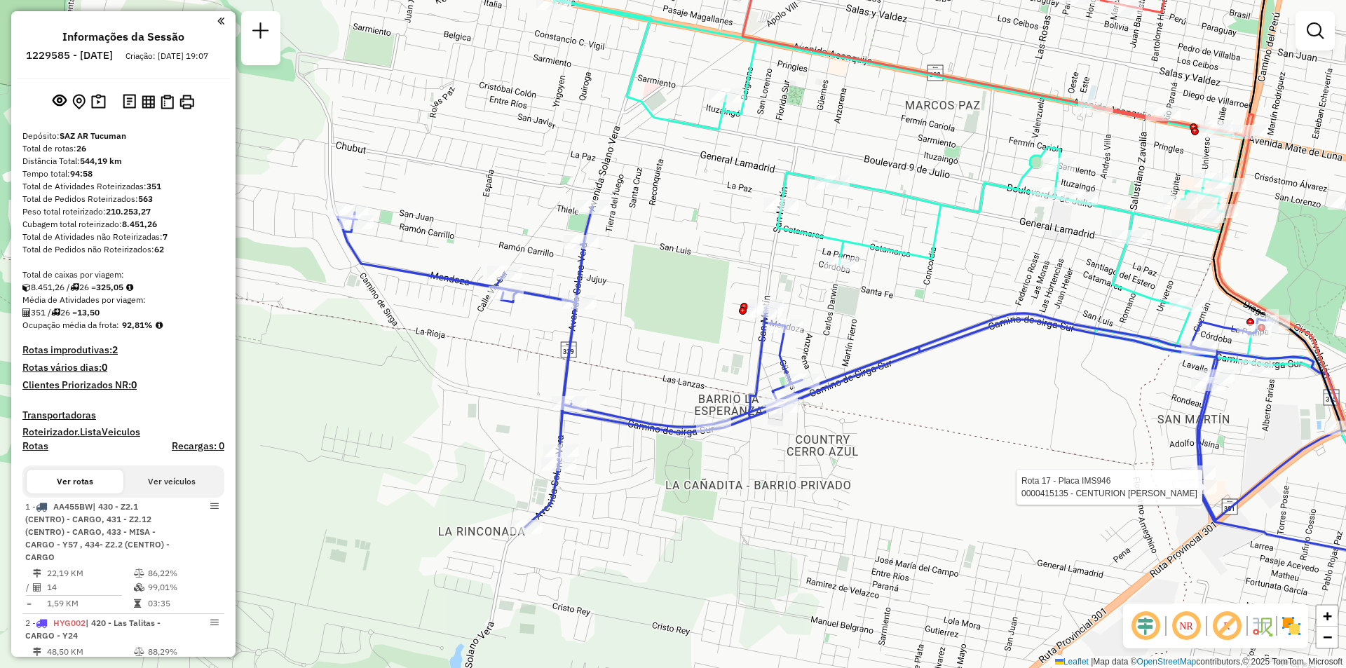
click at [744, 82] on icon at bounding box center [1017, 279] width 926 height 560
select select "**********"
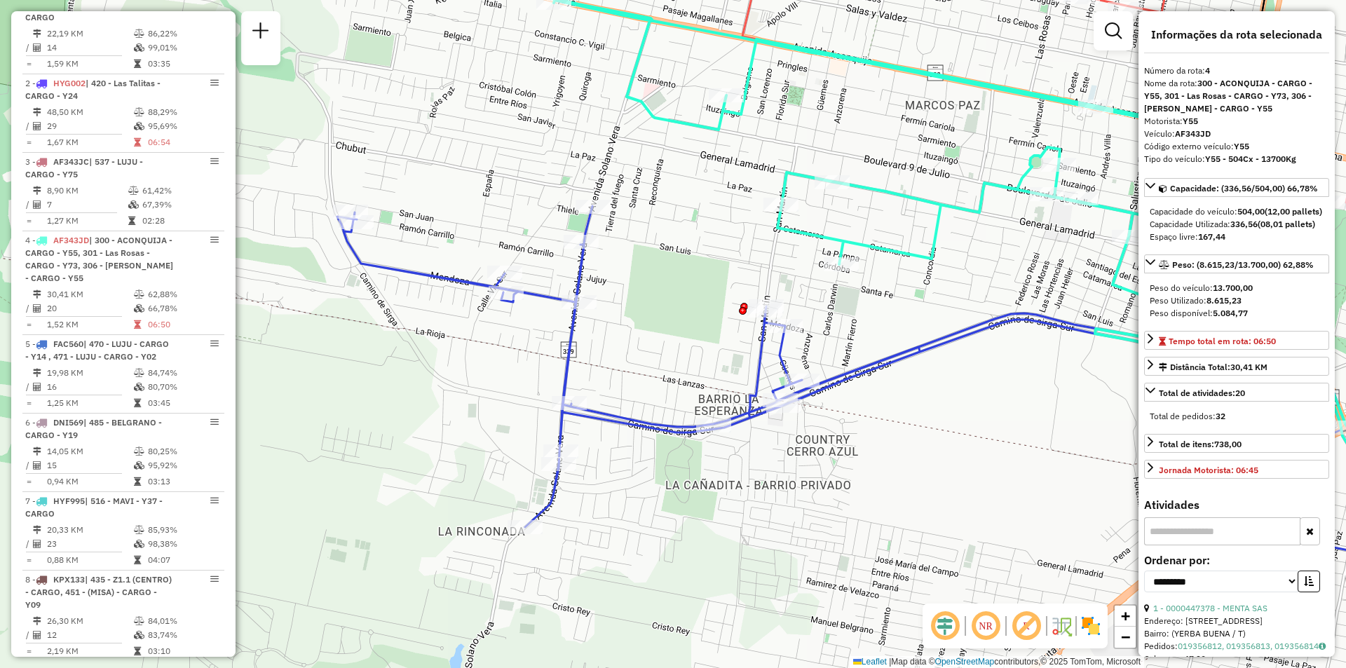
scroll to position [772, 0]
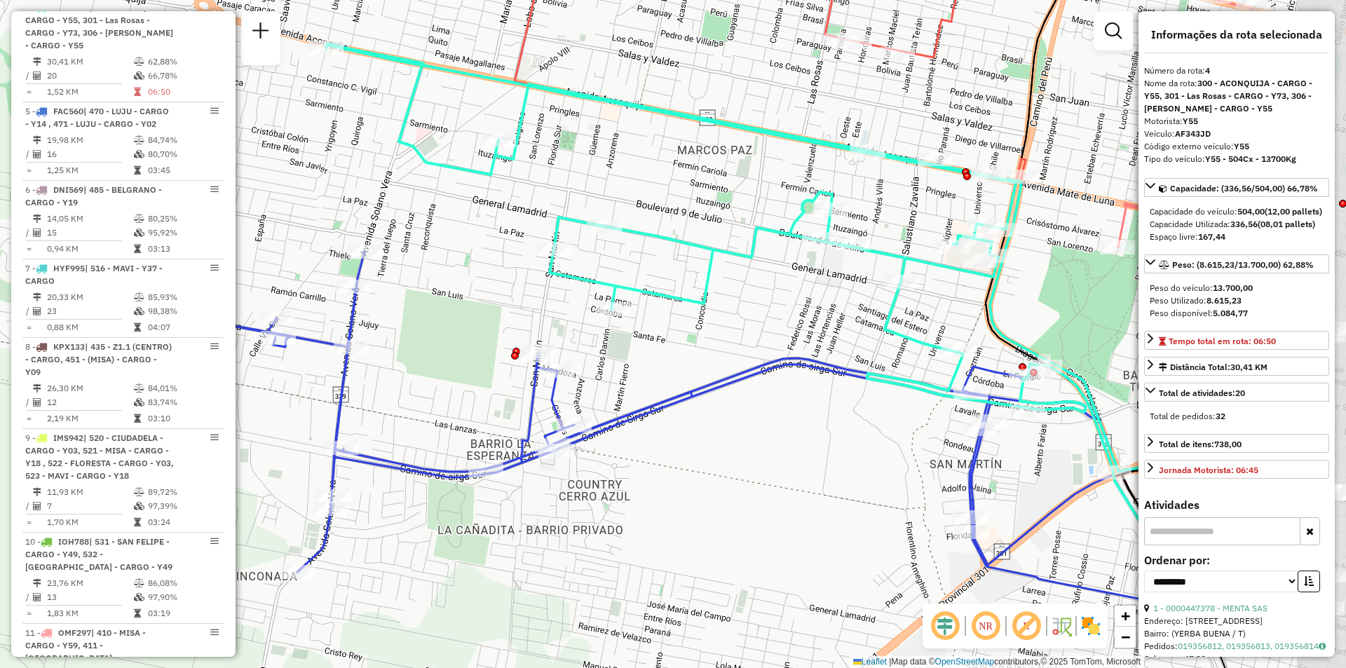
drag, startPoint x: 933, startPoint y: 258, endPoint x: 748, endPoint y: 288, distance: 186.8
click at [748, 288] on div "Janela de atendimento Grade de atendimento Capacidade Transportadoras Veículos …" at bounding box center [673, 334] width 1346 height 668
click at [900, 258] on icon at bounding box center [817, 361] width 983 height 636
click at [908, 258] on icon at bounding box center [817, 361] width 983 height 636
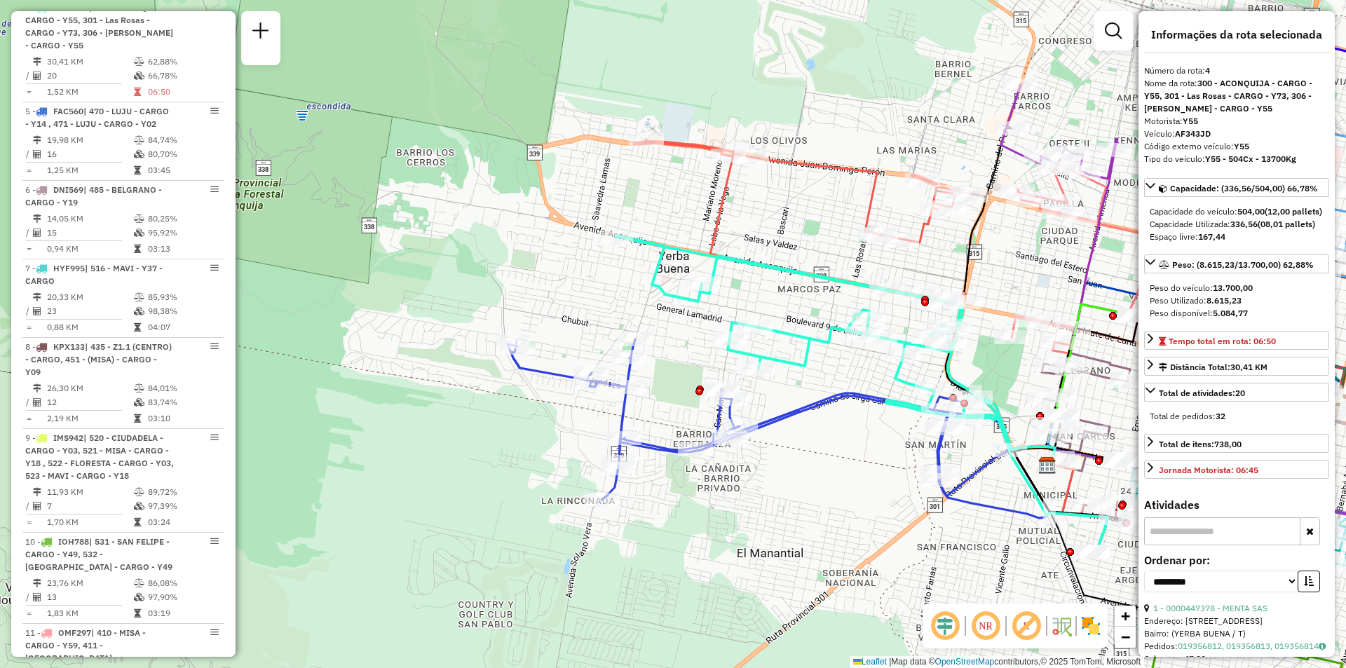
click at [788, 413] on icon at bounding box center [807, 446] width 600 height 214
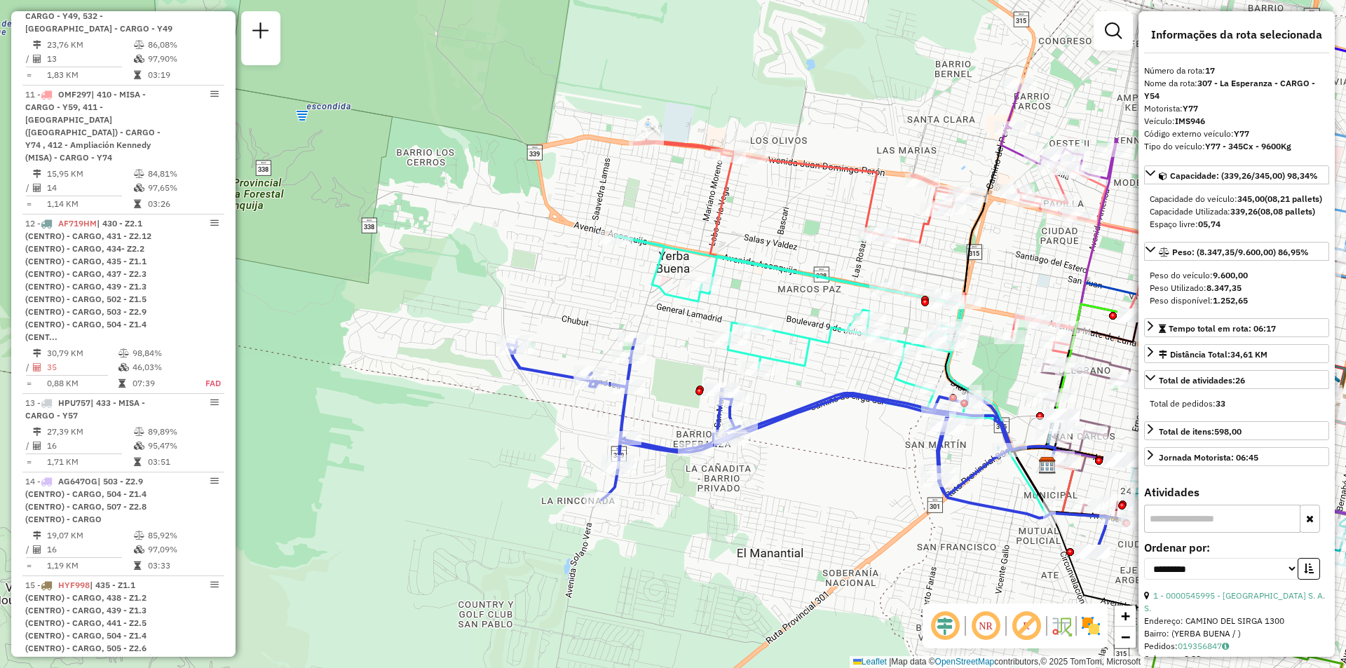
scroll to position [2121, 0]
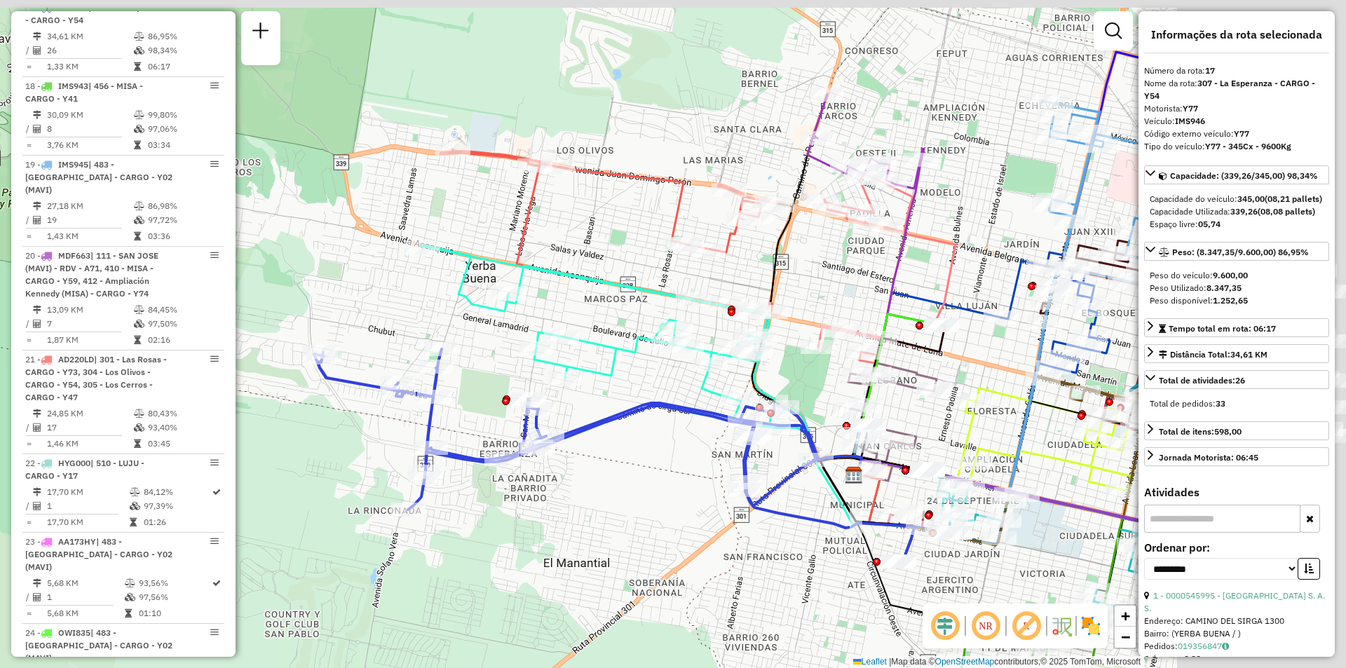
drag, startPoint x: 908, startPoint y: 441, endPoint x: 643, endPoint y: 449, distance: 265.7
click at [643, 449] on div "Janela de atendimento Grade de atendimento Capacidade Transportadoras Veículos …" at bounding box center [673, 334] width 1346 height 668
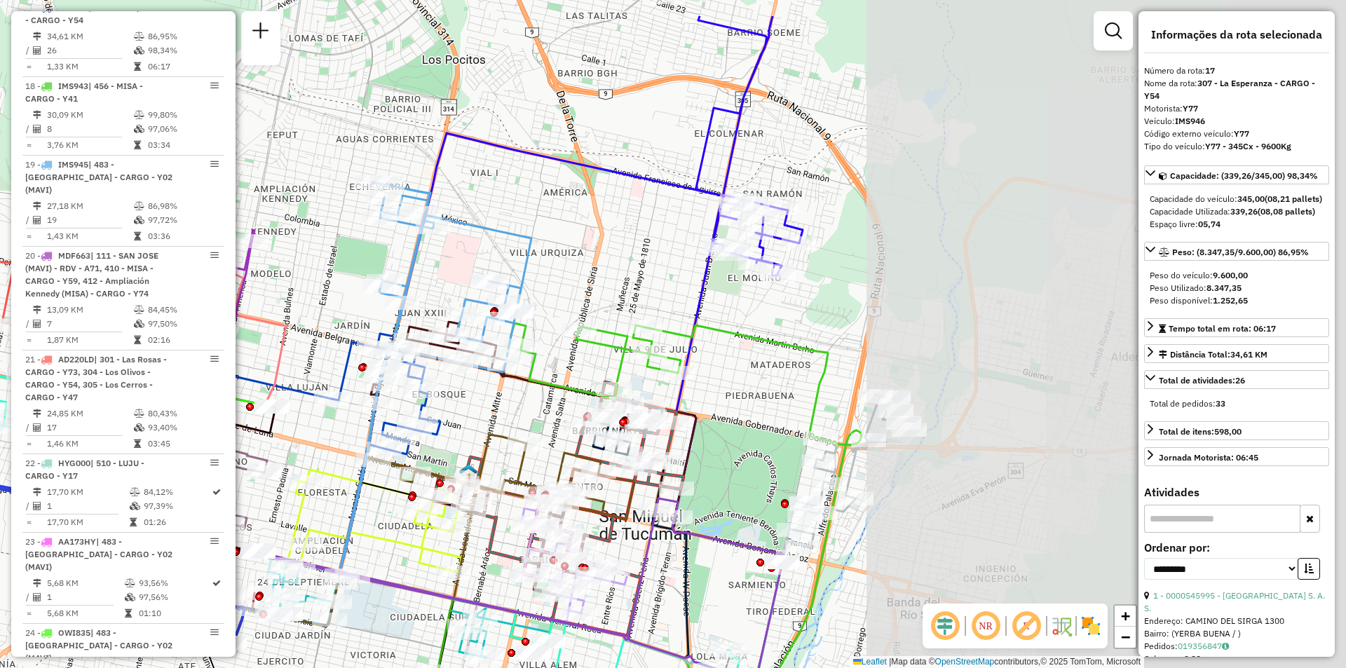
drag, startPoint x: 911, startPoint y: 187, endPoint x: 285, endPoint y: 288, distance: 634.6
click at [285, 288] on div "Janela de atendimento Grade de atendimento Capacidade Transportadoras Veículos …" at bounding box center [673, 334] width 1346 height 668
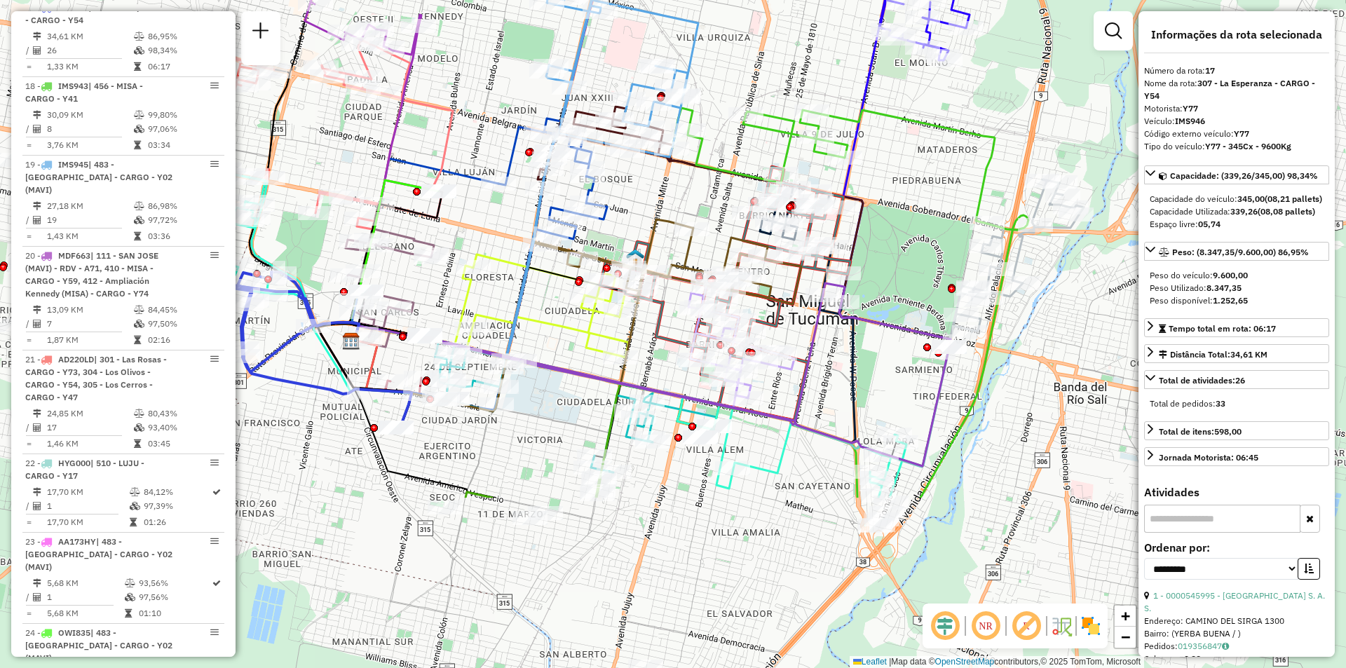
drag, startPoint x: 537, startPoint y: 310, endPoint x: 720, endPoint y: 95, distance: 281.9
click at [720, 95] on div "Janela de atendimento Grade de atendimento Capacidade Transportadoras Veículos …" at bounding box center [673, 334] width 1346 height 668
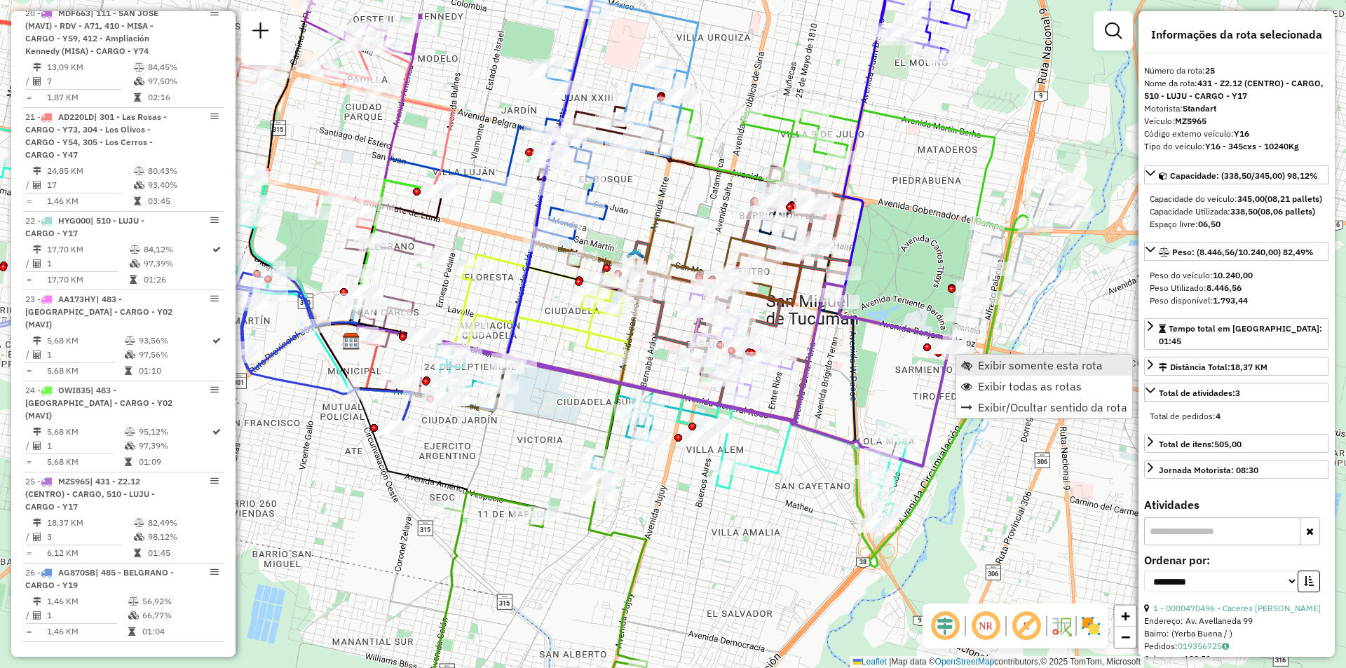
scroll to position [2756, 0]
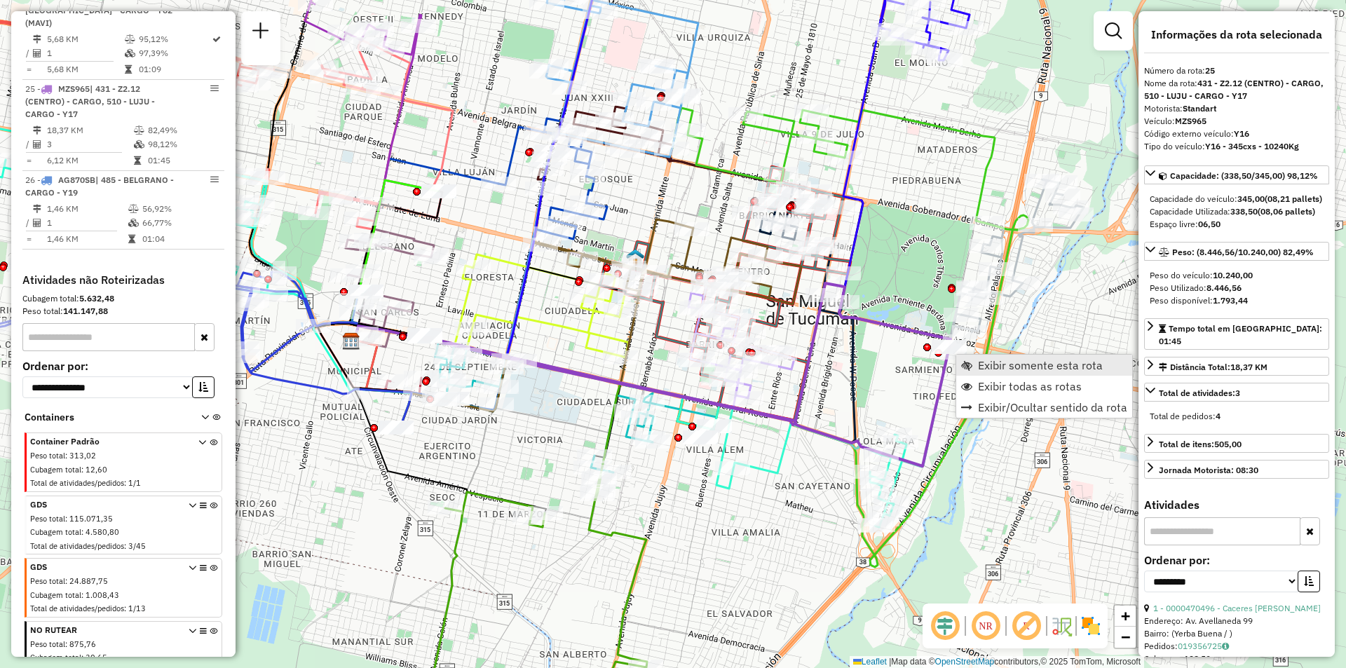
click at [978, 368] on span "Exibir somente esta rota" at bounding box center [1040, 365] width 125 height 11
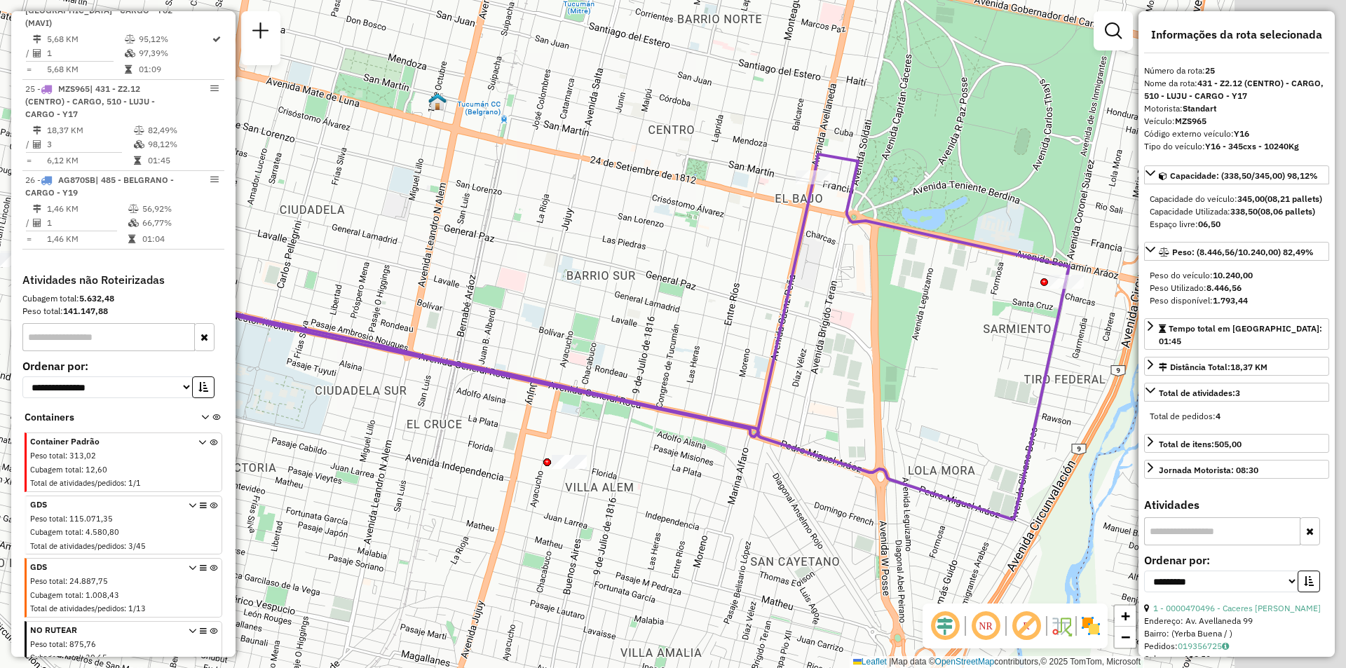
drag, startPoint x: 896, startPoint y: 364, endPoint x: 722, endPoint y: 366, distance: 174.5
click at [722, 366] on icon at bounding box center [342, 306] width 943 height 259
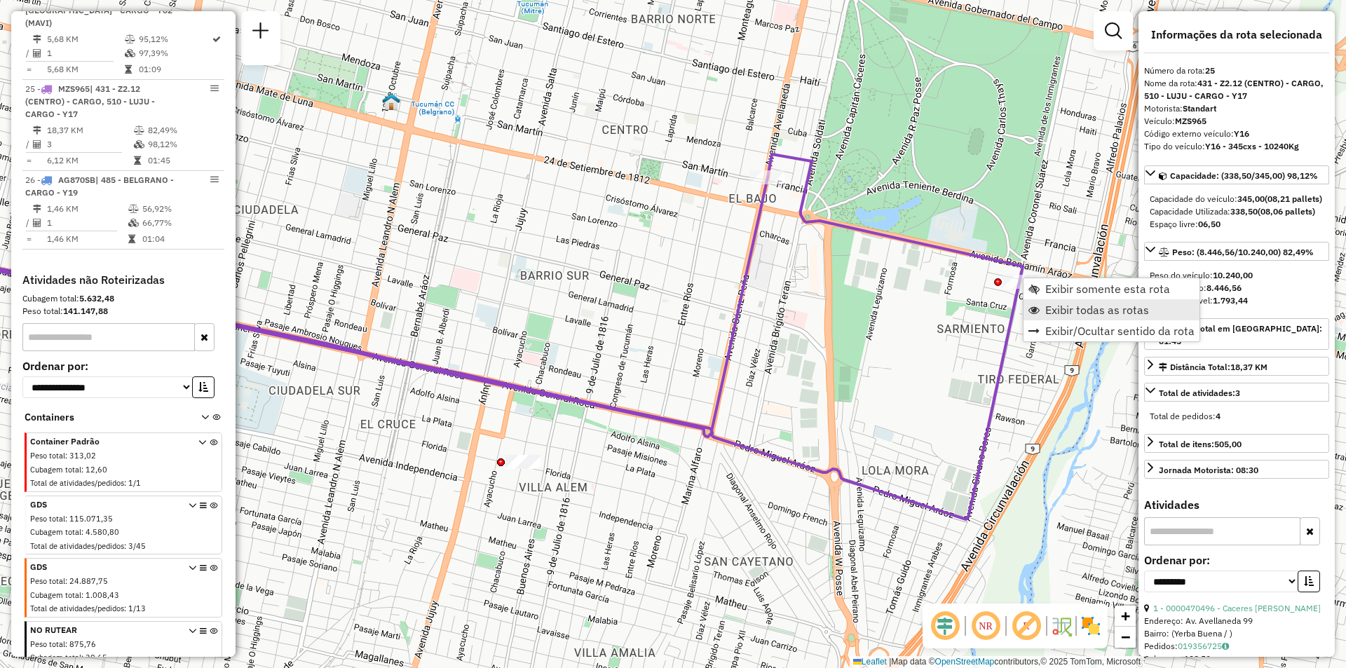
click at [1061, 315] on span "Exibir todas as rotas" at bounding box center [1097, 309] width 104 height 11
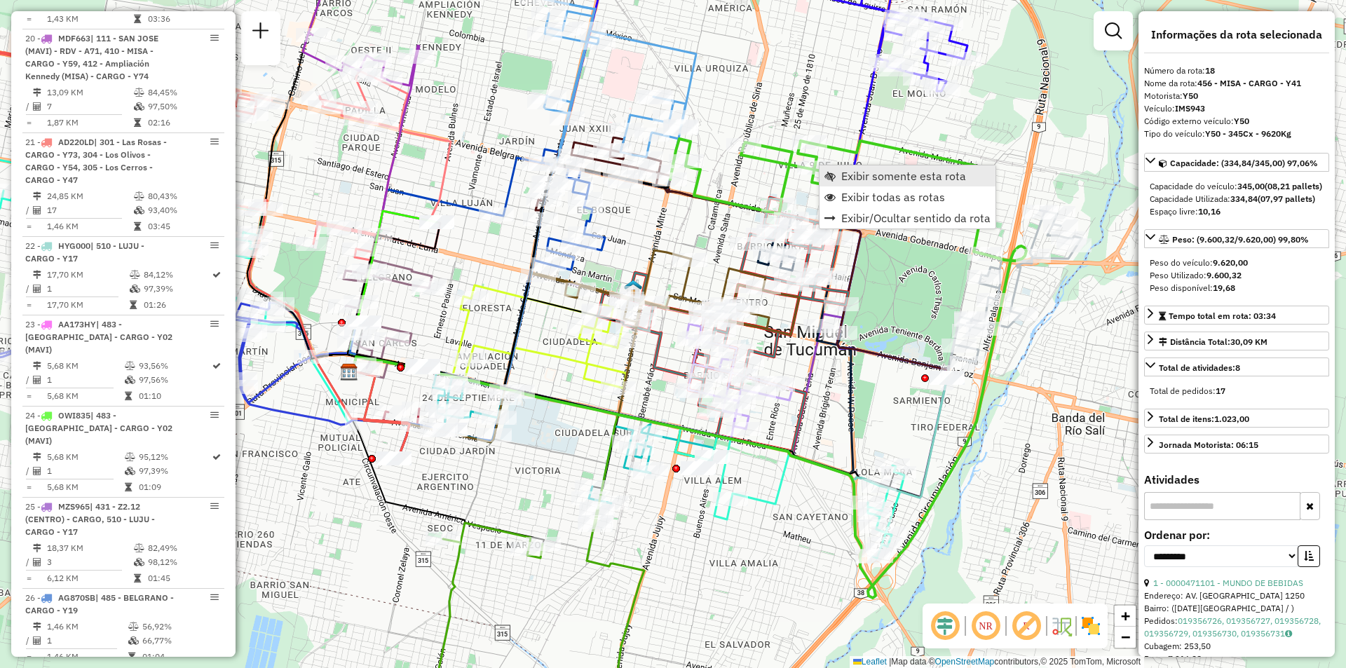
scroll to position [2199, 0]
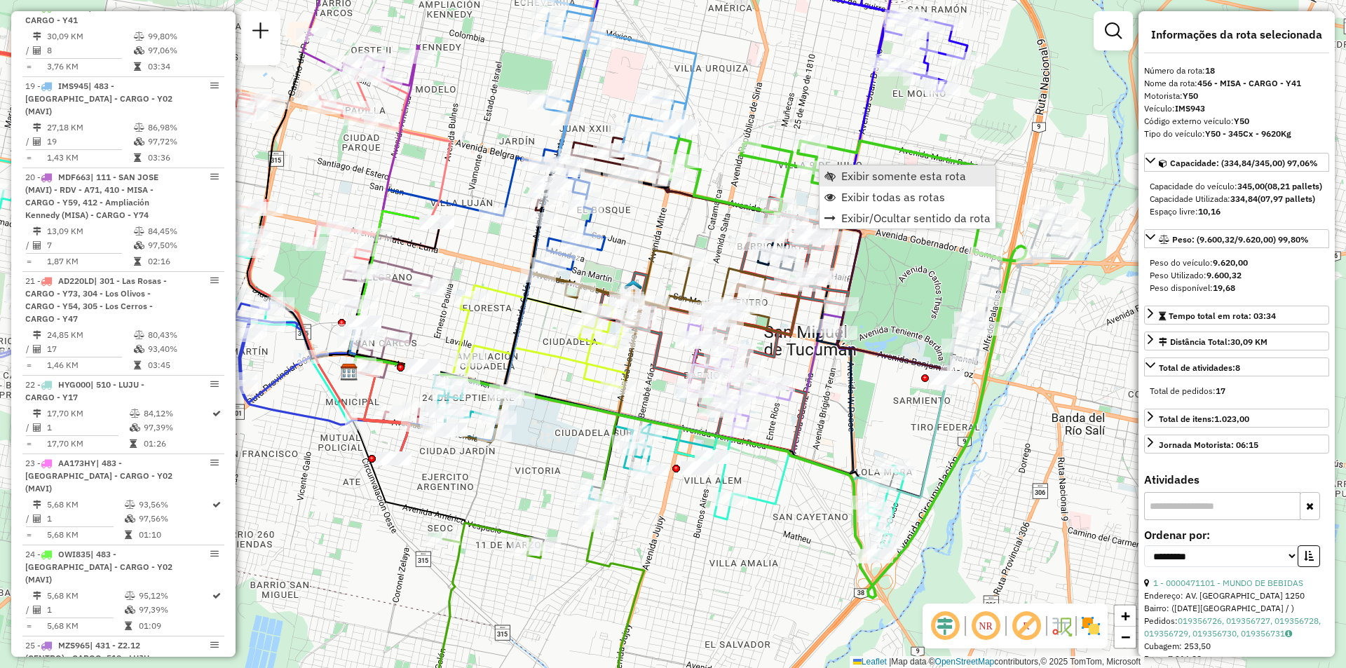
click at [849, 181] on span "Exibir somente esta rota" at bounding box center [903, 175] width 125 height 11
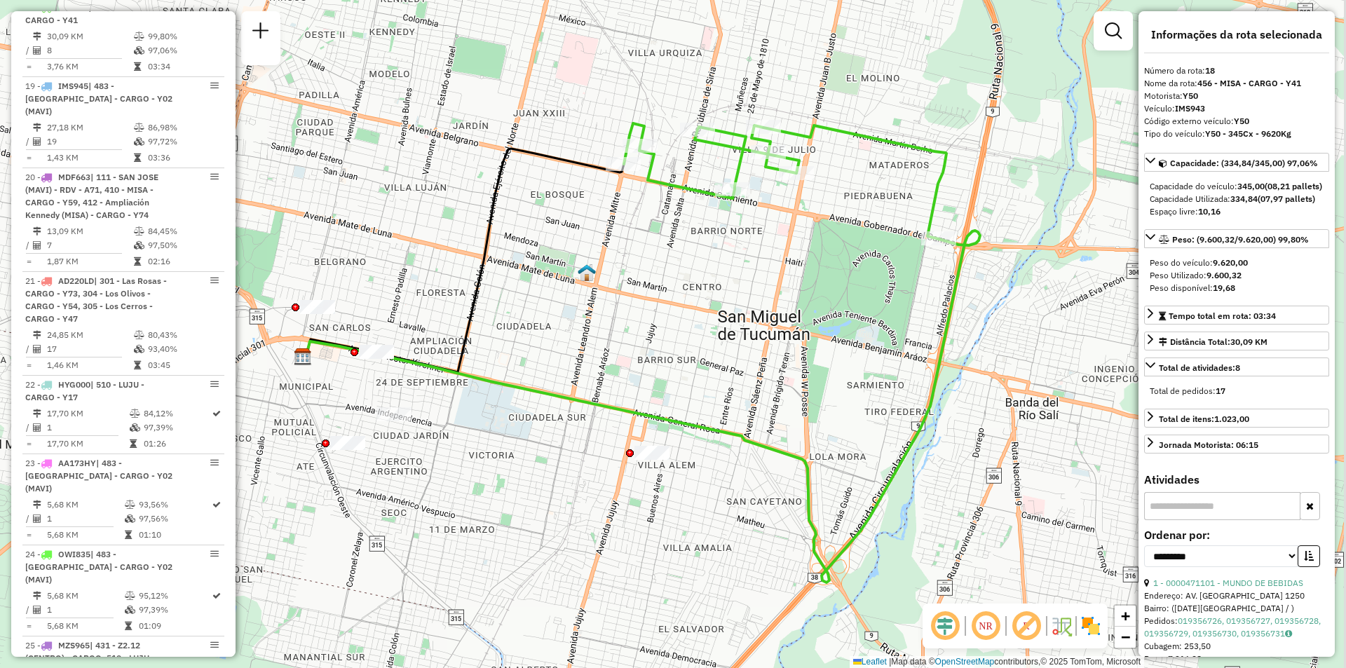
drag, startPoint x: 822, startPoint y: 205, endPoint x: 811, endPoint y: 209, distance: 12.0
click at [811, 209] on div "Janela de atendimento Grade de atendimento Capacidade Transportadoras Veículos …" at bounding box center [673, 334] width 1346 height 668
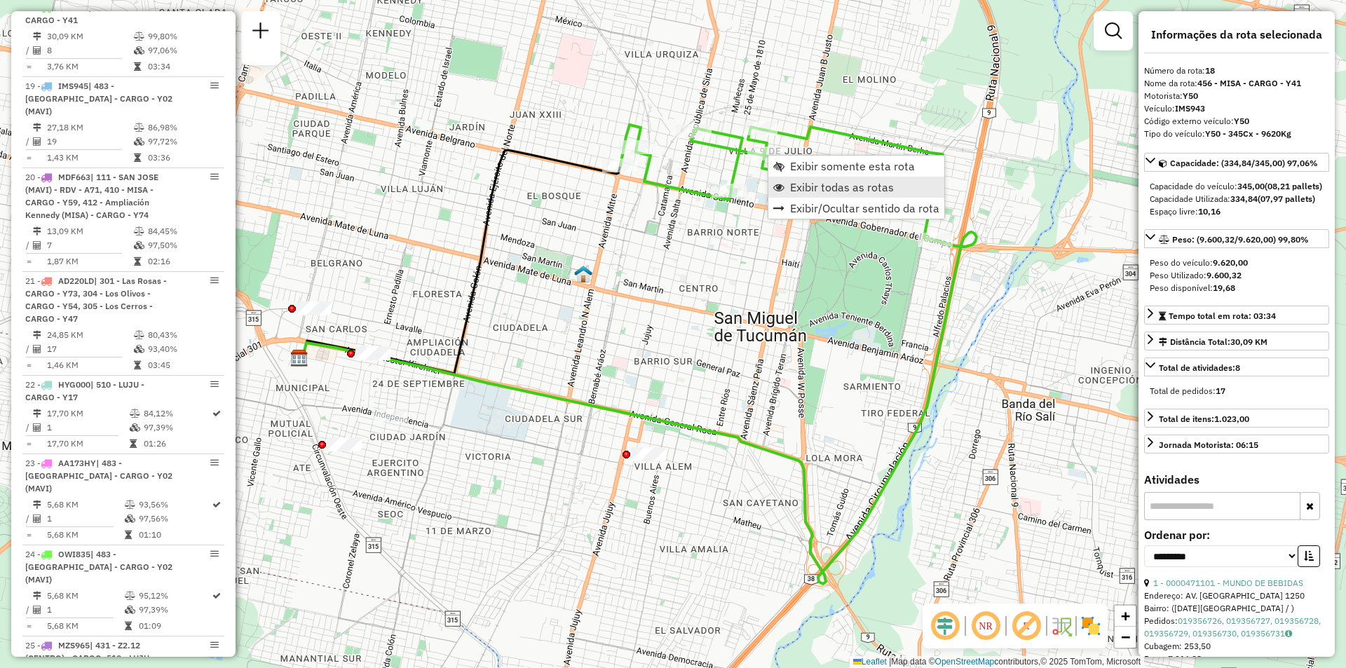
click at [826, 186] on span "Exibir todas as rotas" at bounding box center [842, 187] width 104 height 11
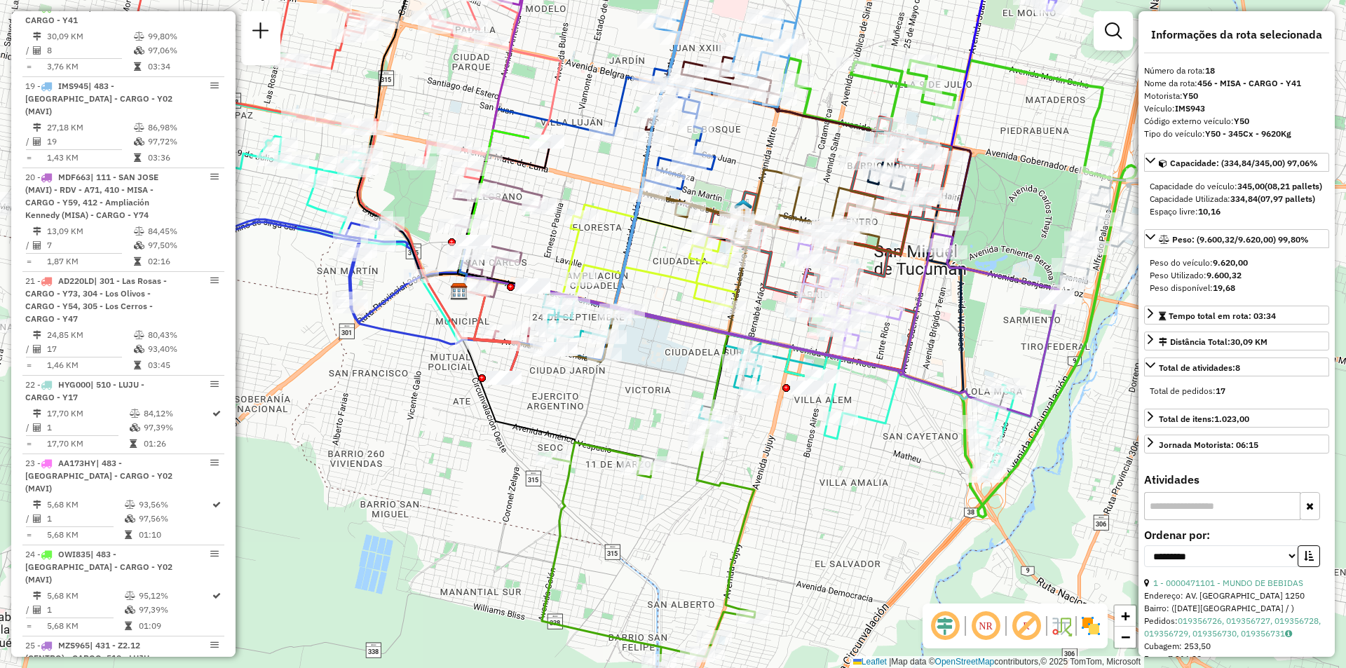
drag, startPoint x: 720, startPoint y: 538, endPoint x: 836, endPoint y: 481, distance: 128.8
click at [836, 481] on div "Janela de atendimento Grade de atendimento Capacidade Transportadoras Veículos …" at bounding box center [673, 334] width 1346 height 668
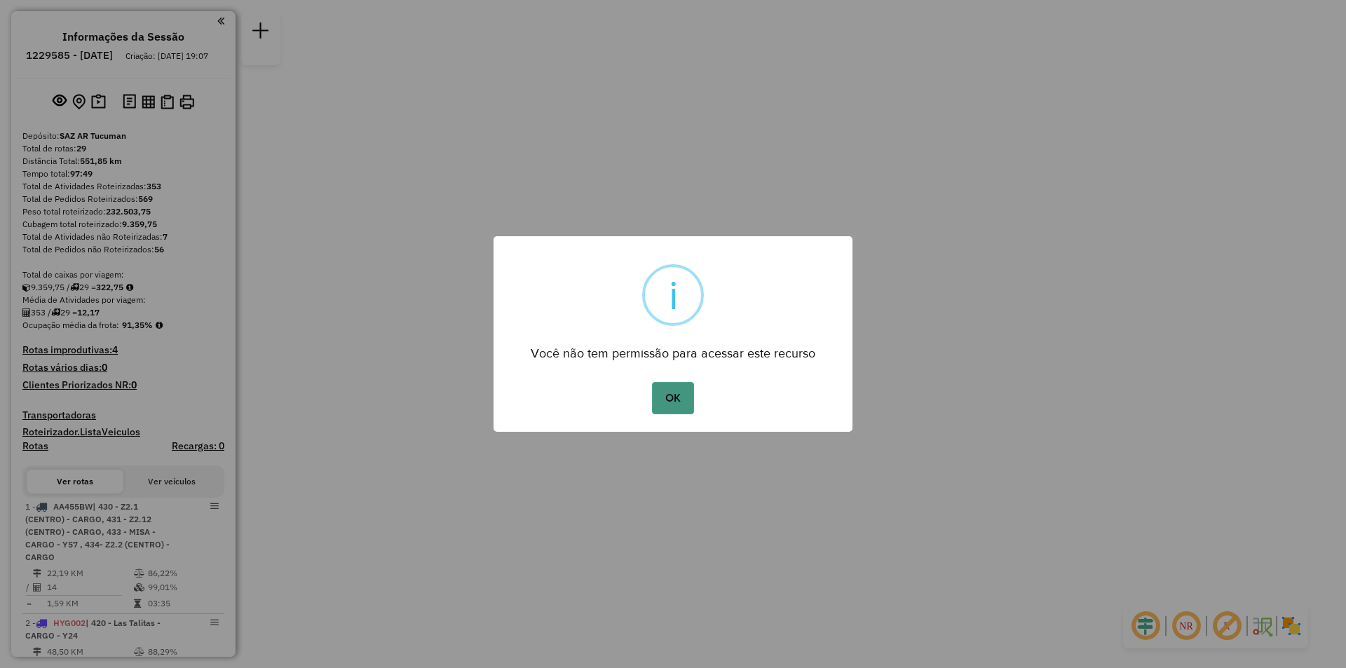
click at [687, 396] on button "OK" at bounding box center [672, 398] width 41 height 32
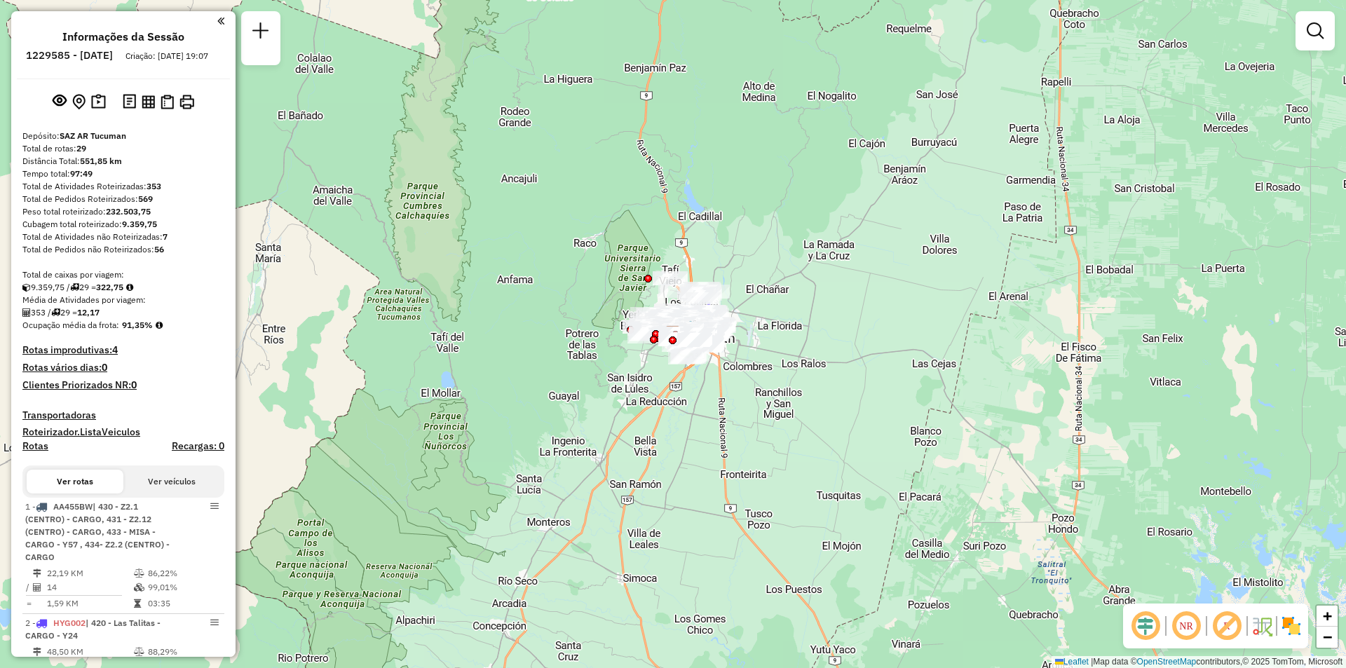
click at [948, 8] on div "Janela de atendimento Grade de atendimento Capacidade Transportadoras Veículos …" at bounding box center [673, 334] width 1346 height 668
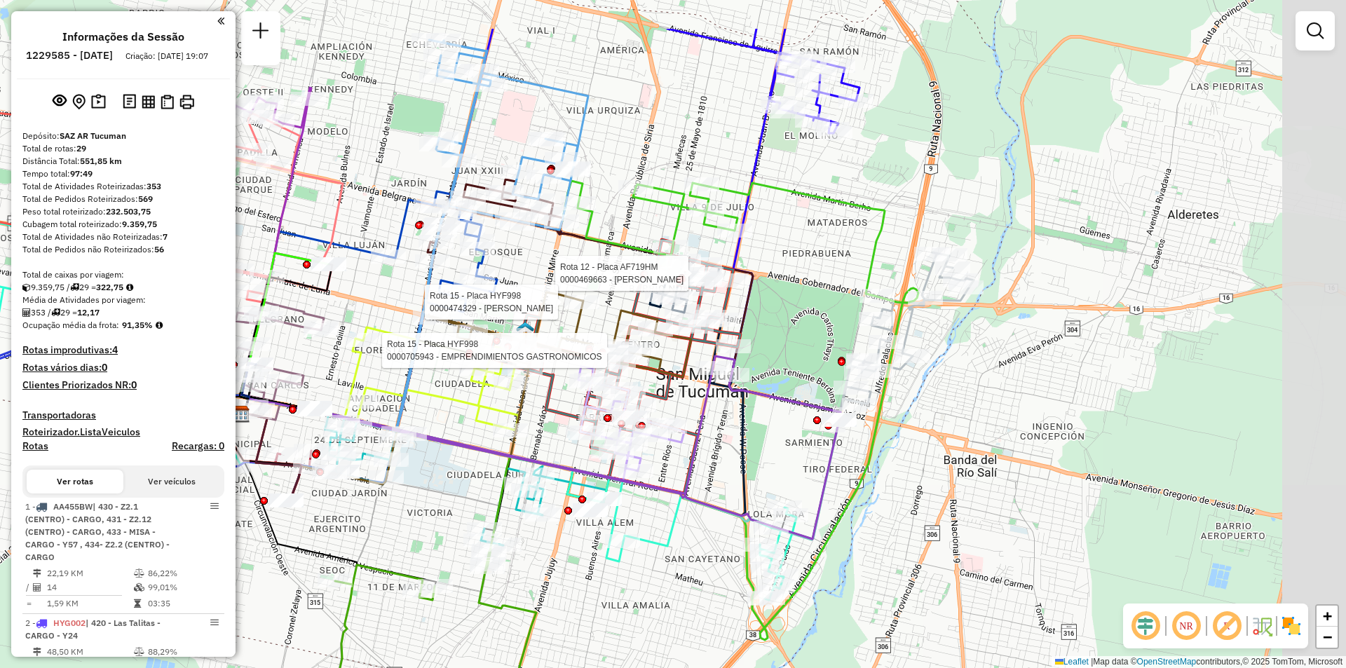
drag, startPoint x: 823, startPoint y: 519, endPoint x: 662, endPoint y: 603, distance: 181.8
click at [662, 603] on div "Rota 12 - Placa AF719HM 0000469663 - Chejolan Rota 15 - Placa HYF998 0000474329…" at bounding box center [673, 334] width 1346 height 668
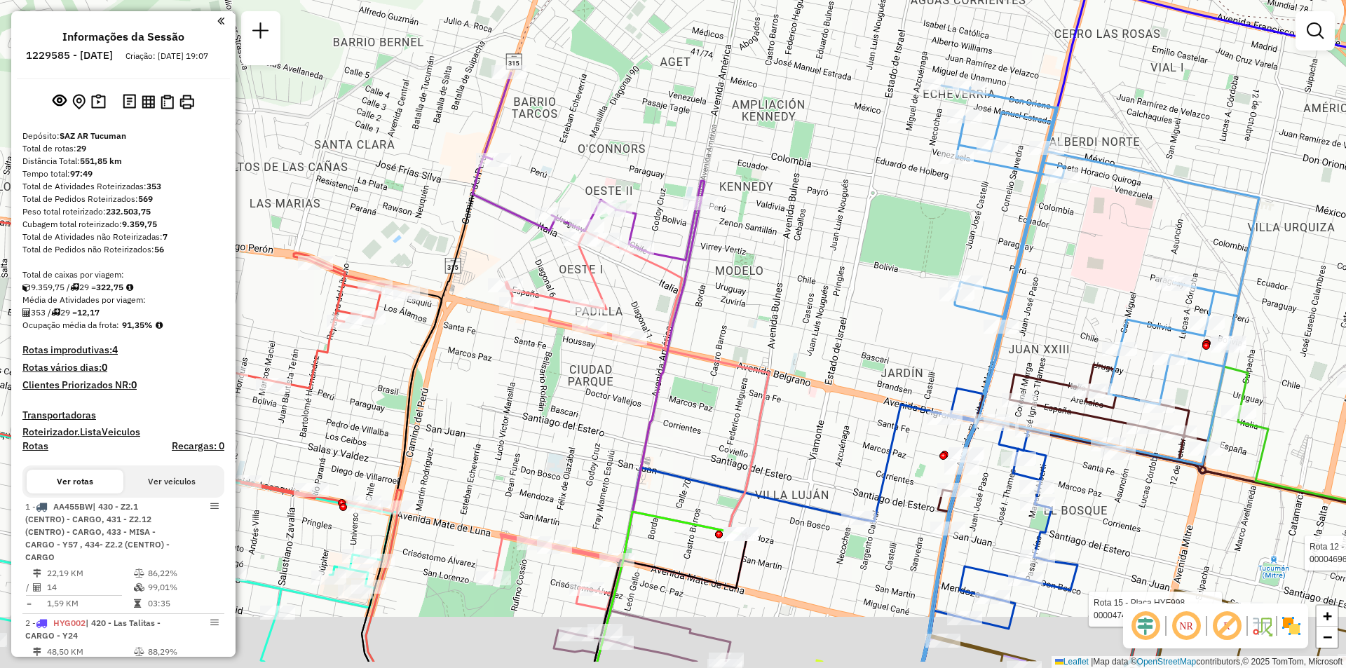
drag, startPoint x: 637, startPoint y: 383, endPoint x: 666, endPoint y: 268, distance: 118.6
click at [683, 268] on icon at bounding box center [648, 432] width 103 height 458
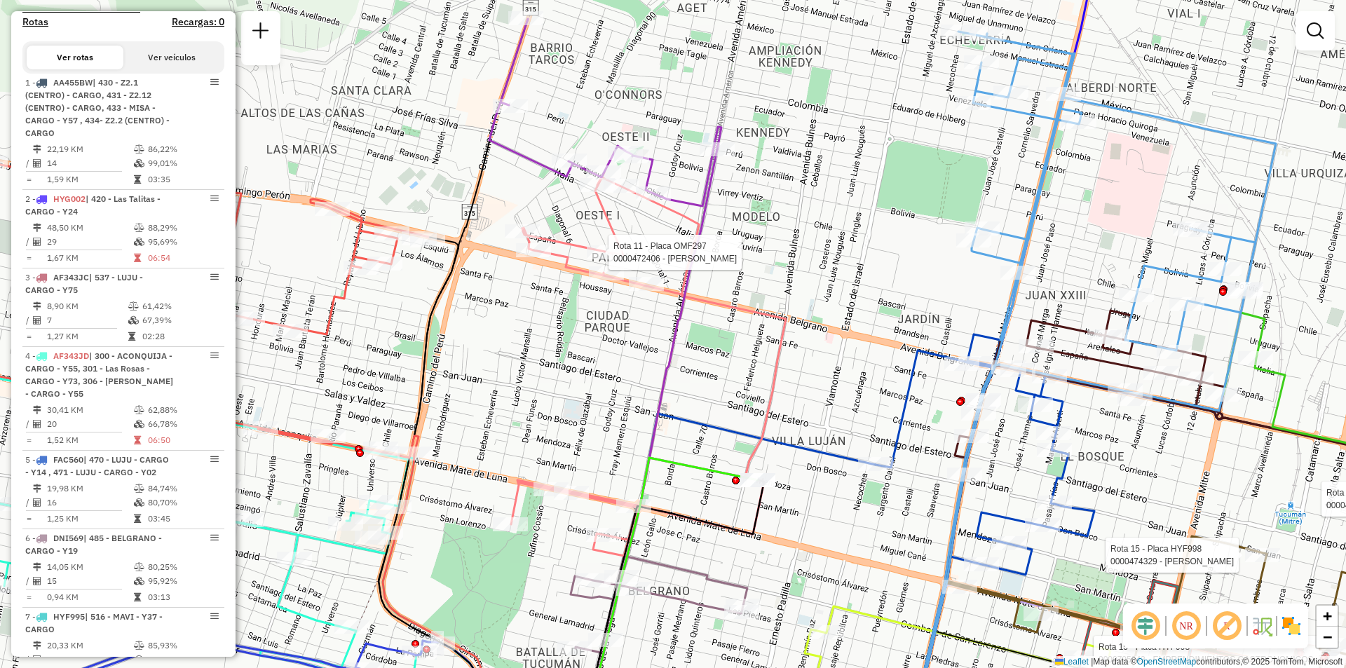
select select "**********"
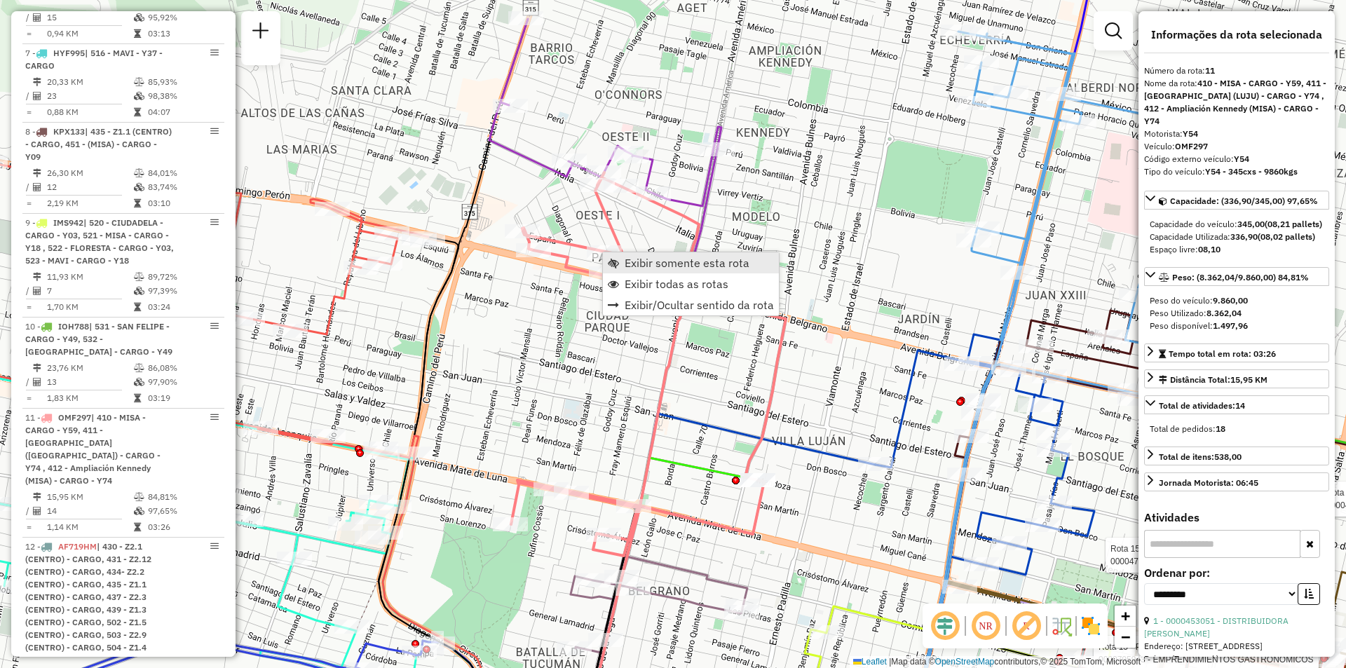
scroll to position [1410, 0]
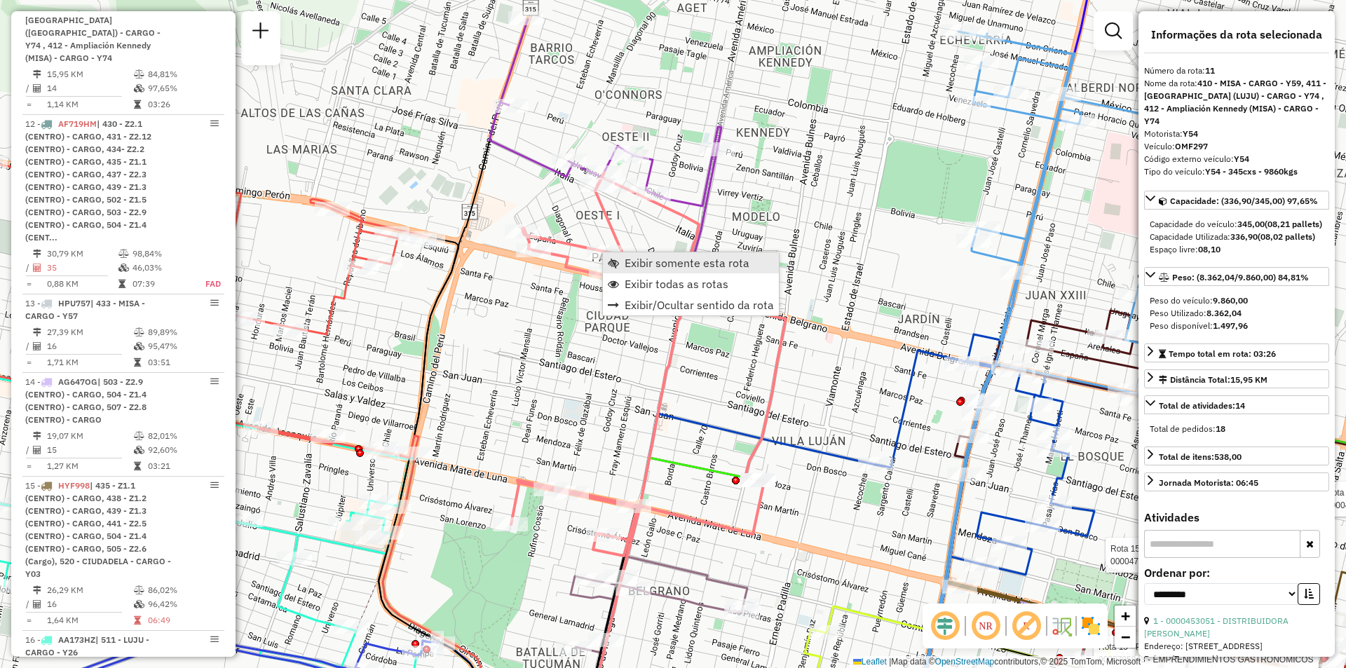
click at [640, 262] on span "Exibir somente esta rota" at bounding box center [686, 262] width 125 height 11
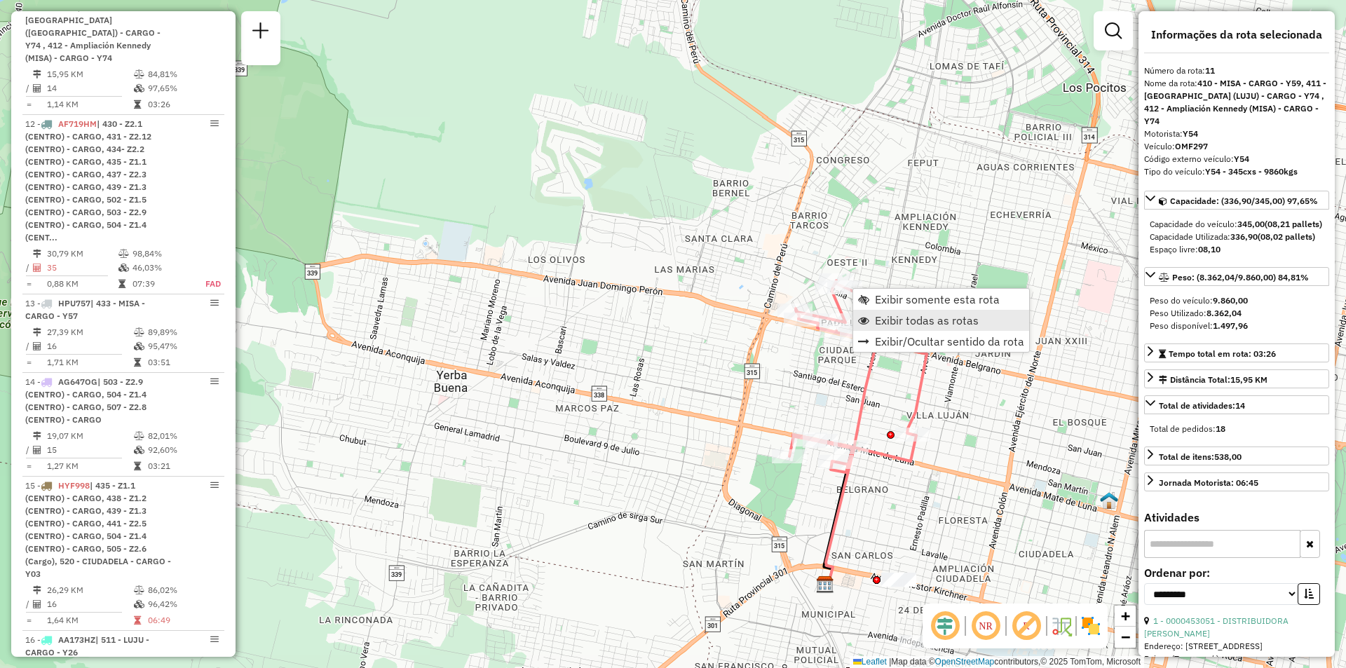
click at [893, 315] on span "Exibir todas as rotas" at bounding box center [927, 320] width 104 height 11
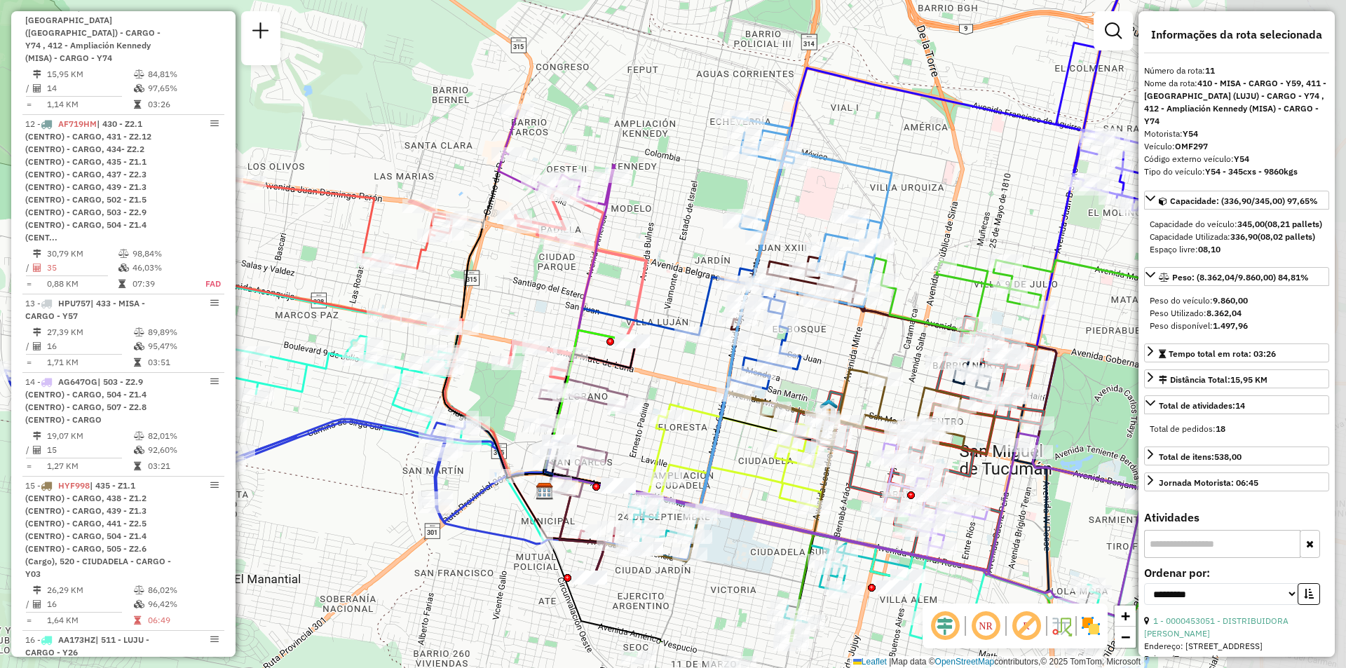
drag, startPoint x: 906, startPoint y: 325, endPoint x: 674, endPoint y: 254, distance: 242.7
click at [674, 254] on div "Janela de atendimento Grade de atendimento Capacidade Transportadoras Veículos …" at bounding box center [673, 334] width 1346 height 668
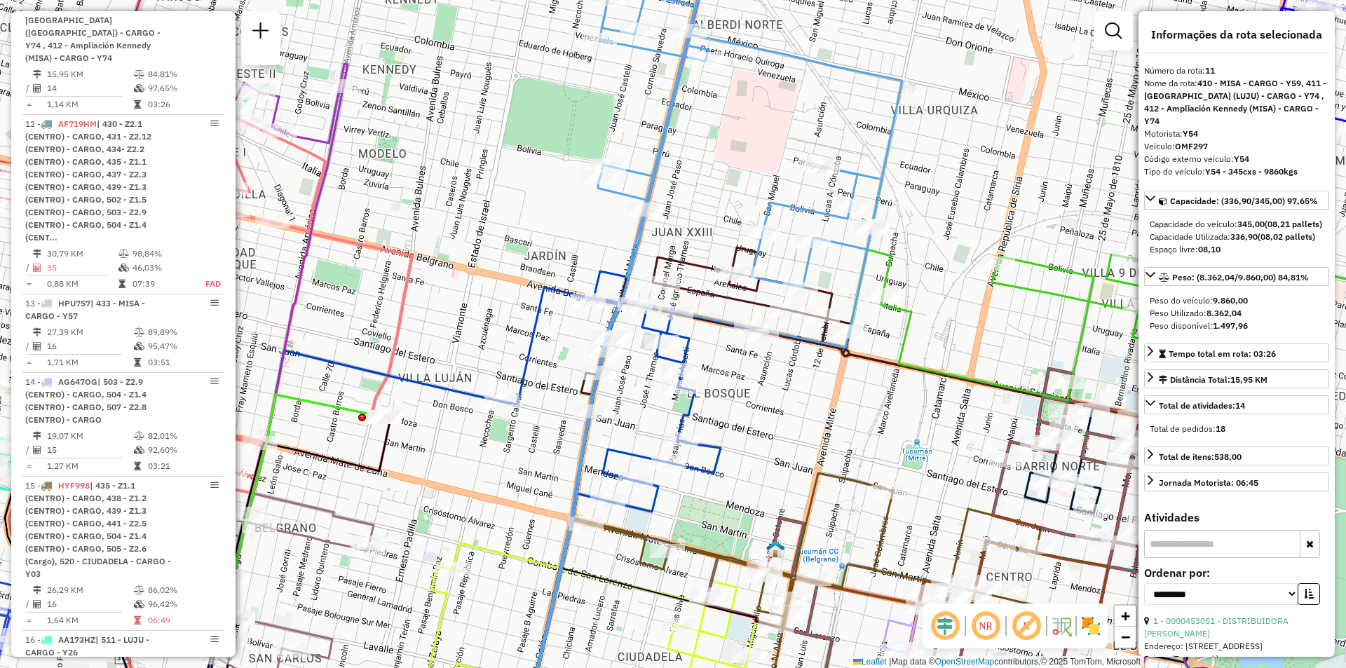
drag, startPoint x: 993, startPoint y: 298, endPoint x: 969, endPoint y: 274, distance: 34.2
click at [969, 274] on div "Janela de atendimento Grade de atendimento Capacidade Transportadoras Veículos …" at bounding box center [673, 334] width 1346 height 668
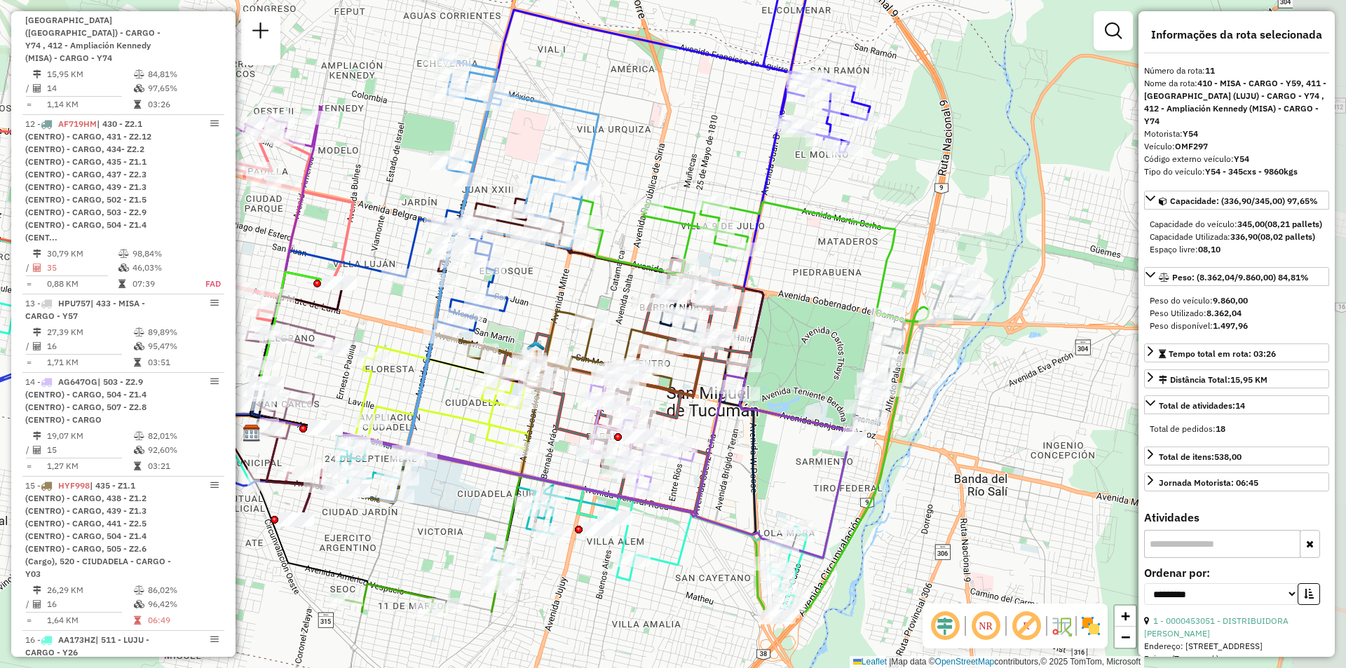
drag, startPoint x: 686, startPoint y: 442, endPoint x: 488, endPoint y: 319, distance: 233.2
click at [488, 319] on div "Rota 5 - Placa FAC560 0000437057 - [PERSON_NAME] de atendimento Grade de atendi…" at bounding box center [673, 334] width 1346 height 668
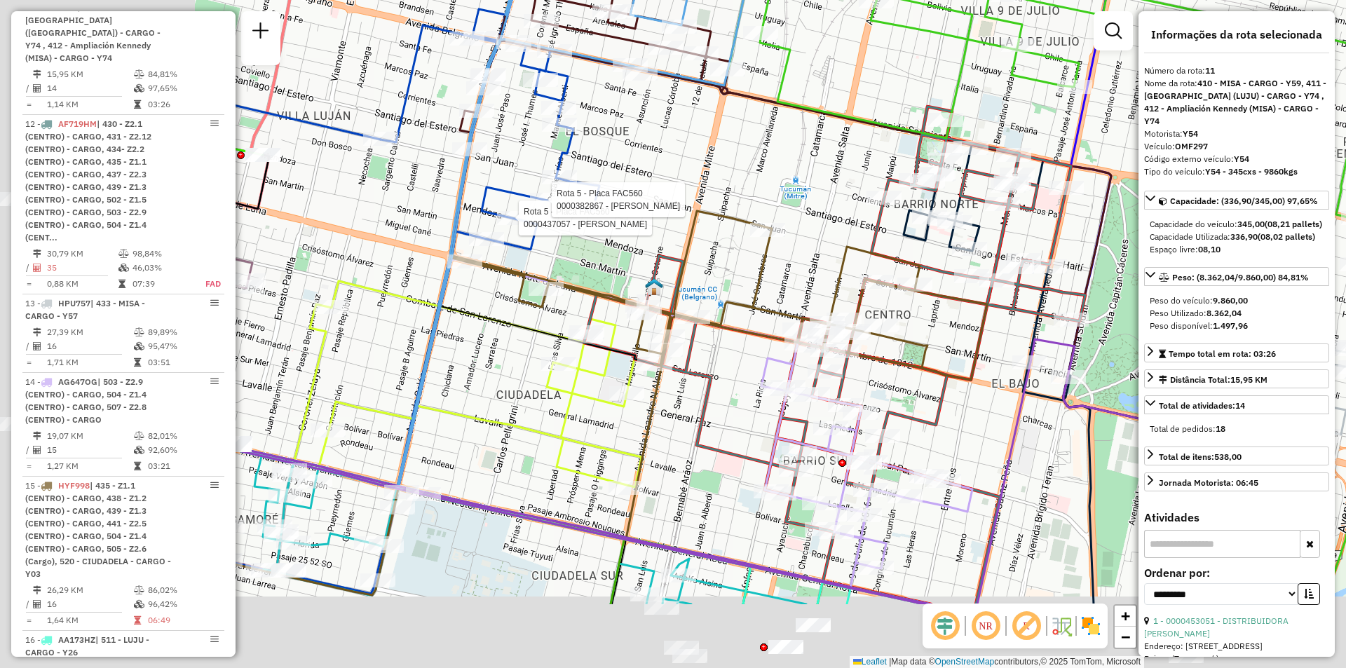
drag, startPoint x: 779, startPoint y: 273, endPoint x: 977, endPoint y: 193, distance: 213.4
click at [996, 190] on icon at bounding box center [834, 356] width 501 height 498
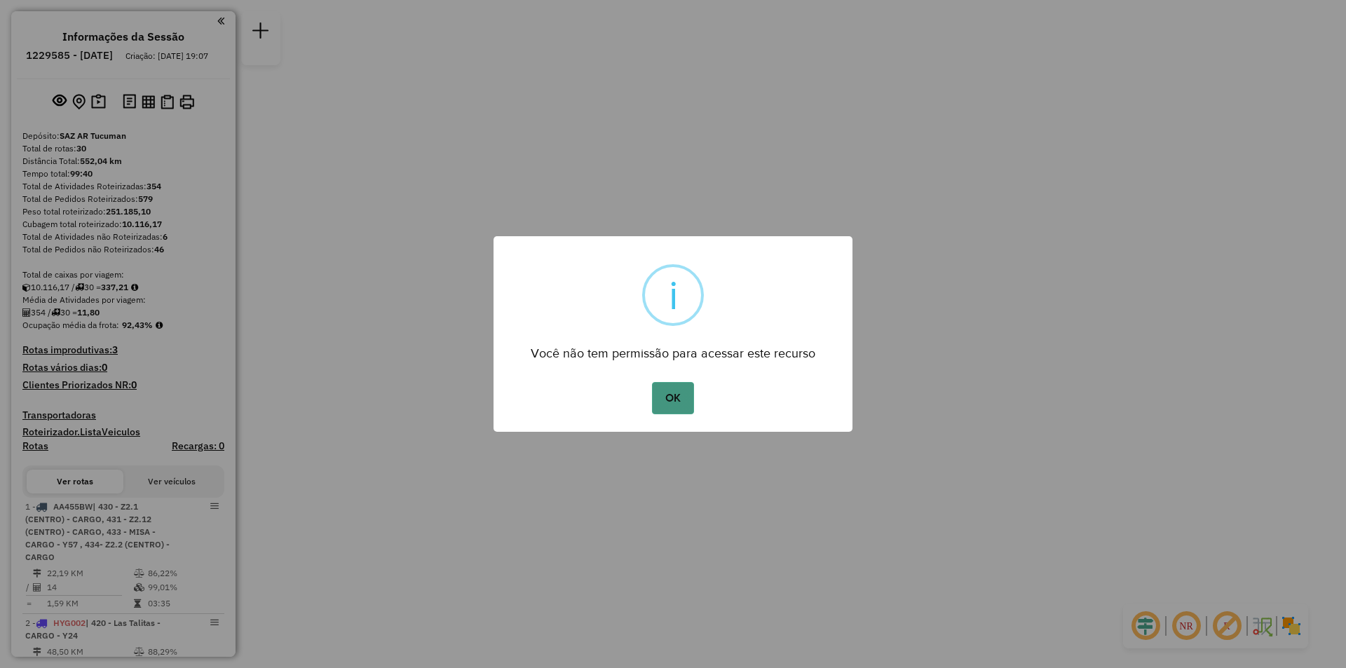
click at [672, 406] on button "OK" at bounding box center [672, 398] width 41 height 32
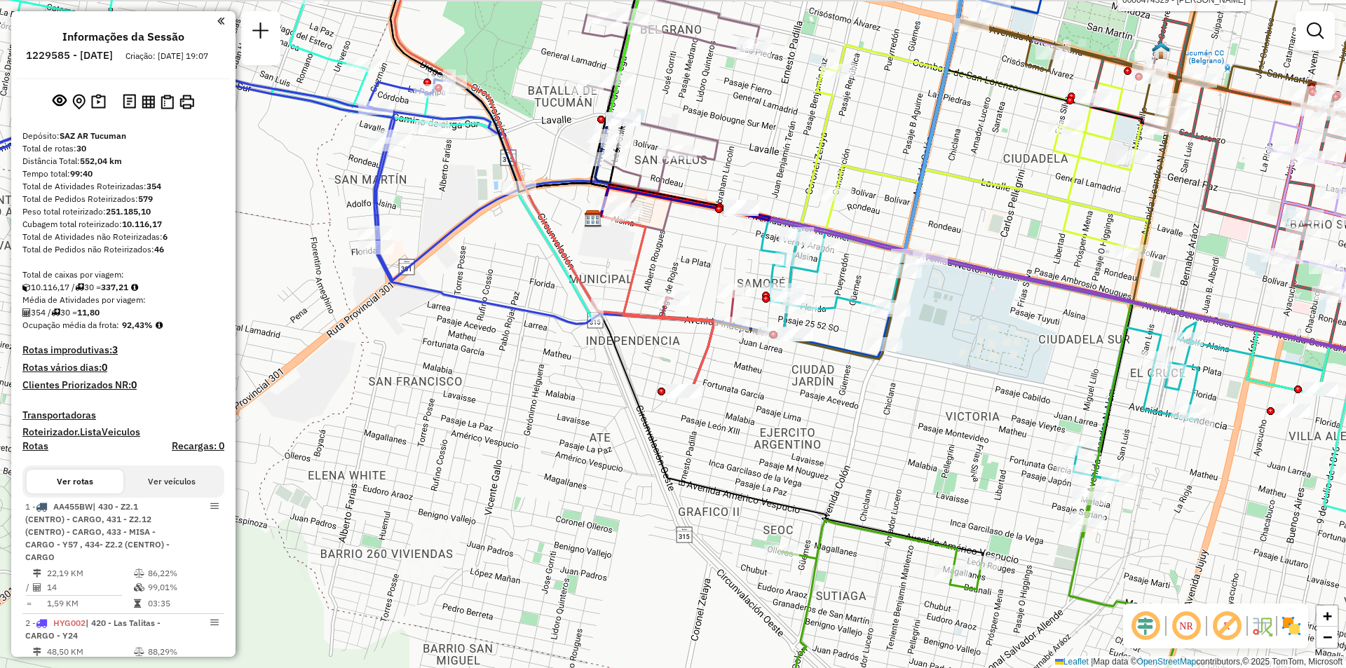
drag, startPoint x: 591, startPoint y: 404, endPoint x: 781, endPoint y: 524, distance: 224.8
click at [680, 481] on div "Rota 12 - Placa AF719HM 0000706256 - GRAMAJO [PERSON_NAME] 1 - Placa AA455BW 00…" at bounding box center [673, 334] width 1346 height 668
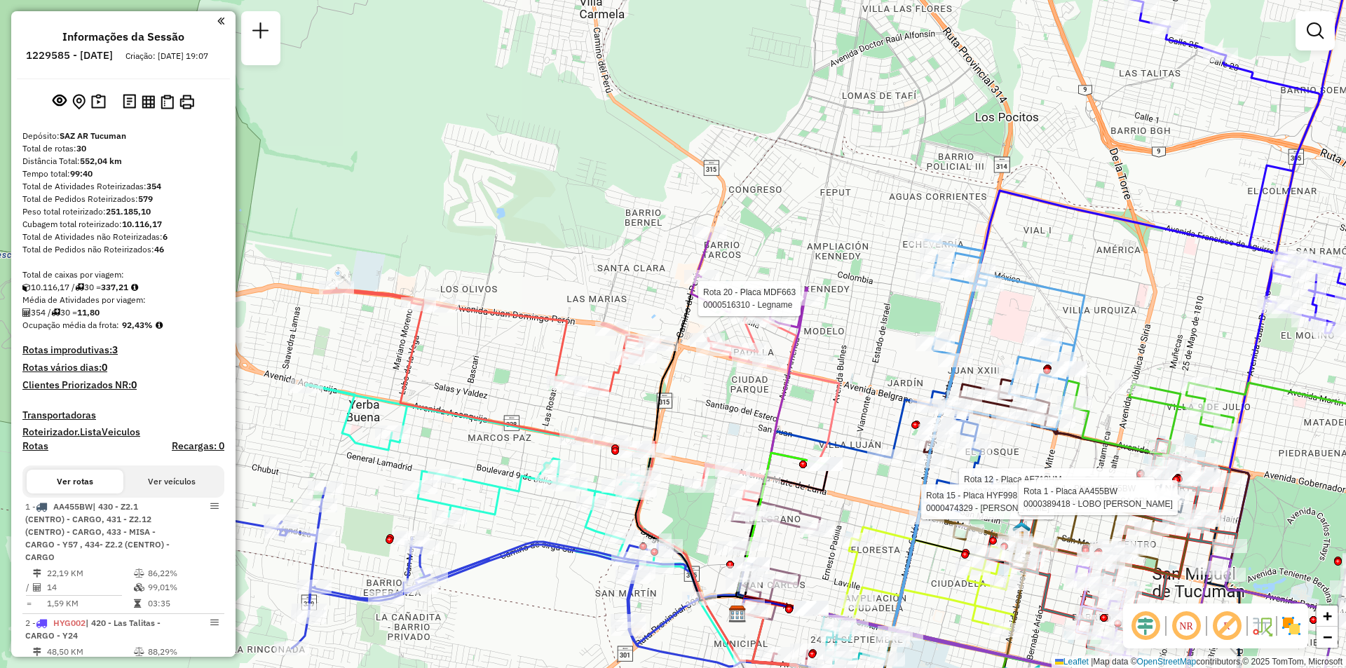
select select "**********"
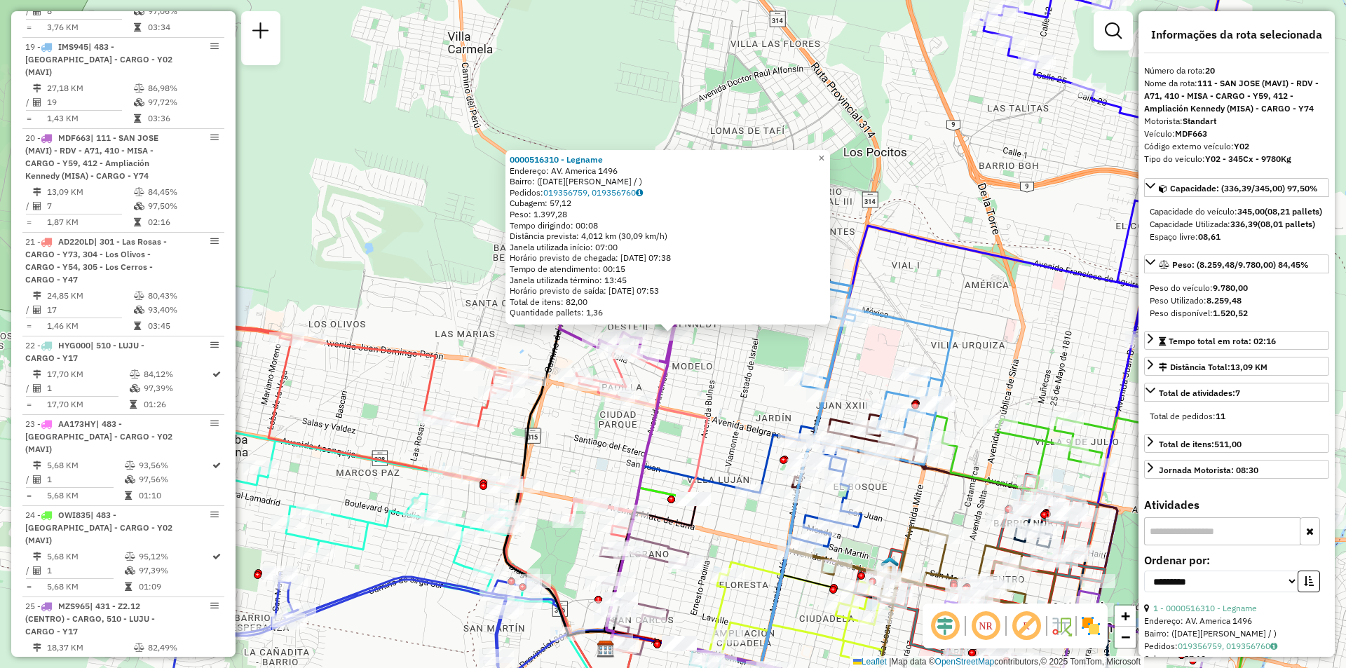
scroll to position [2356, 0]
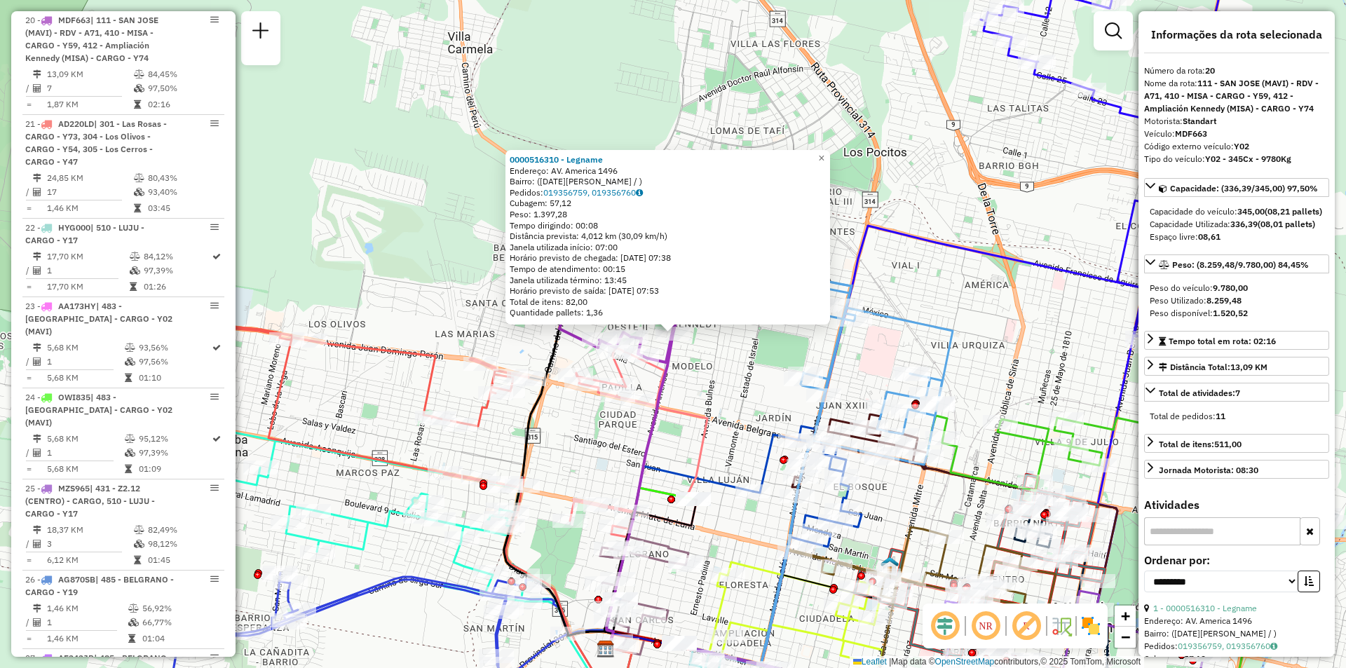
click at [884, 519] on div "0000516310 - [PERSON_NAME]: AV. America 1496 Bairro: ([DATE][PERSON_NAME] / ) P…" at bounding box center [673, 334] width 1346 height 668
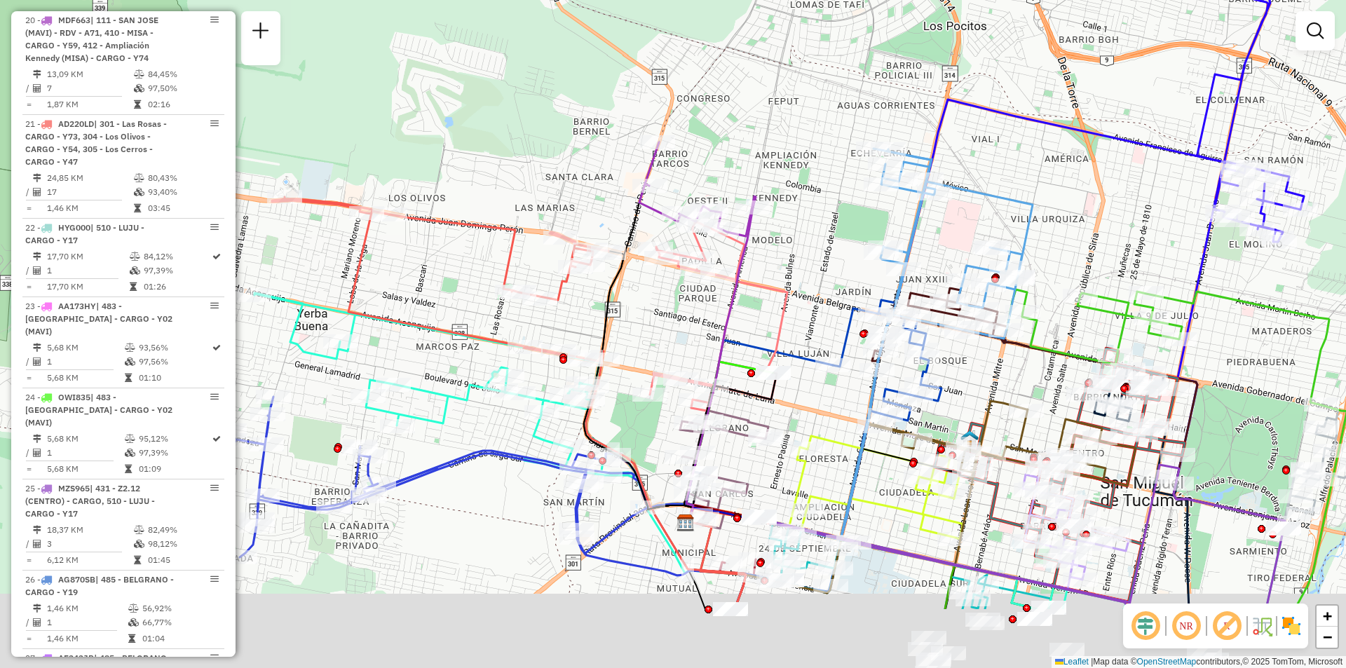
drag, startPoint x: 824, startPoint y: 338, endPoint x: 892, endPoint y: 206, distance: 148.9
click at [892, 207] on div "Janela de atendimento Grade de atendimento Capacidade Transportadoras Veículos …" at bounding box center [673, 334] width 1346 height 668
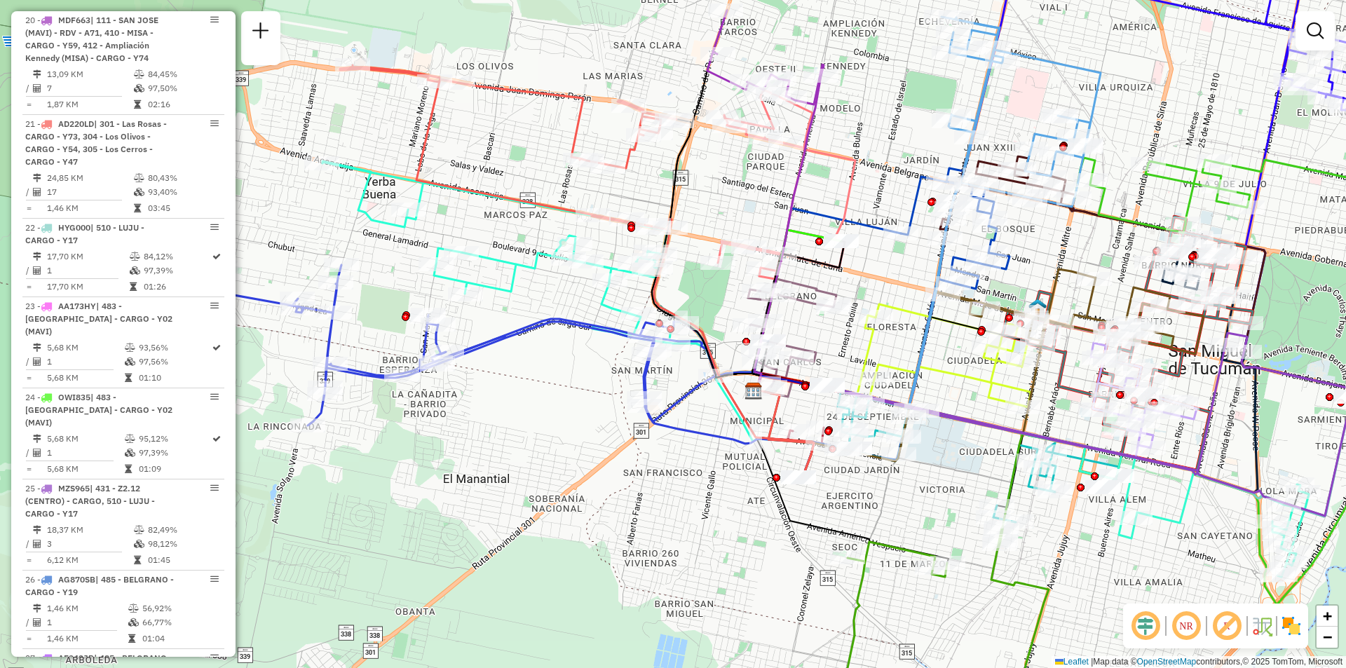
drag, startPoint x: 613, startPoint y: 423, endPoint x: 517, endPoint y: 436, distance: 96.1
click at [502, 437] on div "Janela de atendimento Grade de atendimento Capacidade Transportadoras Veículos …" at bounding box center [673, 334] width 1346 height 668
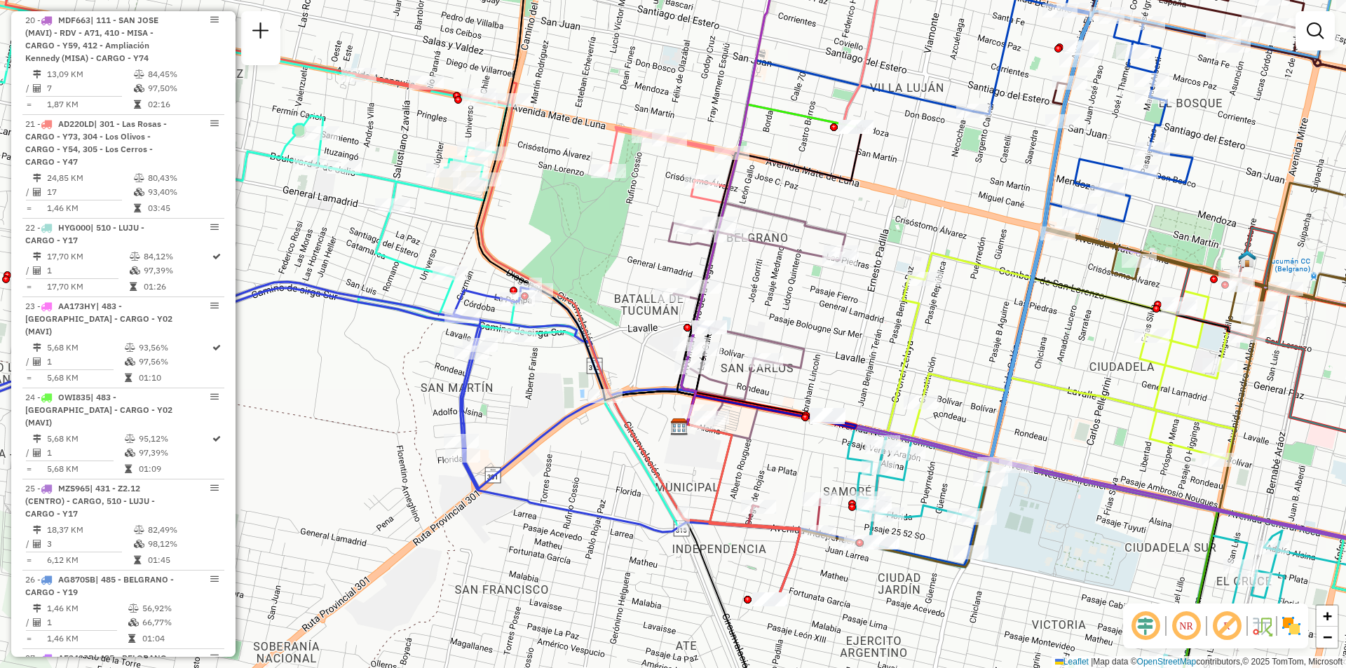
drag, startPoint x: 660, startPoint y: 350, endPoint x: 615, endPoint y: 336, distance: 47.0
click at [615, 336] on div "Janela de atendimento Grade de atendimento Capacidade Transportadoras Veículos …" at bounding box center [673, 334] width 1346 height 668
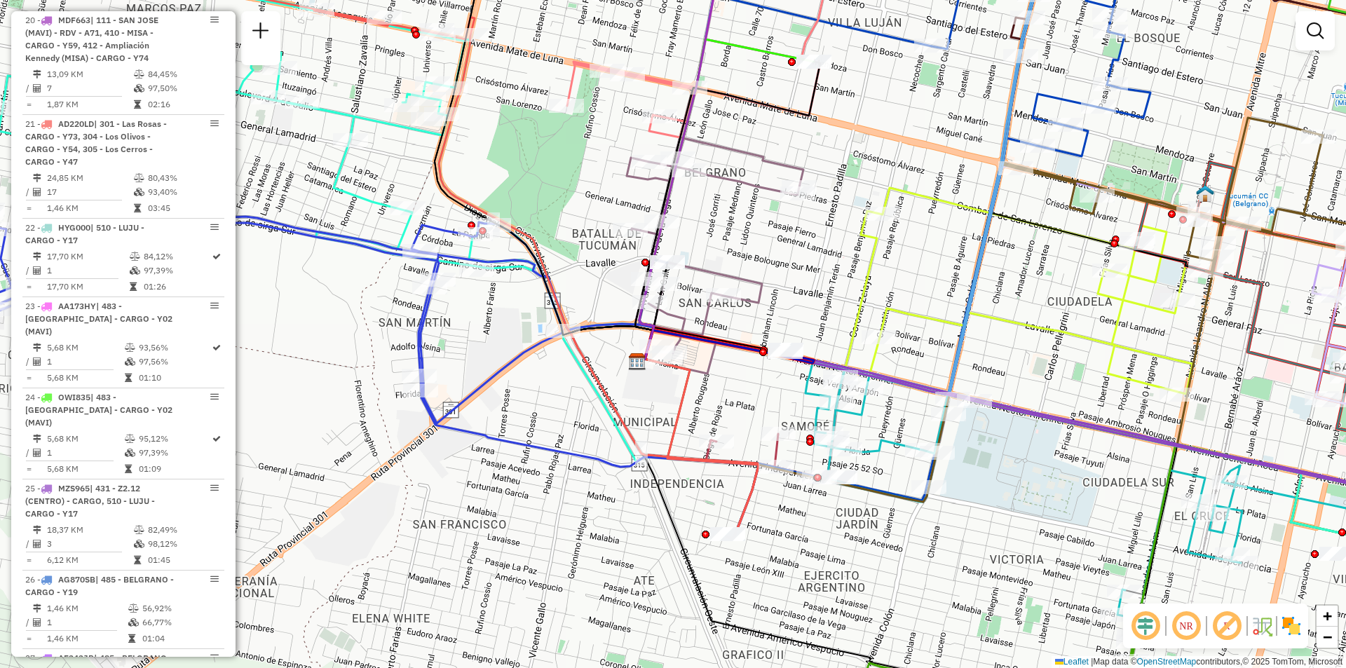
drag, startPoint x: 926, startPoint y: 600, endPoint x: 865, endPoint y: 507, distance: 111.2
click at [928, 541] on div "Janela de atendimento Grade de atendimento Capacidade Transportadoras Veículos …" at bounding box center [673, 334] width 1346 height 668
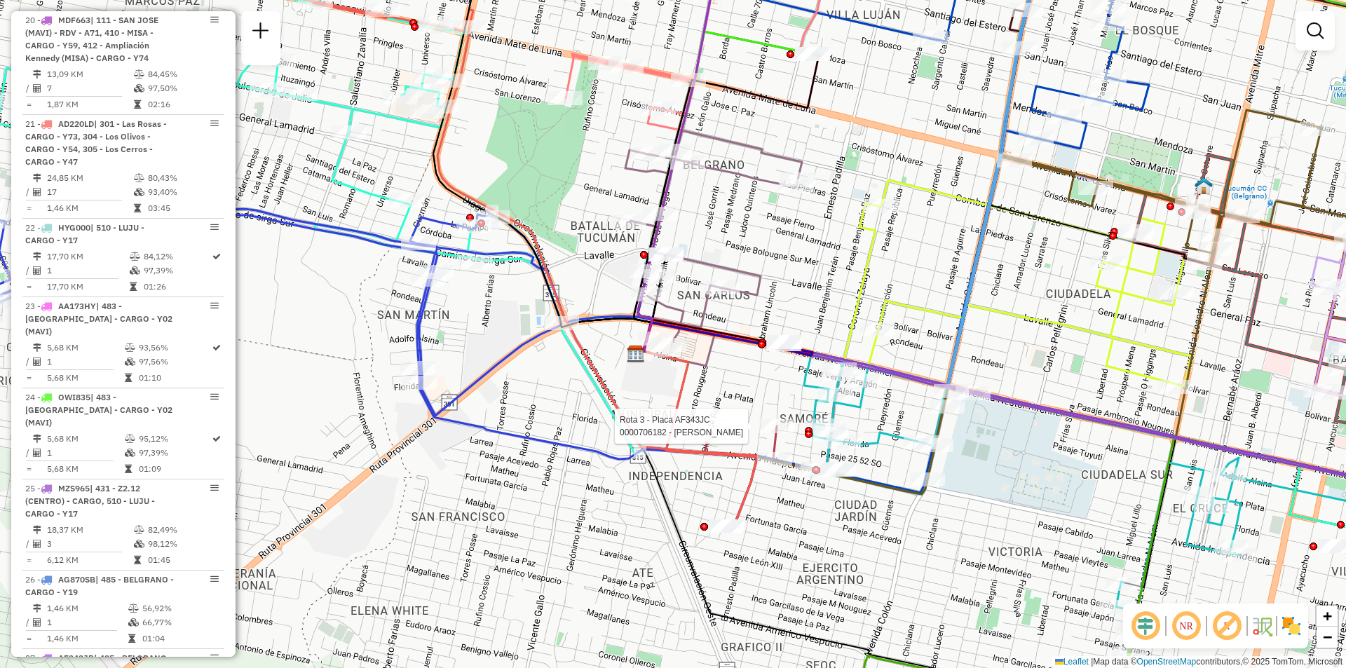
select select "**********"
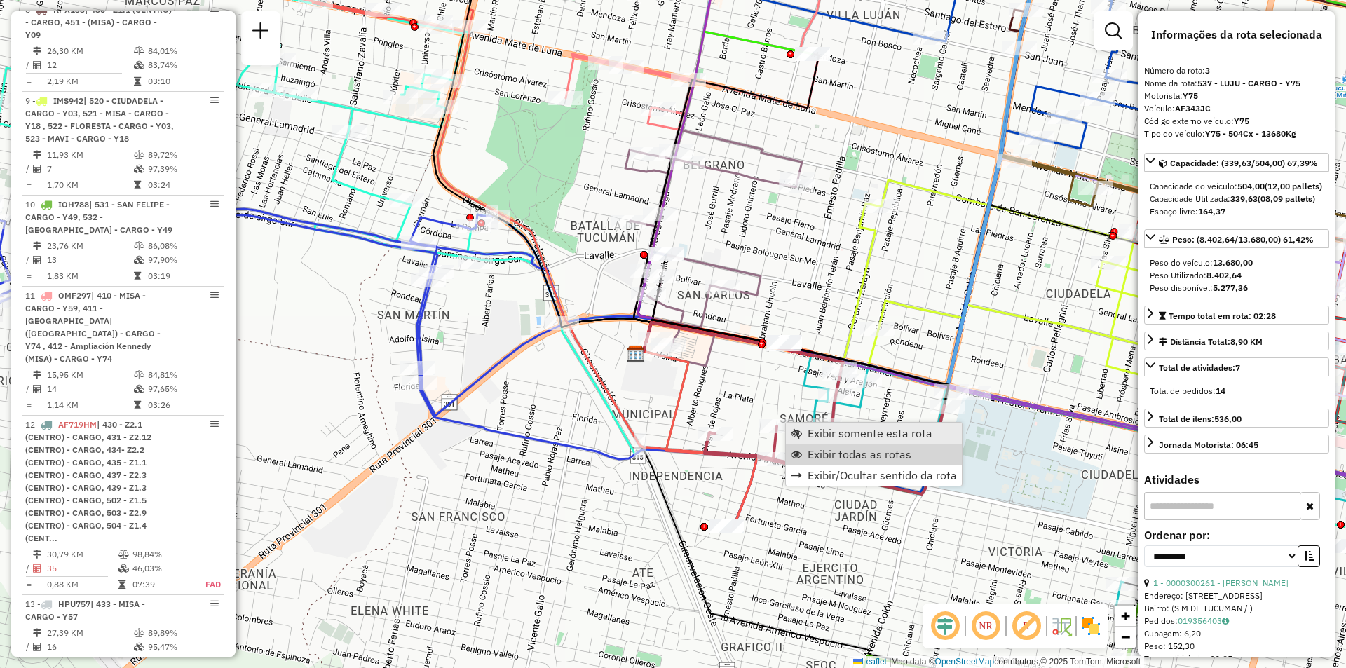
scroll to position [694, 0]
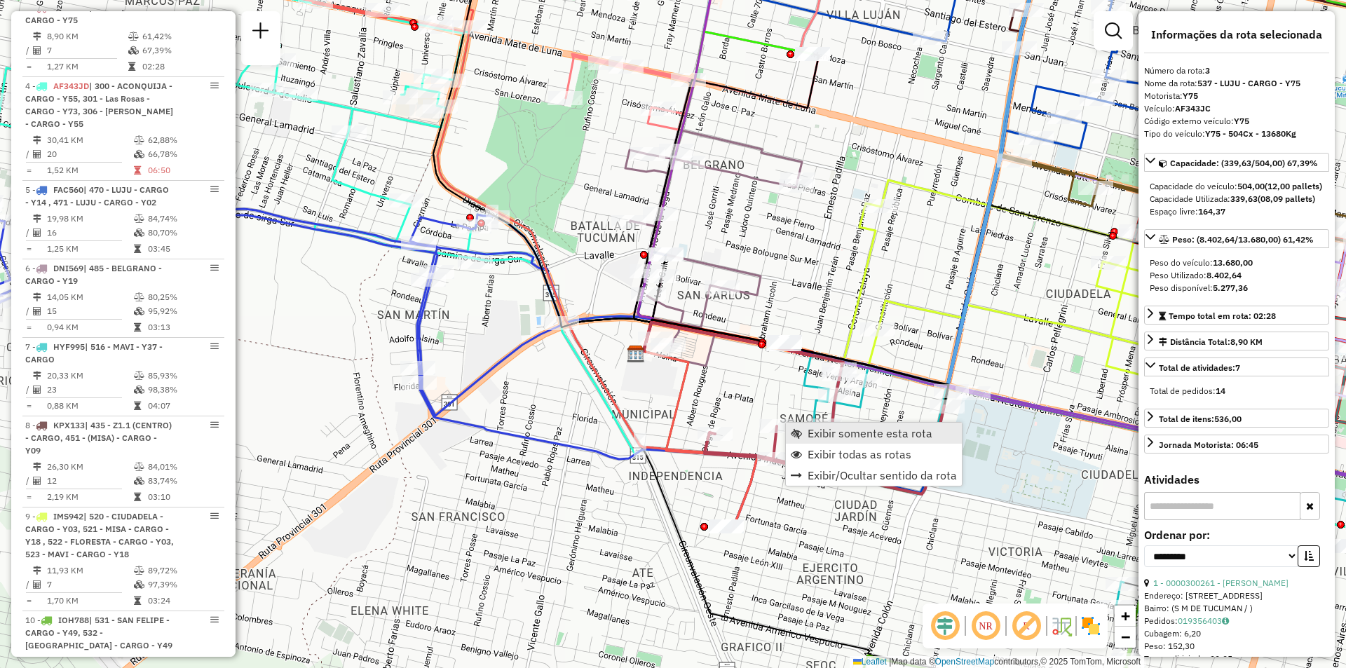
click at [871, 430] on span "Exibir somente esta rota" at bounding box center [869, 432] width 125 height 11
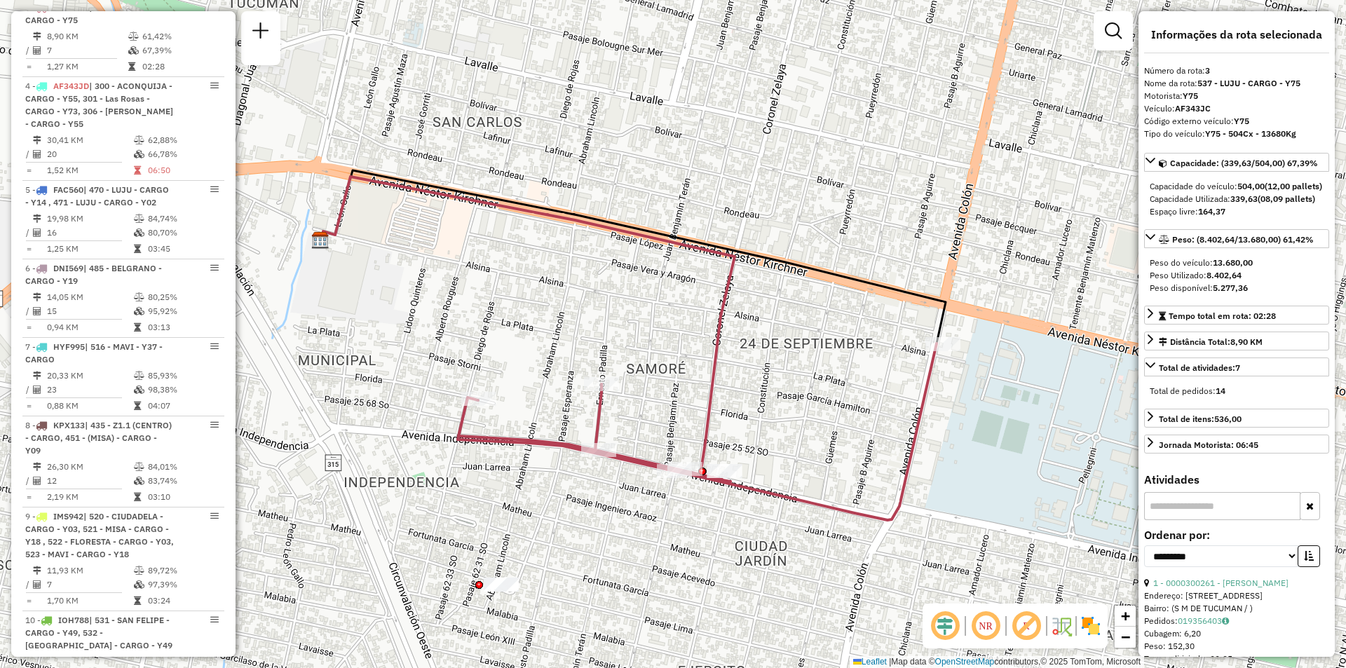
drag, startPoint x: 827, startPoint y: 465, endPoint x: 751, endPoint y: 463, distance: 76.4
click at [768, 470] on div "Janela de atendimento Grade de atendimento Capacidade Transportadoras Veículos …" at bounding box center [673, 334] width 1346 height 668
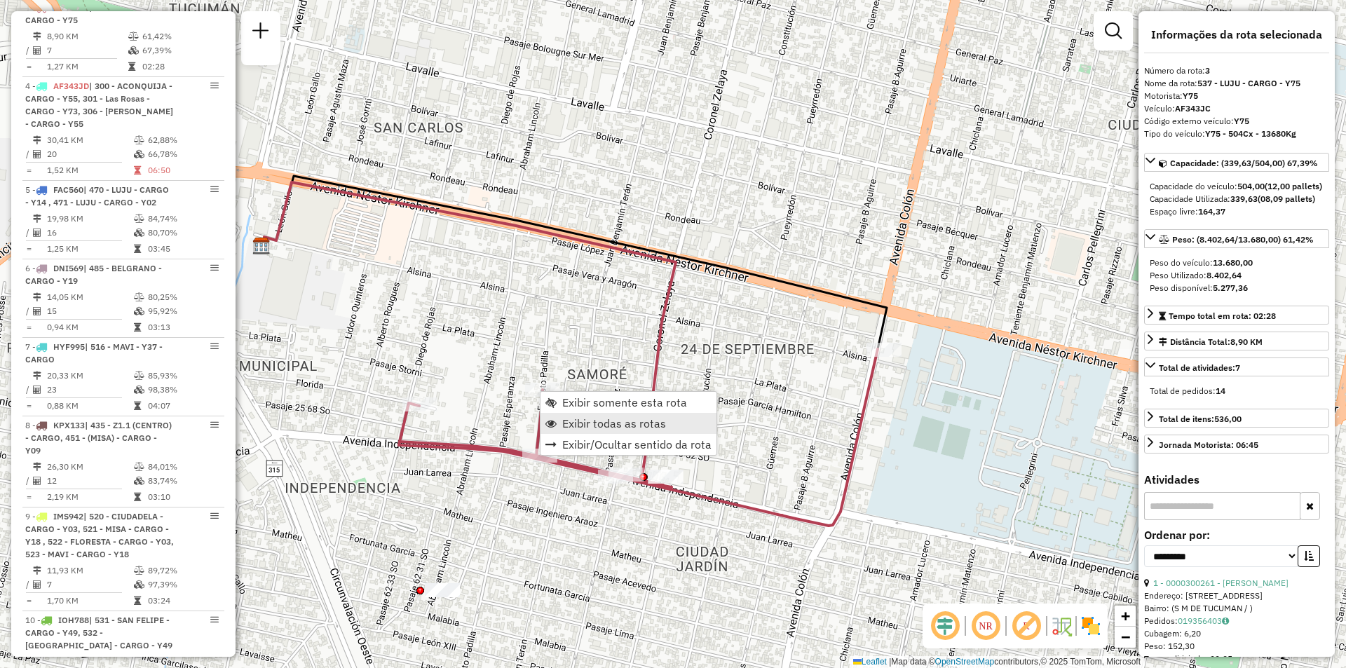
click at [574, 423] on span "Exibir todas as rotas" at bounding box center [614, 423] width 104 height 11
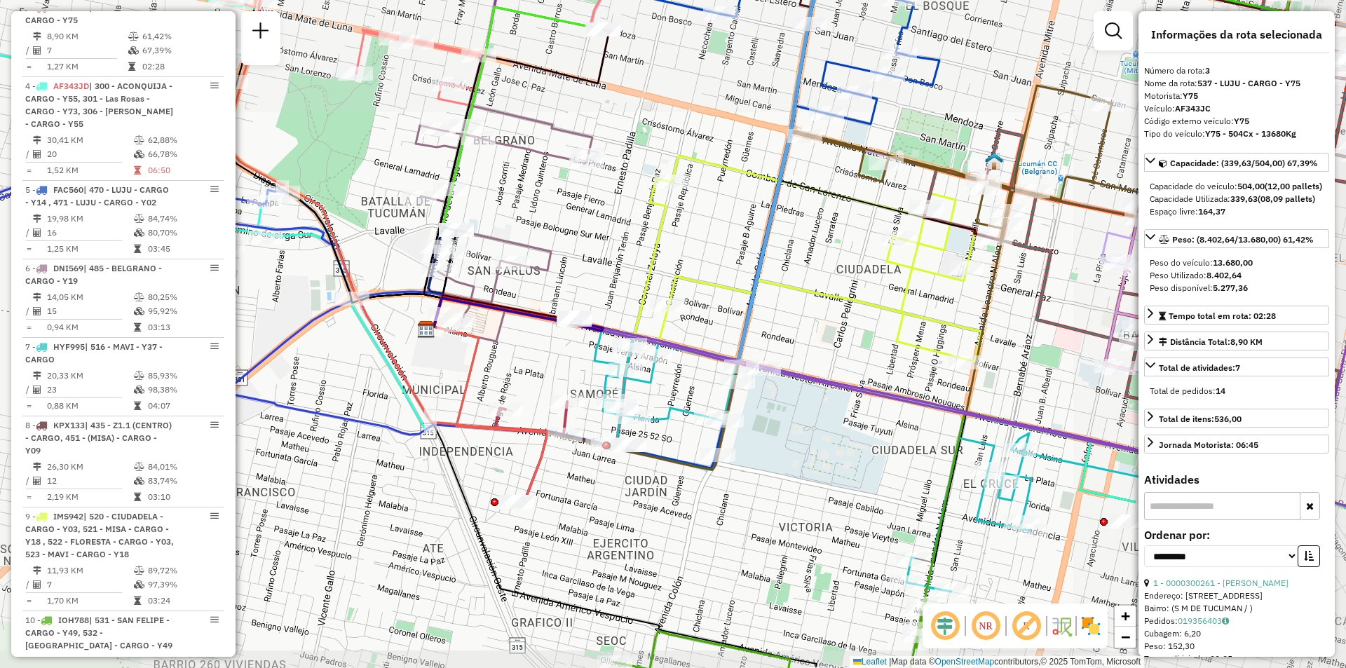
drag, startPoint x: 639, startPoint y: 429, endPoint x: 527, endPoint y: 437, distance: 112.4
click at [526, 437] on div "Janela de atendimento Grade de atendimento Capacidade Transportadoras Veículos …" at bounding box center [673, 334] width 1346 height 668
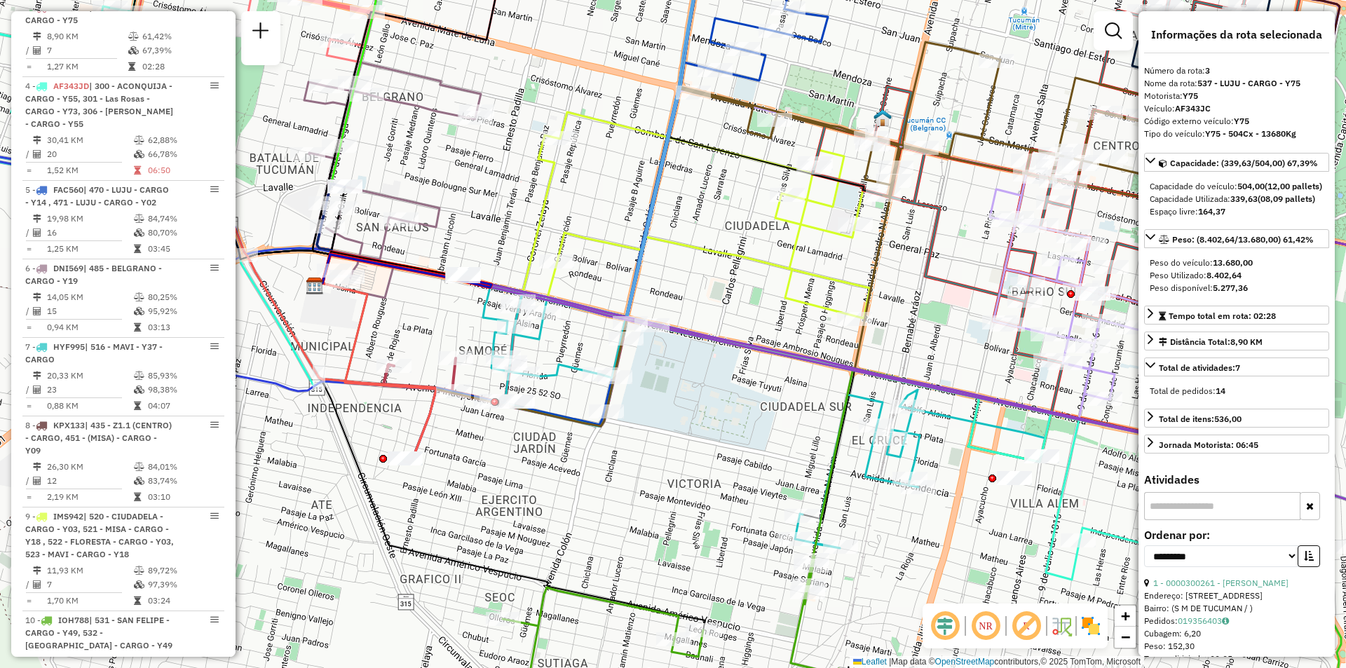
drag, startPoint x: 748, startPoint y: 509, endPoint x: 639, endPoint y: 310, distance: 226.7
click at [640, 310] on div "Janela de atendimento Grade de atendimento Capacidade Transportadoras Veículos …" at bounding box center [673, 334] width 1346 height 668
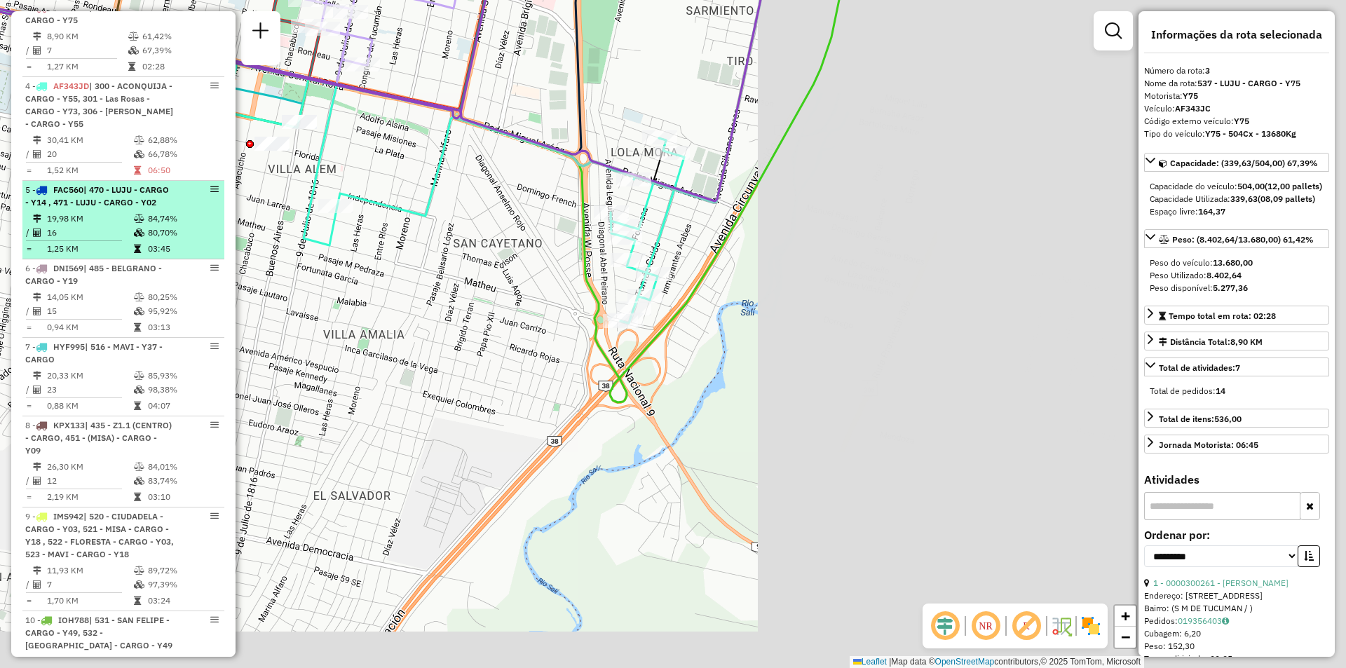
drag, startPoint x: 676, startPoint y: 380, endPoint x: 83, endPoint y: 263, distance: 604.3
click at [83, 263] on hb-router-mapa "Informações da Sessão 1229585 - 14/08/2025 Criação: 13/08/2025 19:07 Depósito: …" at bounding box center [673, 334] width 1346 height 668
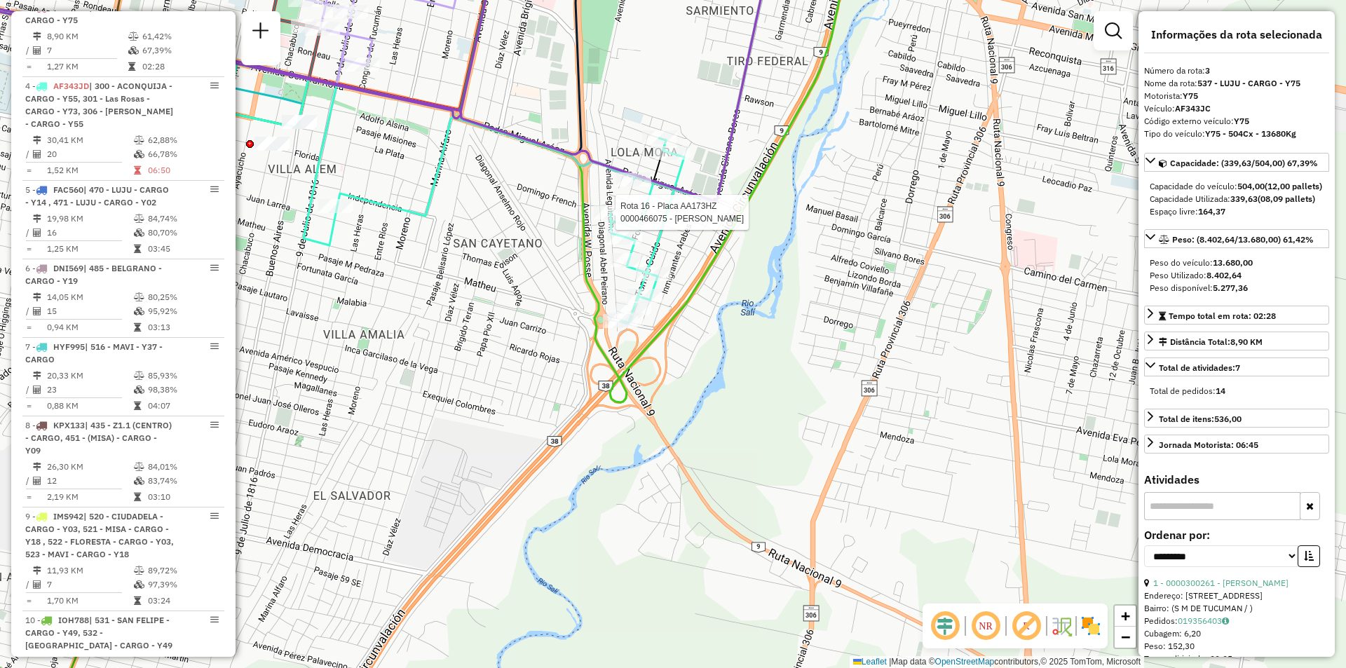
click at [603, 219] on div at bounding box center [611, 212] width 35 height 14
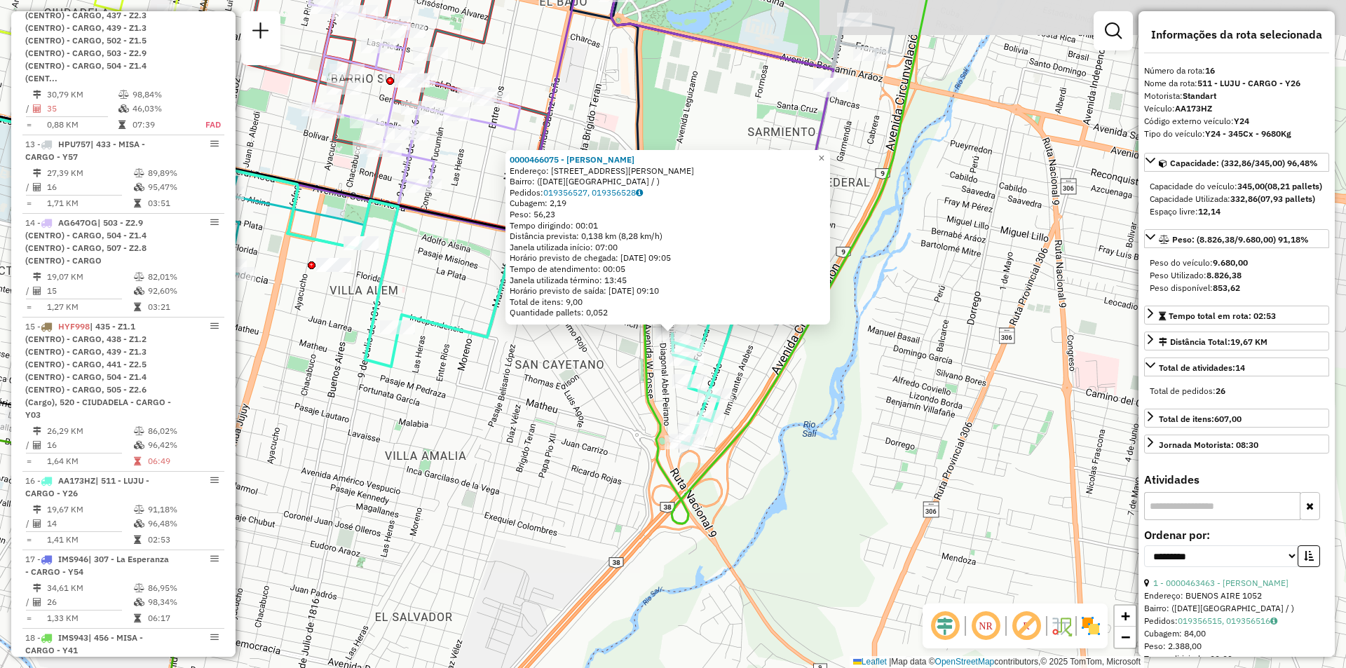
click at [603, 220] on div "Tempo dirigindo: 00:01" at bounding box center [667, 225] width 316 height 11
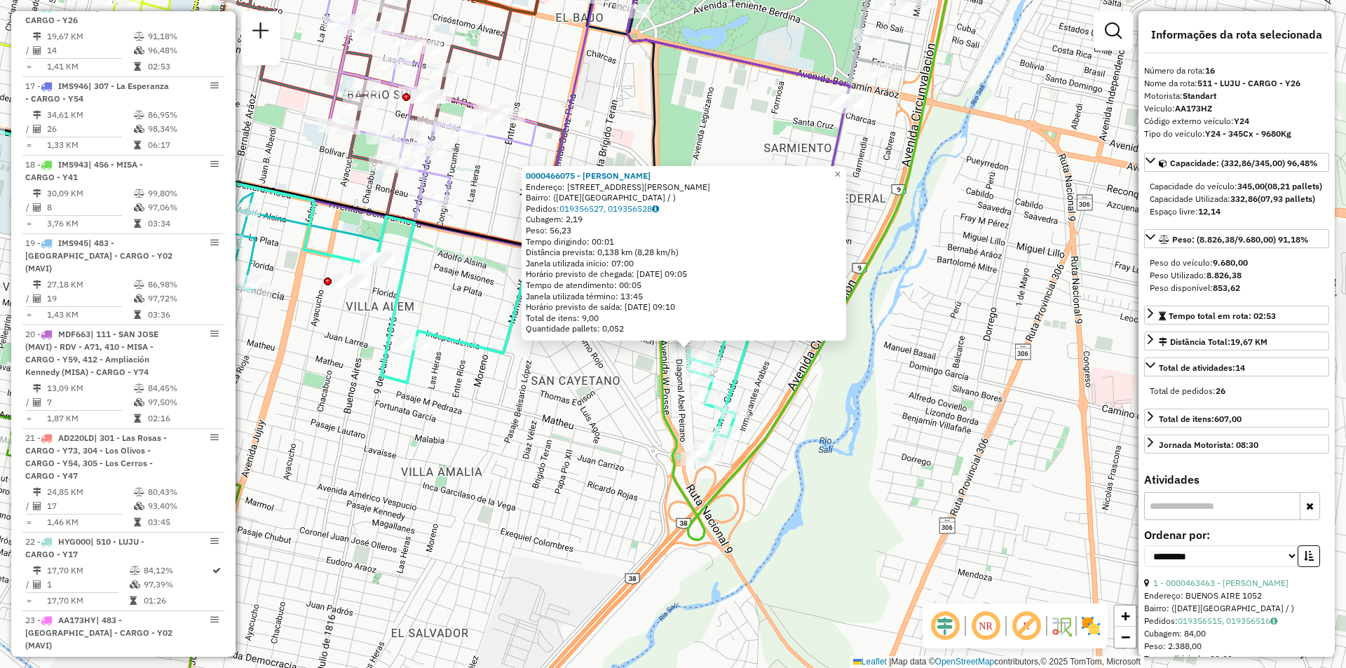
drag, startPoint x: 287, startPoint y: 339, endPoint x: 520, endPoint y: 543, distance: 309.9
click at [519, 546] on div "Rota 7 - Placa HYF995 0000389808 - CONTRERAS ERIKA ROMINA 0000466075 - Romano l…" at bounding box center [673, 334] width 1346 height 668
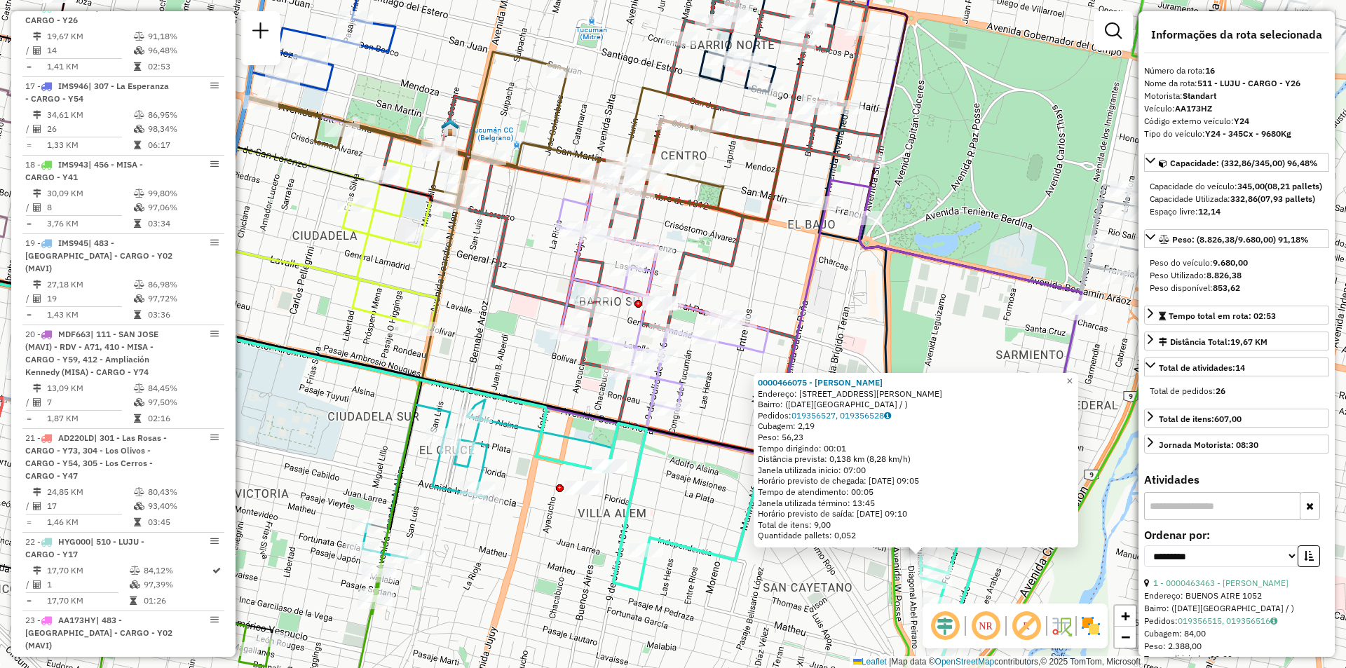
click at [470, 362] on div "Rota 7 - Placa HYF995 0000472684 - Martrin Sergio 0000466075 - Romano liliana E…" at bounding box center [673, 334] width 1346 height 668
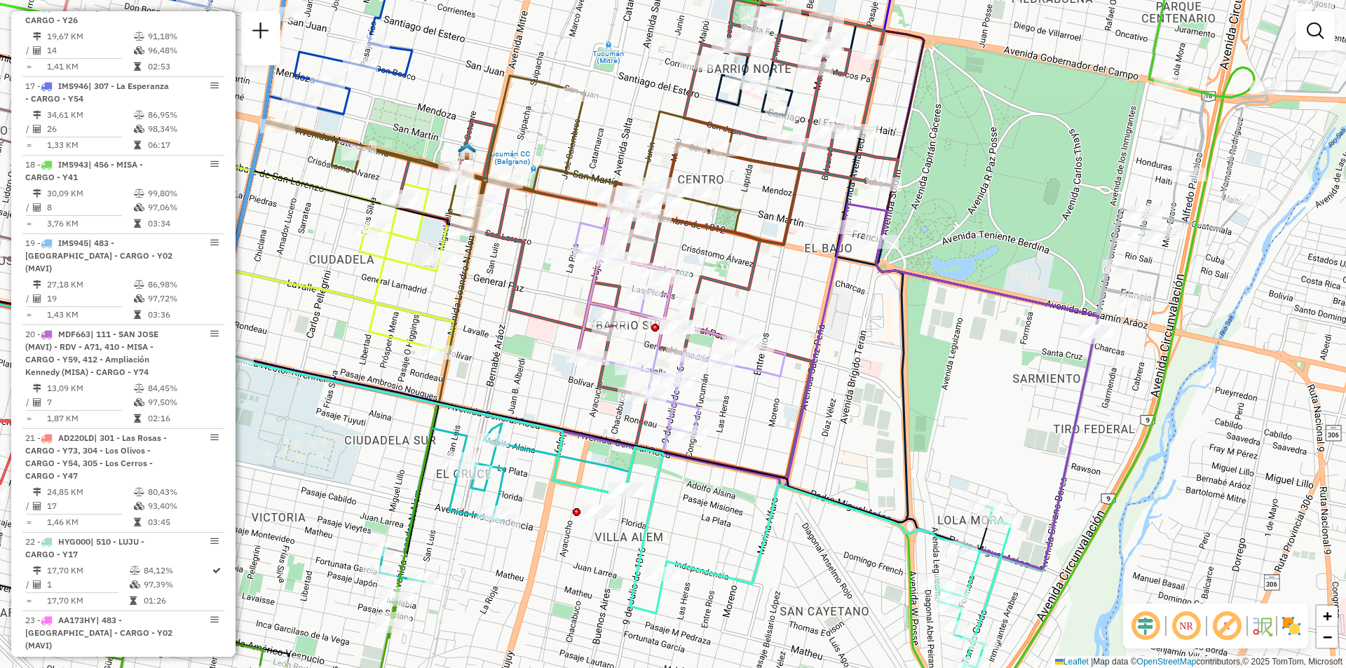
drag, startPoint x: 786, startPoint y: 242, endPoint x: 794, endPoint y: 249, distance: 10.4
click at [794, 249] on div "Janela de atendimento Grade de atendimento Capacidade Transportadoras Veículos …" at bounding box center [673, 334] width 1346 height 668
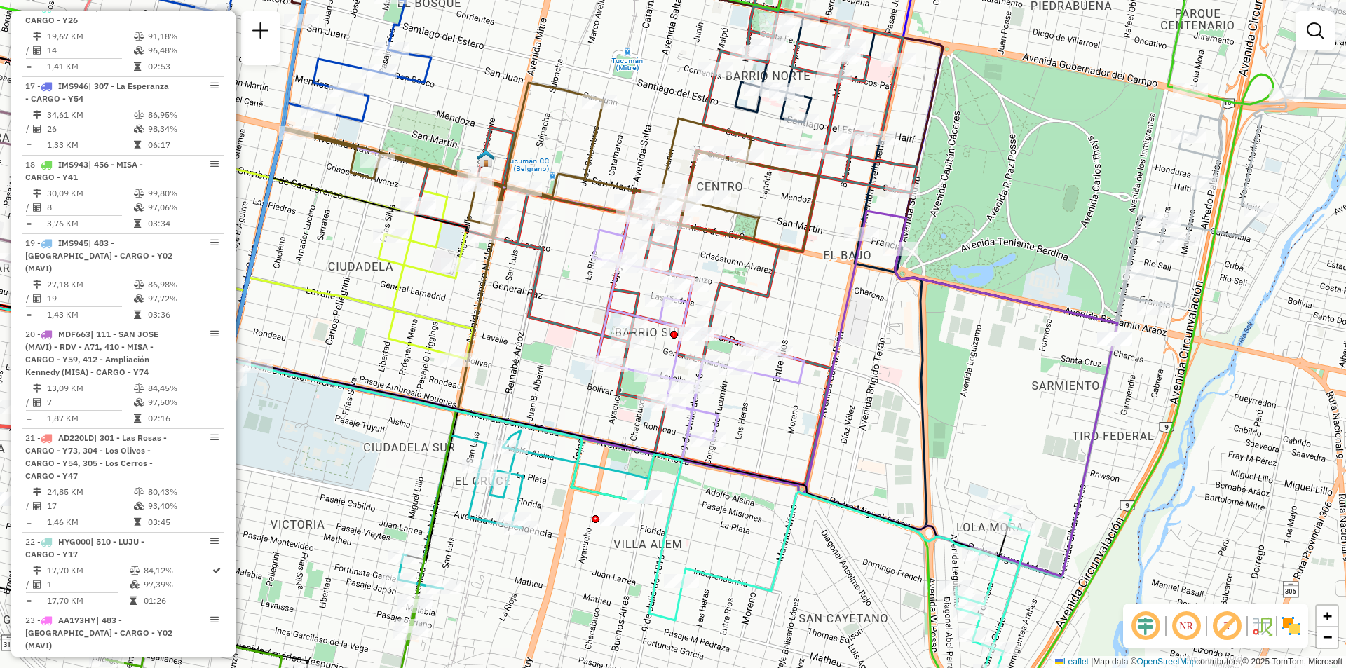
drag, startPoint x: 547, startPoint y: 218, endPoint x: 601, endPoint y: 254, distance: 64.7
click at [601, 253] on div "Janela de atendimento Grade de atendimento Capacidade Transportadoras Veículos …" at bounding box center [673, 334] width 1346 height 668
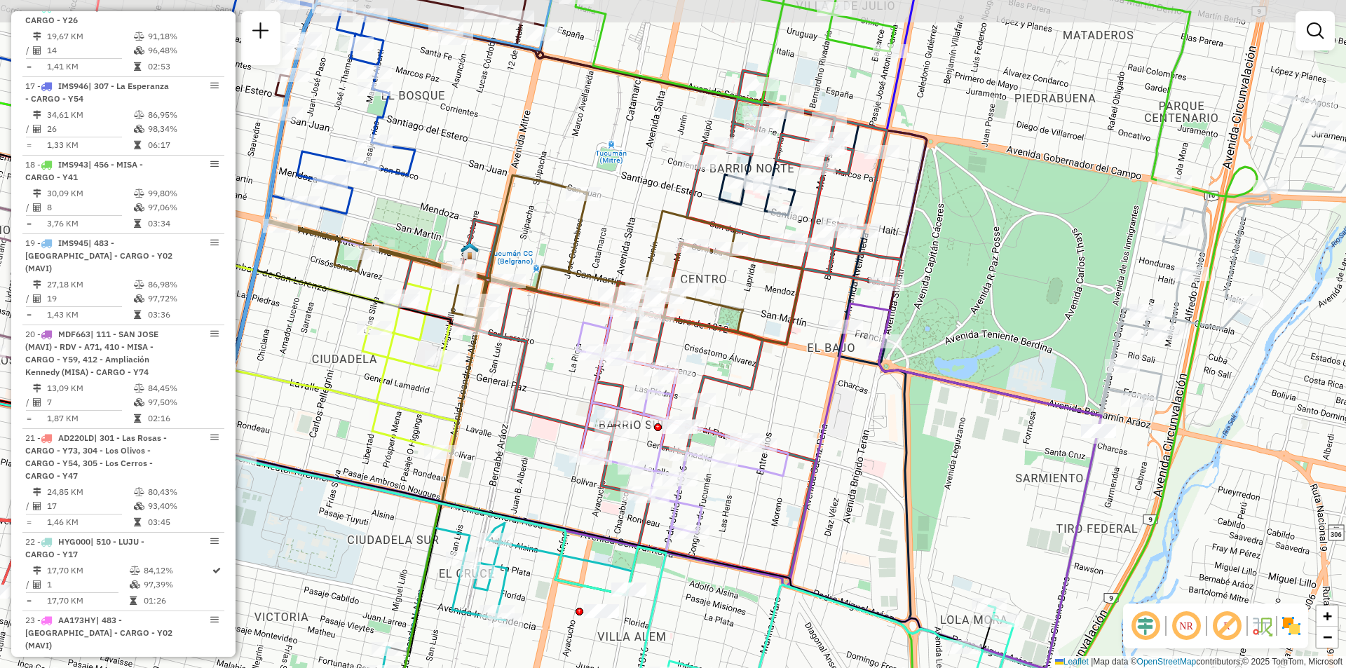
drag, startPoint x: 467, startPoint y: 310, endPoint x: 409, endPoint y: 364, distance: 78.8
click at [395, 373] on icon at bounding box center [253, 348] width 407 height 206
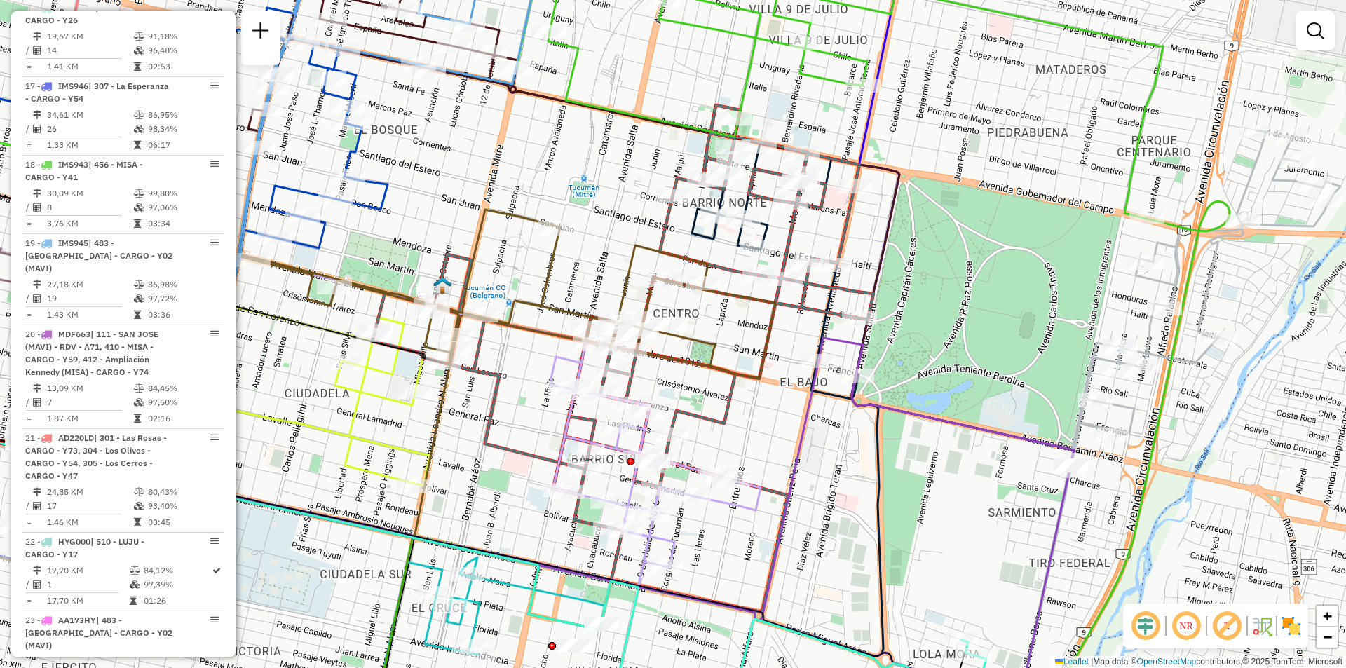
drag, startPoint x: 793, startPoint y: 266, endPoint x: 765, endPoint y: 306, distance: 48.2
click at [765, 306] on icon at bounding box center [369, 420] width 811 height 420
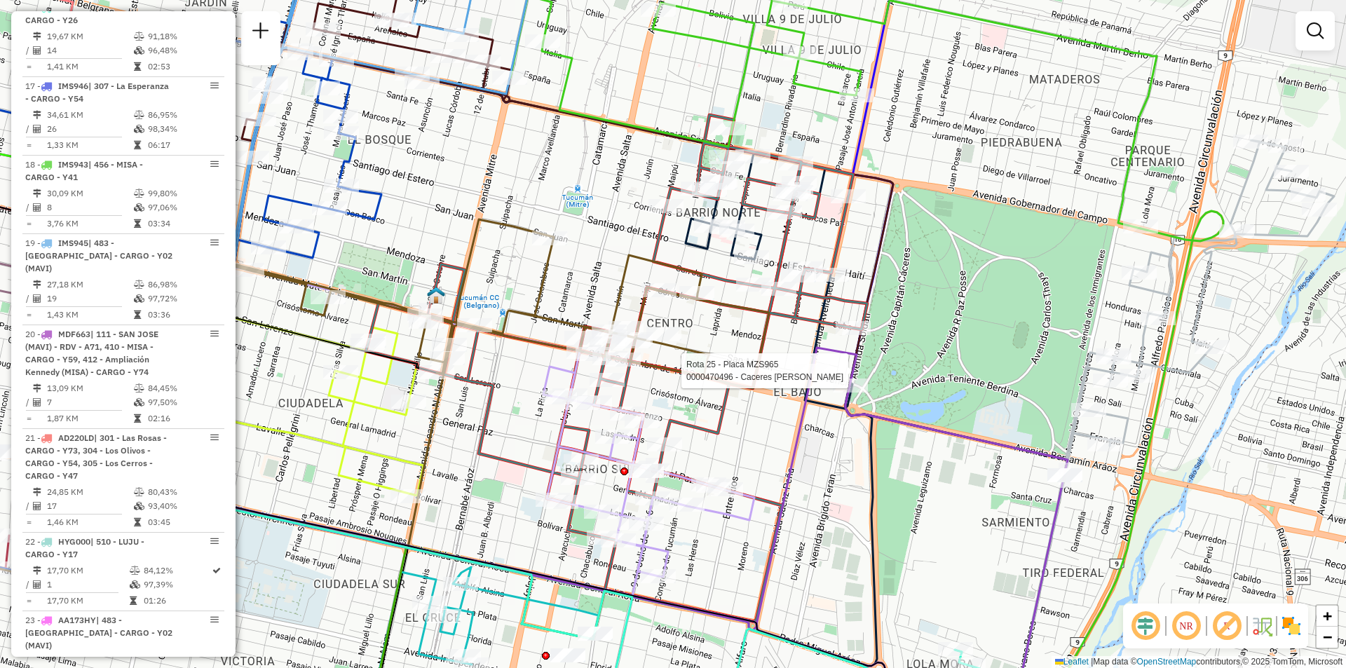
select select "**********"
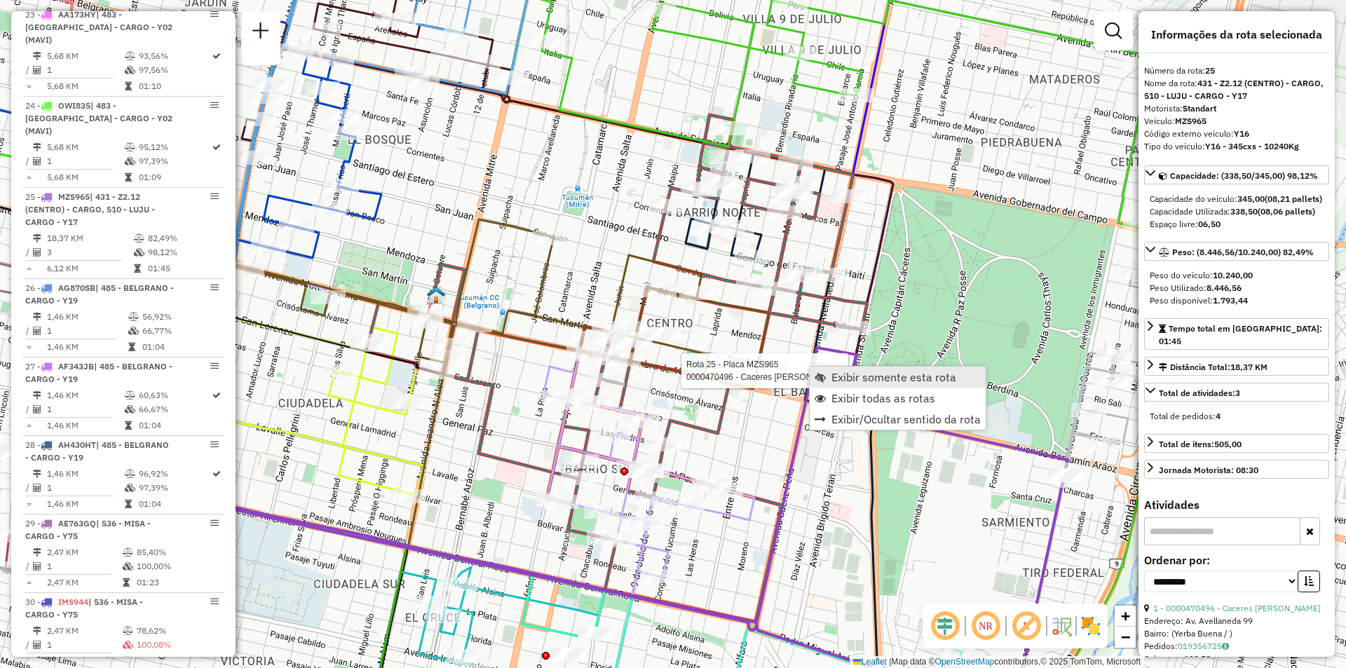
scroll to position [2799, 0]
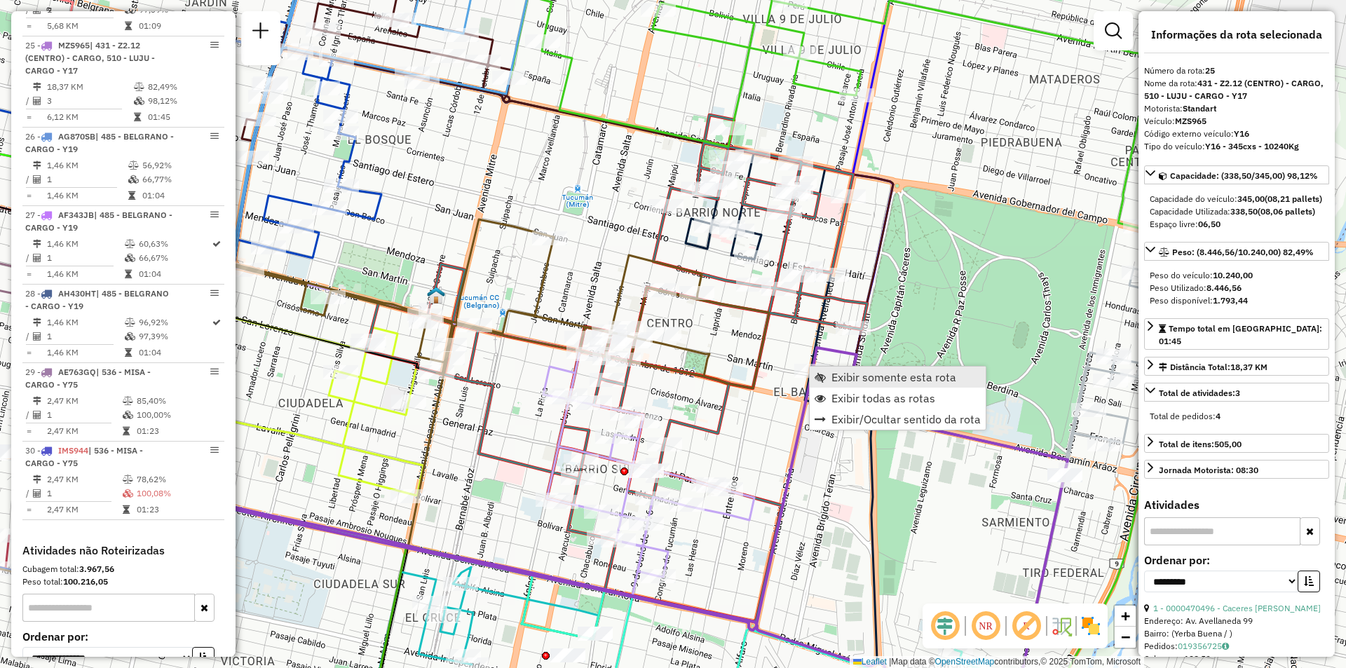
click at [829, 368] on link "Exibir somente esta rota" at bounding box center [897, 377] width 176 height 21
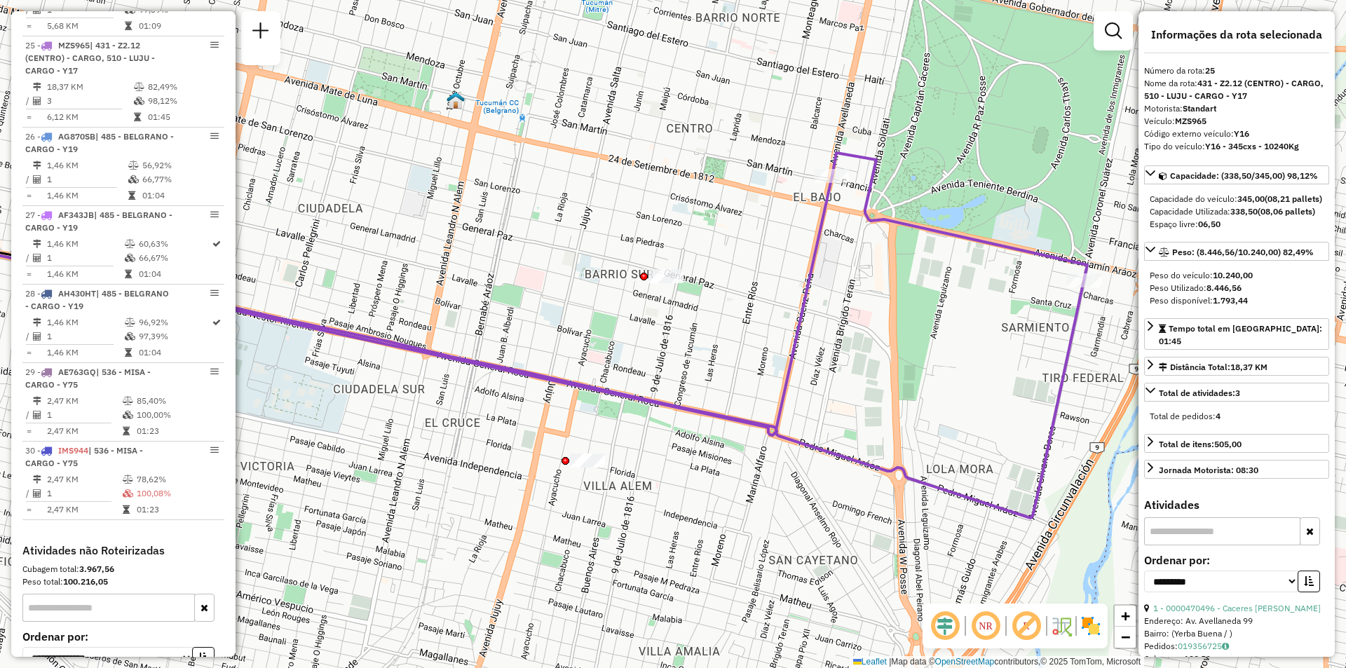
drag, startPoint x: 860, startPoint y: 347, endPoint x: 444, endPoint y: 357, distance: 415.7
click at [444, 357] on div "Janela de atendimento Grade de atendimento Capacidade Transportadoras Veículos …" at bounding box center [673, 334] width 1346 height 668
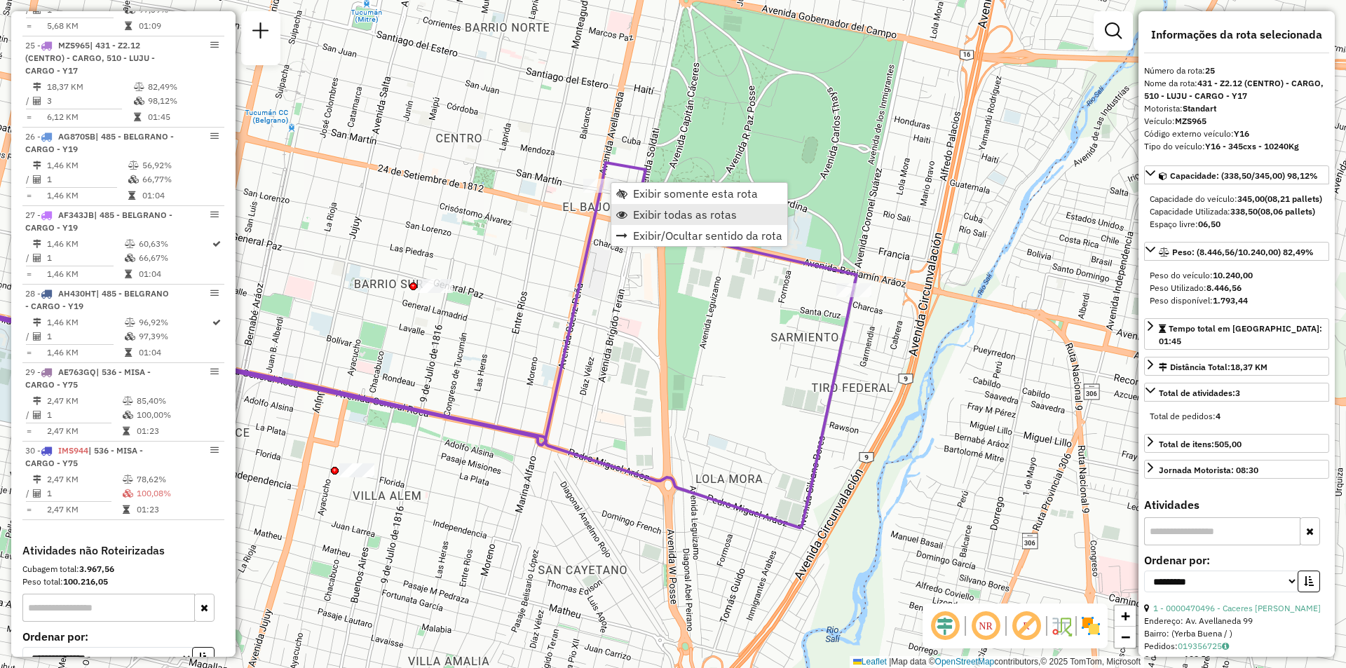
click at [627, 214] on span "Exibir todas as rotas" at bounding box center [621, 214] width 11 height 11
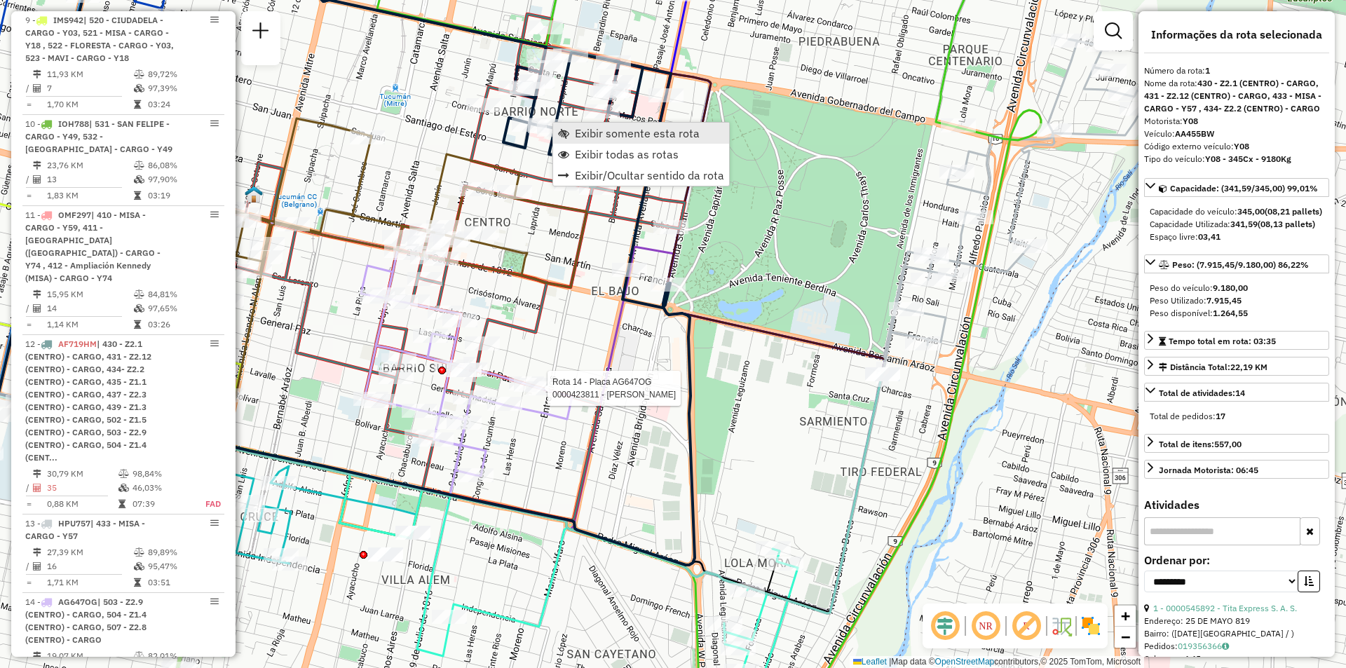
scroll to position [499, 0]
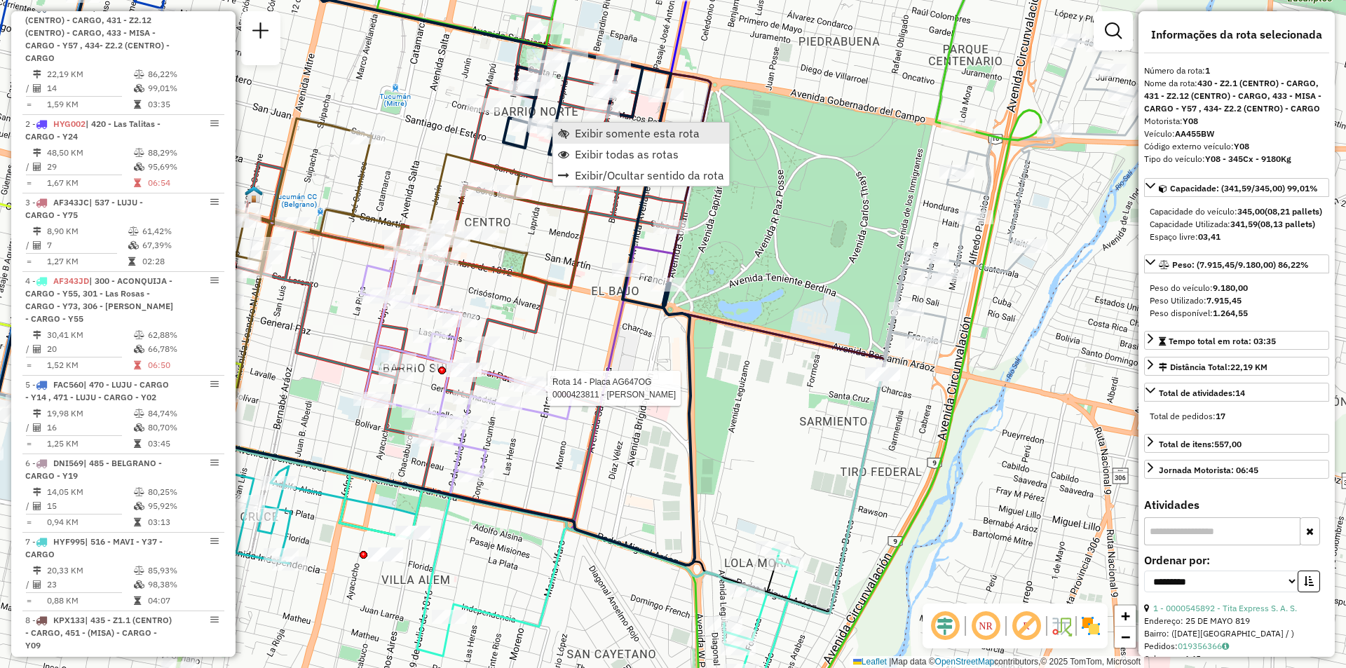
click at [571, 130] on link "Exibir somente esta rota" at bounding box center [641, 133] width 176 height 21
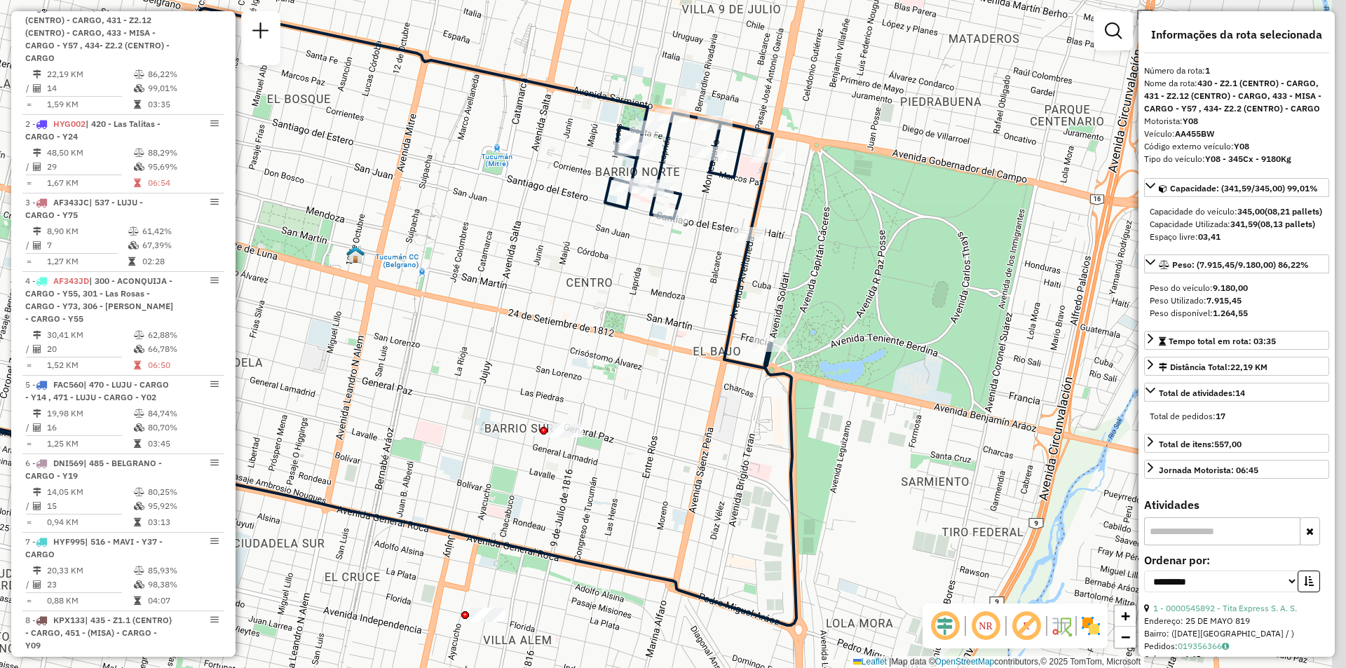
drag, startPoint x: 496, startPoint y: 186, endPoint x: 239, endPoint y: 159, distance: 258.6
click at [239, 159] on div "Janela de atendimento Grade de atendimento Capacidade Transportadoras Veículos …" at bounding box center [673, 334] width 1346 height 668
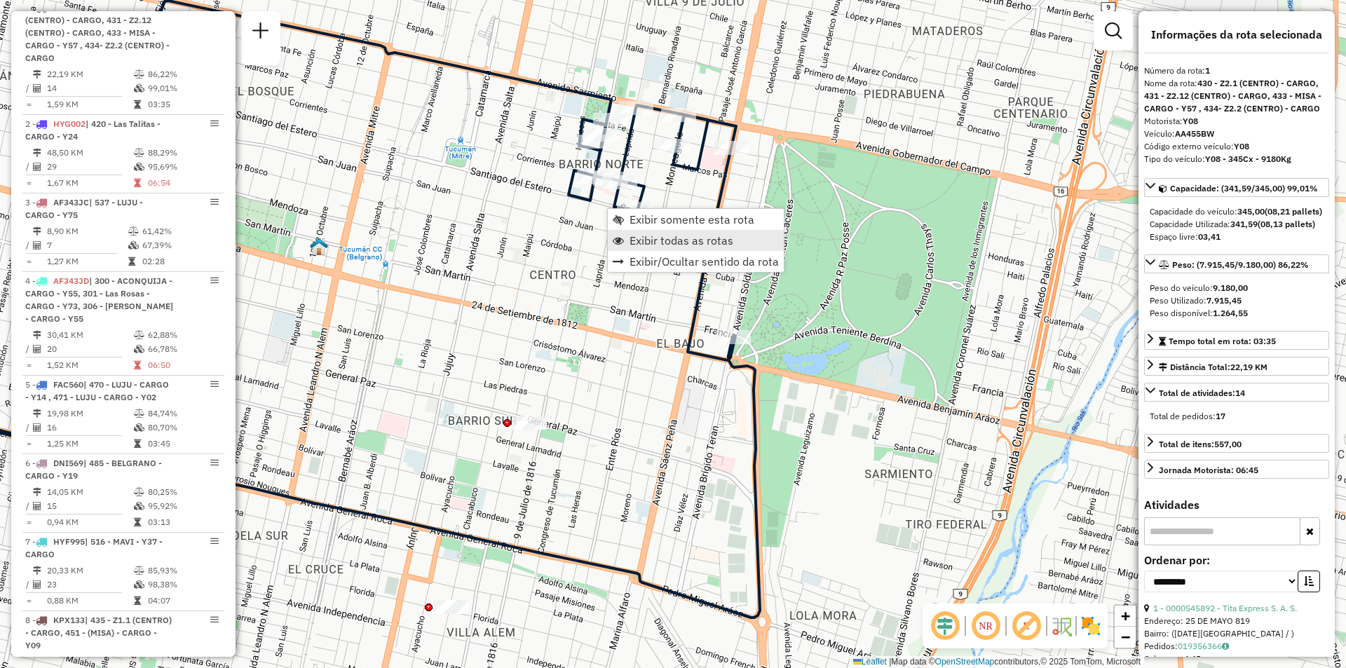
click at [669, 235] on span "Exibir todas as rotas" at bounding box center [681, 240] width 104 height 11
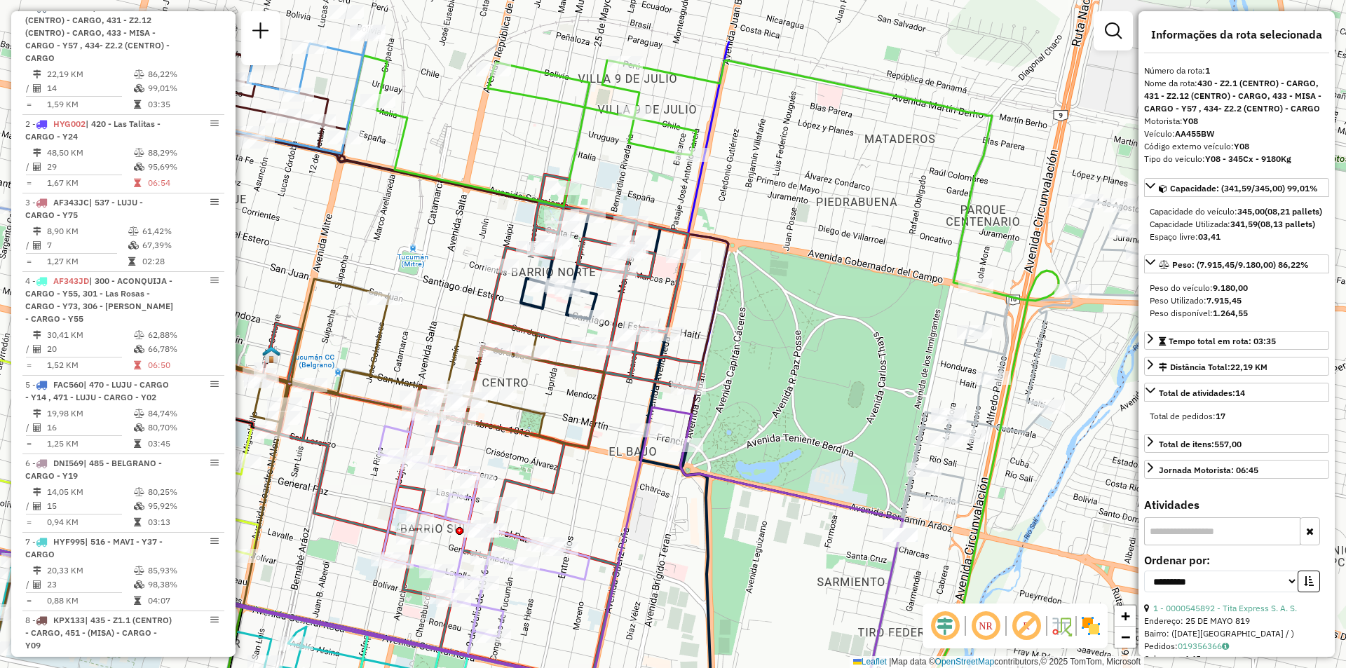
drag, startPoint x: 549, startPoint y: 316, endPoint x: 501, endPoint y: 424, distance: 118.0
click at [501, 424] on icon at bounding box center [211, 471] width 786 height 384
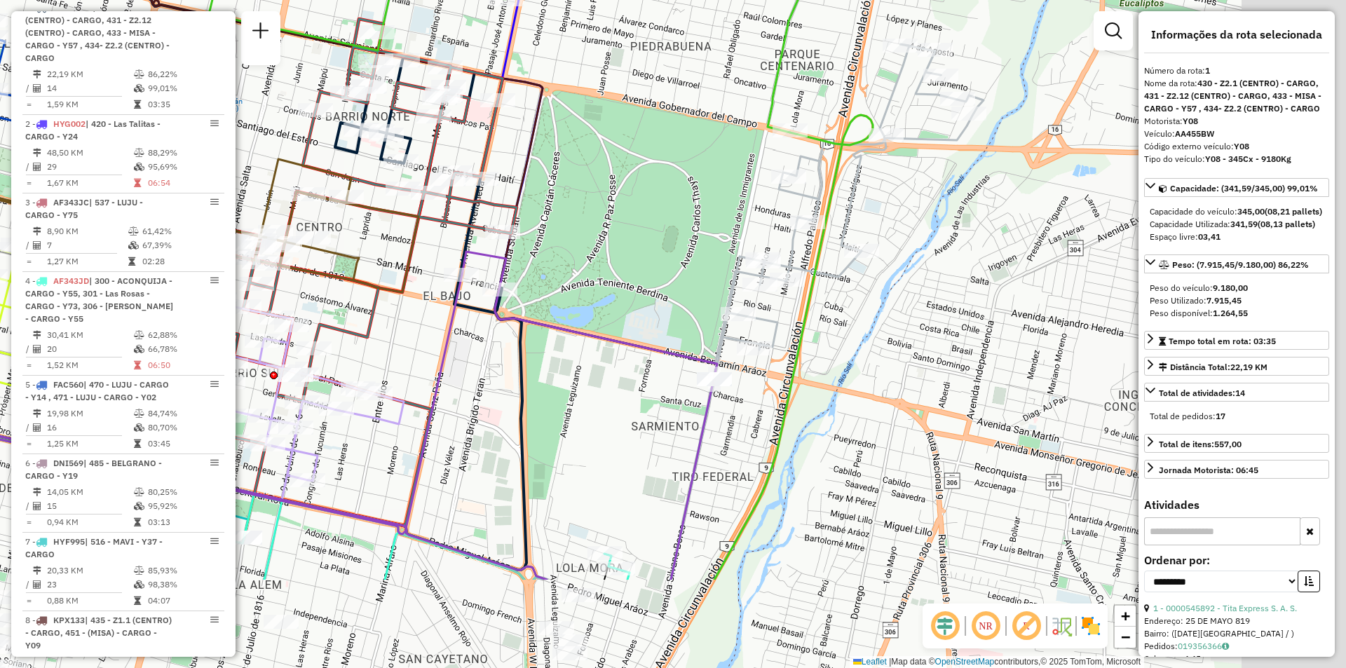
drag, startPoint x: 856, startPoint y: 431, endPoint x: 670, endPoint y: 275, distance: 242.3
click at [670, 275] on div "Janela de atendimento Grade de atendimento Capacidade Transportadoras Veículos …" at bounding box center [673, 334] width 1346 height 668
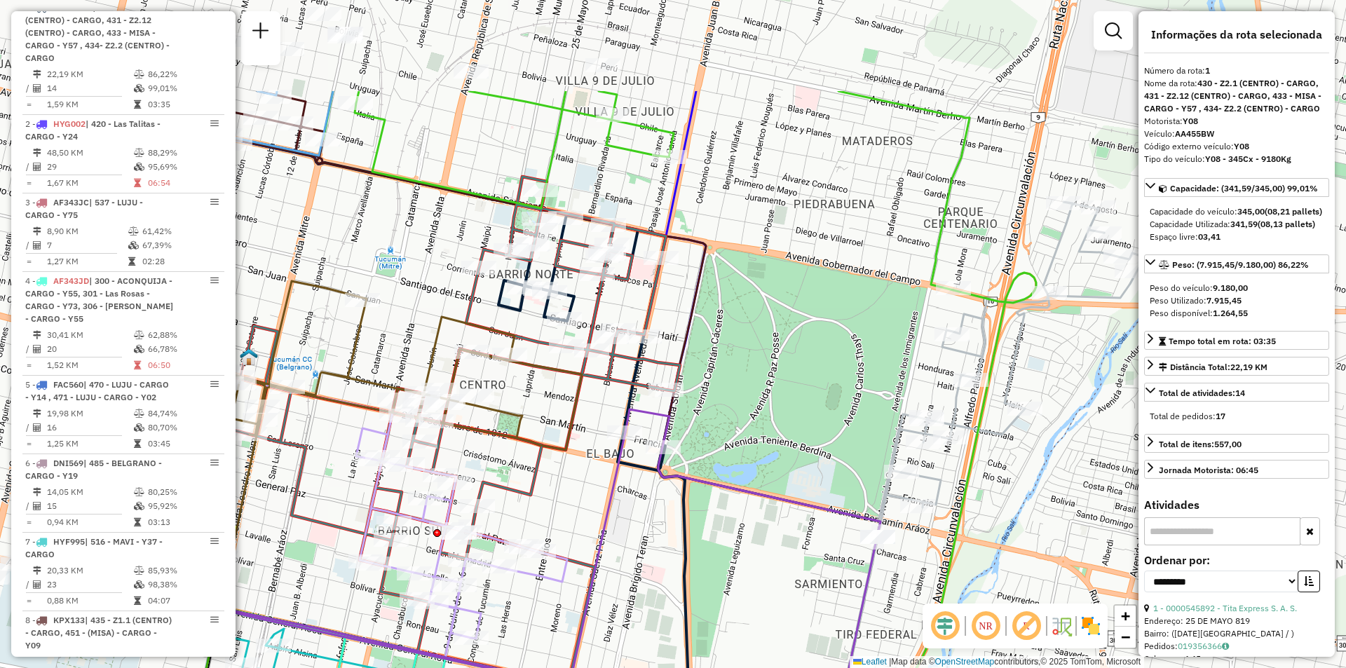
drag, startPoint x: 902, startPoint y: 423, endPoint x: 956, endPoint y: 470, distance: 71.1
click at [956, 470] on div "Janela de atendimento Grade de atendimento Capacidade Transportadoras Veículos …" at bounding box center [673, 334] width 1346 height 668
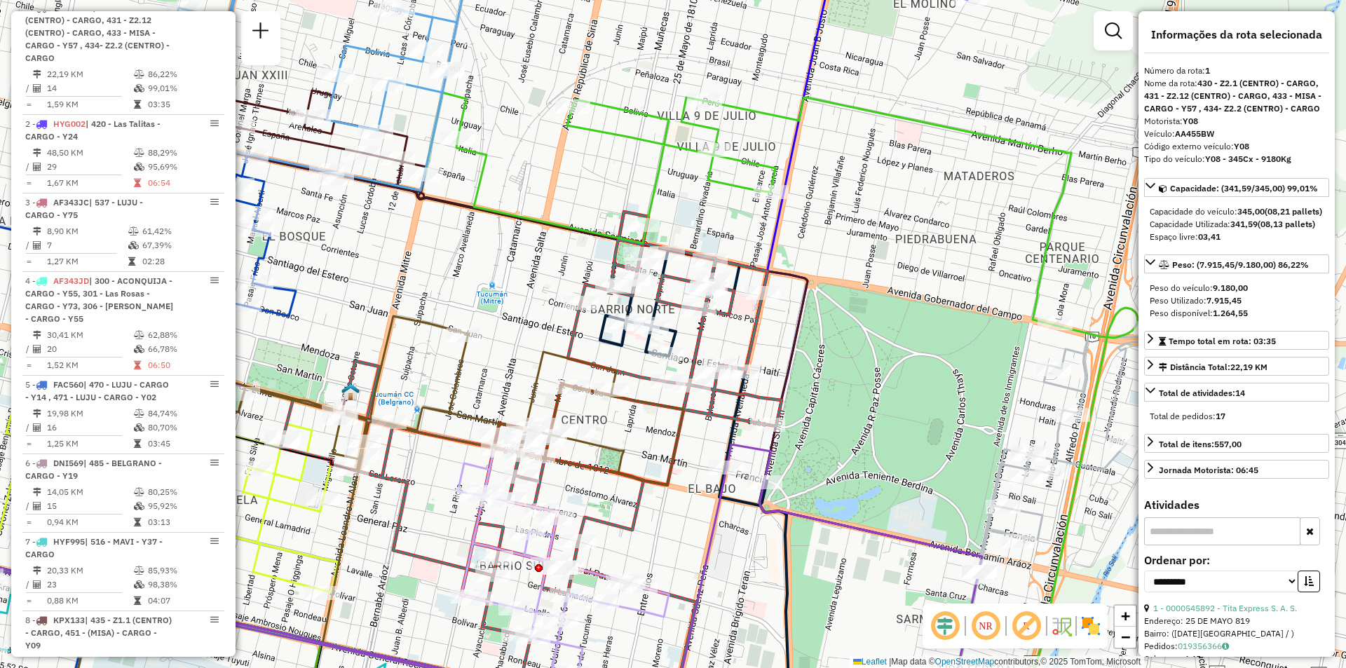
drag, startPoint x: 636, startPoint y: 246, endPoint x: 759, endPoint y: 292, distance: 131.5
click at [759, 292] on icon at bounding box center [379, 506] width 824 height 512
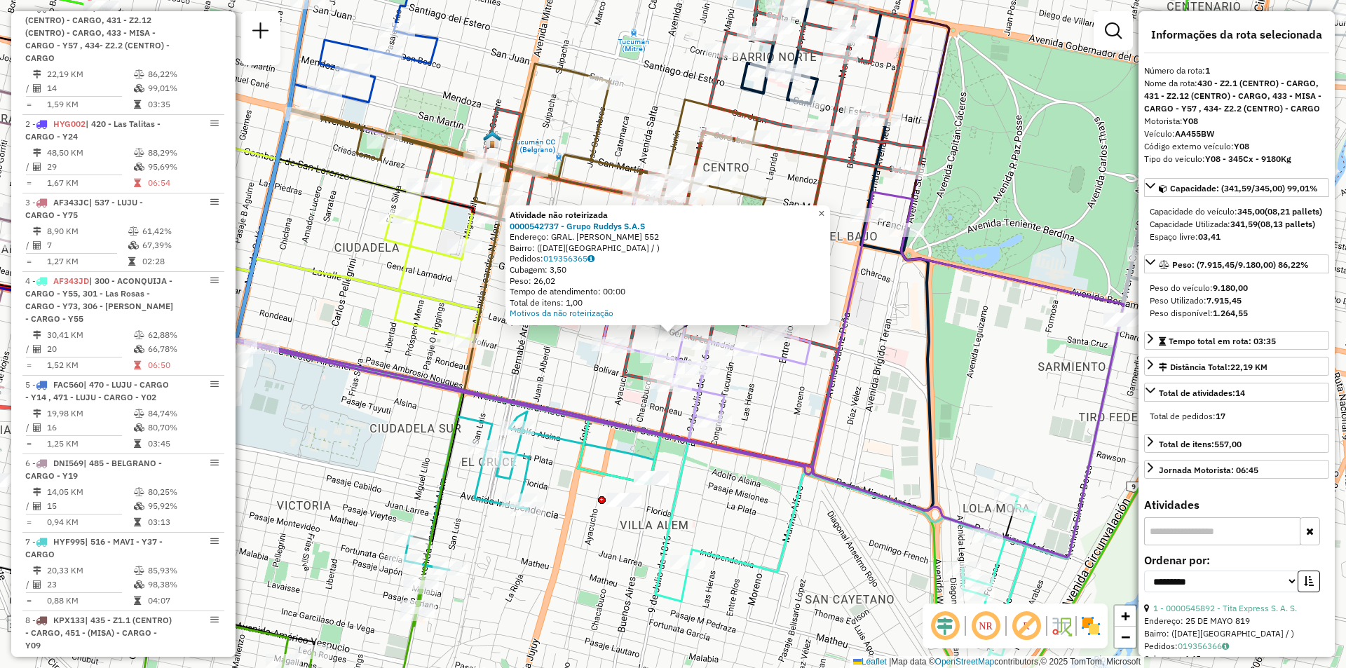
click at [824, 208] on span "×" at bounding box center [821, 213] width 6 height 12
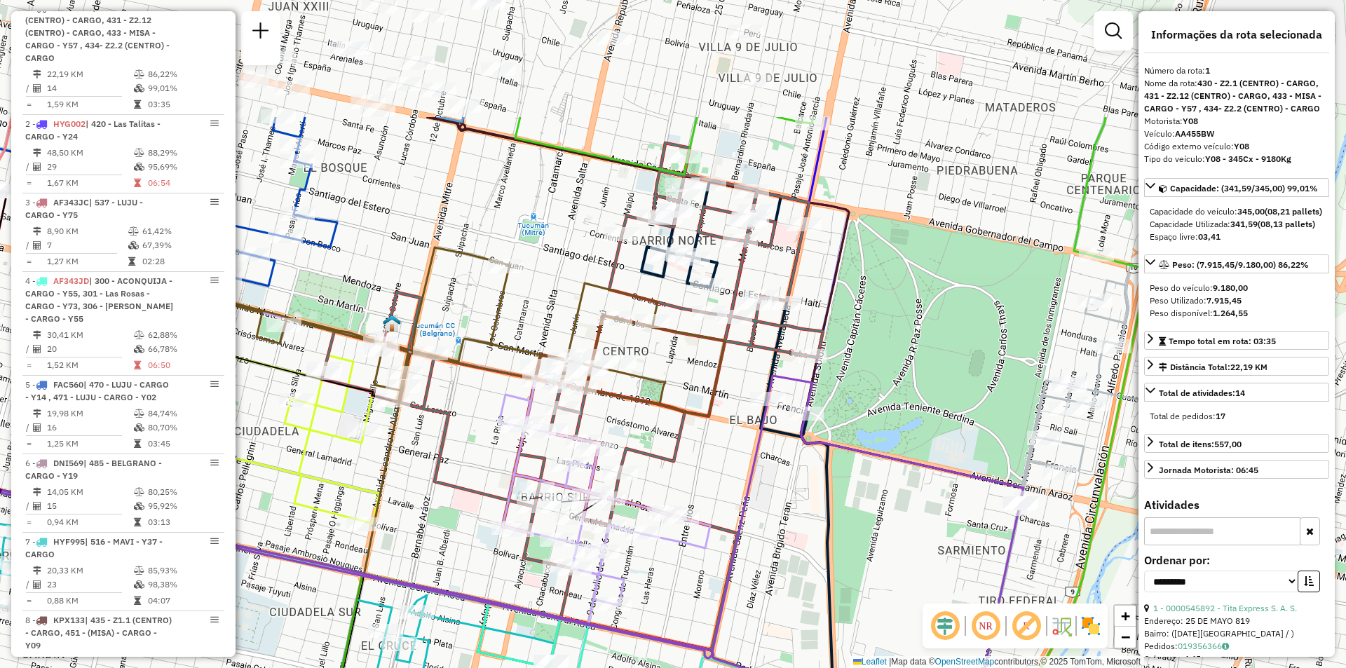
drag, startPoint x: 826, startPoint y: 148, endPoint x: 673, endPoint y: 418, distance: 310.1
click at [673, 418] on icon at bounding box center [572, 396] width 501 height 507
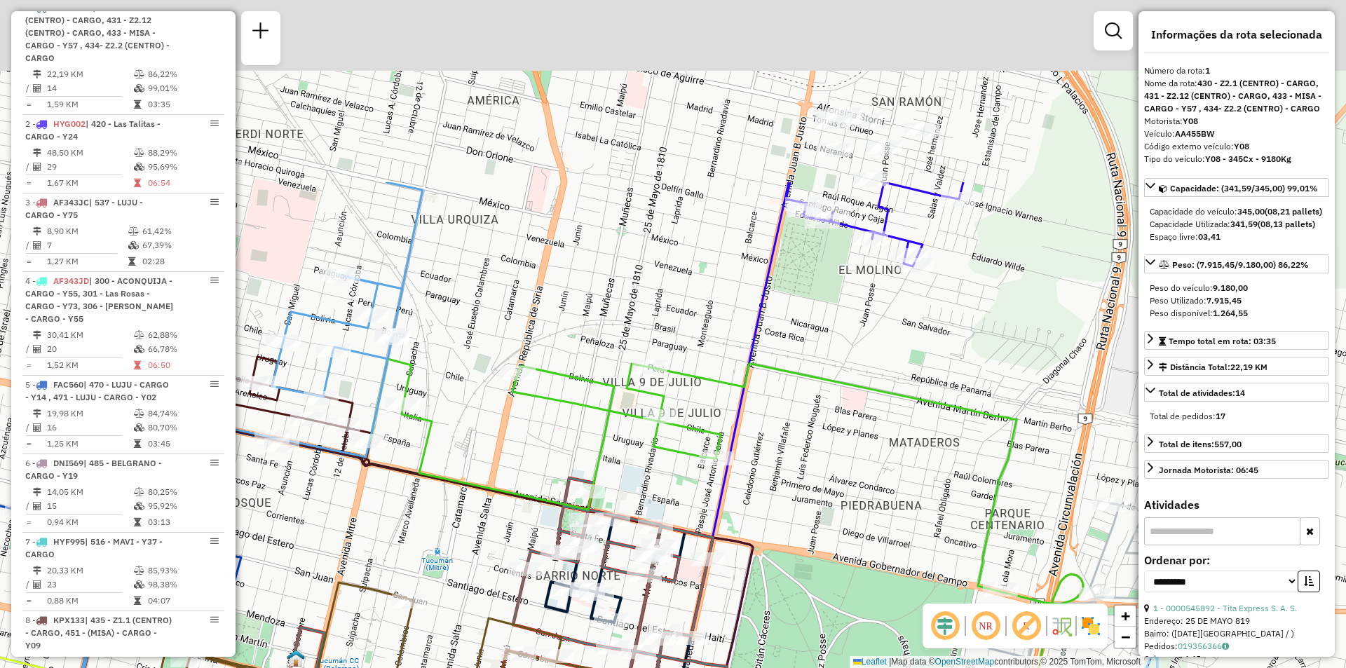
drag, startPoint x: 903, startPoint y: 338, endPoint x: 868, endPoint y: 423, distance: 92.0
click at [868, 423] on icon at bounding box center [693, 475] width 646 height 233
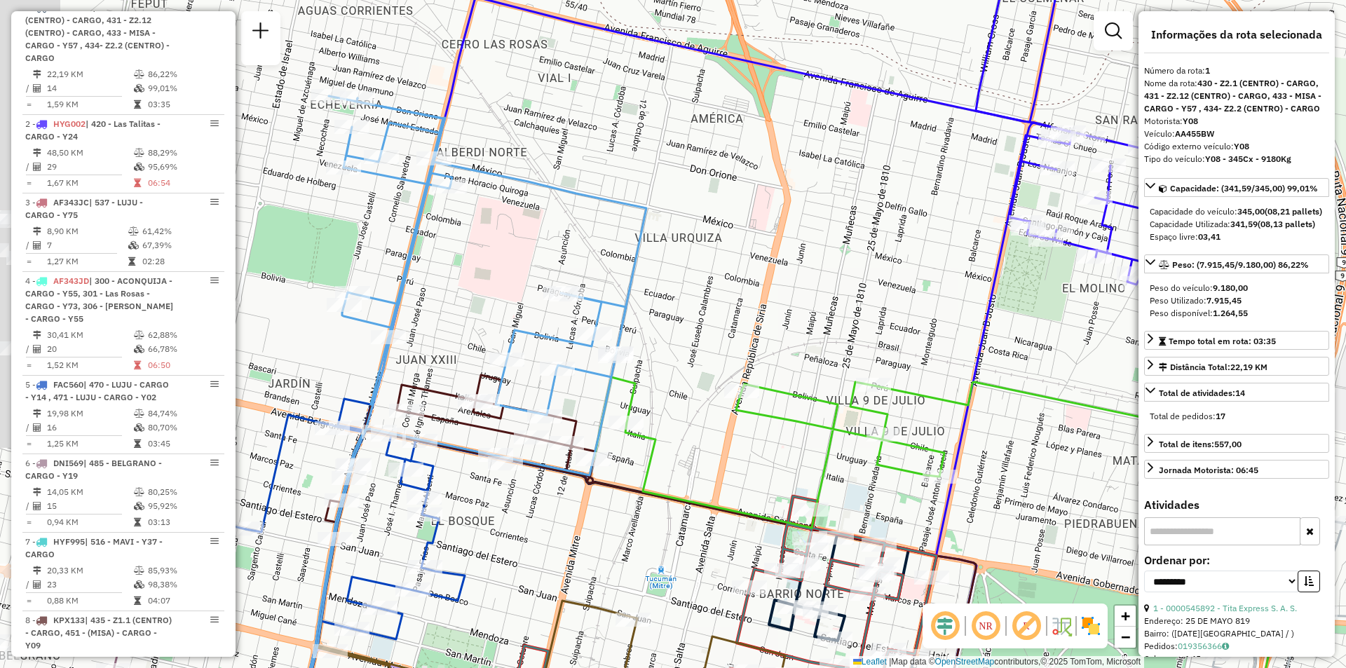
drag, startPoint x: 858, startPoint y: 382, endPoint x: 1121, endPoint y: 349, distance: 265.6
click at [1121, 350] on div "Janela de atendimento Grade de atendimento Capacidade Transportadoras Veículos …" at bounding box center [673, 334] width 1346 height 668
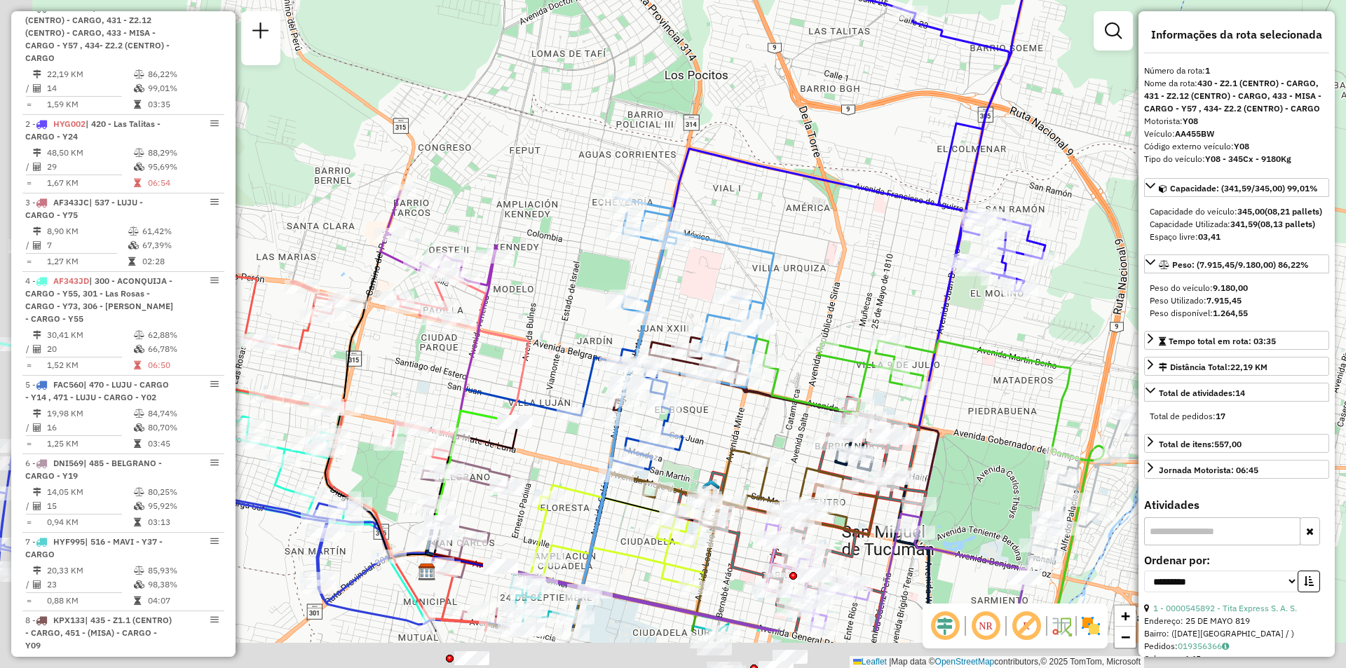
drag, startPoint x: 812, startPoint y: 182, endPoint x: 818, endPoint y: 130, distance: 52.2
click at [818, 149] on icon at bounding box center [706, 369] width 558 height 440
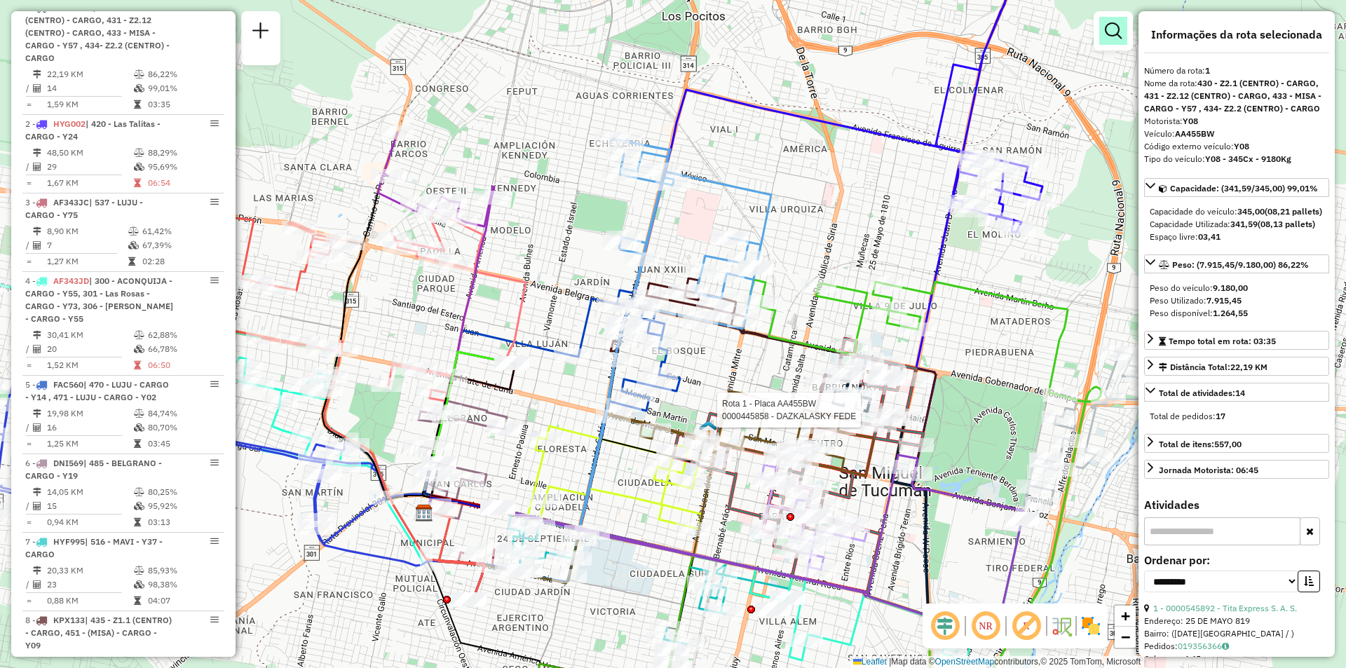
click at [1109, 30] on em at bounding box center [1112, 30] width 17 height 17
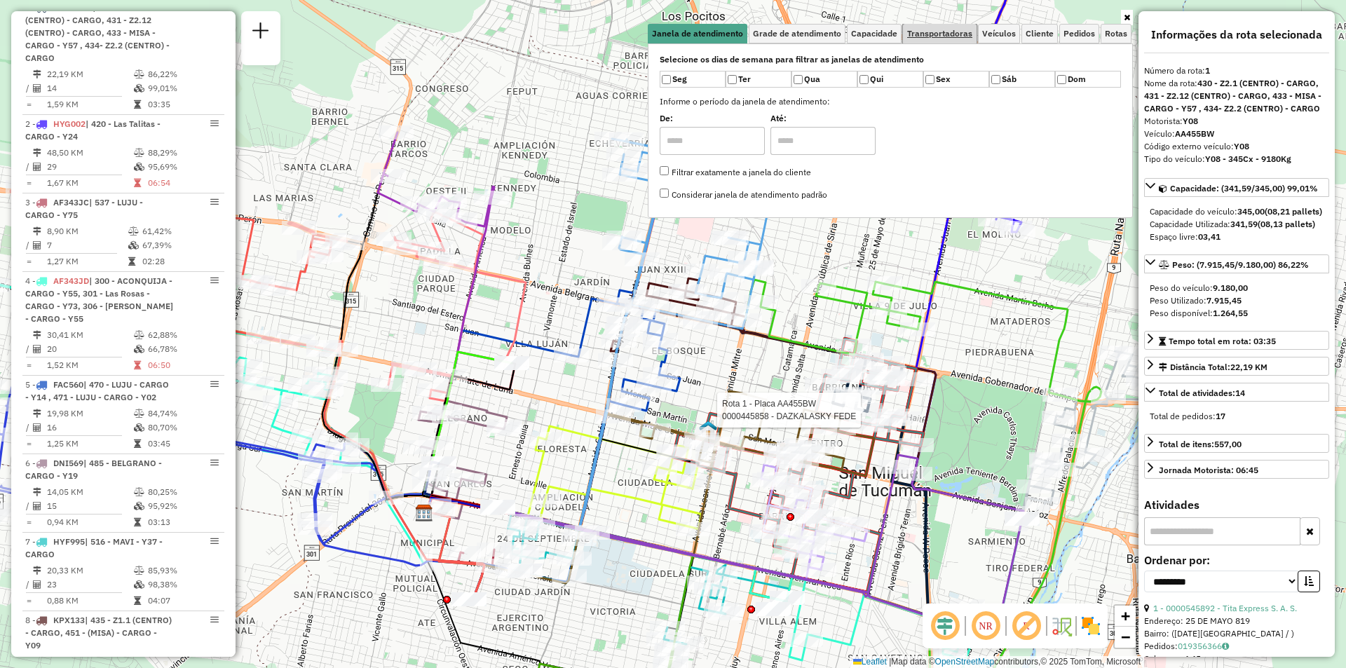
click at [958, 42] on link "Transportadoras" at bounding box center [940, 34] width 74 height 20
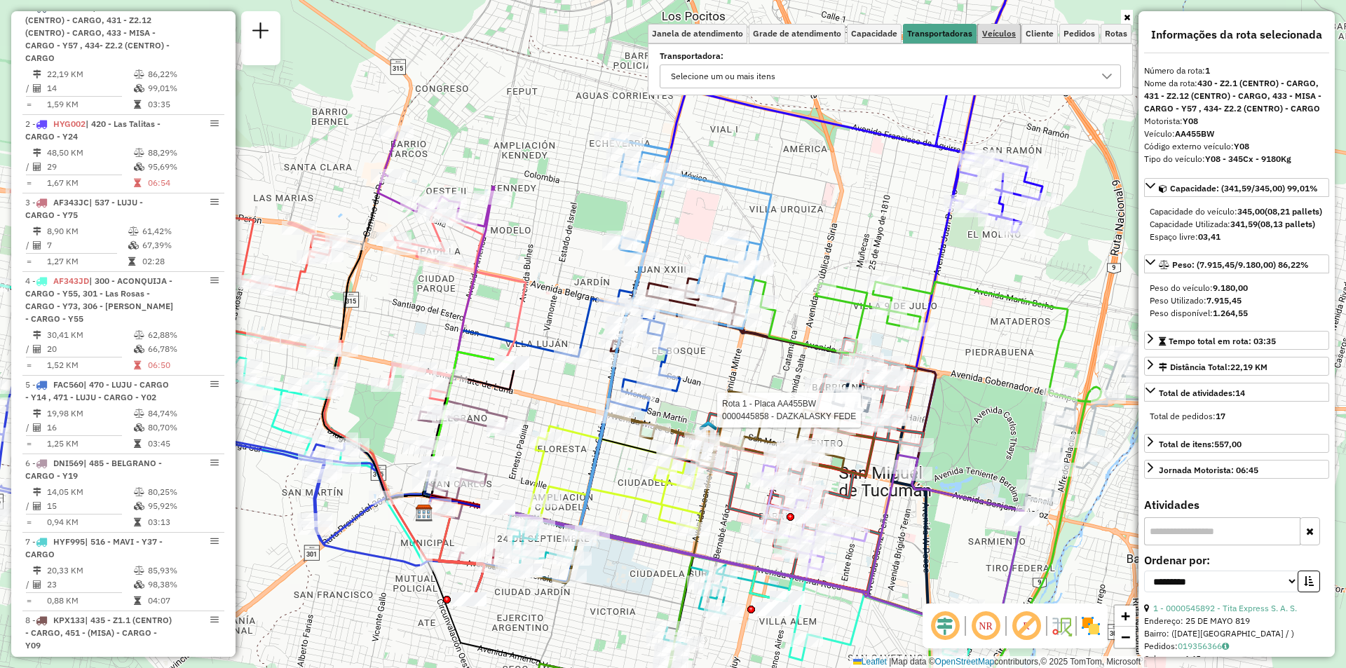
click at [990, 42] on link "Veículos" at bounding box center [999, 34] width 42 height 20
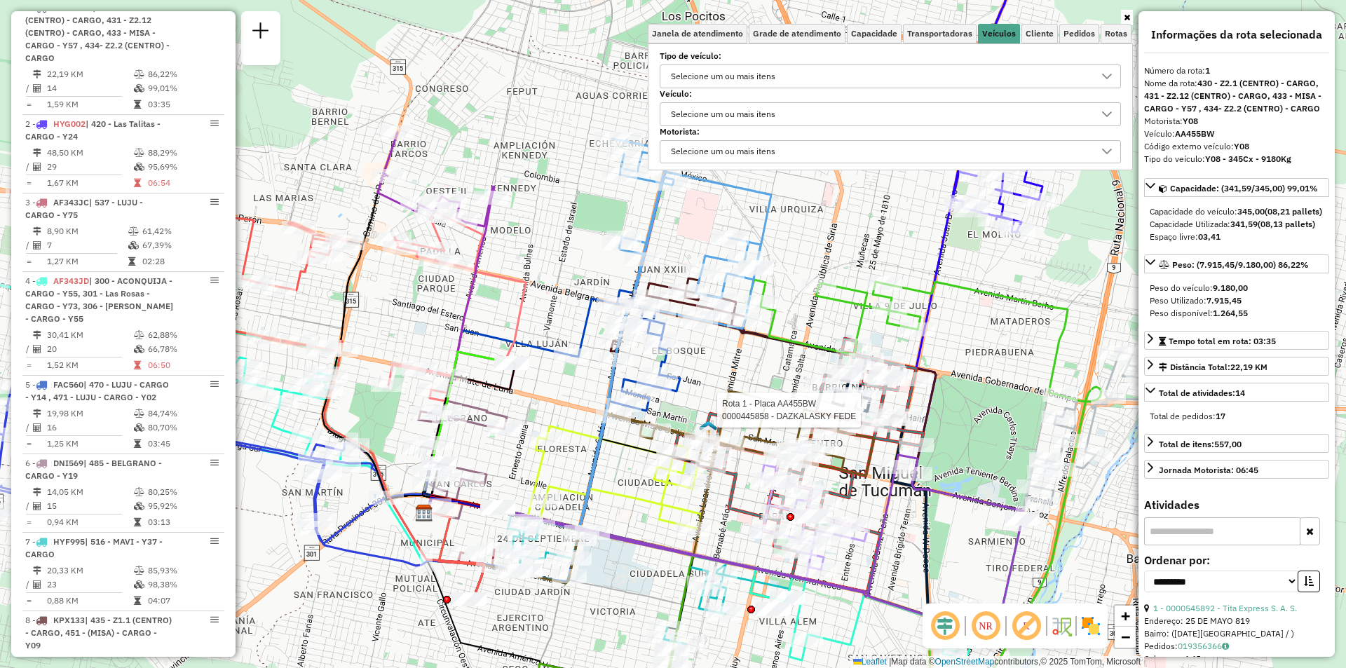
click at [954, 71] on div "Selecione um ou mais itens" at bounding box center [879, 76] width 427 height 22
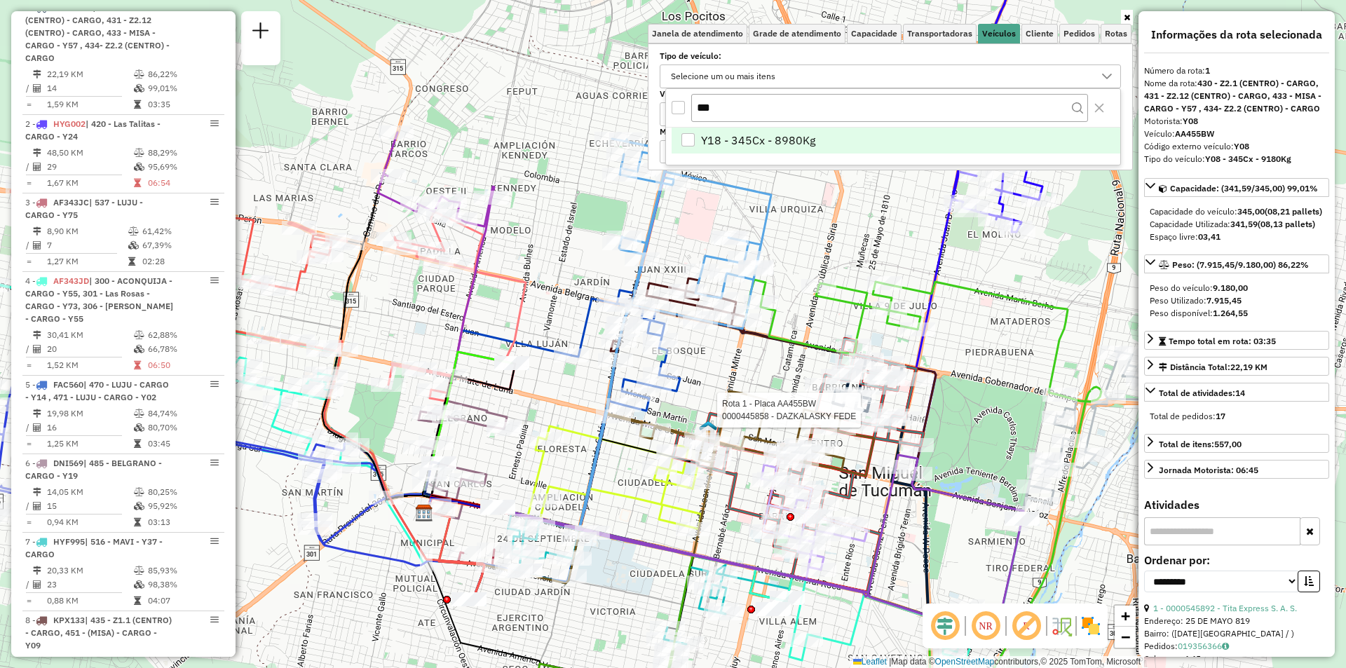
type input "***"
click at [908, 134] on li "Y18 - 345Cx - 8980Kg" at bounding box center [895, 141] width 449 height 27
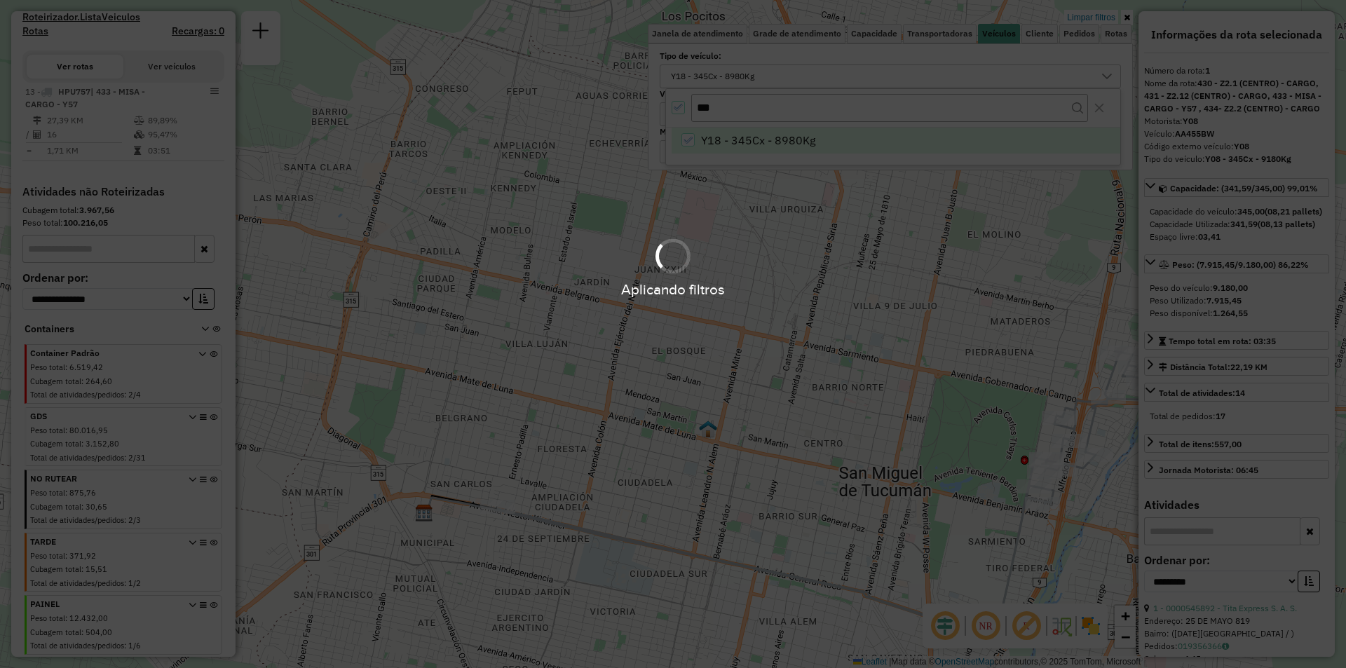
scroll to position [427, 0]
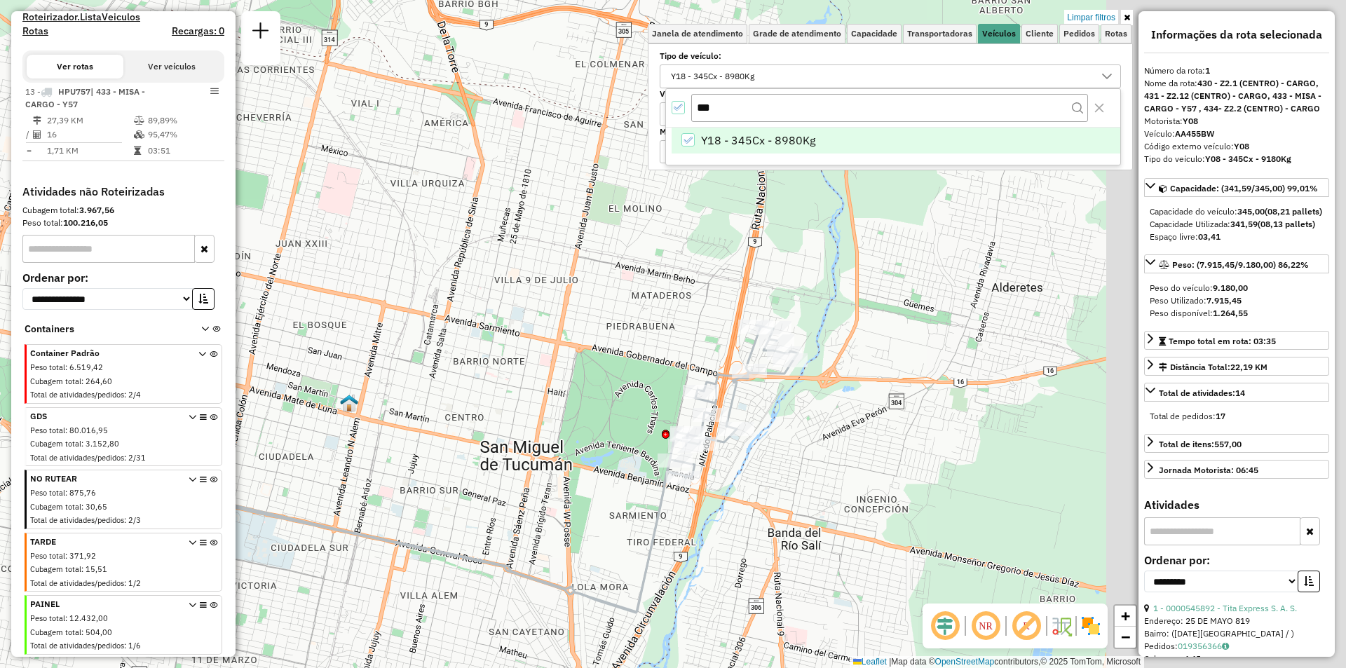
drag, startPoint x: 990, startPoint y: 329, endPoint x: 687, endPoint y: 336, distance: 302.1
click at [643, 301] on div "Limpar filtros Janela de atendimento Grade de atendimento Capacidade Transporta…" at bounding box center [673, 334] width 1346 height 668
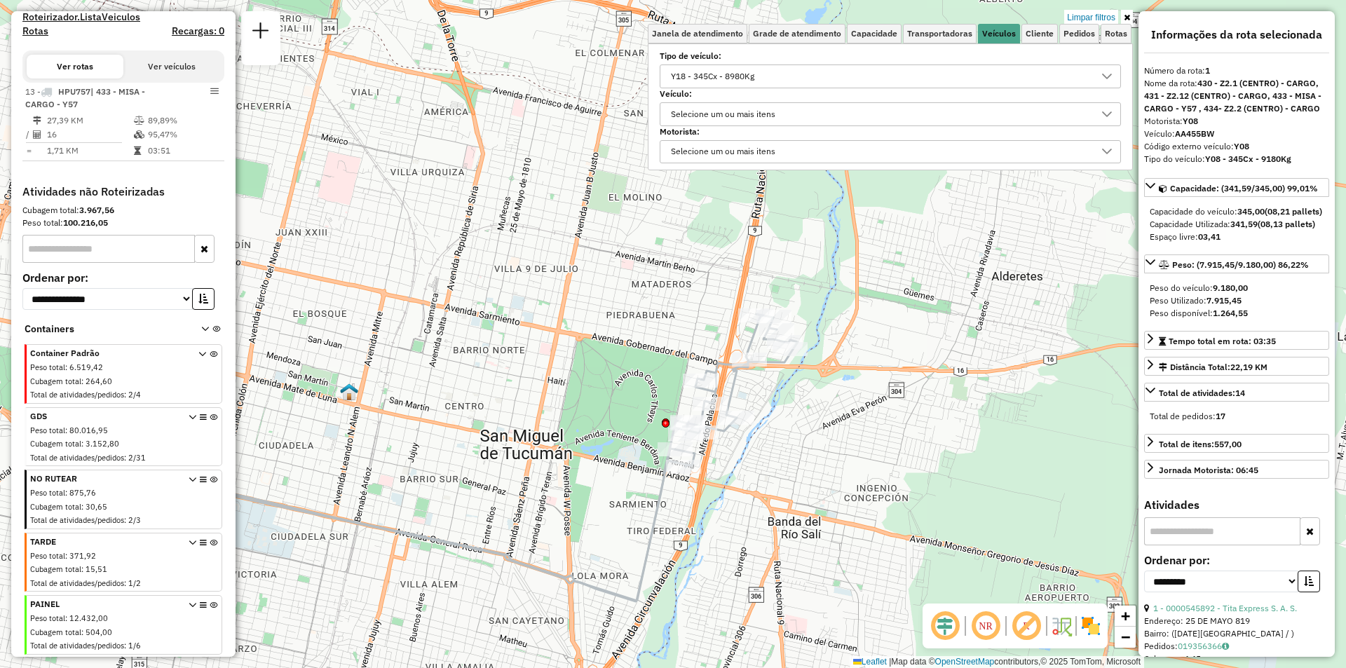
click at [759, 76] on div "Y18 - 345Cx - 8980Kg" at bounding box center [712, 76] width 93 height 22
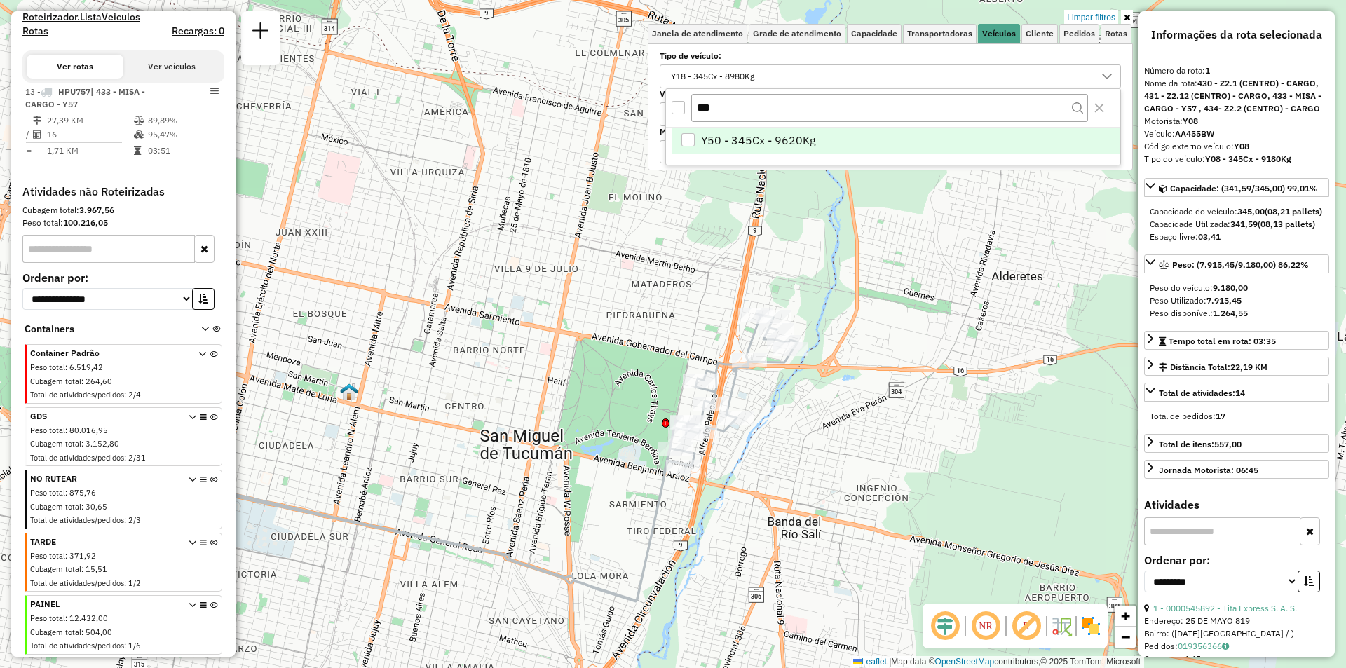
click at [758, 146] on span "Y50 - 345Cx - 9620Kg" at bounding box center [758, 140] width 114 height 17
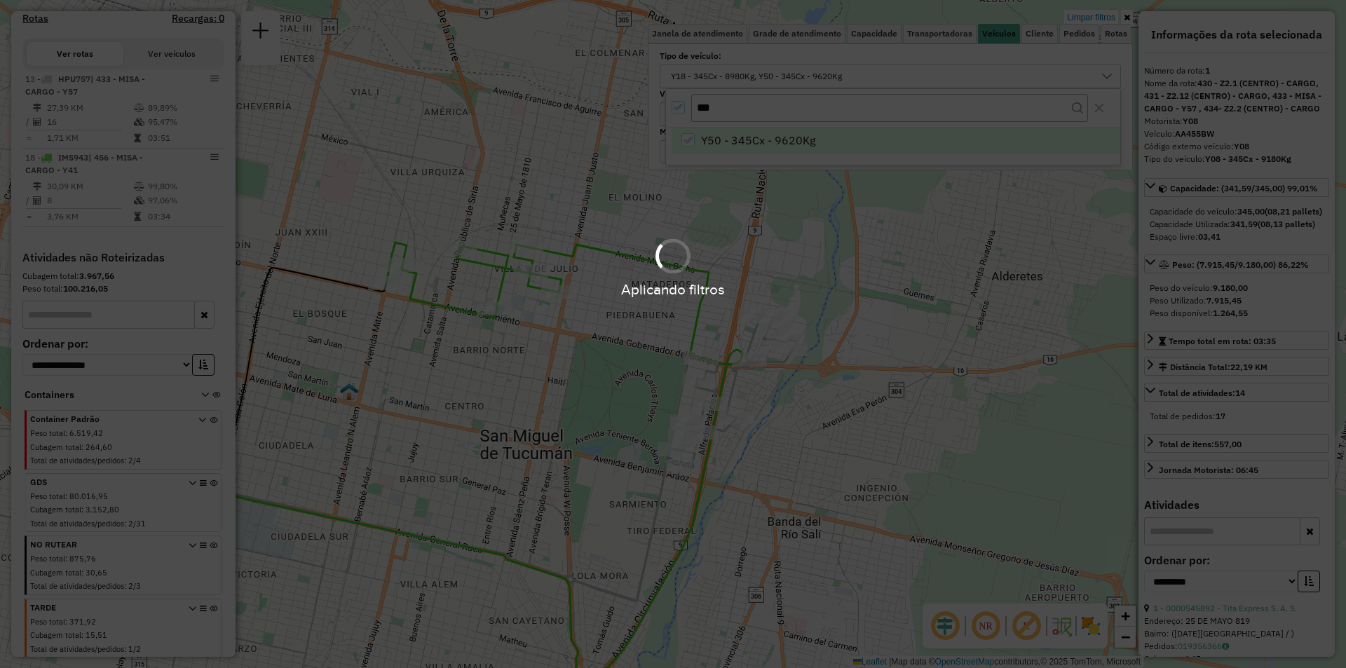
scroll to position [499, 0]
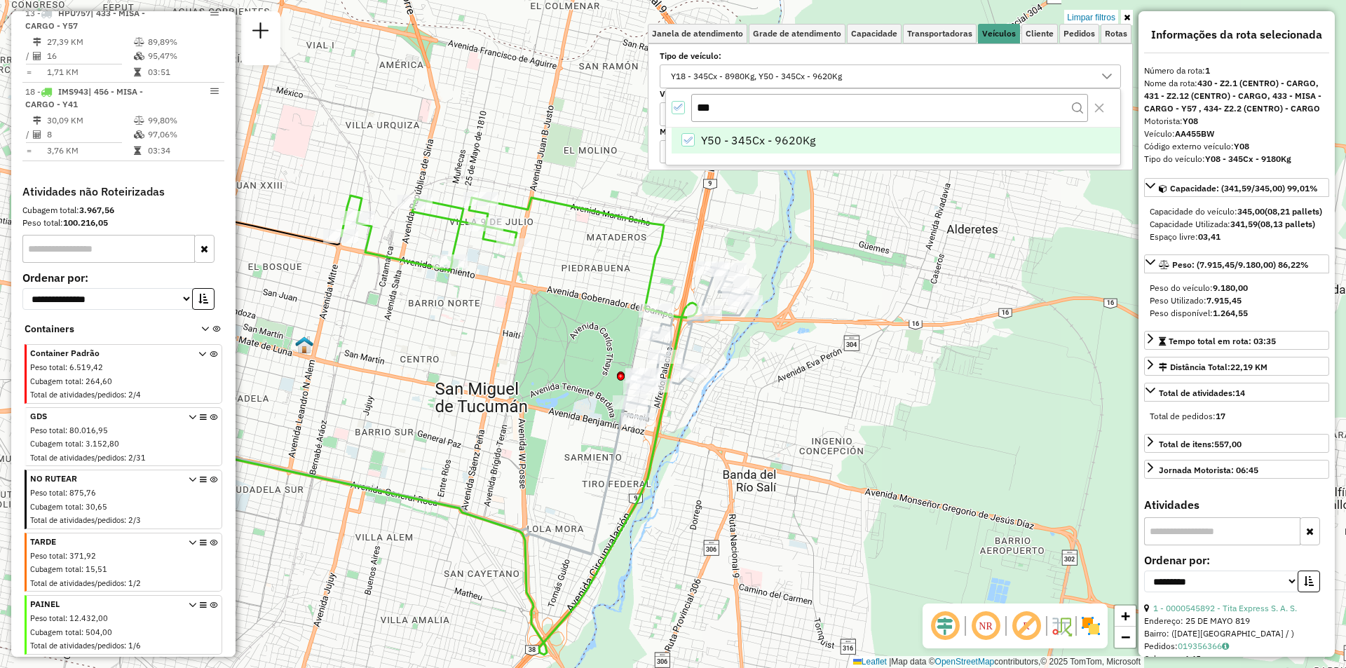
click at [676, 110] on icon "All items selected" at bounding box center [677, 107] width 9 height 6
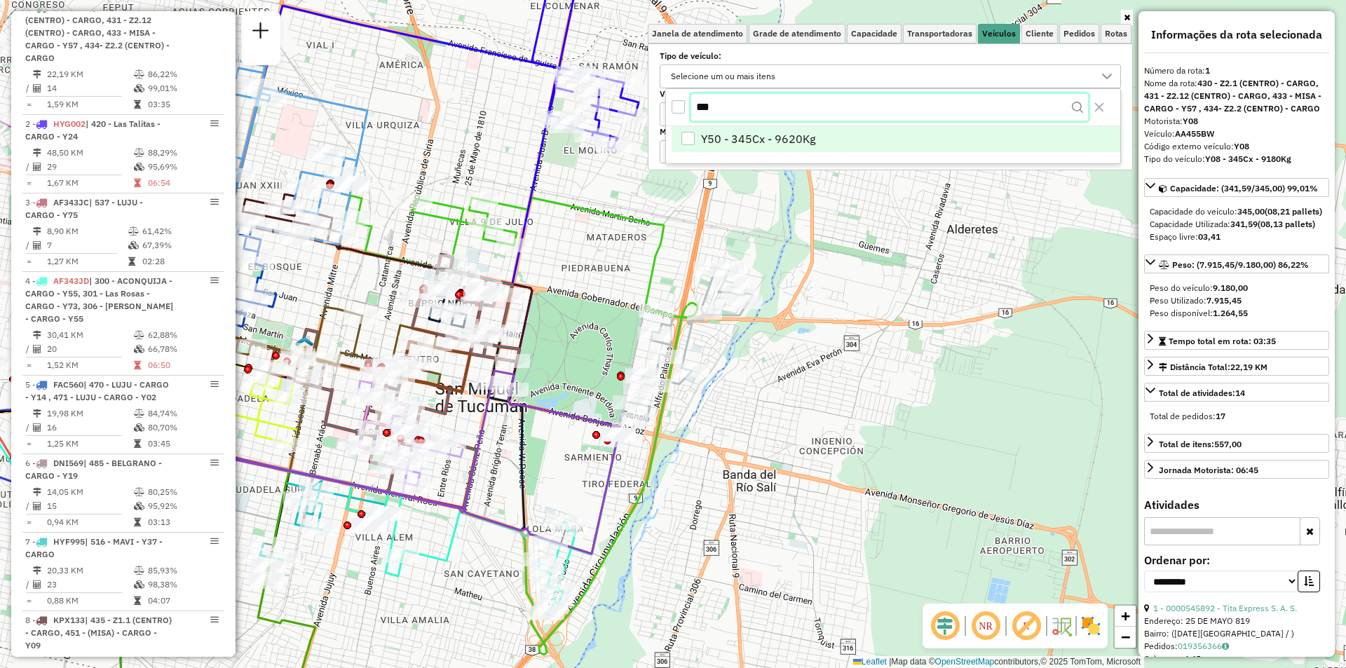
click at [753, 109] on input "***" at bounding box center [889, 107] width 397 height 27
type input "***"
click at [758, 142] on span "Y48 - 345Cx - 9860Kg" at bounding box center [758, 140] width 114 height 17
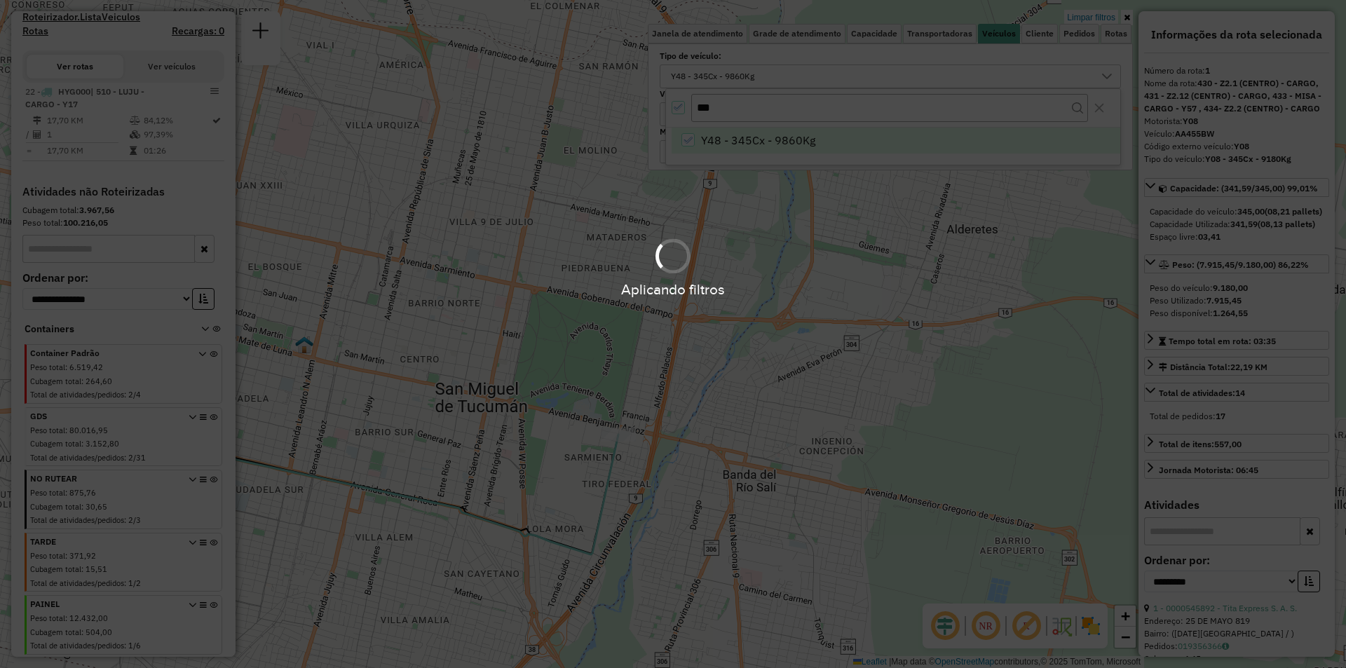
scroll to position [427, 0]
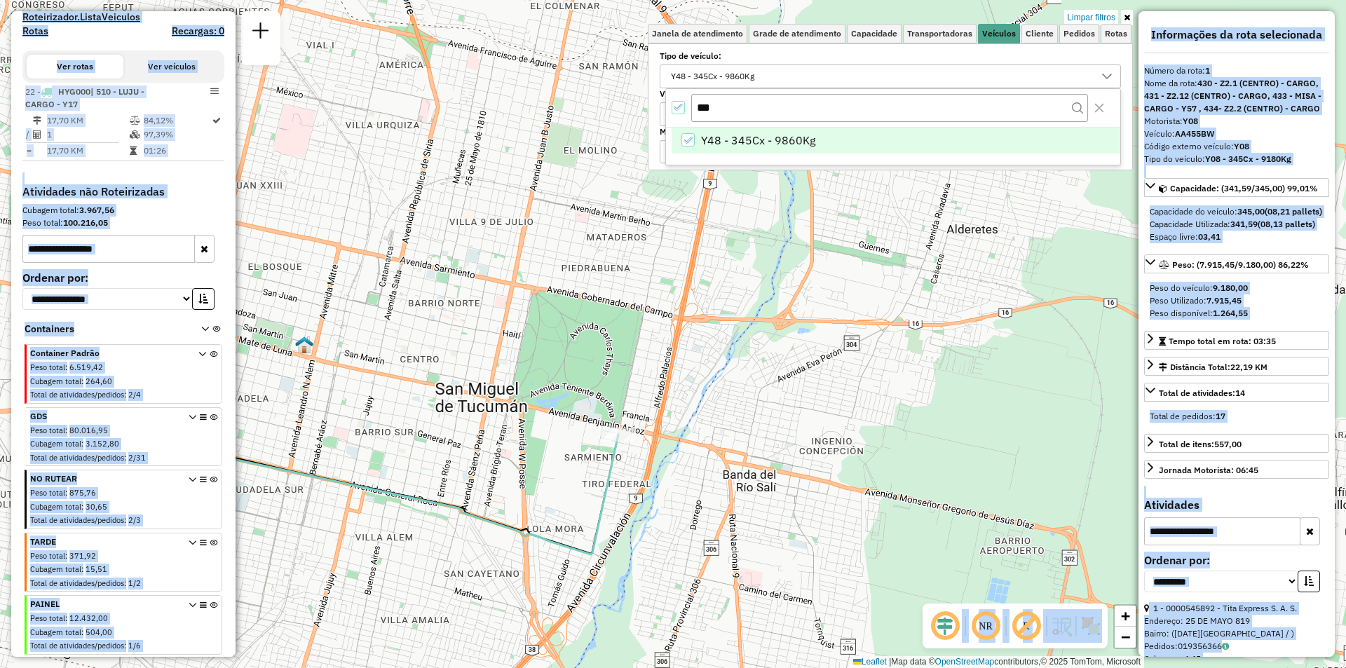
drag, startPoint x: 529, startPoint y: 308, endPoint x: 767, endPoint y: 400, distance: 255.4
click at [767, 392] on hb-app "Aplicando filtros Pop-up bloqueado! Seu navegador bloqueou automáticamente a ab…" at bounding box center [673, 334] width 1346 height 668
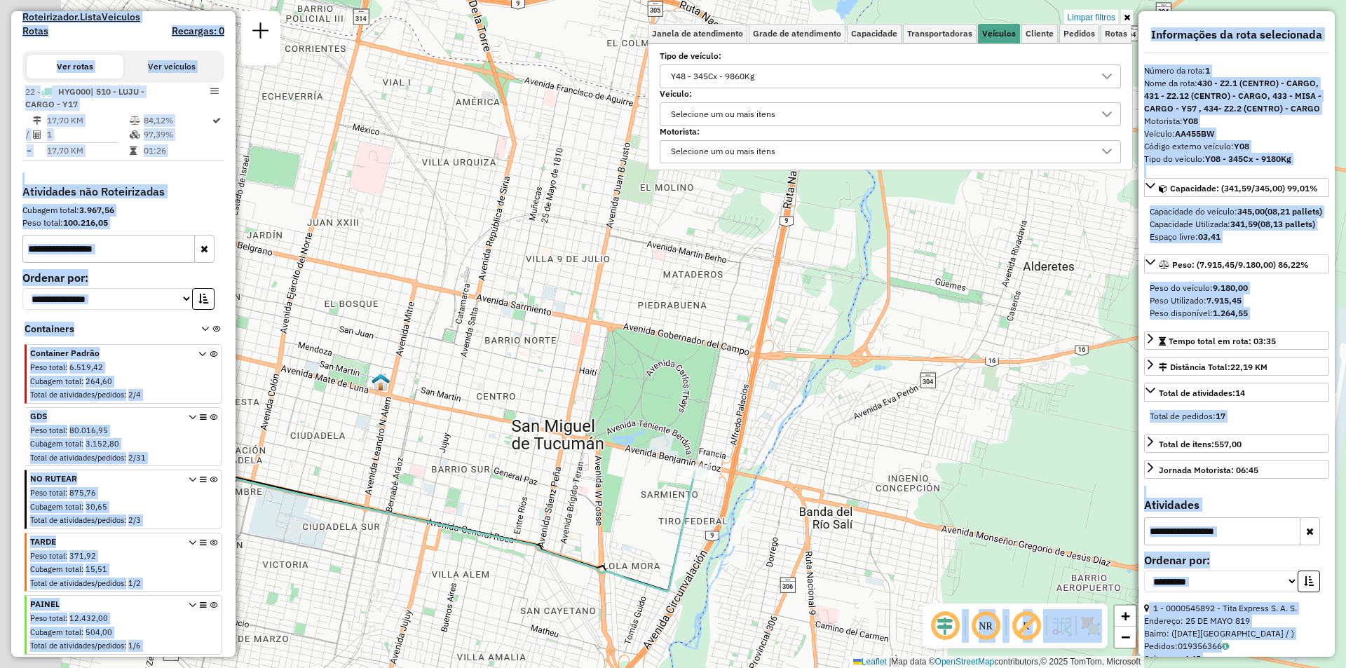
drag, startPoint x: 691, startPoint y: 487, endPoint x: 745, endPoint y: 491, distance: 54.1
click at [695, 491] on icon at bounding box center [396, 521] width 598 height 141
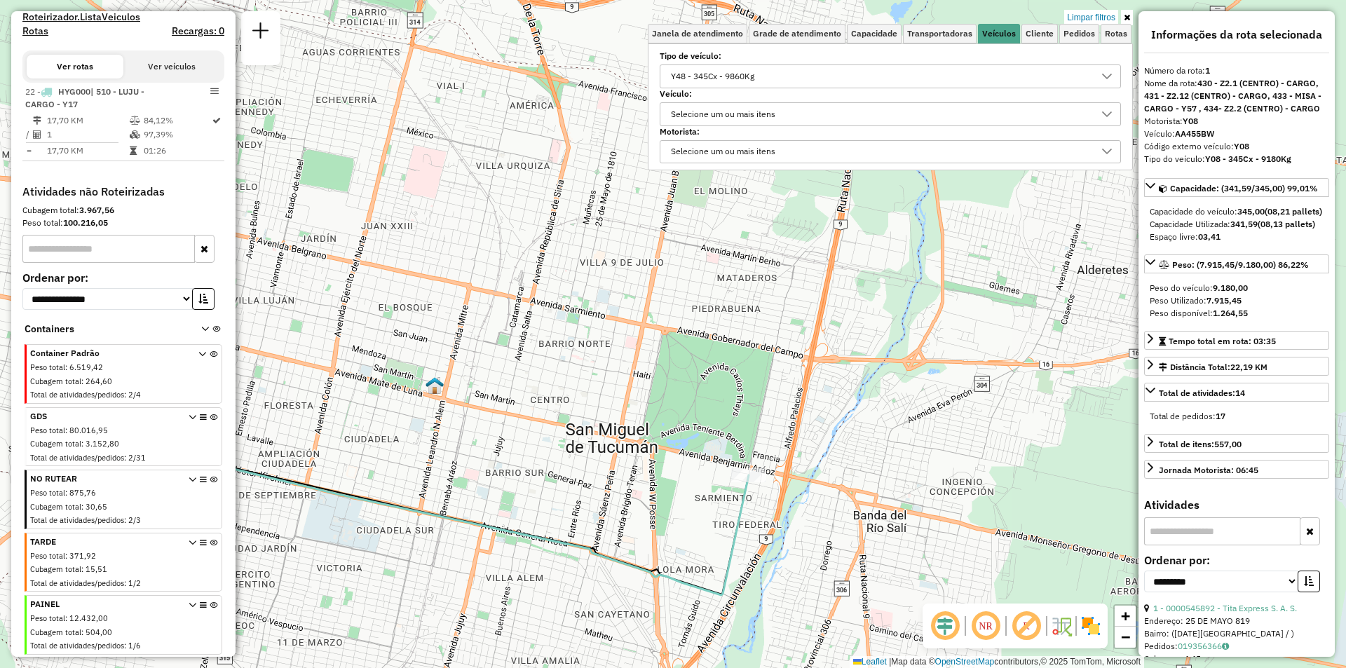
click at [697, 63] on div "Tipo de veículo: Y48 - 345Cx - 9860Kg" at bounding box center [889, 70] width 461 height 35
click at [698, 77] on div "Y48 - 345Cx - 9860Kg" at bounding box center [712, 76] width 93 height 22
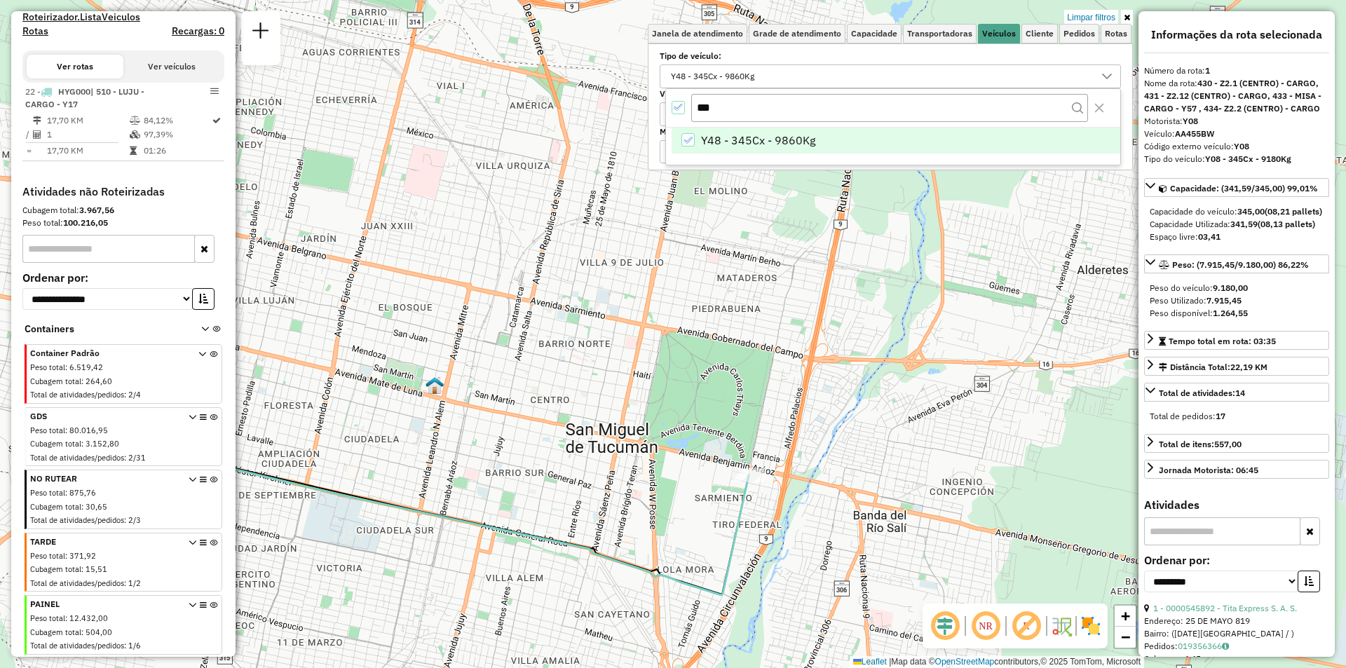
click at [683, 110] on icon "All items selected" at bounding box center [678, 107] width 10 height 10
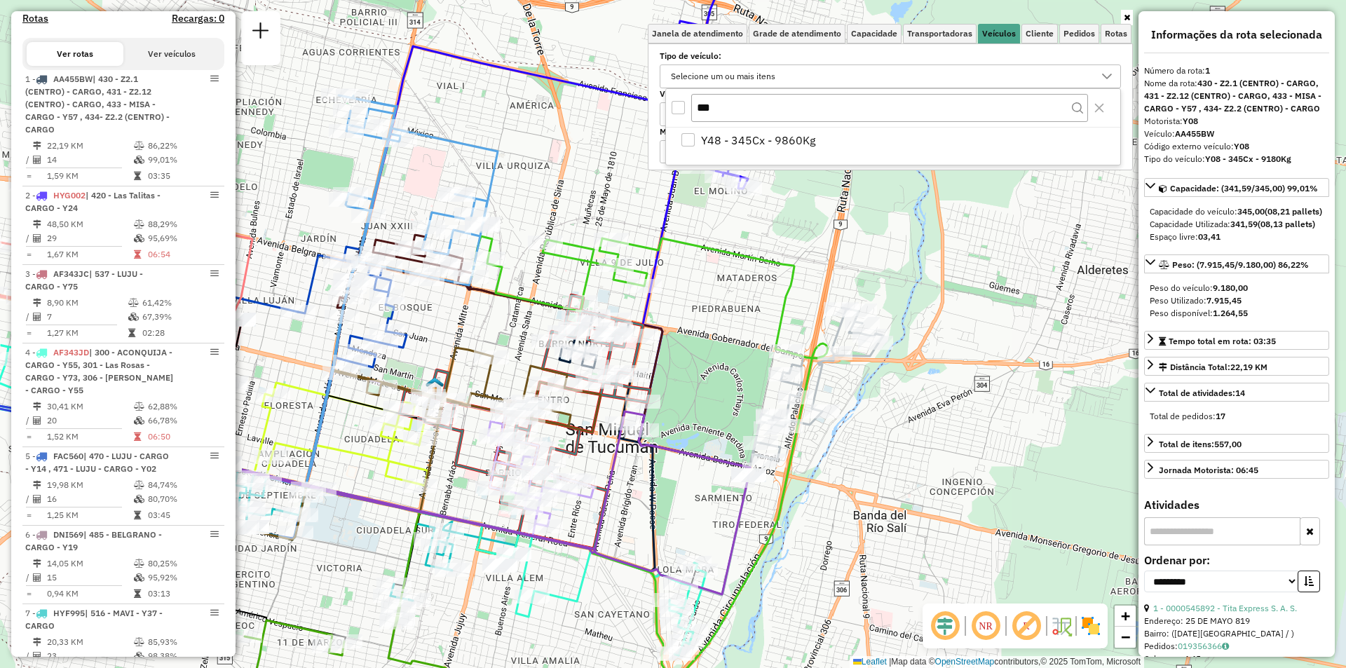
scroll to position [499, 0]
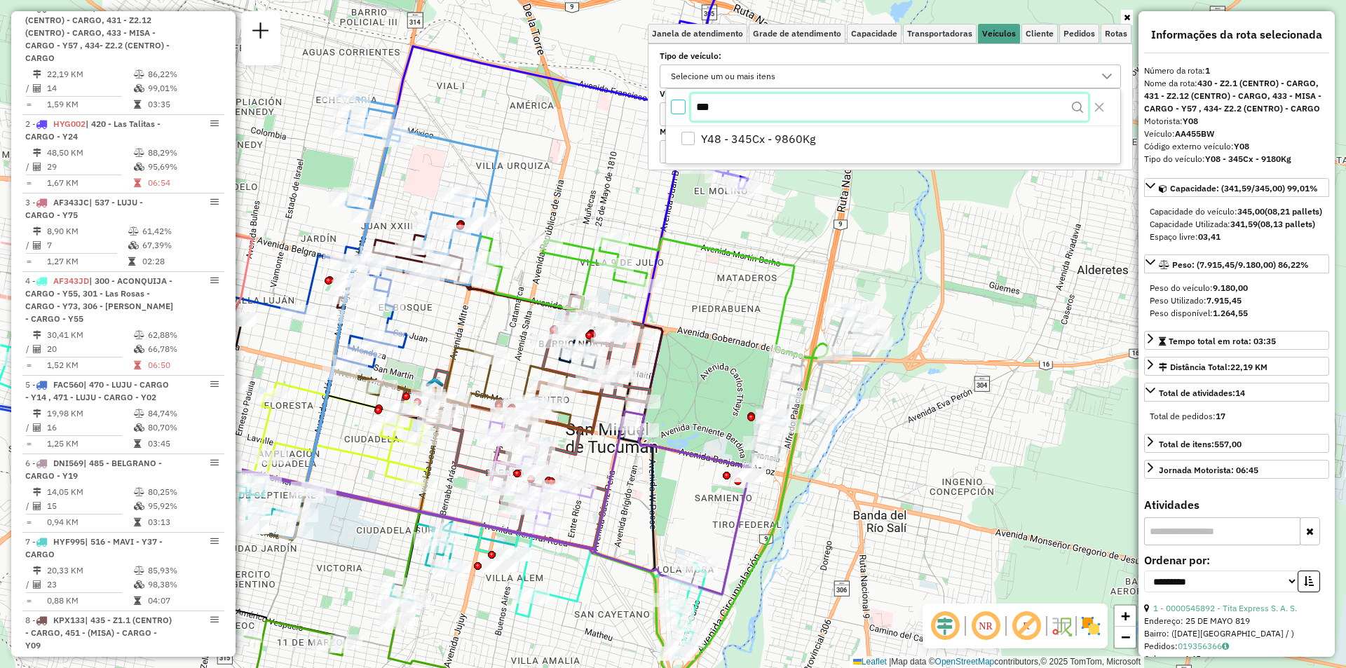
click at [774, 111] on input "***" at bounding box center [889, 107] width 397 height 27
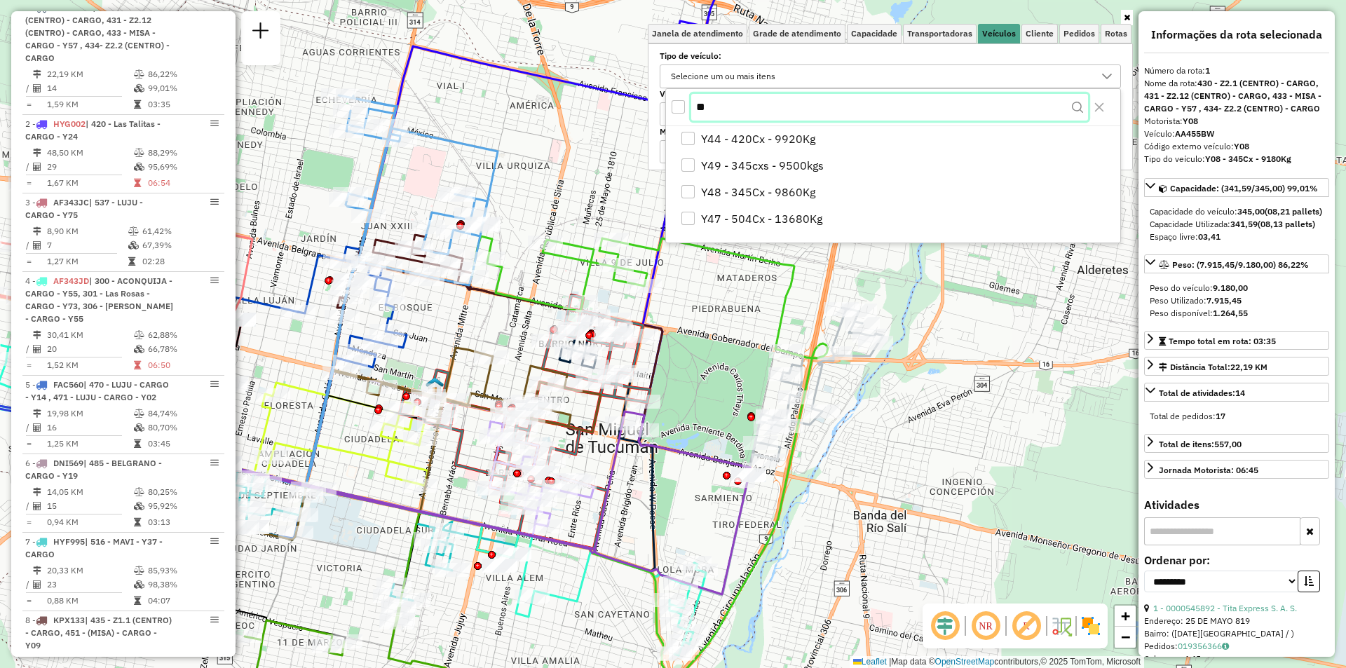
type input "*"
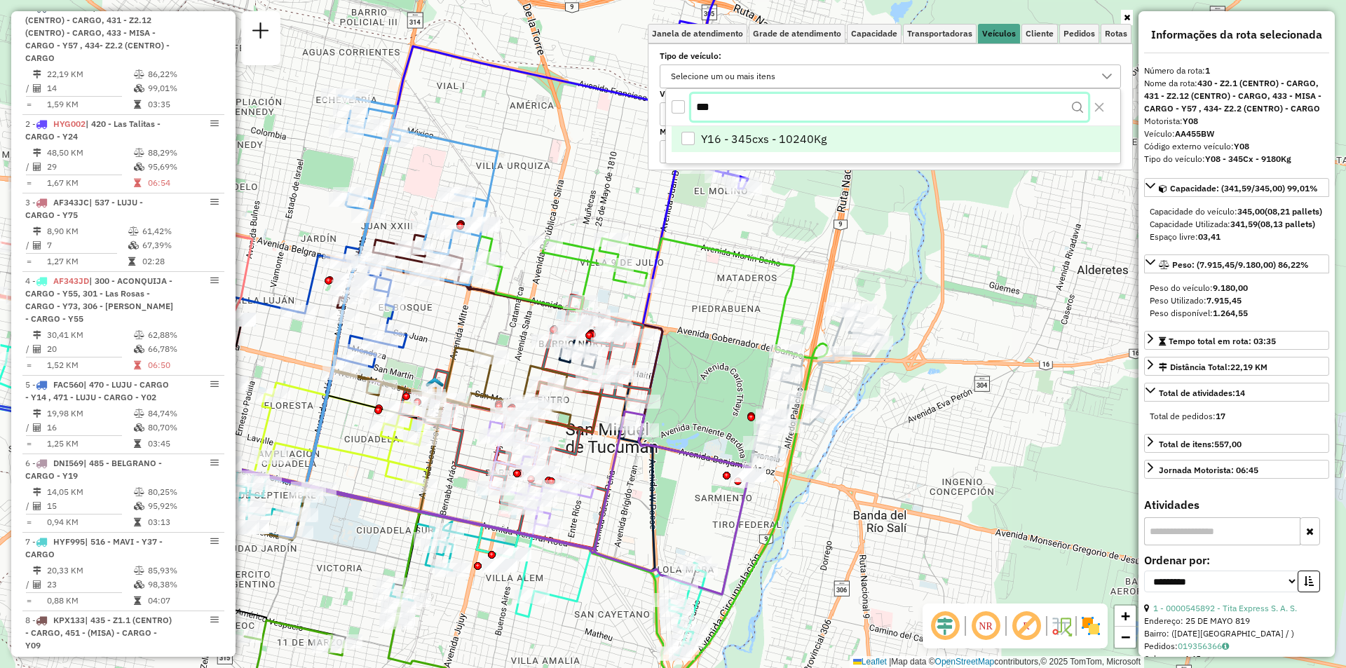
type input "***"
click at [769, 150] on li "Y16 - 345cxs - 10240Kg" at bounding box center [895, 141] width 449 height 27
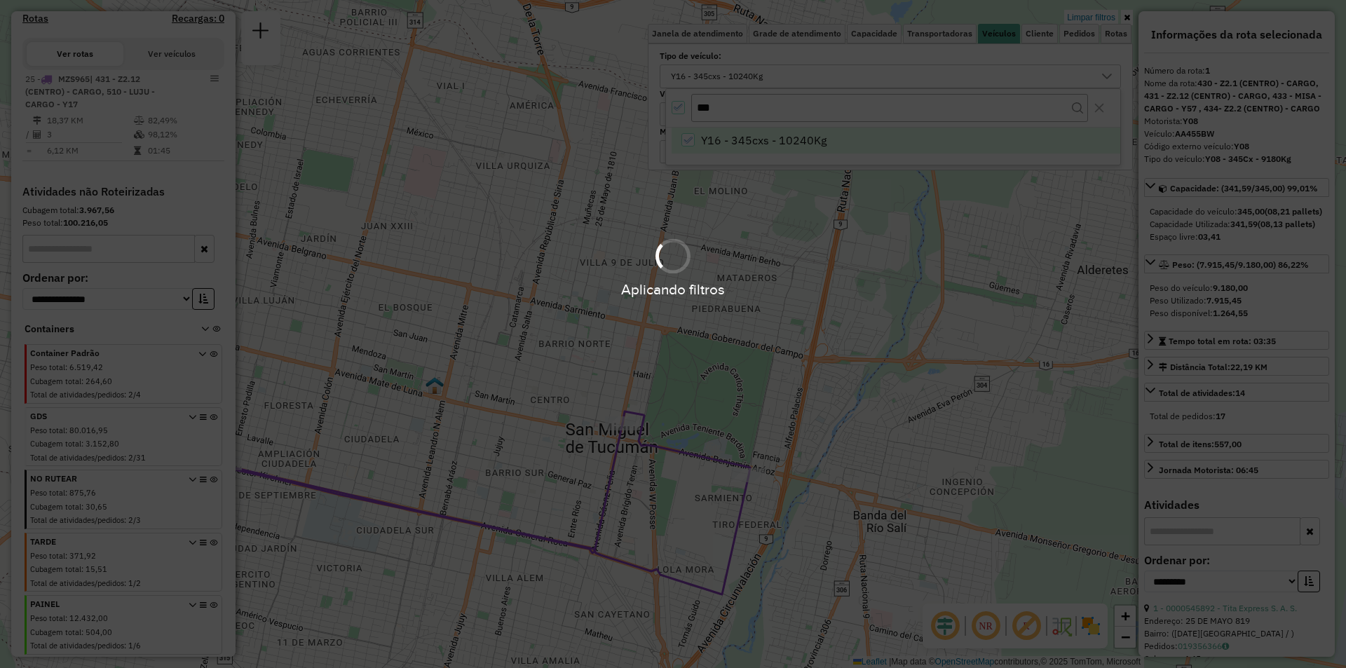
scroll to position [440, 0]
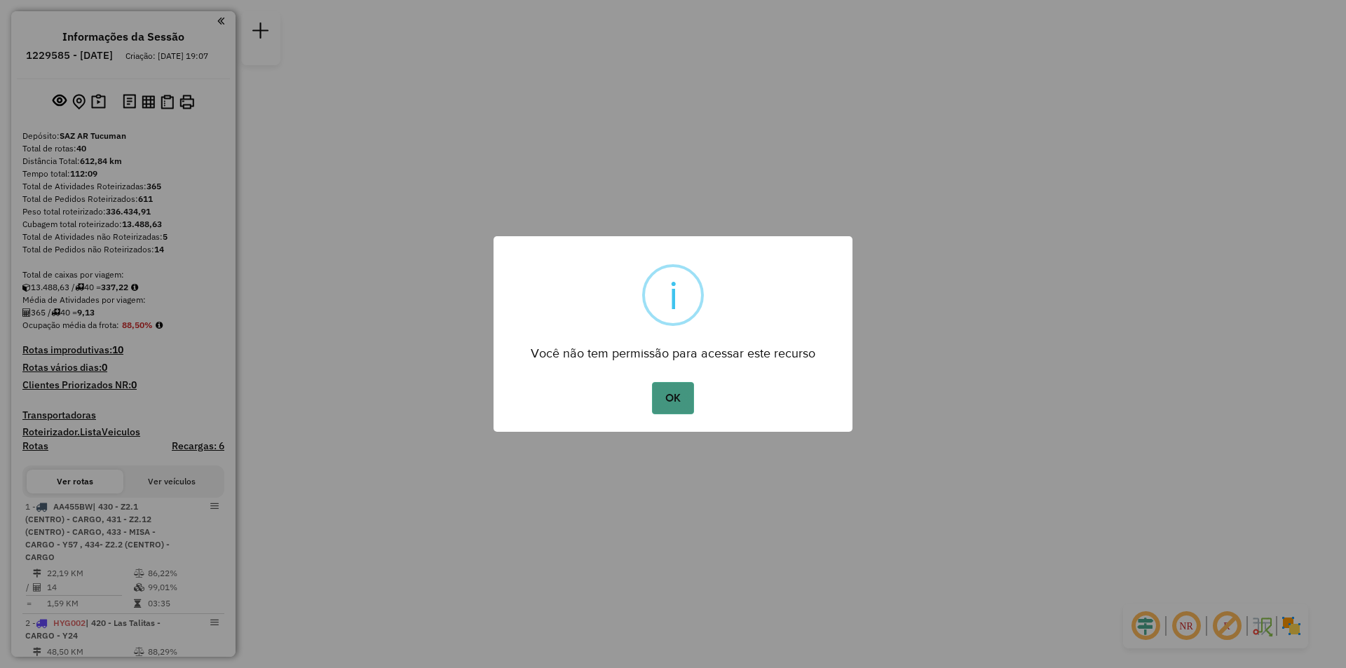
click at [668, 399] on button "OK" at bounding box center [672, 398] width 41 height 32
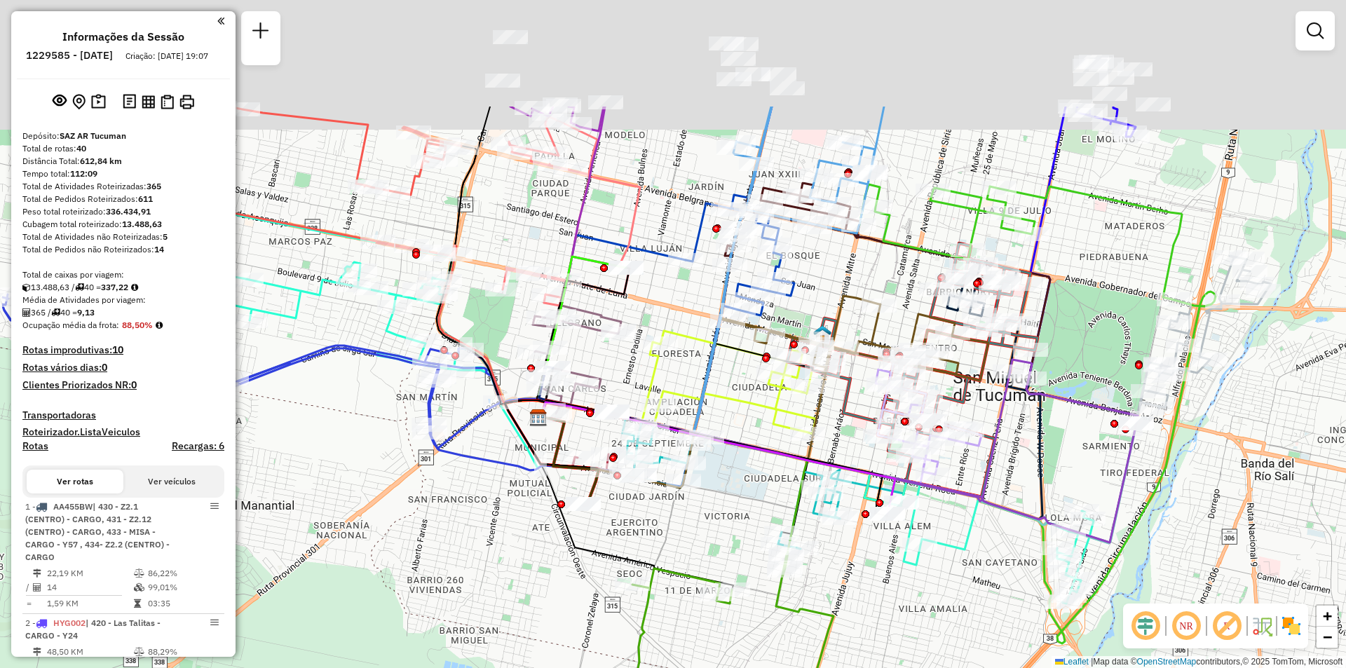
drag, startPoint x: 509, startPoint y: 56, endPoint x: 648, endPoint y: 232, distance: 223.6
click at [648, 232] on div "Janela de atendimento Grade de atendimento Capacidade Transportadoras Veículos …" at bounding box center [673, 334] width 1346 height 668
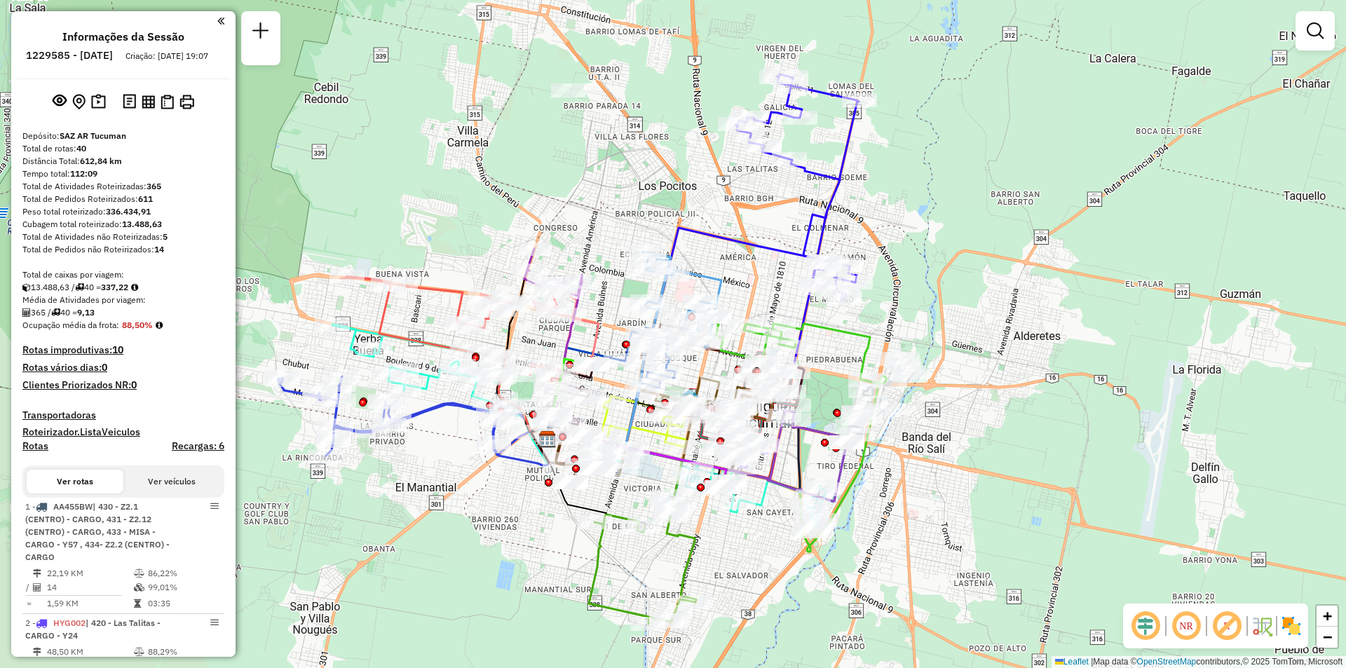
drag, startPoint x: 763, startPoint y: 494, endPoint x: 778, endPoint y: 326, distance: 168.8
click at [778, 410] on icon at bounding box center [715, 455] width 263 height 91
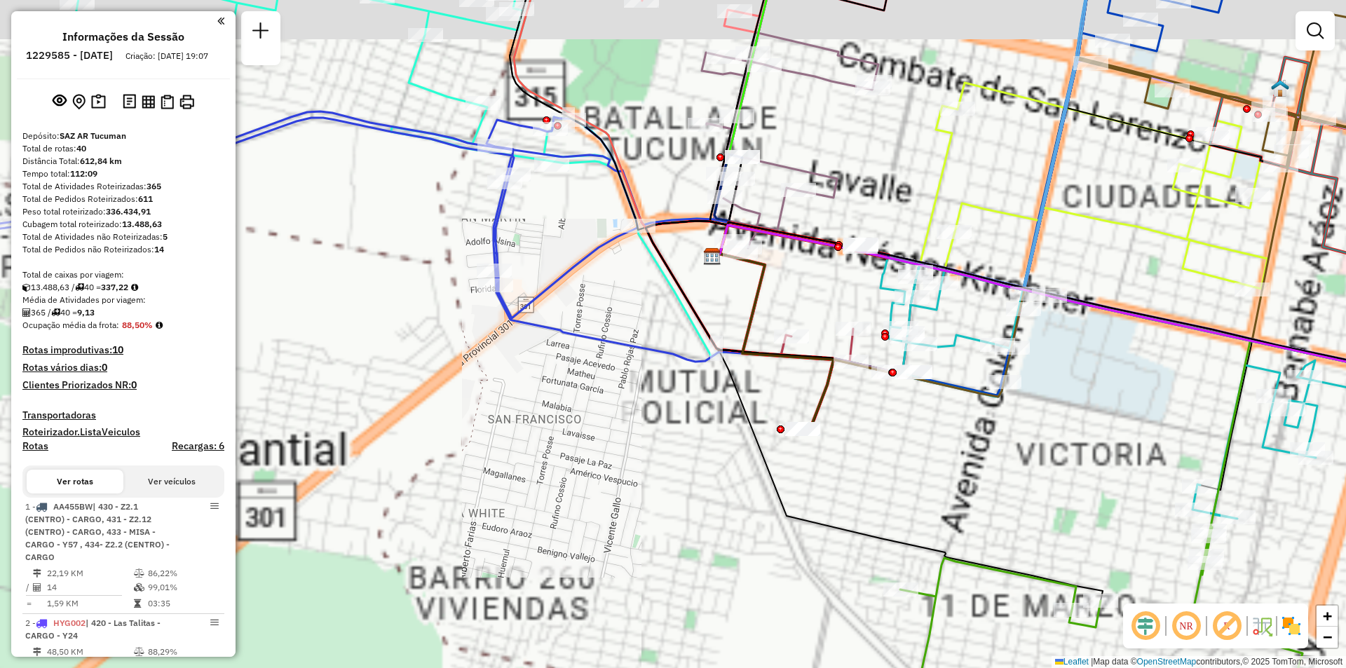
drag, startPoint x: 666, startPoint y: 266, endPoint x: 430, endPoint y: 295, distance: 237.9
click at [645, 295] on icon at bounding box center [739, 327] width 188 height 212
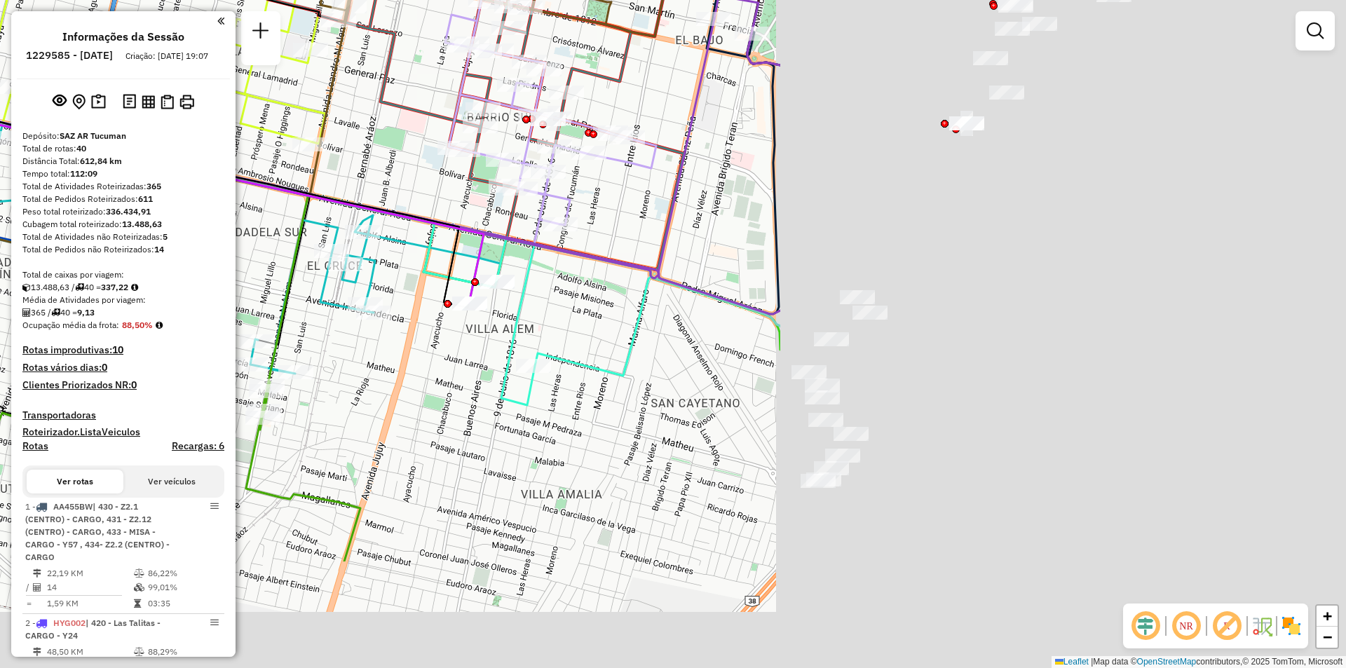
drag, startPoint x: 1118, startPoint y: 521, endPoint x: 424, endPoint y: 347, distance: 716.1
click at [424, 347] on div "Rota 1 - Placa AA455BW 0000545892 - Tita Express S. A. S. Janela de atendimento…" at bounding box center [673, 334] width 1346 height 668
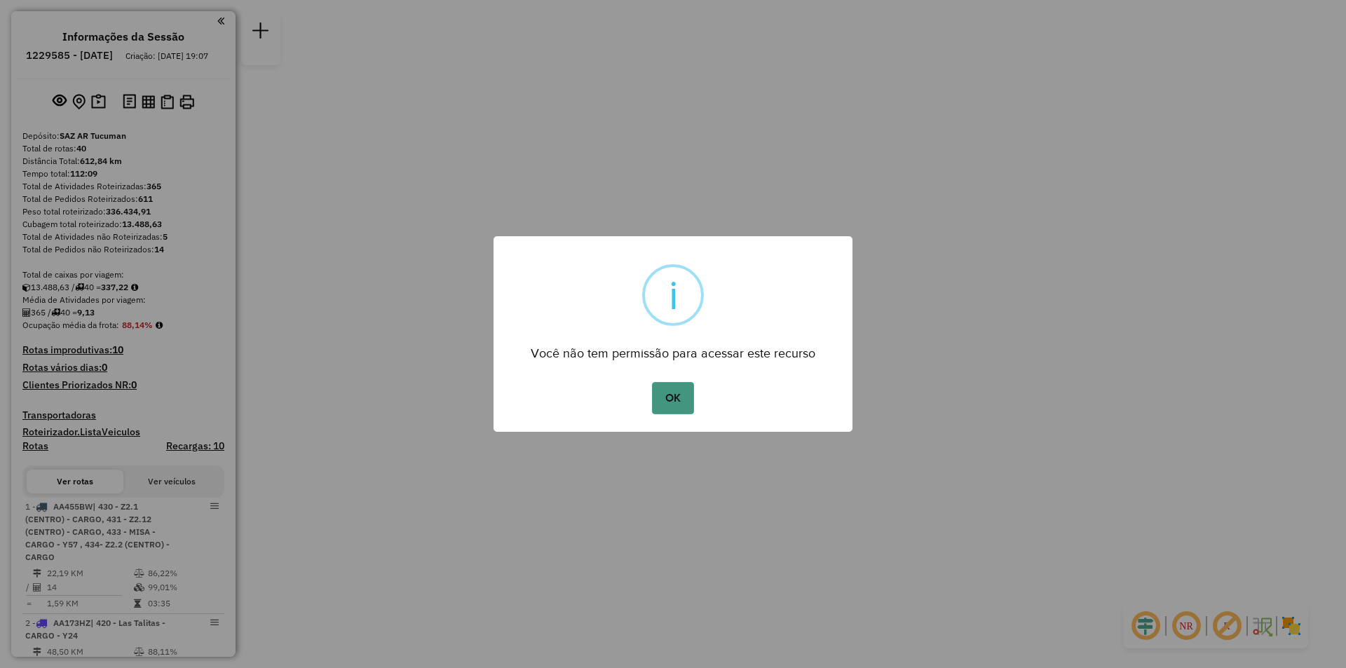
click at [676, 404] on button "OK" at bounding box center [672, 398] width 41 height 32
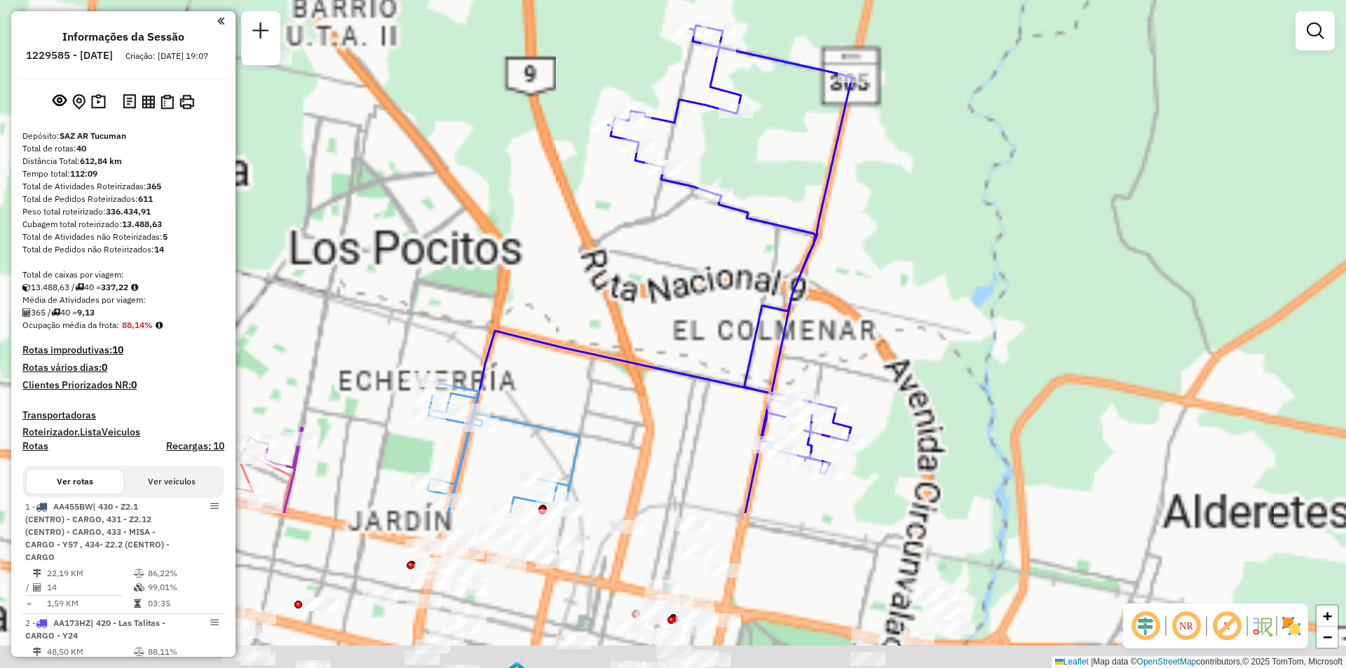
drag, startPoint x: 858, startPoint y: 176, endPoint x: 976, endPoint y: 66, distance: 161.1
click at [995, 46] on div "Janela de atendimento Grade de atendimento Capacidade Transportadoras Veículos …" at bounding box center [673, 334] width 1346 height 668
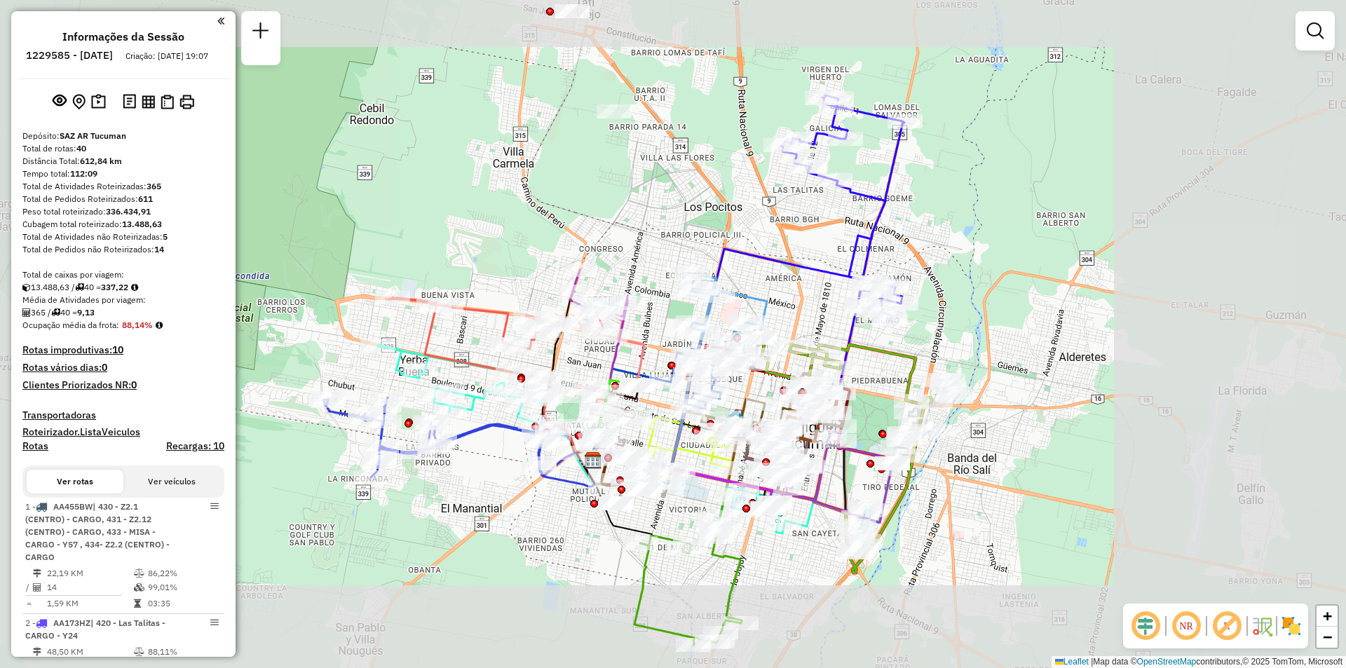
click at [865, 227] on div "Janela de atendimento Grade de atendimento Capacidade Transportadoras Veículos …" at bounding box center [673, 334] width 1346 height 668
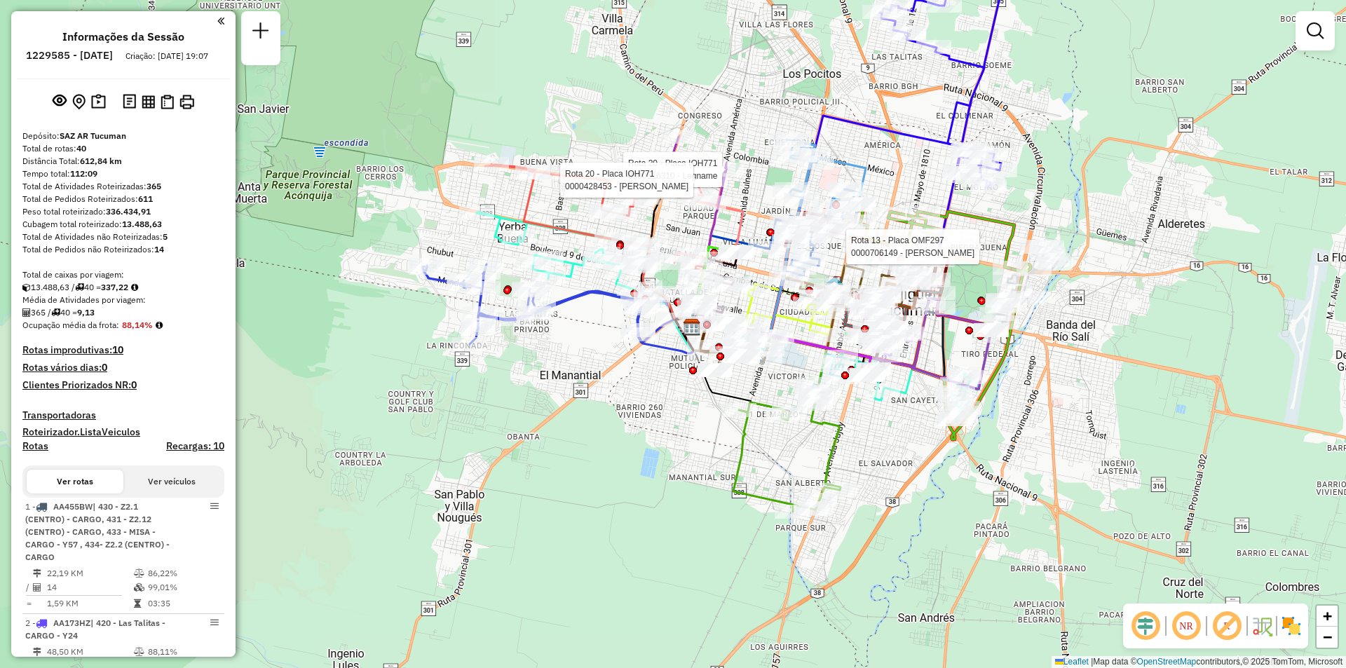
click at [1087, 261] on div "Rota 20 - Placa IOH771 0000516310 - Legname Rota 20 - Placa IOH771 0000428453 -…" at bounding box center [673, 334] width 1346 height 668
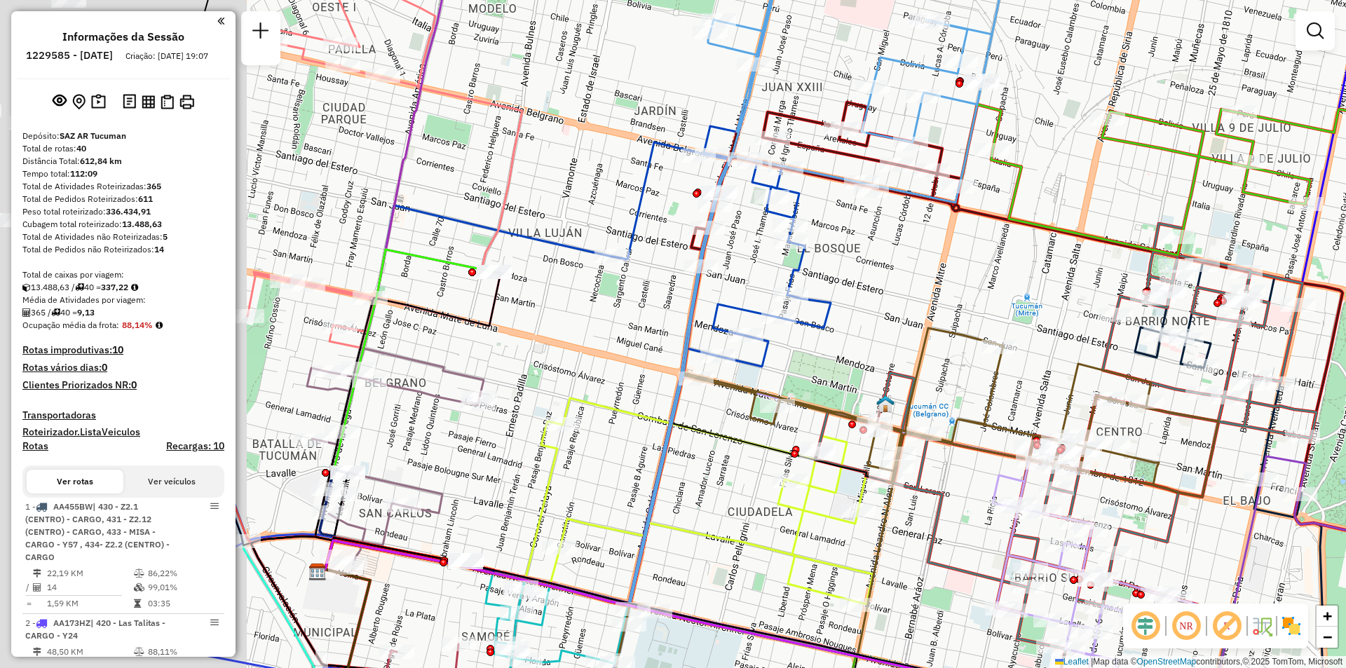
drag, startPoint x: 727, startPoint y: 191, endPoint x: 1275, endPoint y: 247, distance: 551.0
click at [1288, 246] on icon at bounding box center [1104, 342] width 826 height 481
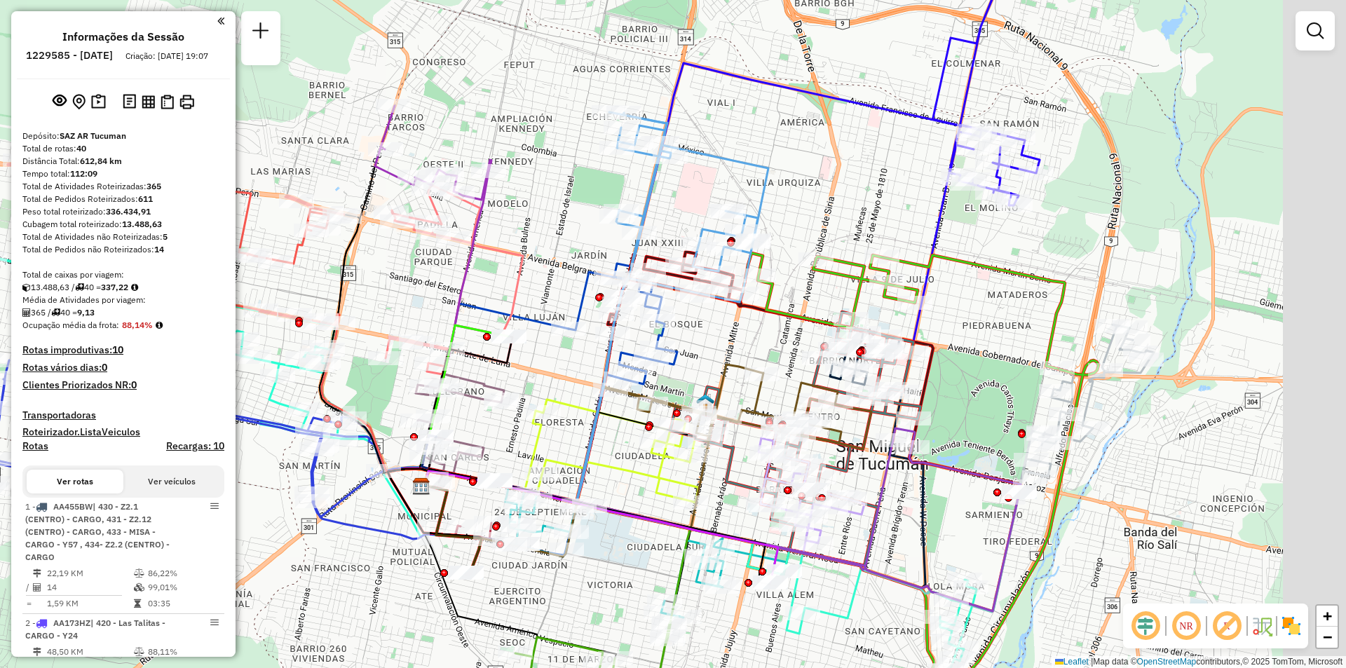
drag, startPoint x: 732, startPoint y: 375, endPoint x: 283, endPoint y: 390, distance: 448.8
click at [282, 390] on div "Janela de atendimento Grade de atendimento Capacidade Transportadoras Veículos …" at bounding box center [673, 334] width 1346 height 668
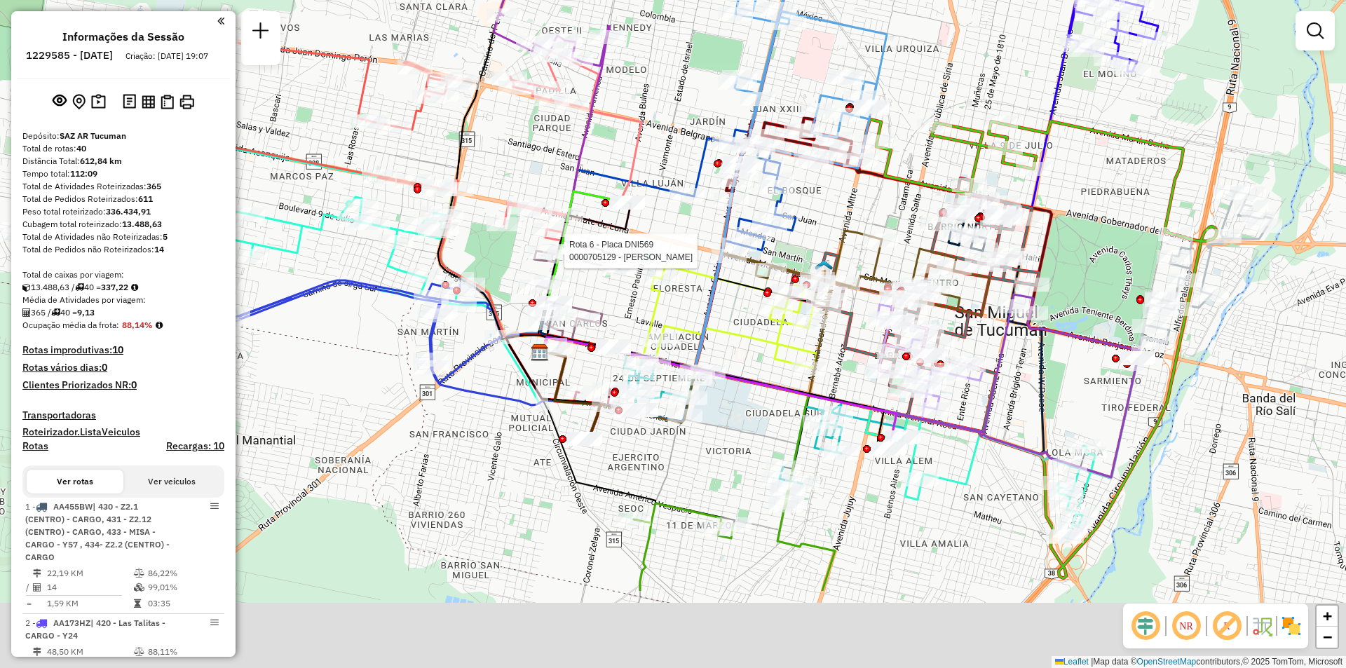
drag, startPoint x: 851, startPoint y: 189, endPoint x: 997, endPoint y: 100, distance: 171.2
click at [992, 119] on icon at bounding box center [1022, 177] width 322 height 116
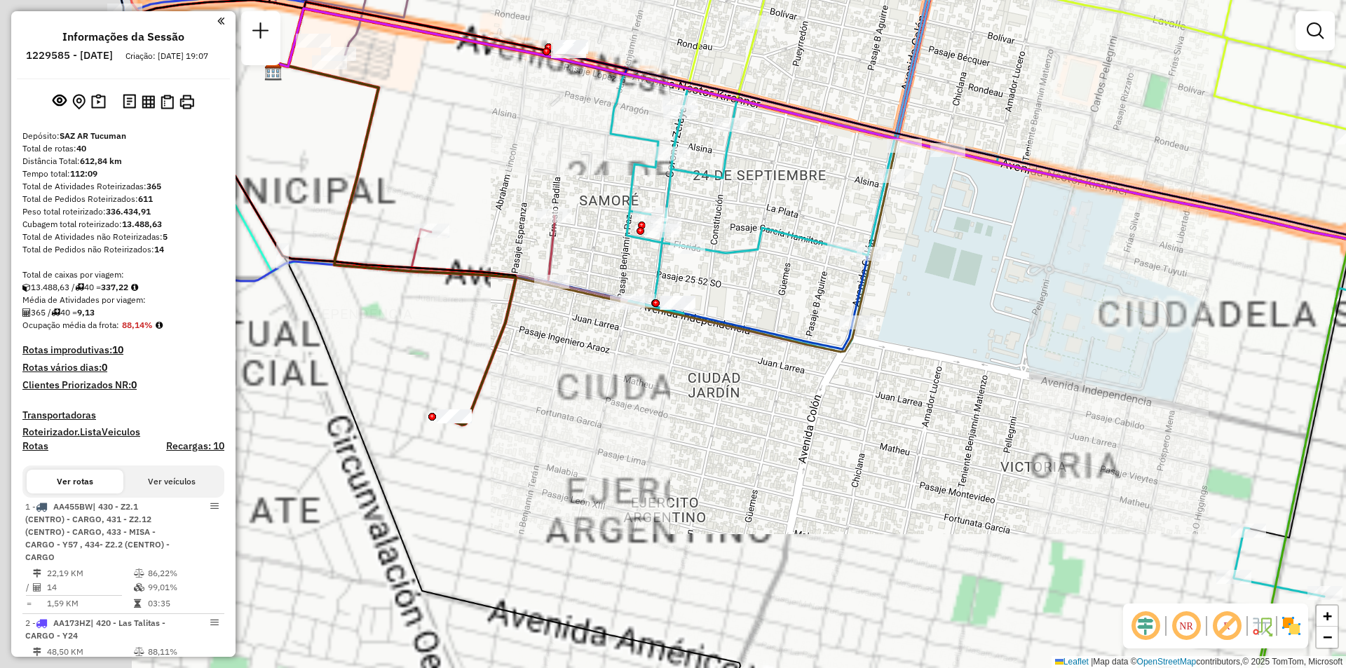
drag, startPoint x: 819, startPoint y: 329, endPoint x: 695, endPoint y: 264, distance: 140.1
click at [826, 327] on div "Rota 6 - Placa DNI569 0000705129 - [PERSON_NAME] [PERSON_NAME] 18 - Placa HYF99…" at bounding box center [673, 334] width 1346 height 668
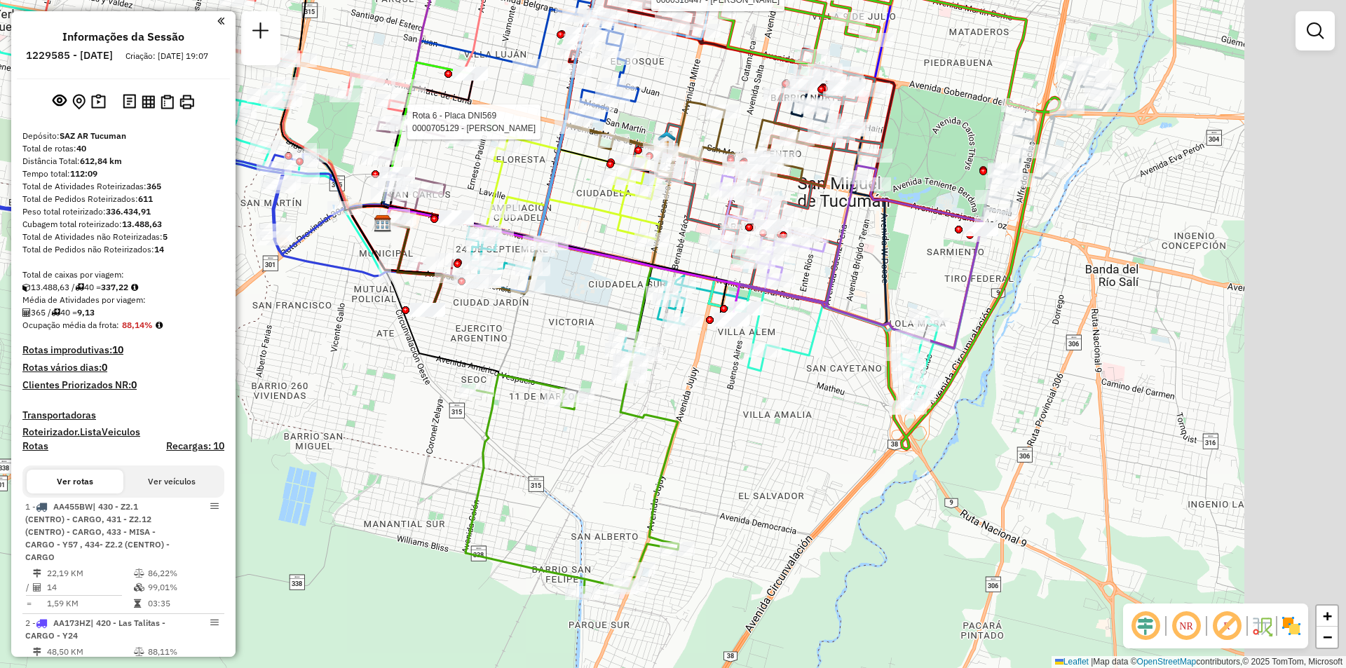
click at [526, 359] on div "Rota 6 - Placa DNI569 0000705129 - [PERSON_NAME] [PERSON_NAME] 18 - Placa HYF99…" at bounding box center [673, 334] width 1346 height 668
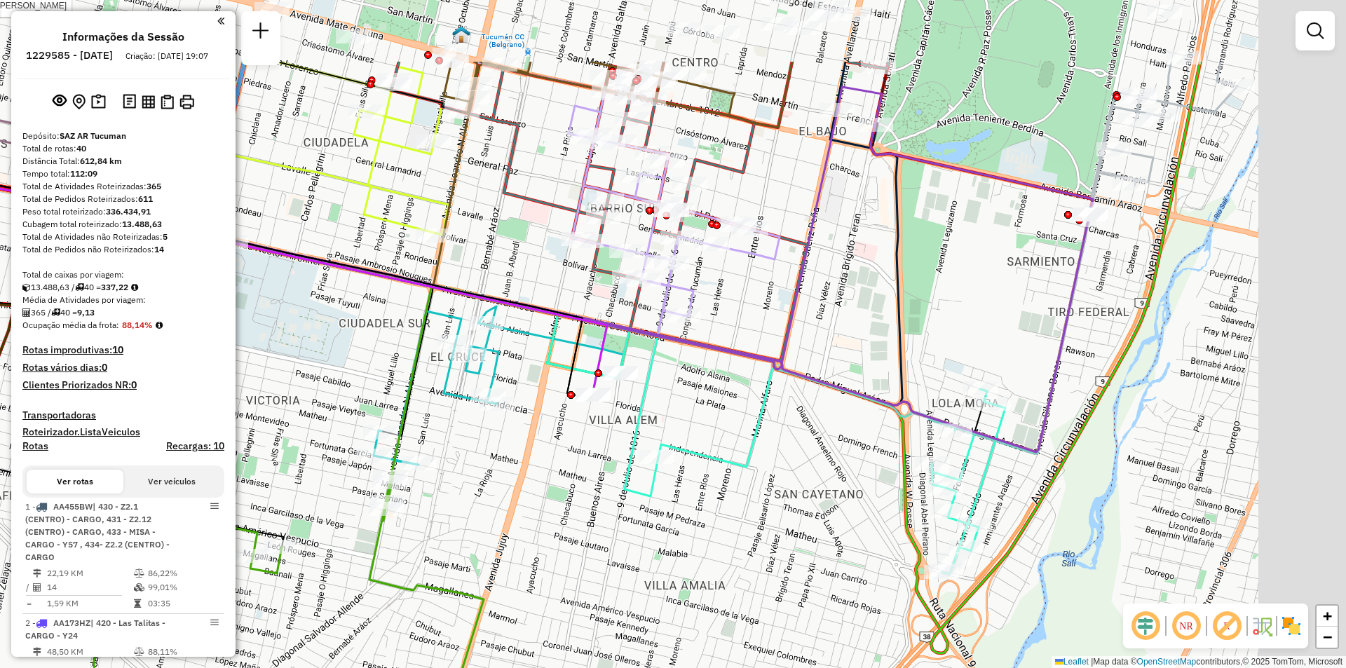
drag, startPoint x: 879, startPoint y: 385, endPoint x: 598, endPoint y: 532, distance: 316.3
click at [599, 531] on div "Rota 6 - Placa DNI569 0000705129 - [PERSON_NAME] [PERSON_NAME] 18 - Placa HYF99…" at bounding box center [673, 334] width 1346 height 668
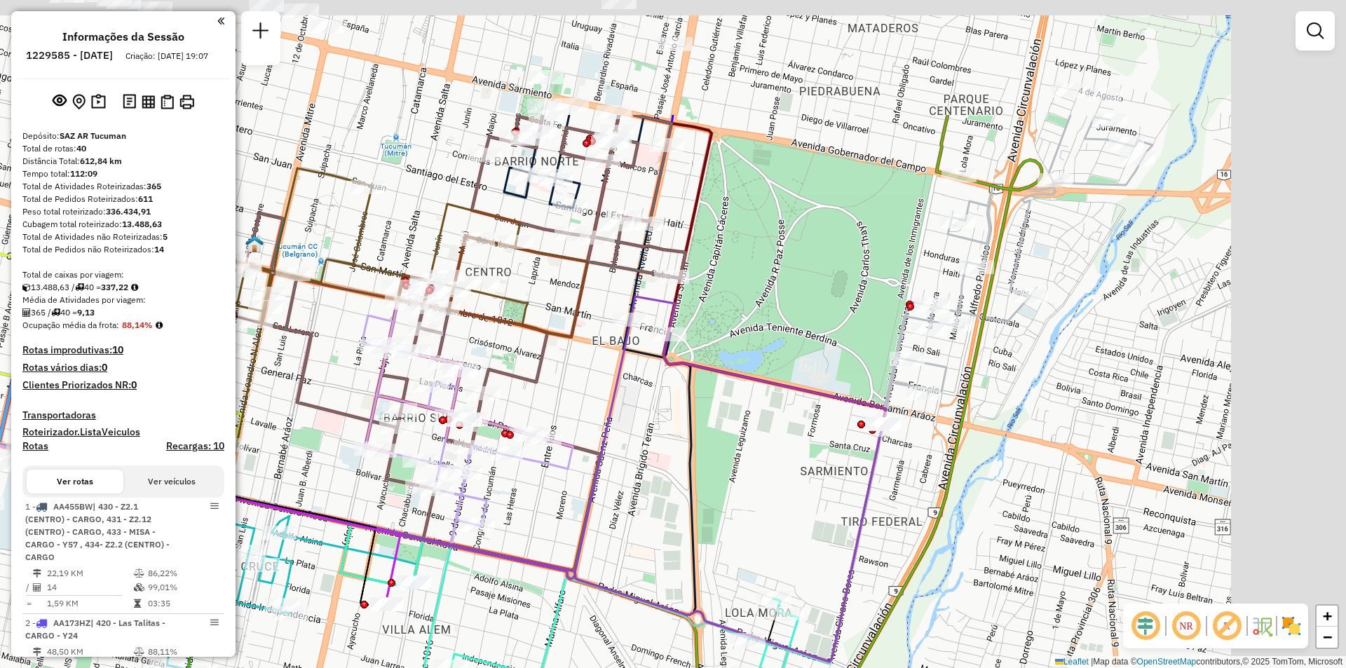
drag, startPoint x: 1017, startPoint y: 352, endPoint x: 941, endPoint y: 458, distance: 130.7
click at [941, 458] on div "Rota 6 - Placa DNI569 0000705129 - [PERSON_NAME] [PERSON_NAME] 18 - Placa HYF99…" at bounding box center [673, 334] width 1346 height 668
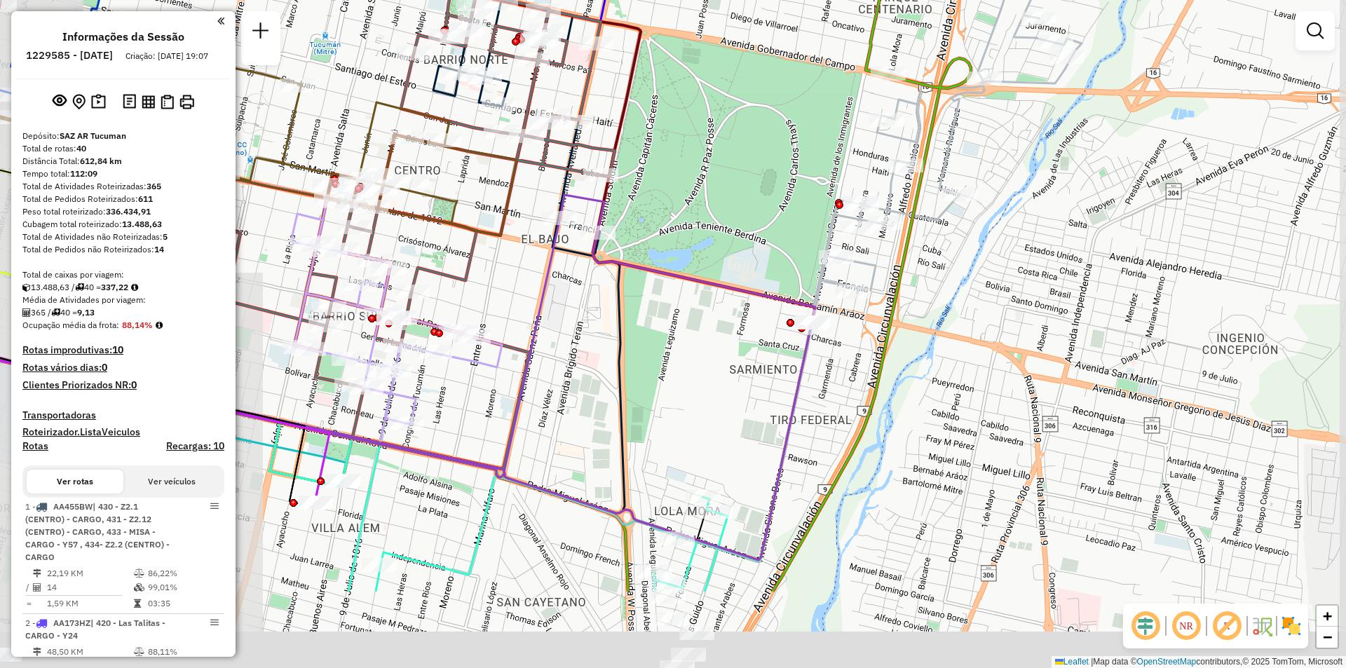
drag, startPoint x: 477, startPoint y: 501, endPoint x: 610, endPoint y: 357, distance: 195.4
click at [610, 357] on div "Rota 6 - Placa DNI569 0000705129 - [PERSON_NAME] [PERSON_NAME] 18 - Placa HYF99…" at bounding box center [673, 334] width 1346 height 668
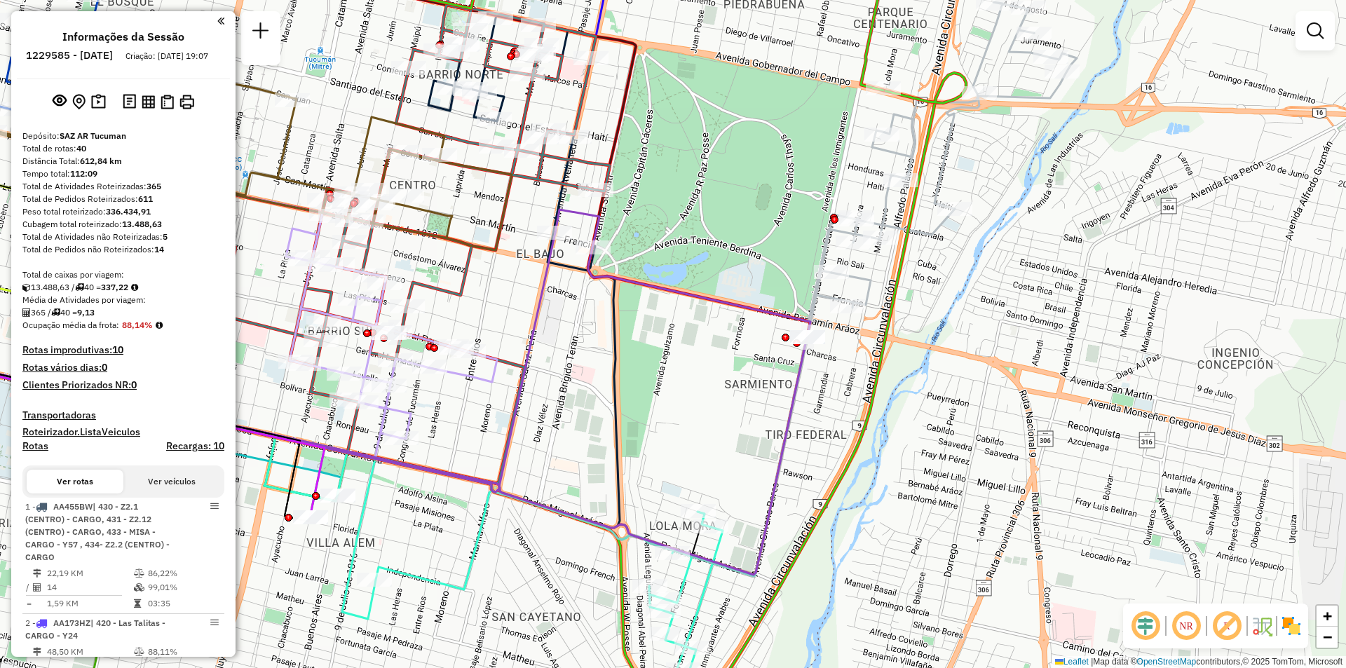
drag, startPoint x: 751, startPoint y: 186, endPoint x: 697, endPoint y: 520, distance: 337.8
click at [690, 540] on div "Rota 6 - Placa DNI569 0000705129 - [PERSON_NAME] [PERSON_NAME] 18 - Placa HYF99…" at bounding box center [673, 334] width 1346 height 668
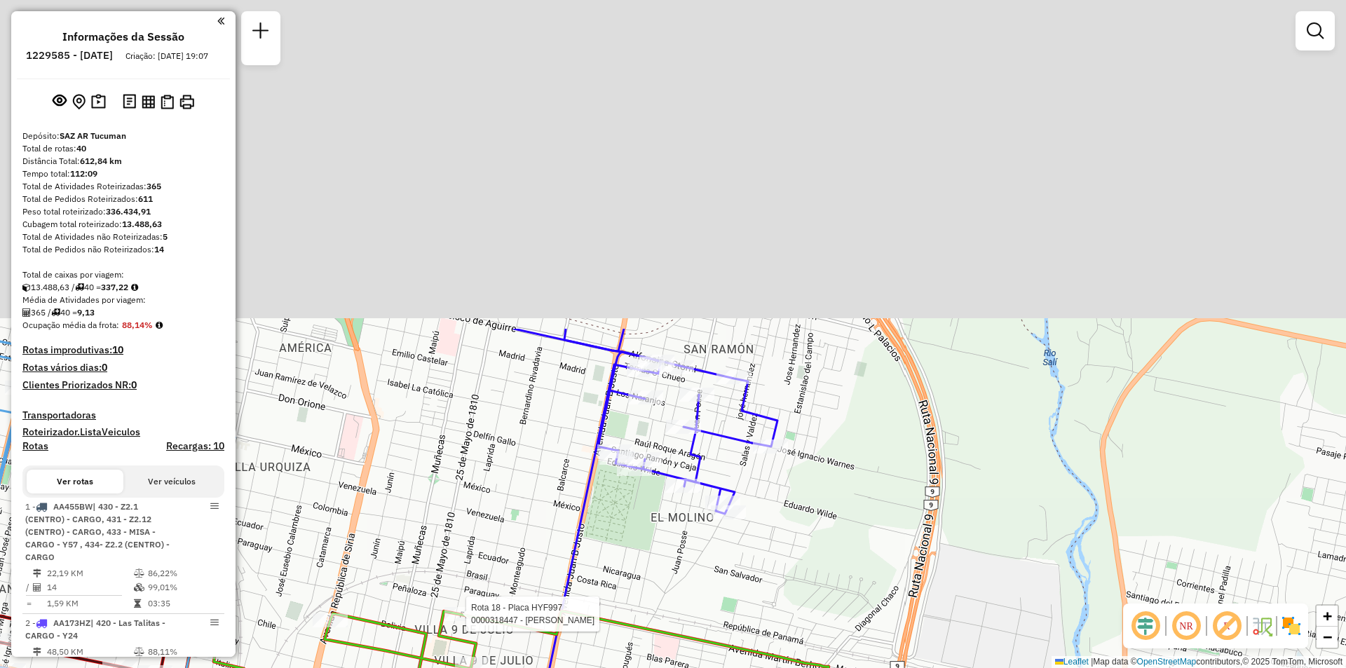
drag, startPoint x: 549, startPoint y: 267, endPoint x: 570, endPoint y: 538, distance: 272.0
click at [539, 650] on div "Rota 6 - Placa DNI569 0000705129 - [PERSON_NAME] 18 - Placa HYF997 0000318447 -…" at bounding box center [673, 334] width 1346 height 668
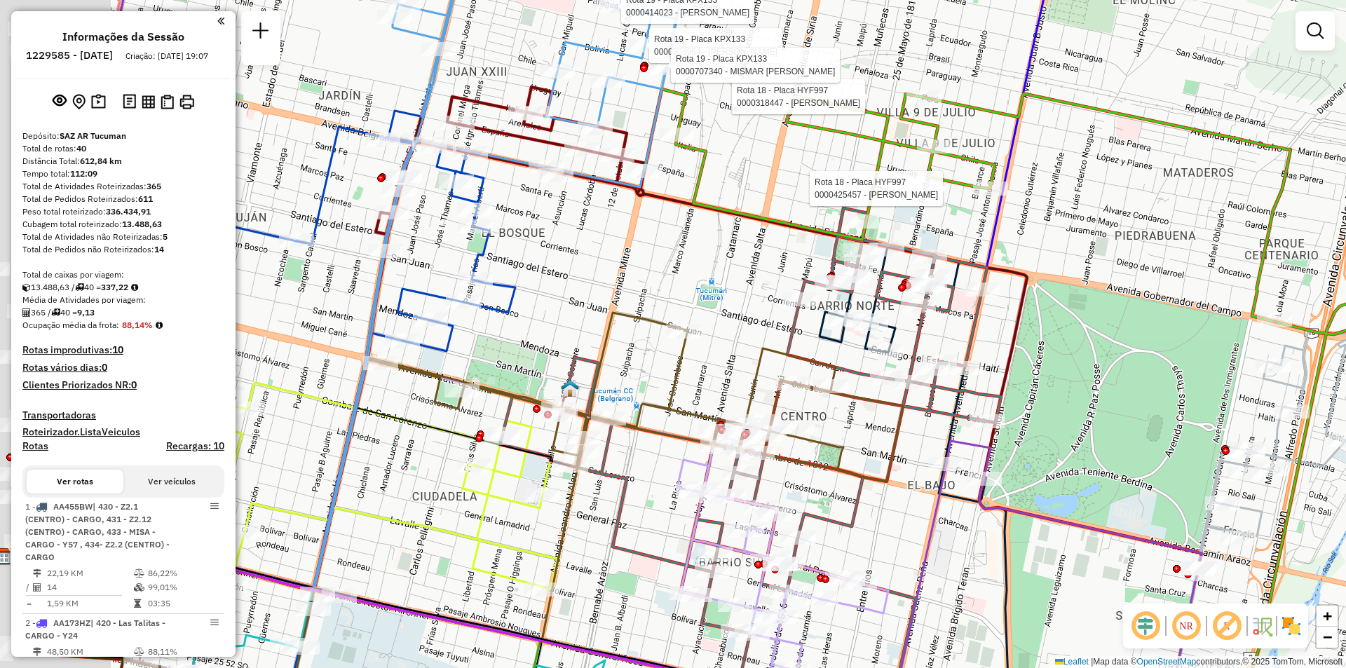
drag, startPoint x: 737, startPoint y: 526, endPoint x: 866, endPoint y: 529, distance: 129.7
click at [866, 529] on div "Rota 6 - Placa DNI569 0000705129 - [PERSON_NAME] [PERSON_NAME] 18 - Placa HYF99…" at bounding box center [673, 334] width 1346 height 668
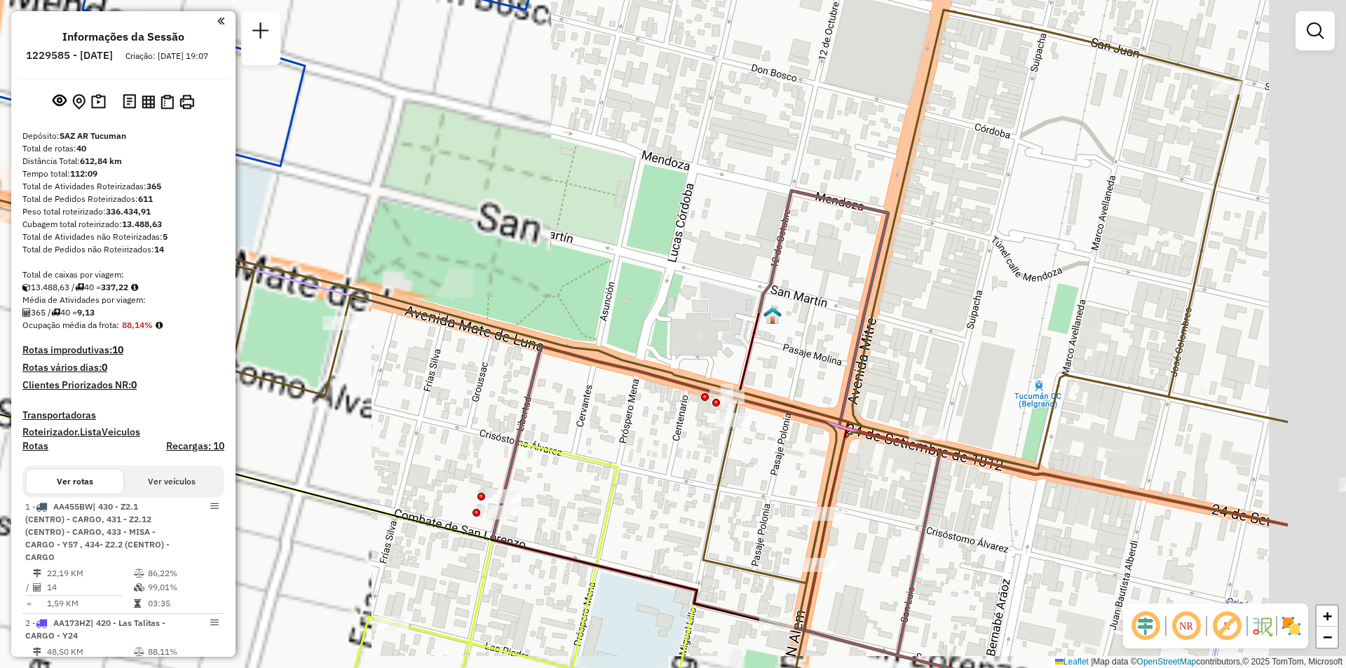
click at [561, 385] on div "Rota 6 - Placa DNI569 0000705129 - [PERSON_NAME] [PERSON_NAME] 18 - Placa HYF99…" at bounding box center [673, 334] width 1346 height 668
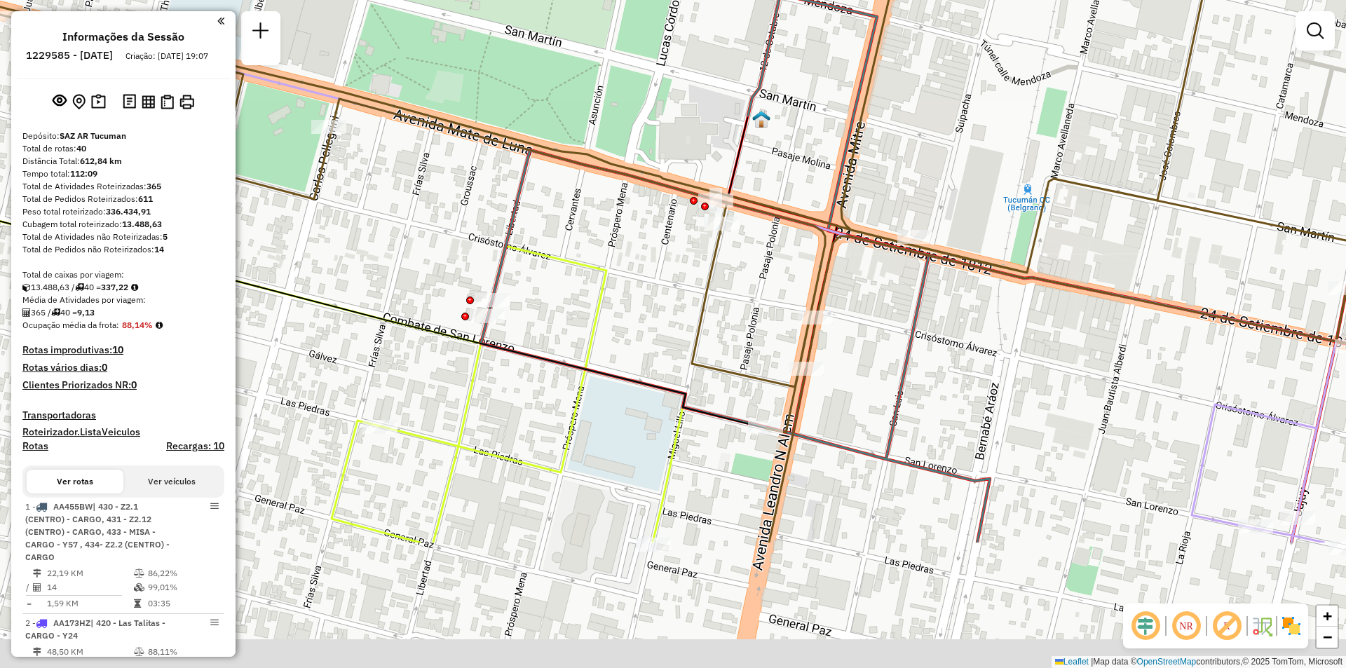
drag, startPoint x: 851, startPoint y: 530, endPoint x: 837, endPoint y: 309, distance: 221.2
click at [837, 309] on div "Rota 6 - Placa DNI569 0000705129 - [PERSON_NAME] [PERSON_NAME] 18 - Placa HYF99…" at bounding box center [673, 334] width 1346 height 668
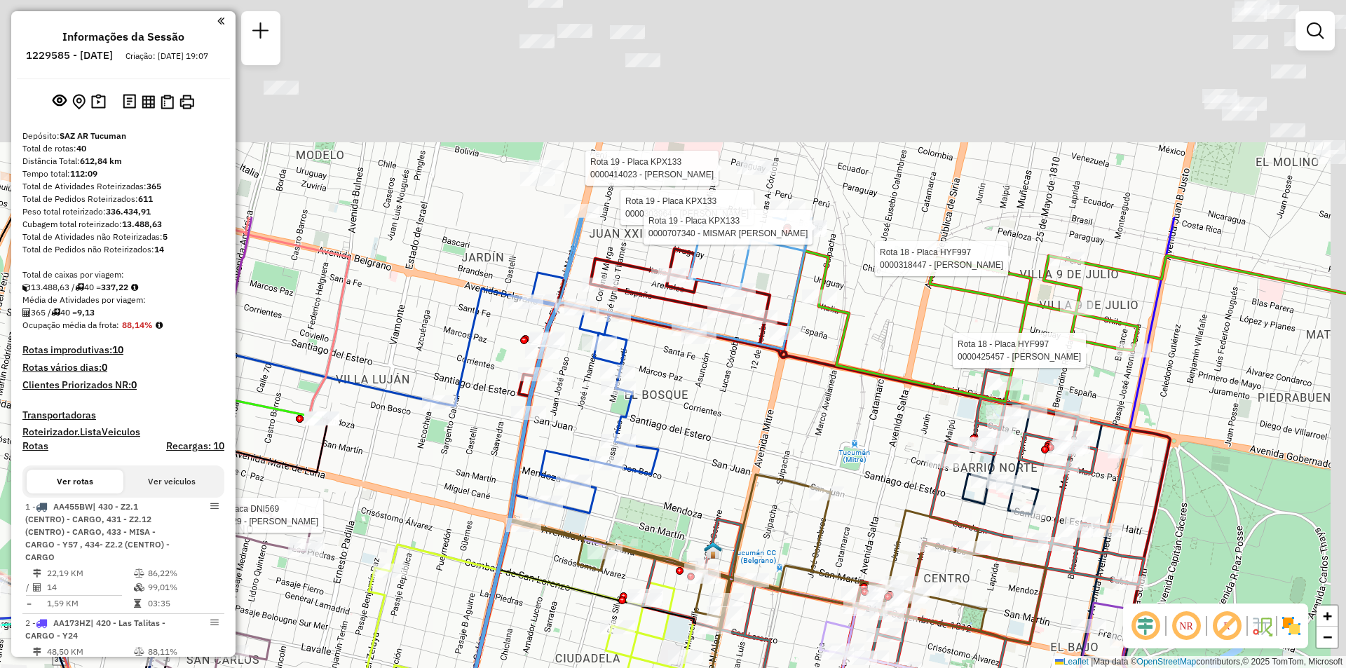
drag, startPoint x: 737, startPoint y: 330, endPoint x: 720, endPoint y: 494, distance: 164.9
click at [720, 494] on div "Rota 6 - Placa DNI569 0000705129 - [PERSON_NAME] [PERSON_NAME] 18 - Placa HYF99…" at bounding box center [673, 334] width 1346 height 668
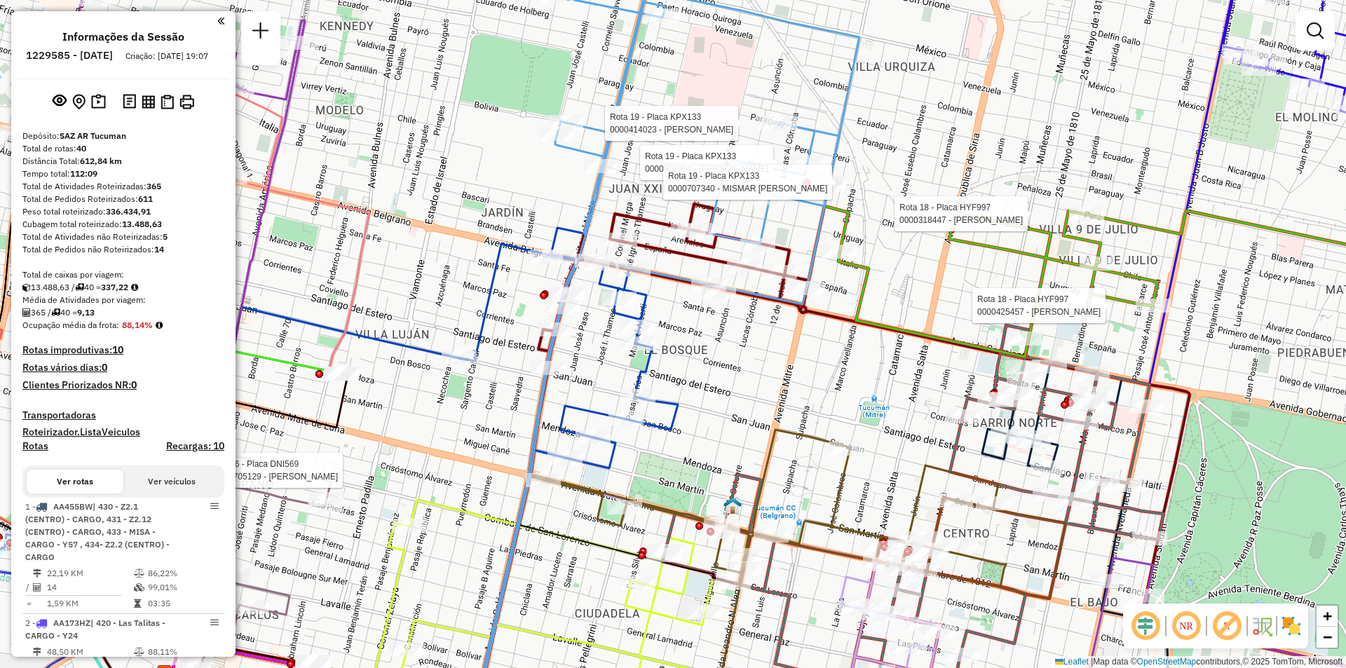
drag, startPoint x: 758, startPoint y: 506, endPoint x: 811, endPoint y: 395, distance: 123.5
click at [811, 430] on icon at bounding box center [797, 558] width 538 height 257
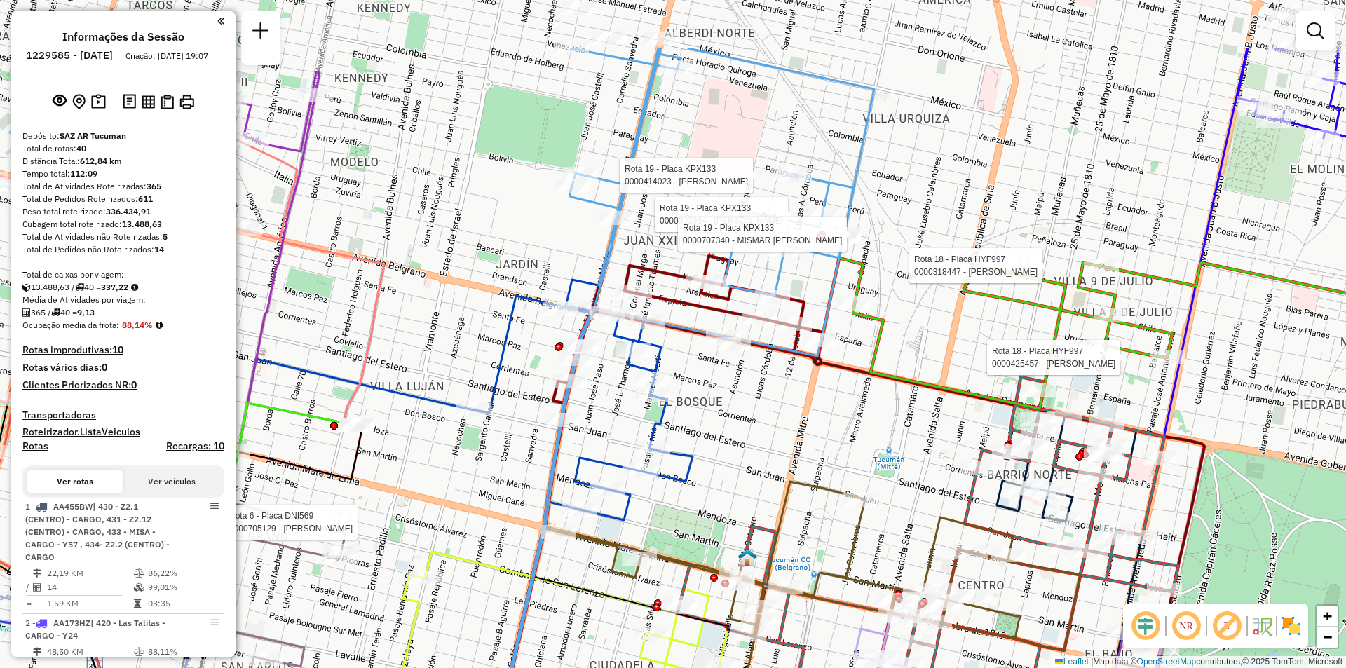
drag, startPoint x: 760, startPoint y: 275, endPoint x: 741, endPoint y: 385, distance: 112.3
click at [741, 385] on div "Rota 6 - Placa DNI569 0000705129 - [PERSON_NAME] [PERSON_NAME] 18 - Placa HYF99…" at bounding box center [673, 334] width 1346 height 668
click at [745, 390] on div "Rota 6 - Placa DNI569 0000705129 - [PERSON_NAME] [PERSON_NAME] 18 - Placa HYF99…" at bounding box center [673, 334] width 1346 height 668
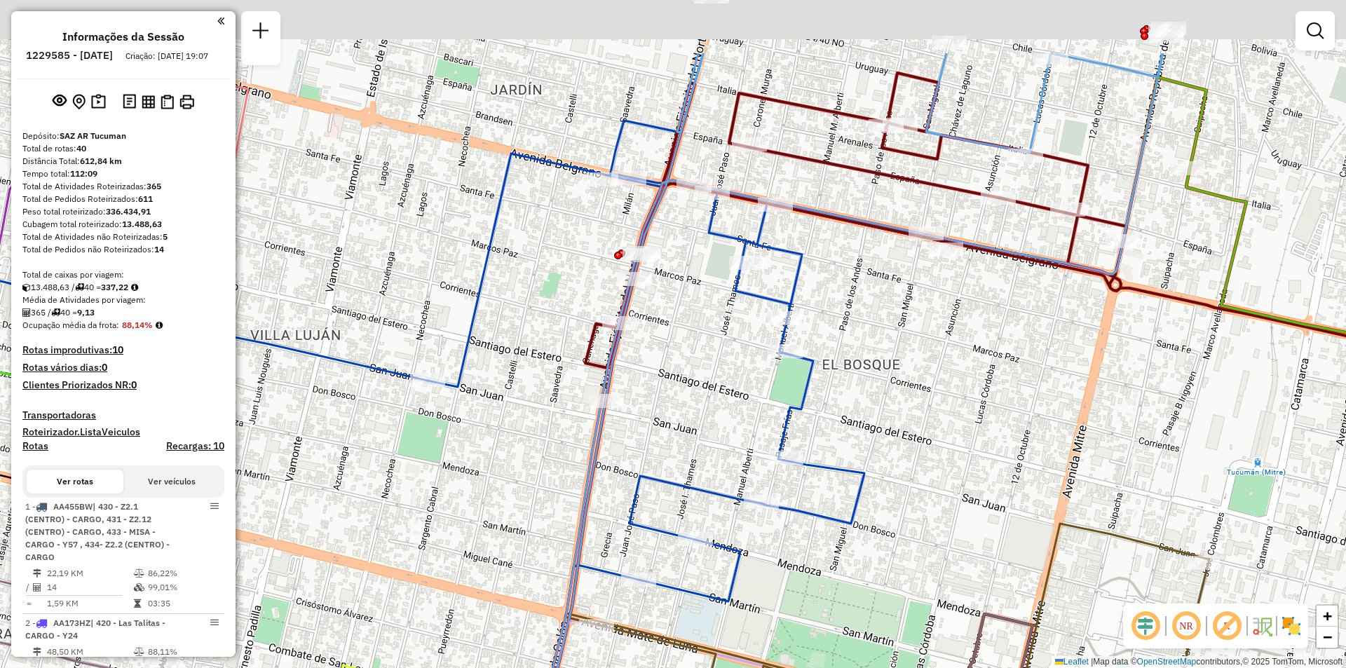
drag, startPoint x: 821, startPoint y: 286, endPoint x: 812, endPoint y: 337, distance: 51.8
click at [812, 337] on div "Janela de atendimento Grade de atendimento Capacidade Transportadoras Veículos …" at bounding box center [673, 334] width 1346 height 668
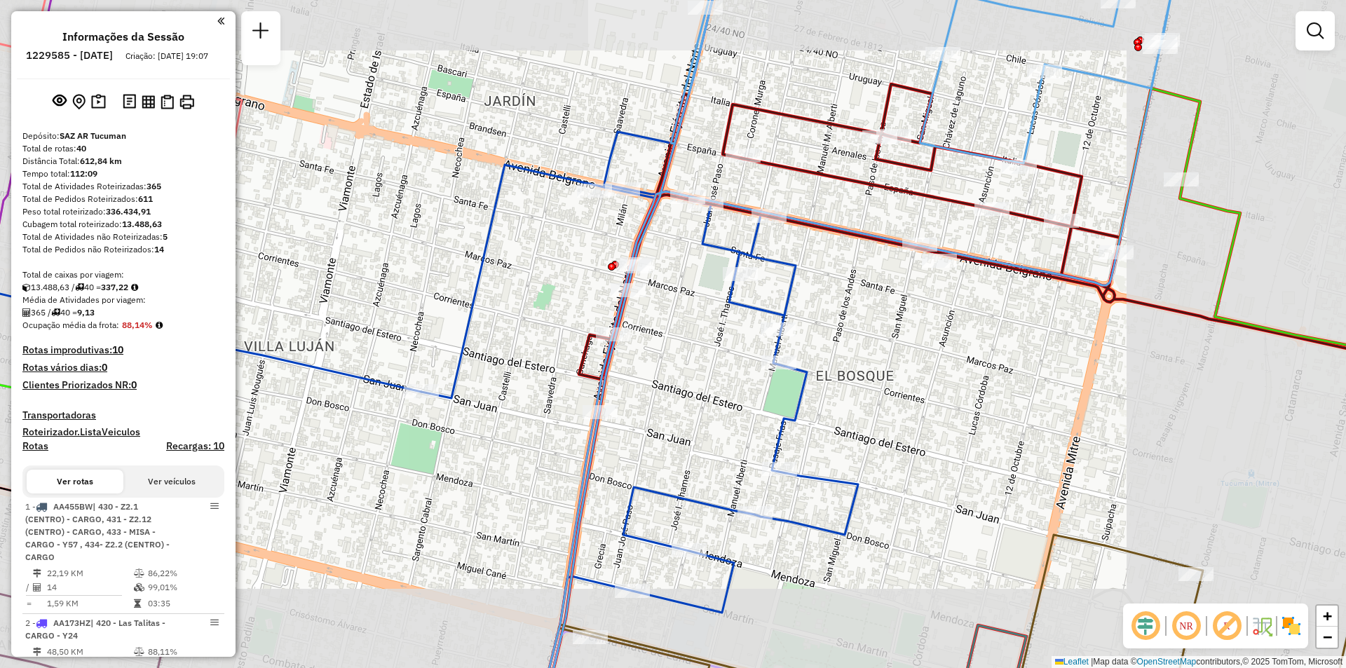
drag, startPoint x: 798, startPoint y: 380, endPoint x: 794, endPoint y: 387, distance: 7.8
click at [794, 387] on div "Rota 5 - Placa MDF663 0000705290 - JARAMILLO [PERSON_NAME] de atendimento Grade…" at bounding box center [673, 334] width 1346 height 668
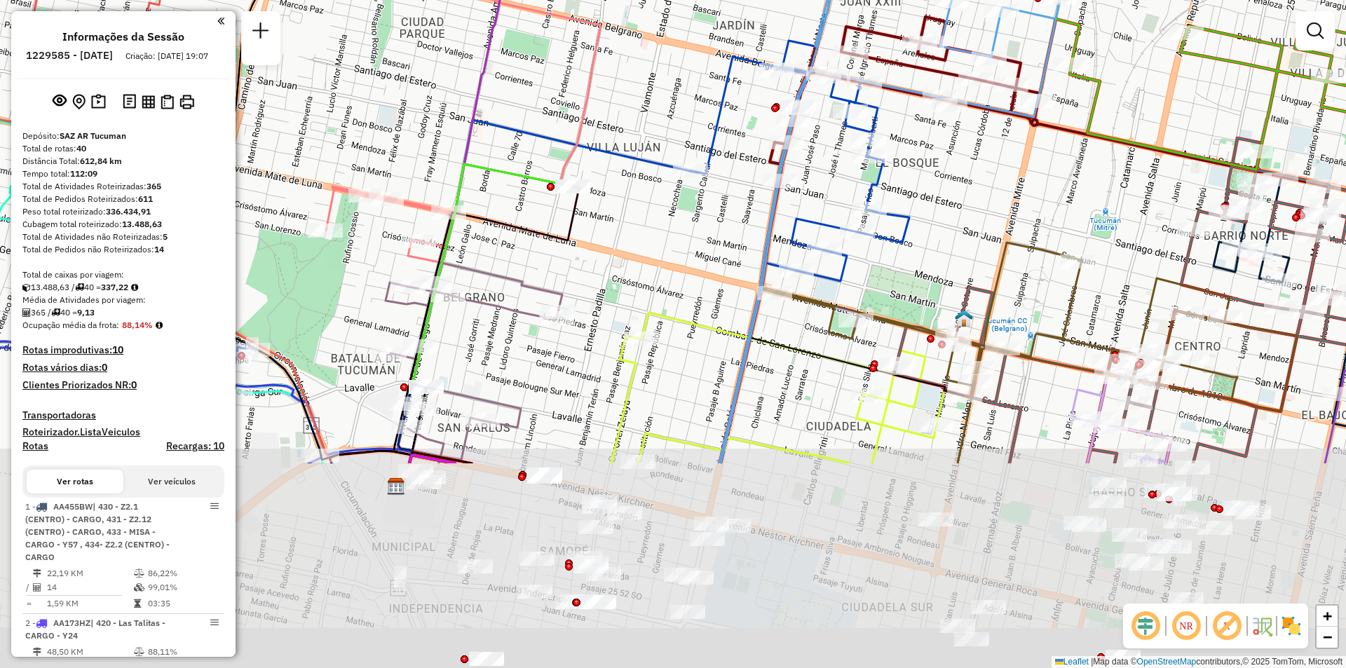
drag, startPoint x: 870, startPoint y: 373, endPoint x: 922, endPoint y: 146, distance: 232.2
click at [922, 146] on div "Janela de atendimento Grade de atendimento Capacidade Transportadoras Veículos …" at bounding box center [673, 334] width 1346 height 668
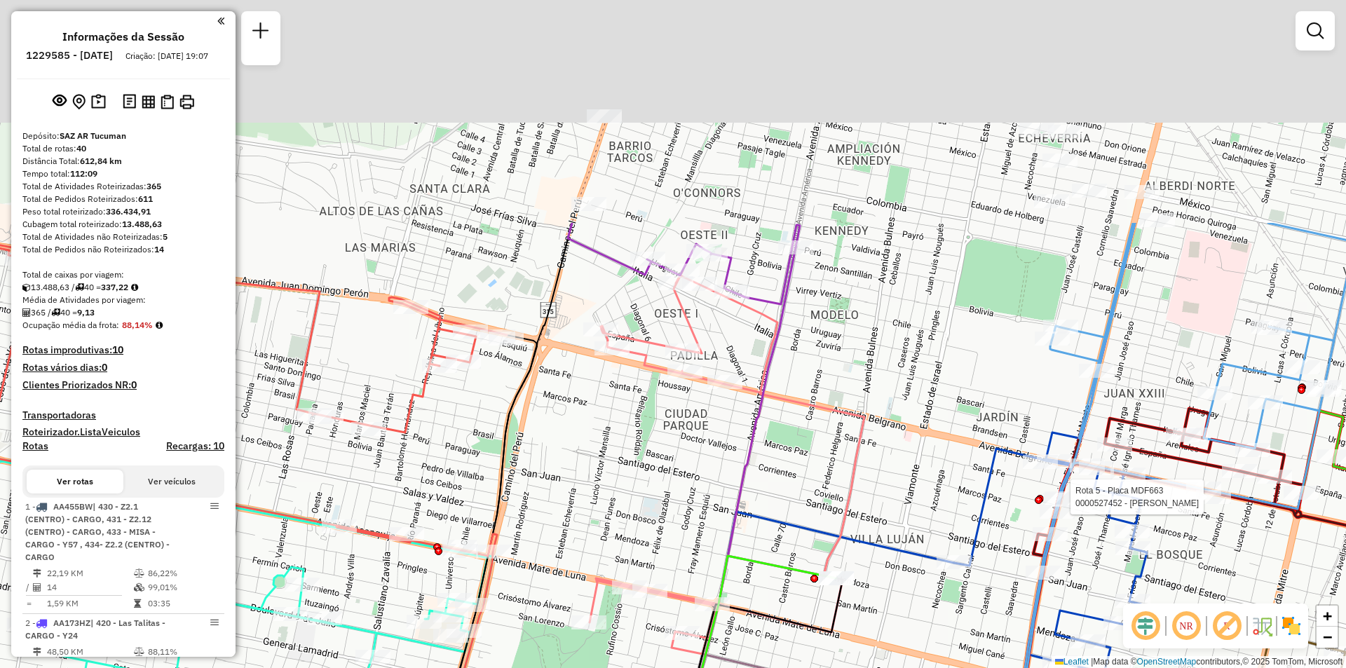
drag, startPoint x: 839, startPoint y: 480, endPoint x: 835, endPoint y: 516, distance: 36.6
click at [833, 514] on div "Rota 5 - Placa MDF663 0000527452 - [PERSON_NAME] de atendimento Grade de atendi…" at bounding box center [673, 334] width 1346 height 668
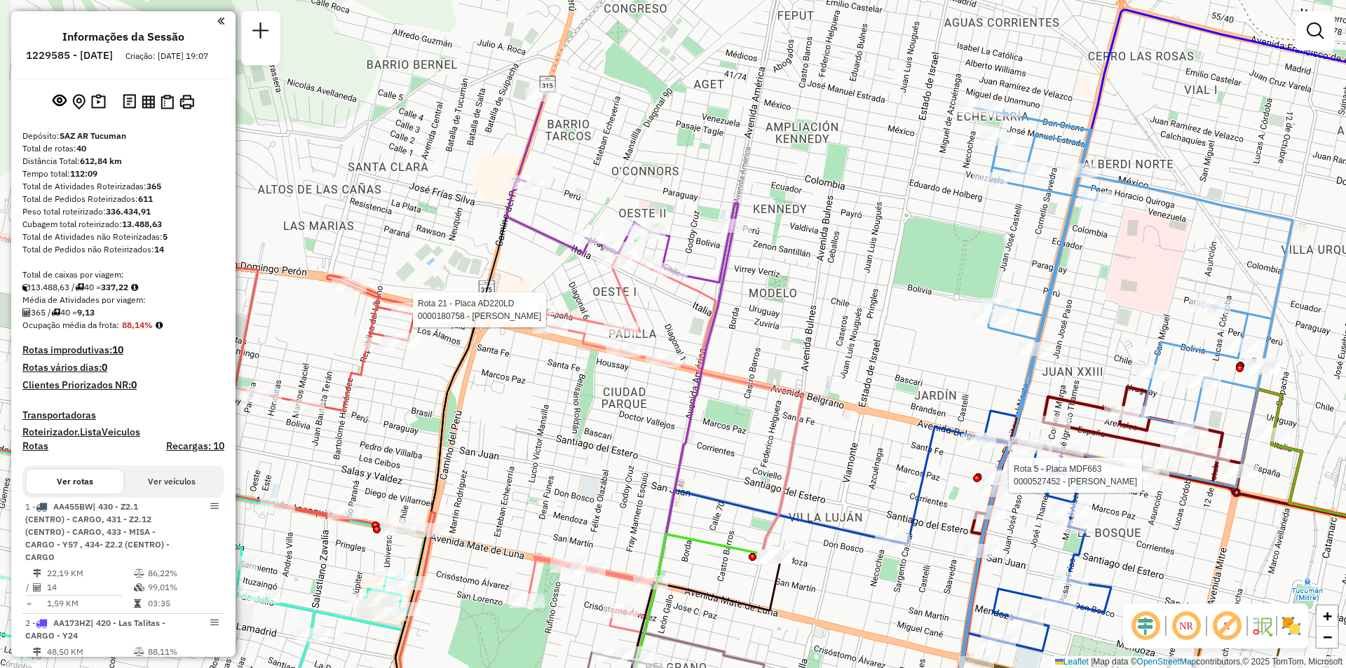
select select "**********"
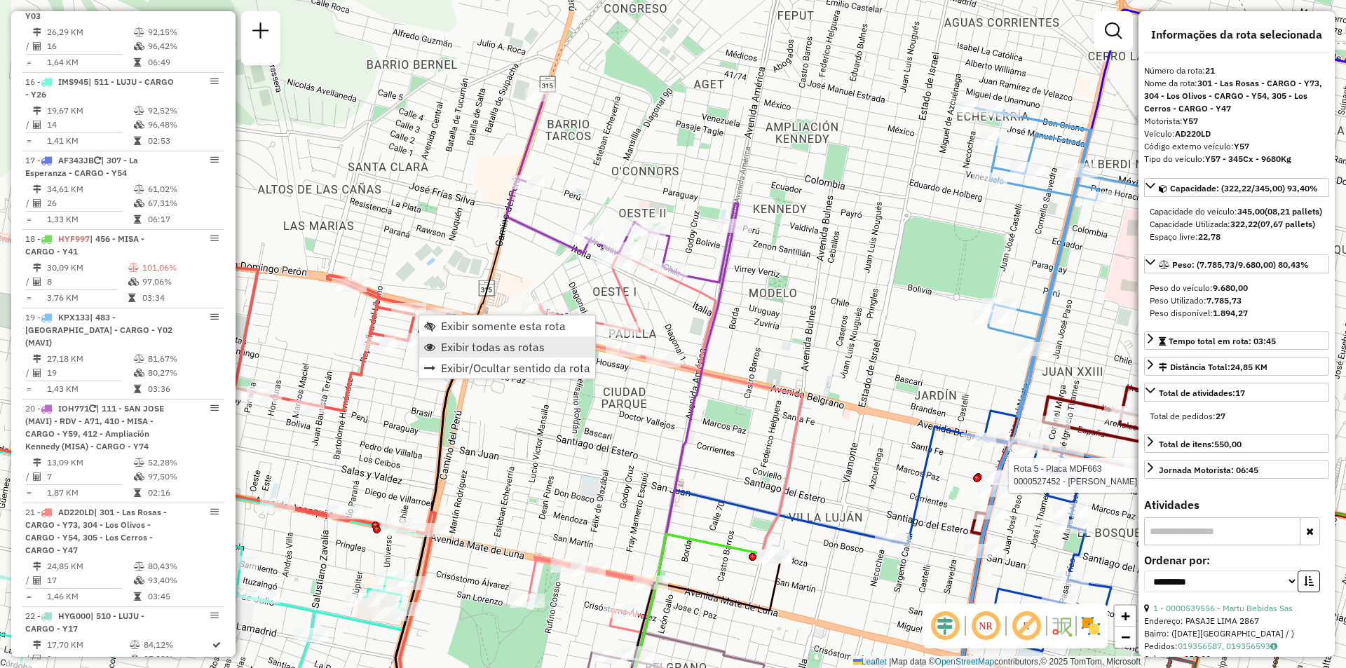
scroll to position [2460, 0]
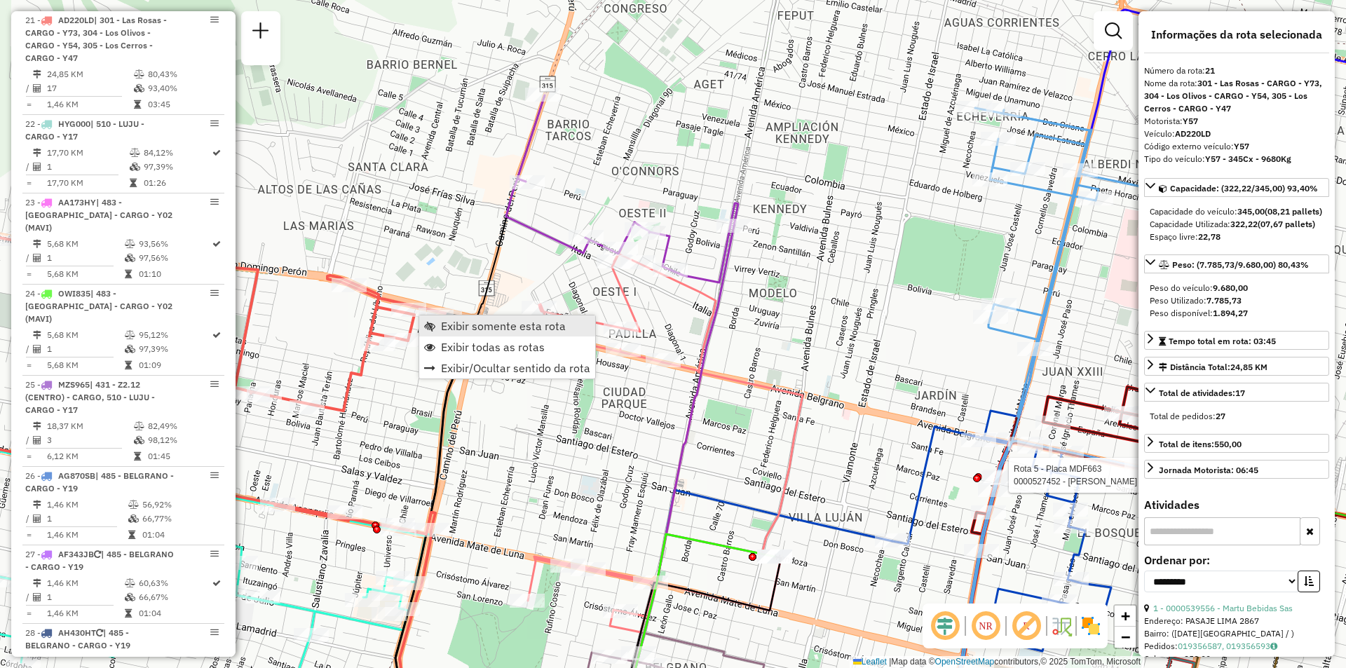
click at [481, 324] on span "Exibir somente esta rota" at bounding box center [503, 325] width 125 height 11
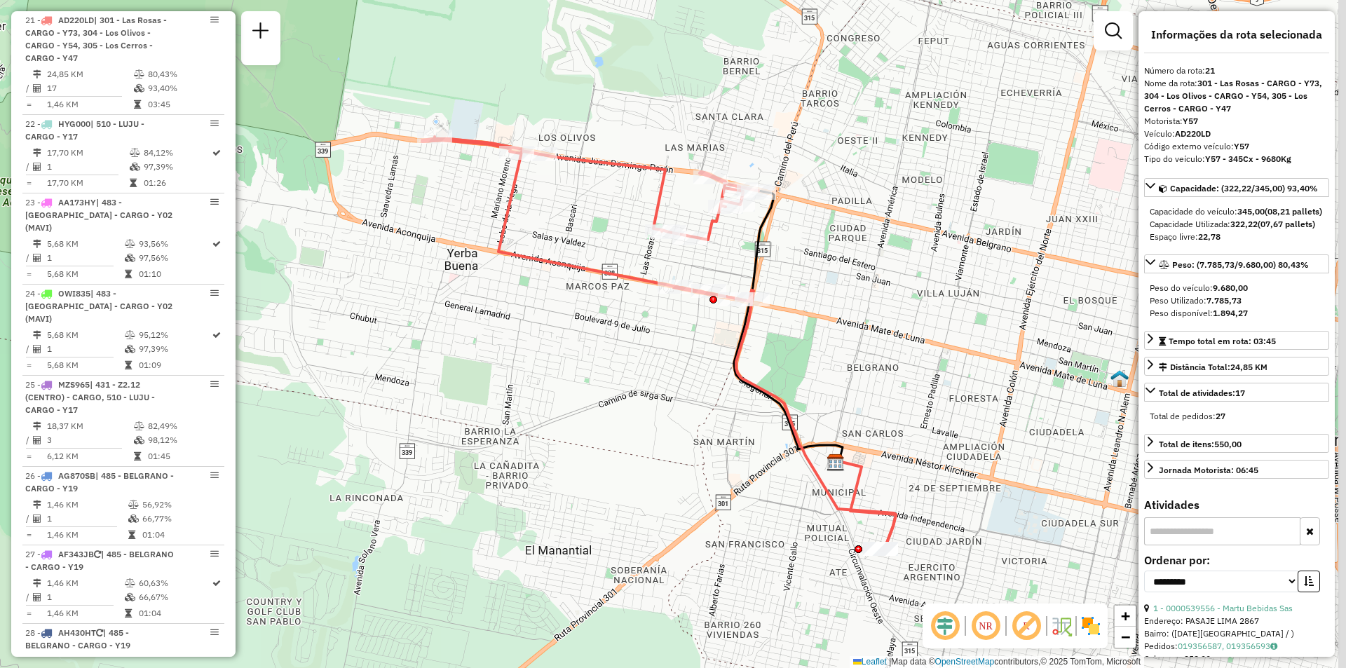
drag, startPoint x: 654, startPoint y: 368, endPoint x: 584, endPoint y: 432, distance: 94.7
click at [584, 432] on div "Janela de atendimento Grade de atendimento Capacidade Transportadoras Veículos …" at bounding box center [673, 334] width 1346 height 668
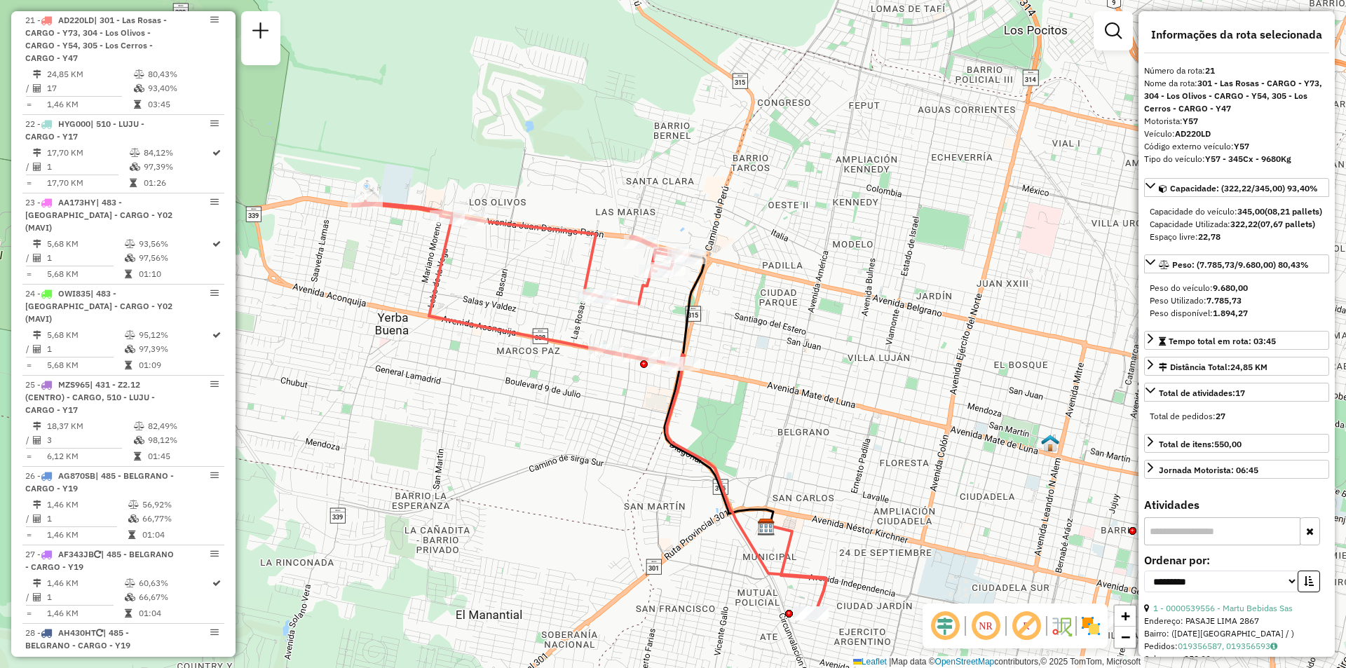
drag, startPoint x: 356, startPoint y: 442, endPoint x: 440, endPoint y: 474, distance: 90.1
click at [356, 442] on div "Janela de atendimento Grade de atendimento Capacidade Transportadoras Veículos …" at bounding box center [673, 334] width 1346 height 668
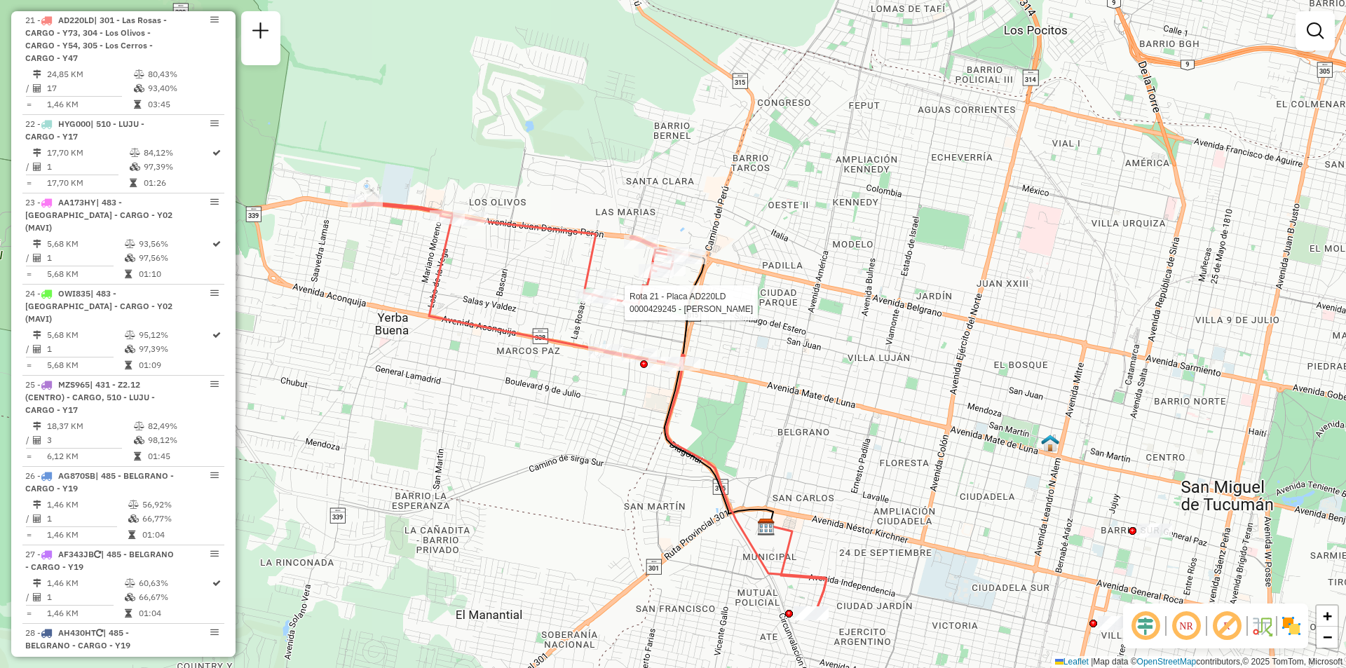
select select "**********"
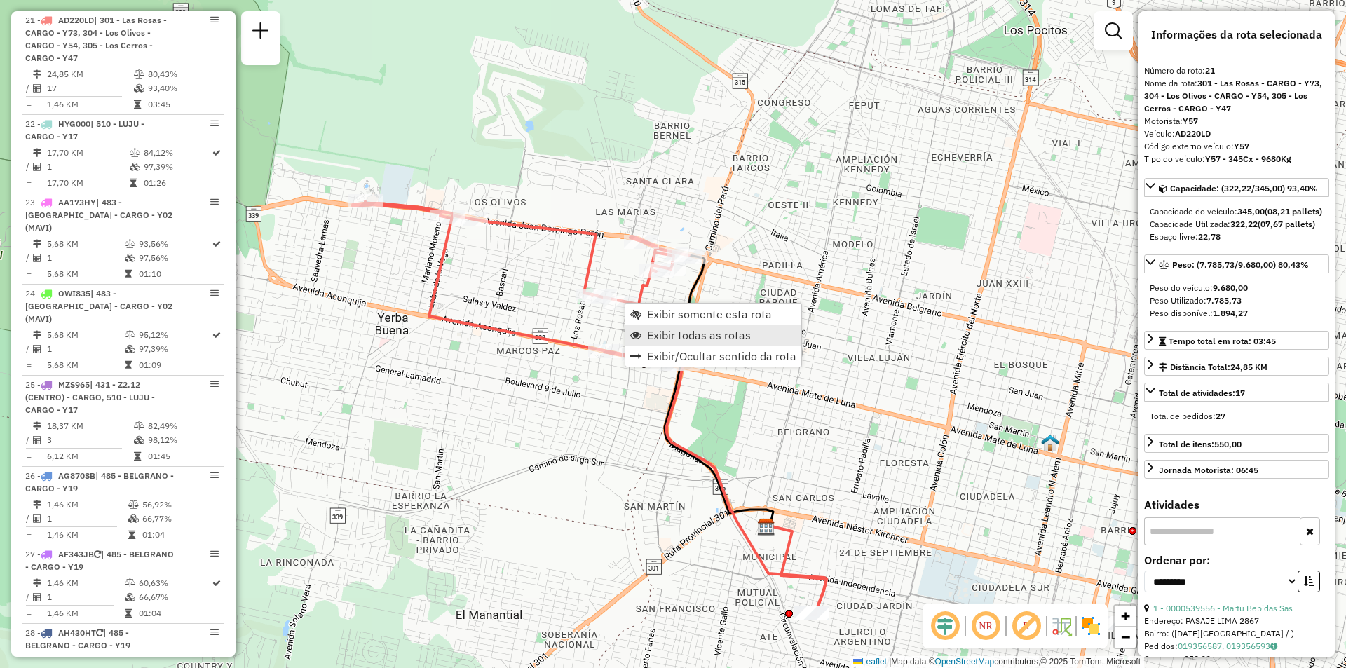
click at [710, 339] on span "Exibir todas as rotas" at bounding box center [699, 334] width 104 height 11
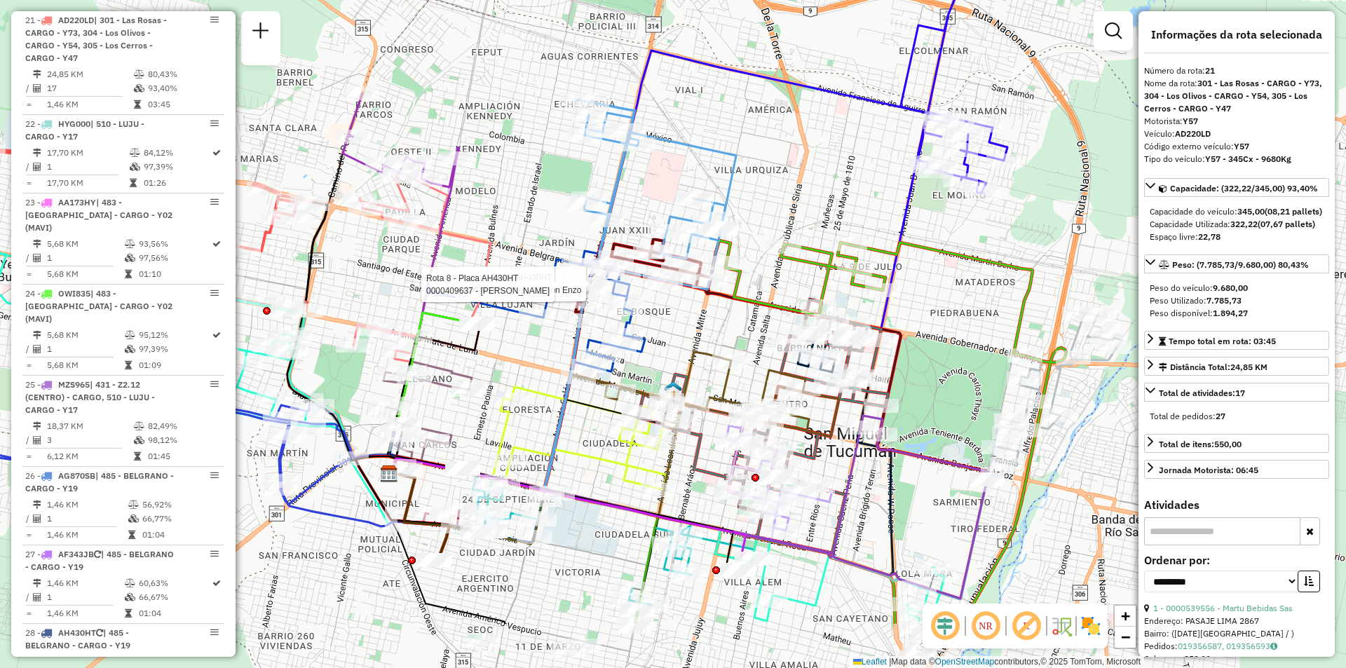
drag, startPoint x: 807, startPoint y: 437, endPoint x: 702, endPoint y: 313, distance: 162.6
click at [702, 313] on div "Rota 8 - Placa AH430HT 0000481657 - Leguizamon [PERSON_NAME] 8 - Placa AH430HT …" at bounding box center [673, 334] width 1346 height 668
click at [731, 561] on icon at bounding box center [567, 513] width 357 height 111
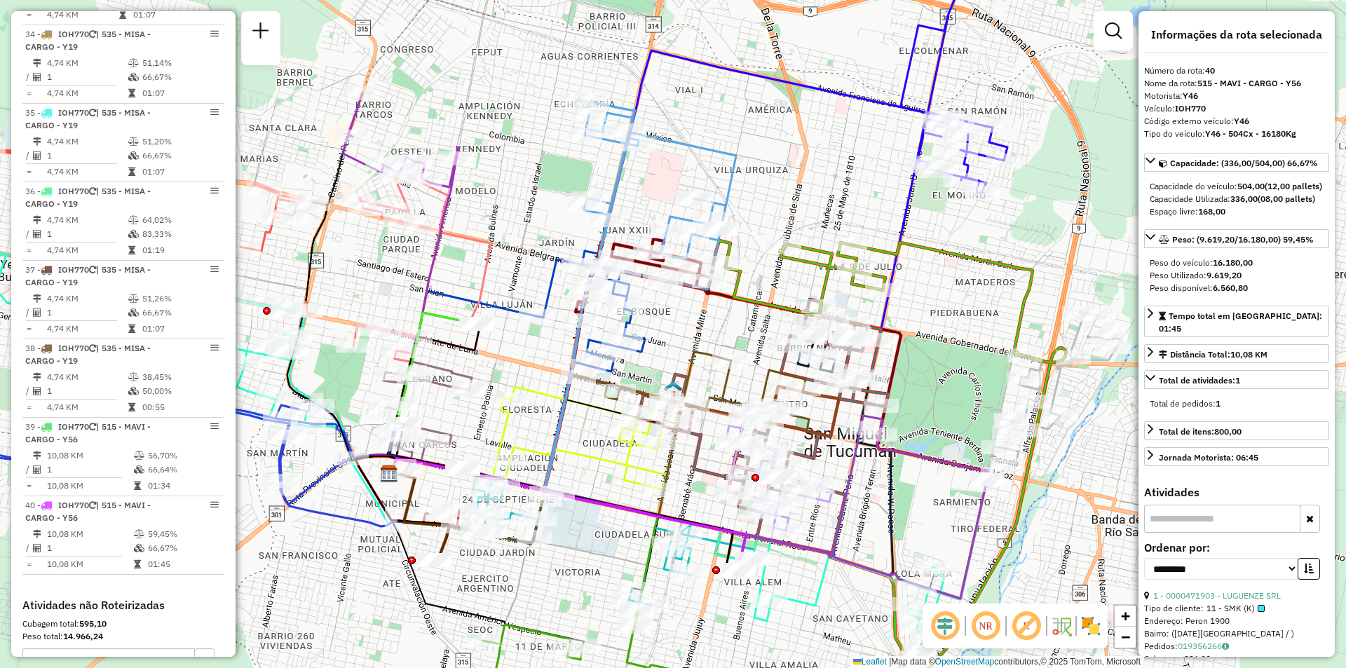
scroll to position [3729, 0]
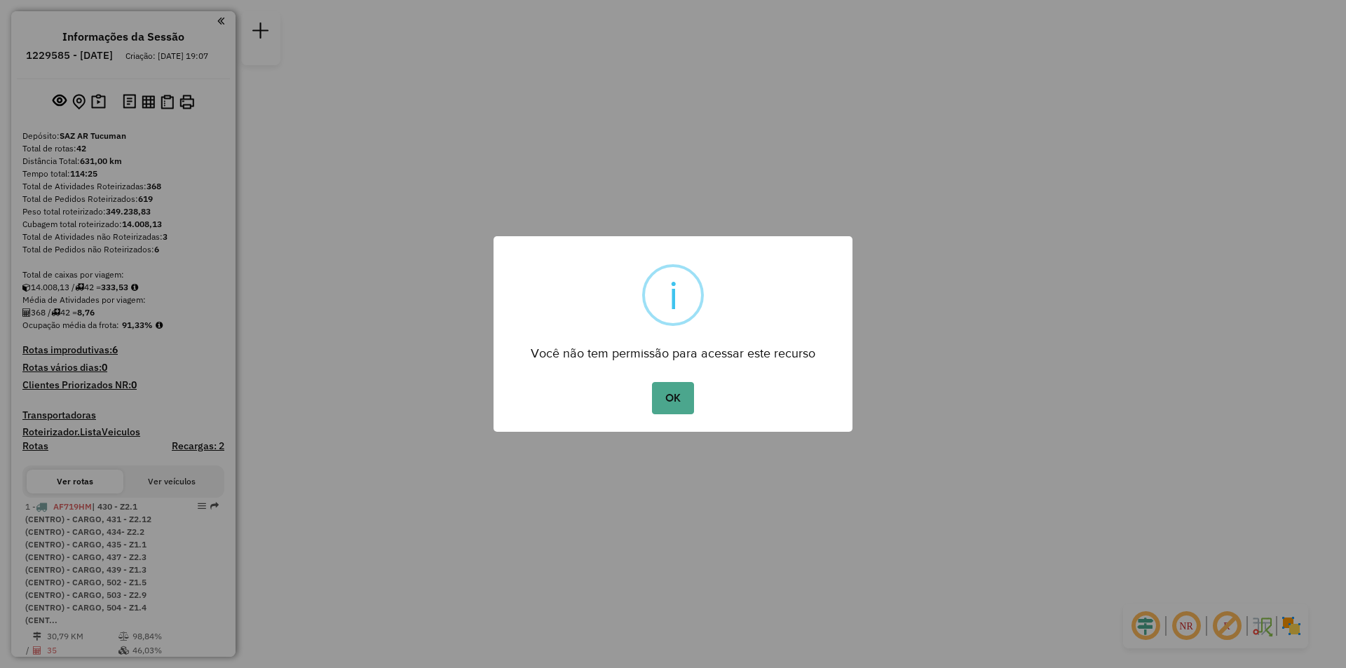
drag, startPoint x: 657, startPoint y: 416, endPoint x: 667, endPoint y: 410, distance: 11.7
click at [657, 418] on div "× i Você não tem permissão para acessar este recurso OK No Cancel" at bounding box center [672, 334] width 359 height 196
click at [671, 407] on button "OK" at bounding box center [672, 398] width 41 height 32
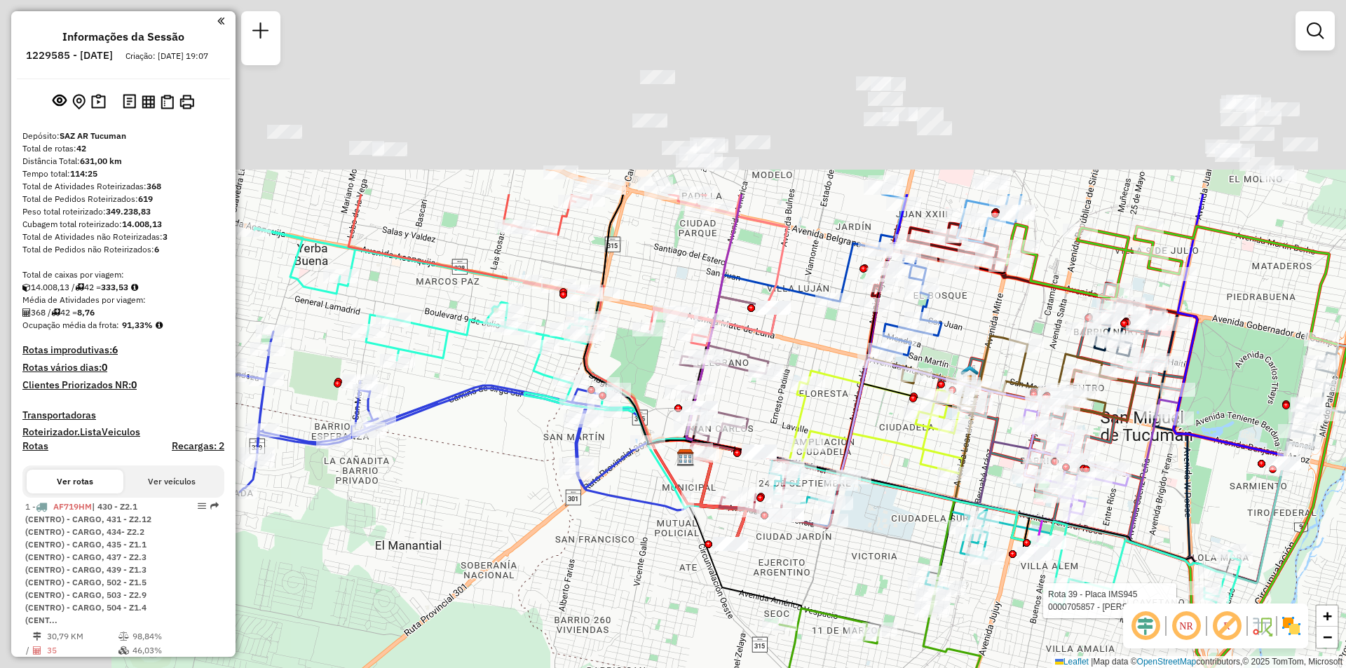
drag, startPoint x: 823, startPoint y: 425, endPoint x: 845, endPoint y: 442, distance: 27.5
click at [839, 442] on icon at bounding box center [860, 422] width 203 height 103
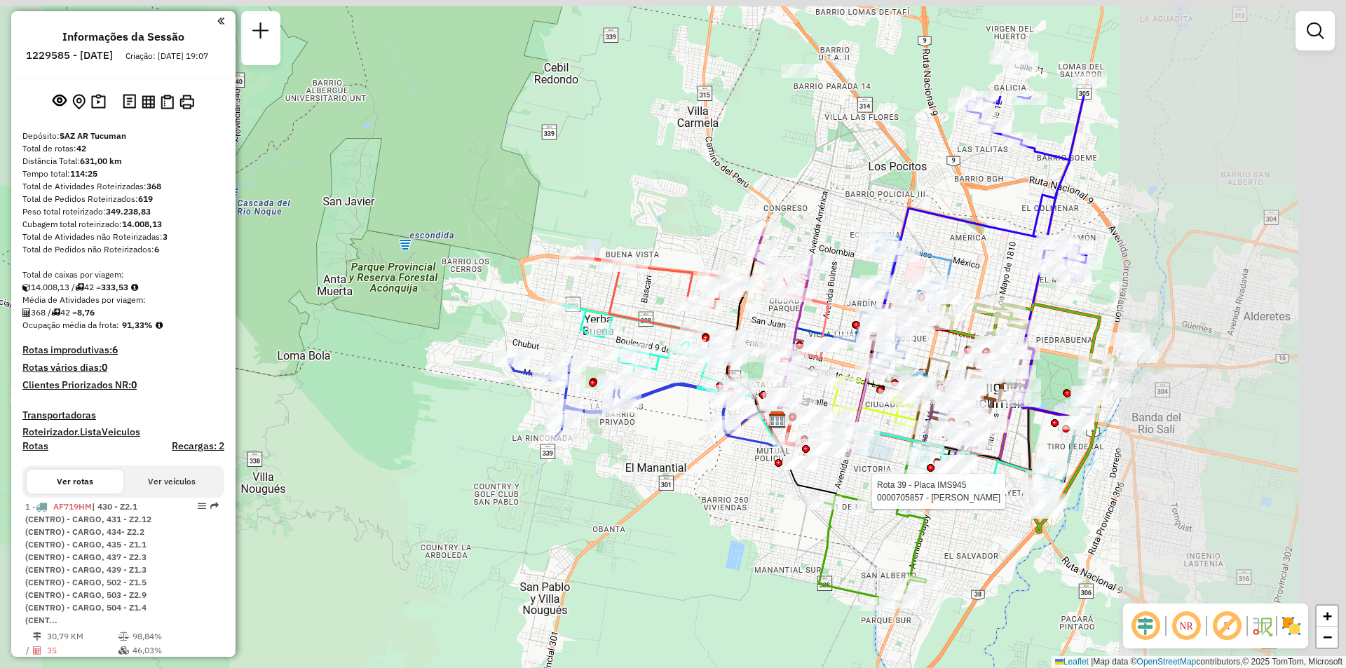
drag, startPoint x: 988, startPoint y: 275, endPoint x: 867, endPoint y: 398, distance: 172.5
click at [867, 398] on icon at bounding box center [866, 399] width 177 height 57
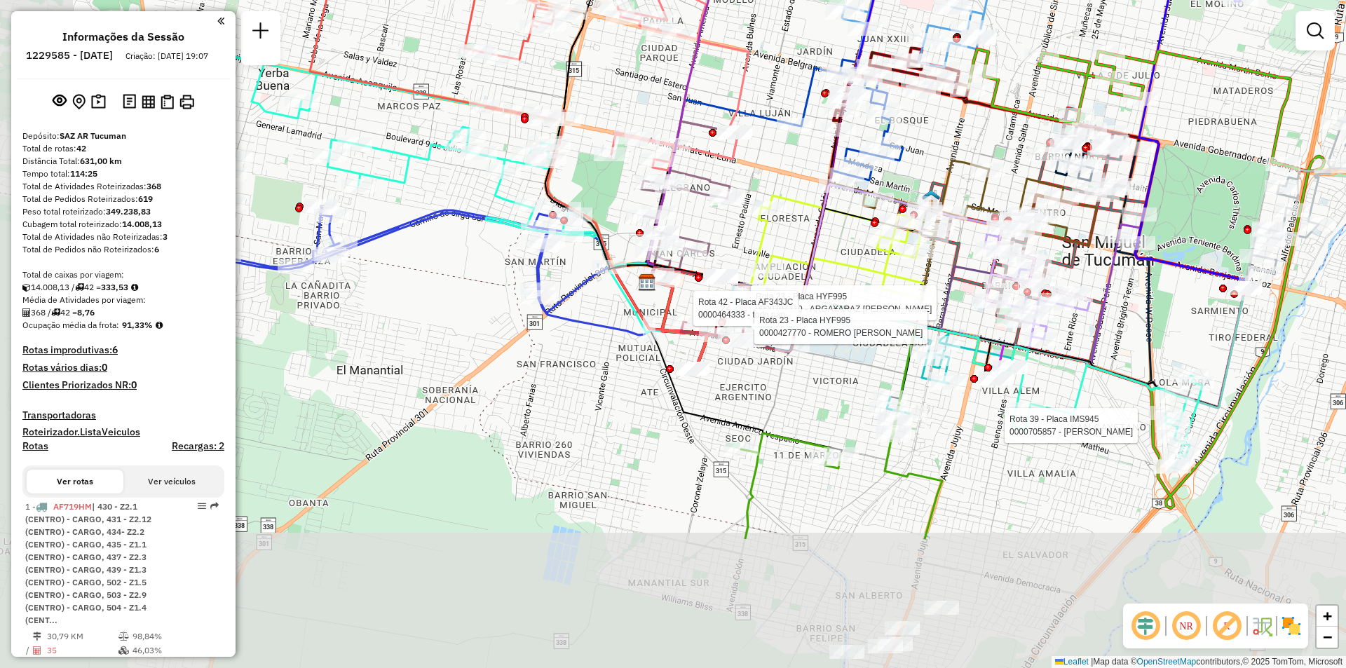
drag, startPoint x: 711, startPoint y: 367, endPoint x: 798, endPoint y: 191, distance: 195.9
click at [798, 191] on div "Rota 39 - Placa IMS945 0000705857 - [PERSON_NAME] 23 - Placa HYF995 0000707110 …" at bounding box center [673, 334] width 1346 height 668
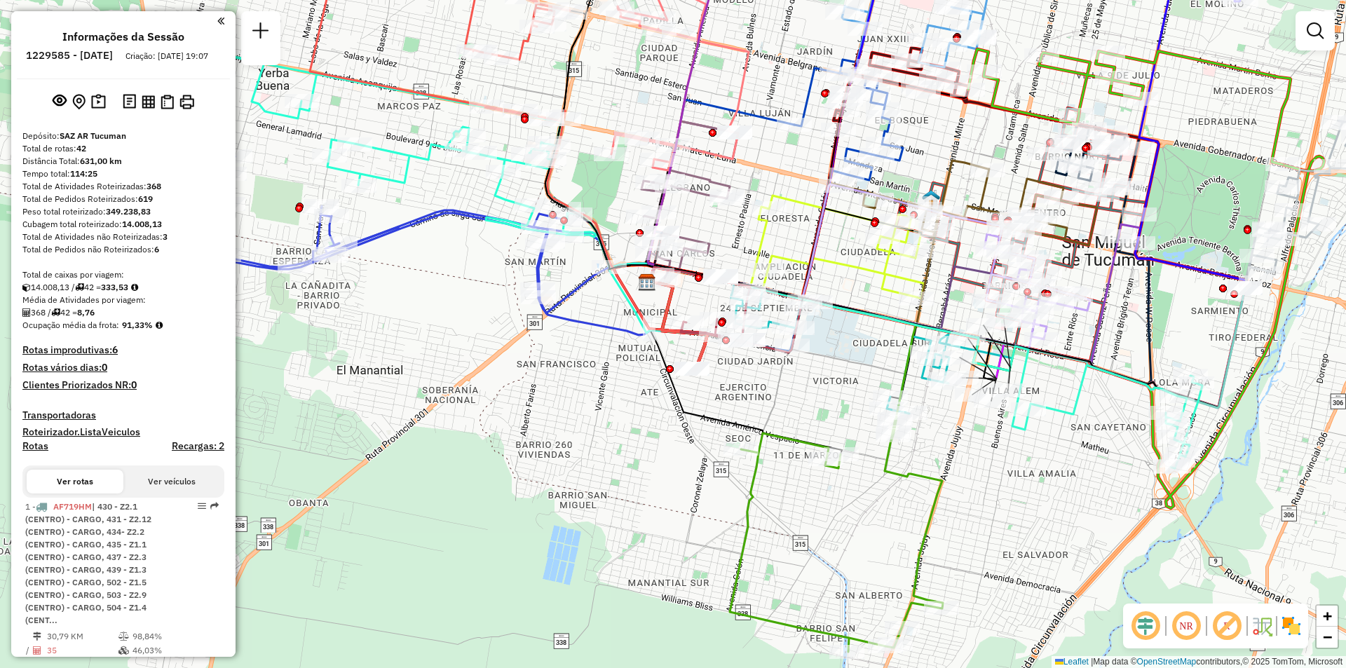
click at [915, 470] on icon at bounding box center [872, 488] width 285 height 328
select select "**********"
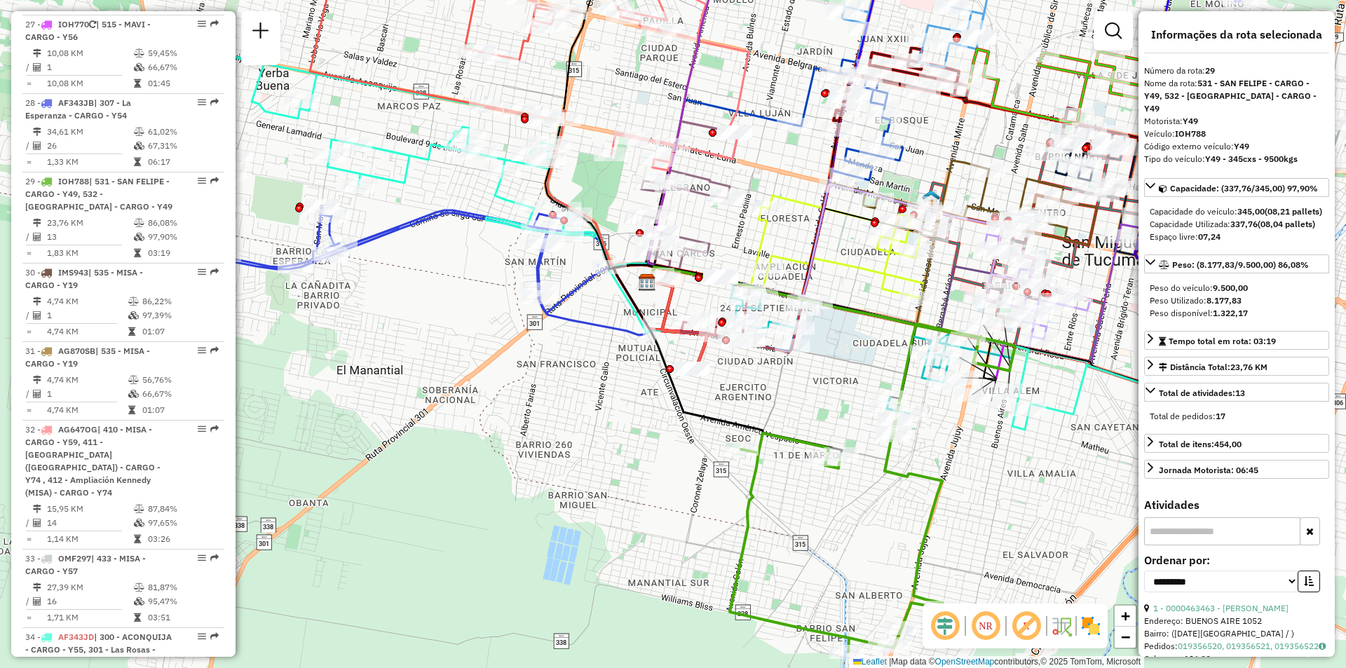
scroll to position [2974, 0]
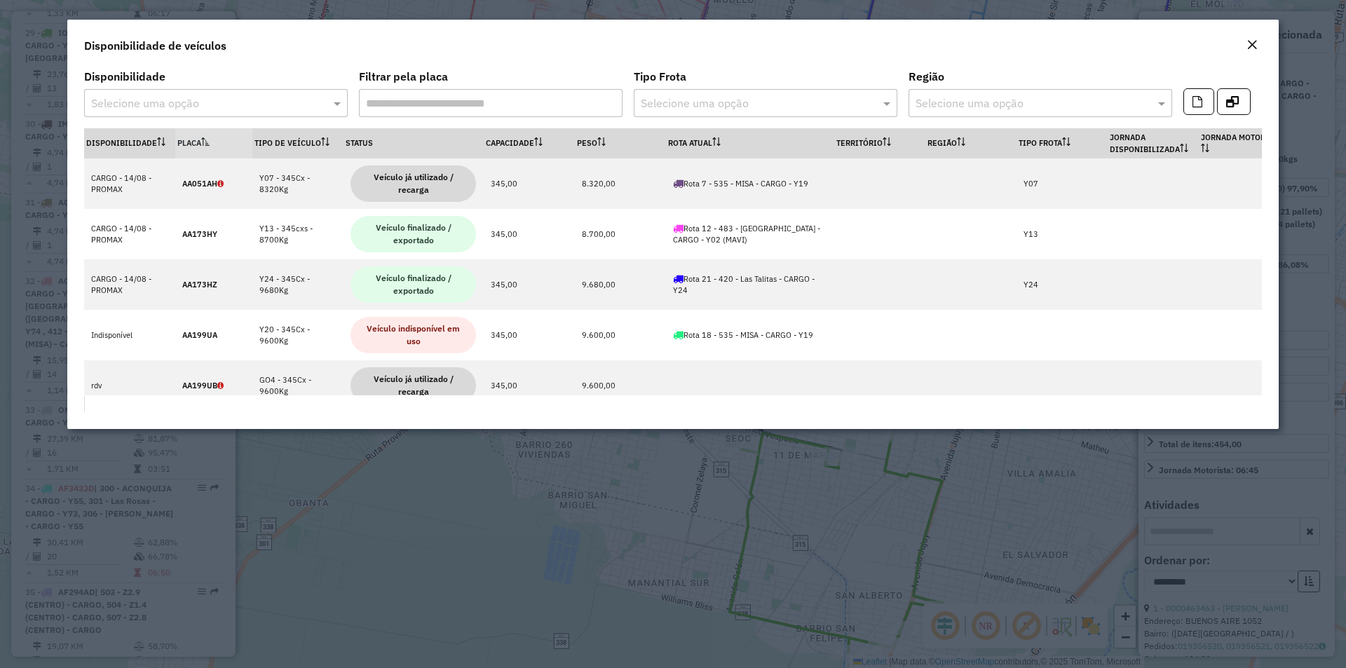
click at [1260, 50] on button "Close" at bounding box center [1252, 45] width 20 height 18
